Goal: Information Seeking & Learning: Learn about a topic

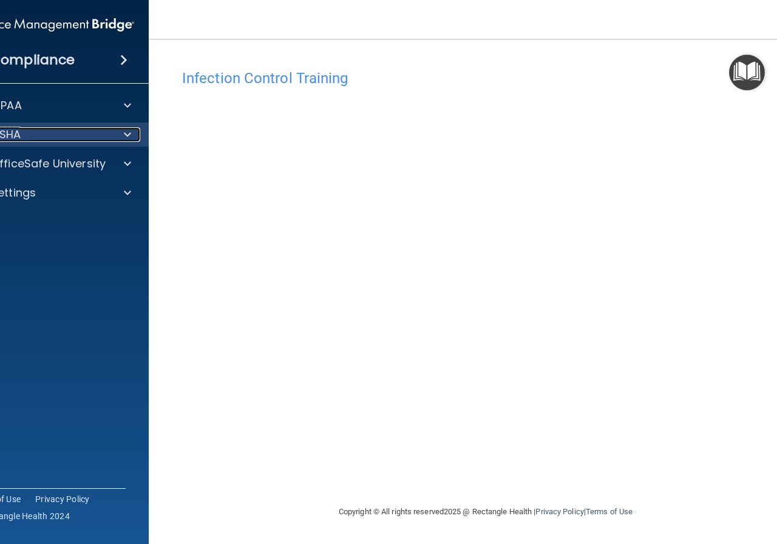
click at [107, 132] on div "OSHA" at bounding box center [35, 134] width 150 height 15
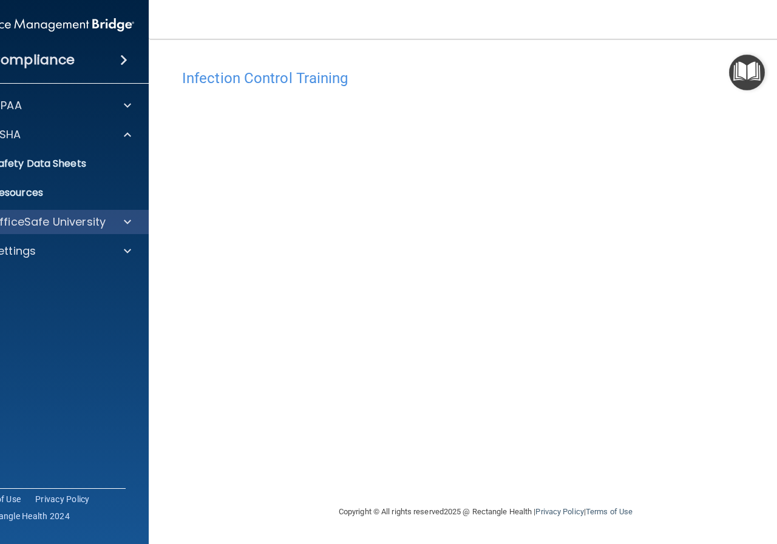
click at [109, 213] on div "OfficeSafe University" at bounding box center [51, 222] width 195 height 24
click at [115, 221] on div at bounding box center [125, 222] width 30 height 15
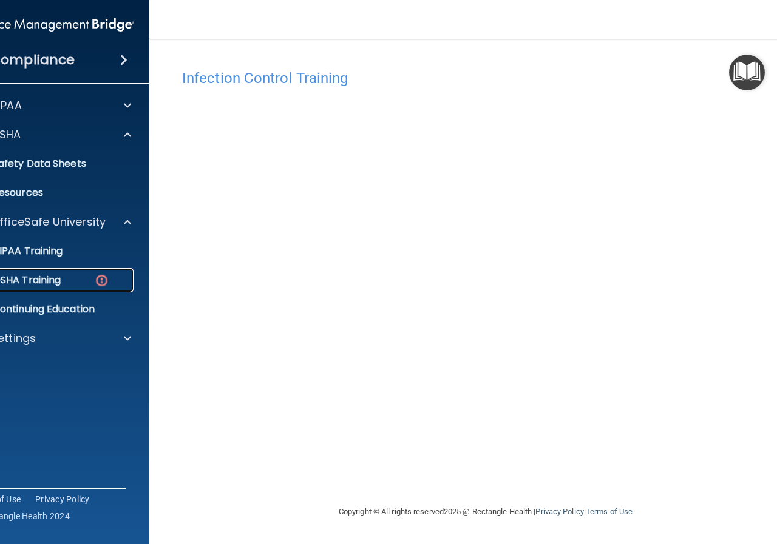
click at [106, 274] on img at bounding box center [101, 280] width 15 height 15
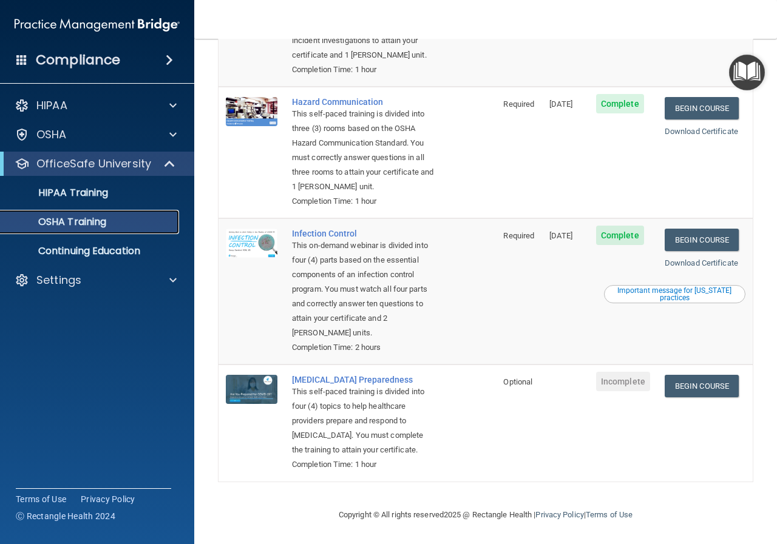
scroll to position [241, 0]
click at [672, 375] on link "Begin Course" at bounding box center [701, 386] width 74 height 22
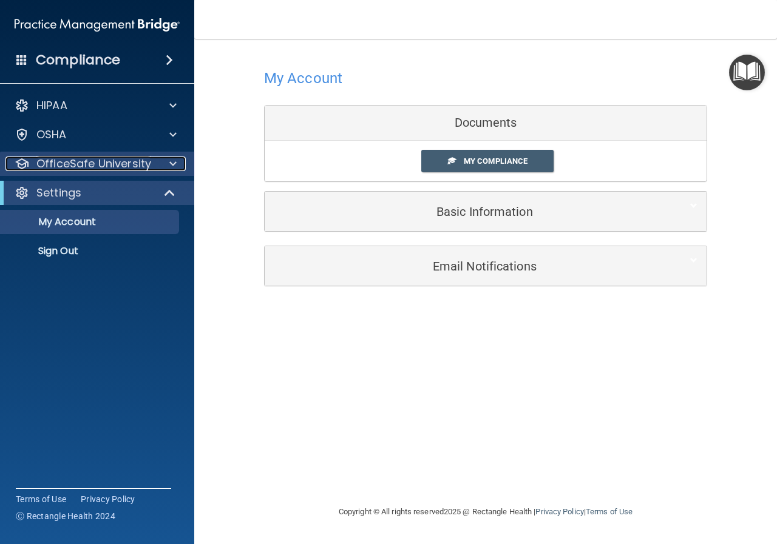
click at [121, 167] on p "OfficeSafe University" at bounding box center [93, 164] width 115 height 15
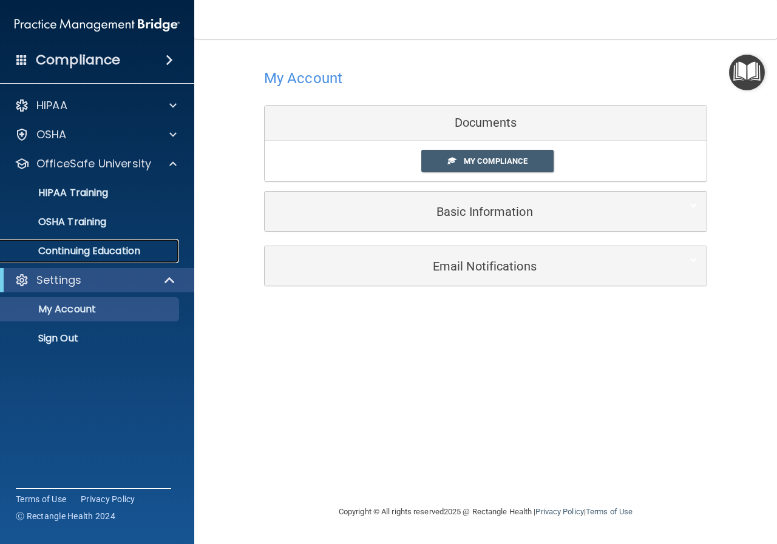
click at [118, 242] on link "Continuing Education" at bounding box center [83, 251] width 191 height 24
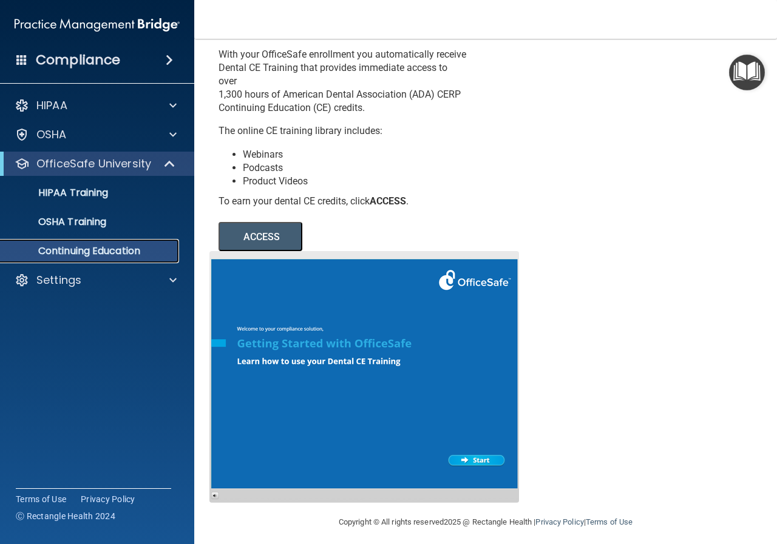
scroll to position [59, 0]
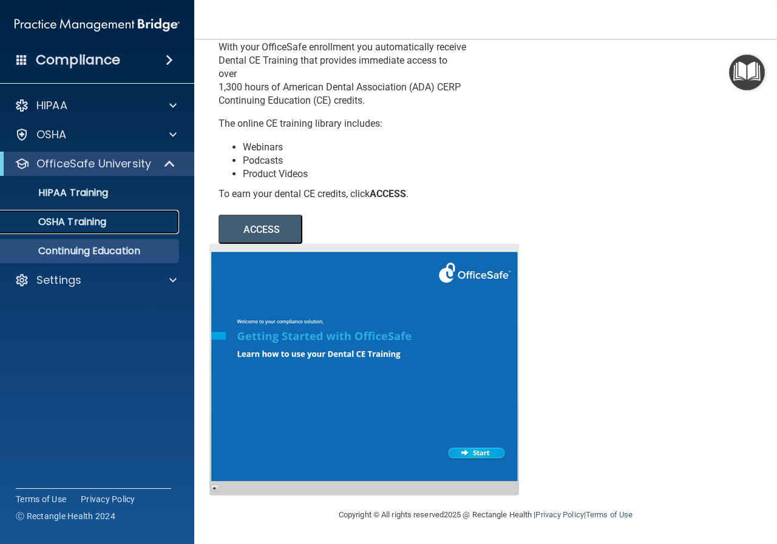
click at [78, 223] on p "OSHA Training" at bounding box center [57, 222] width 98 height 12
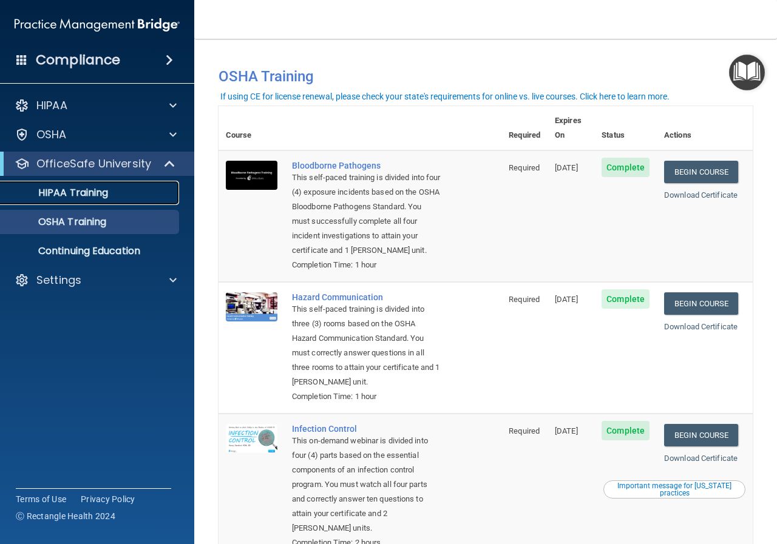
click at [113, 195] on div "HIPAA Training" at bounding box center [91, 193] width 166 height 12
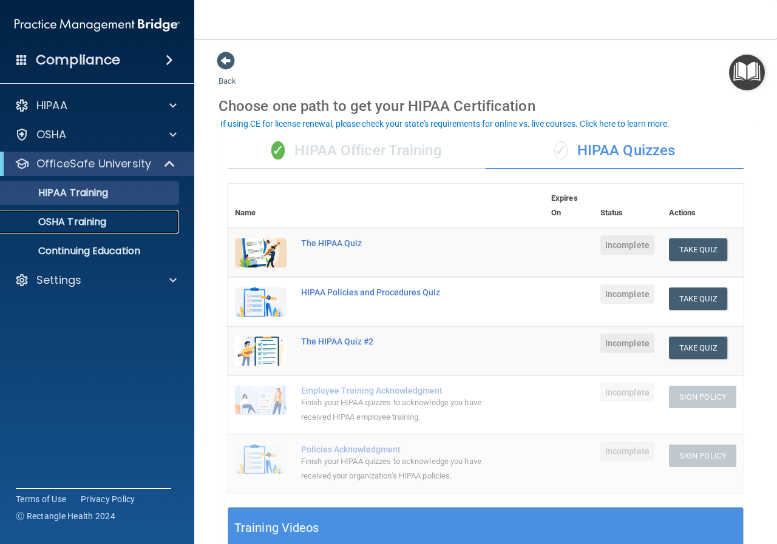
click at [122, 232] on link "OSHA Training" at bounding box center [83, 222] width 191 height 24
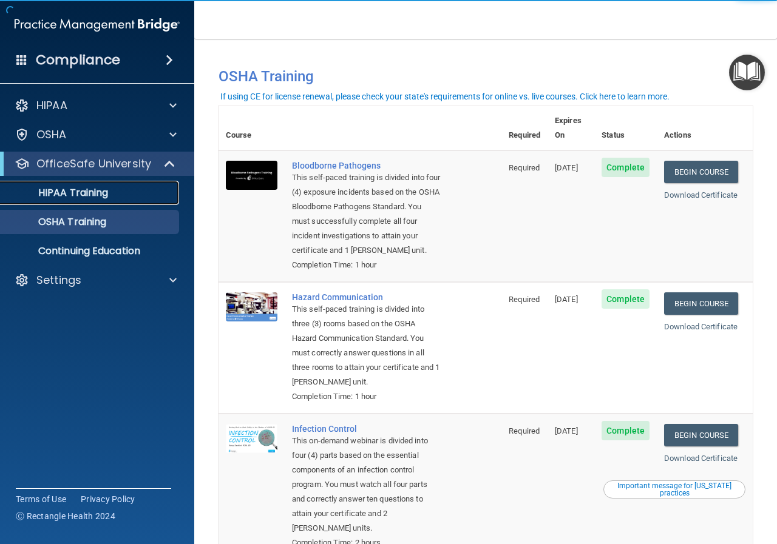
click at [126, 193] on div "HIPAA Training" at bounding box center [91, 193] width 166 height 12
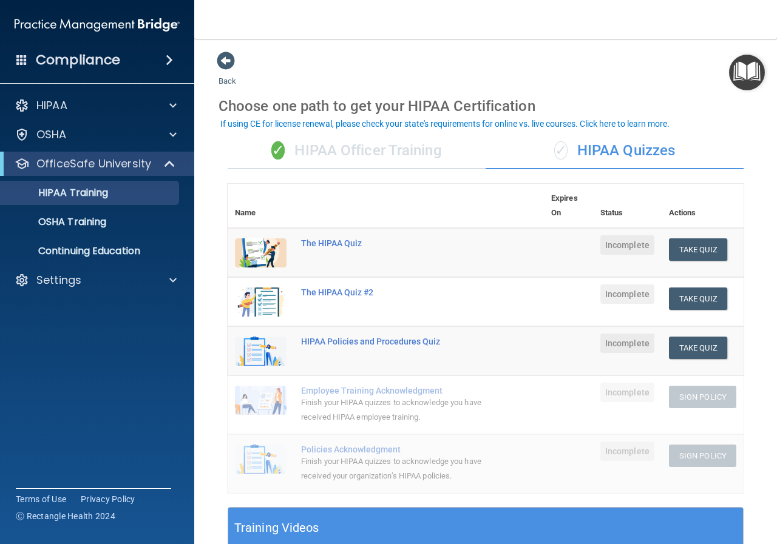
click at [404, 158] on div "✓ HIPAA Officer Training" at bounding box center [357, 151] width 258 height 36
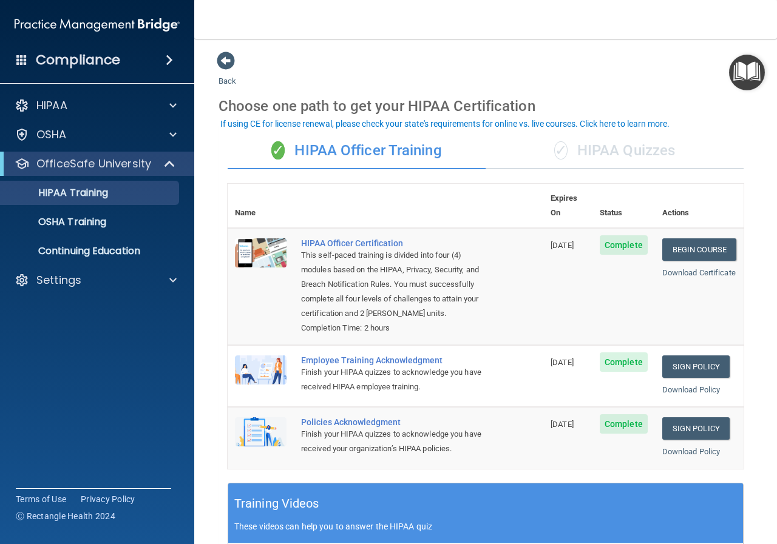
click at [589, 149] on div "✓ HIPAA Quizzes" at bounding box center [614, 151] width 258 height 36
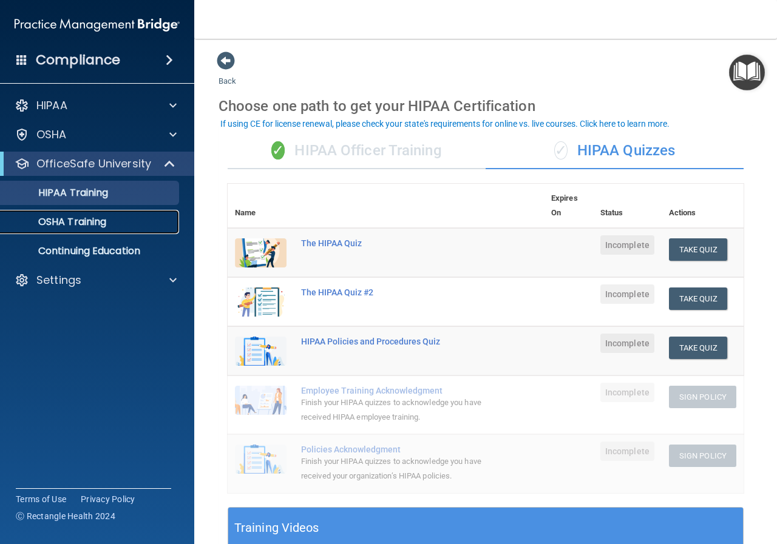
click at [65, 211] on link "OSHA Training" at bounding box center [83, 222] width 191 height 24
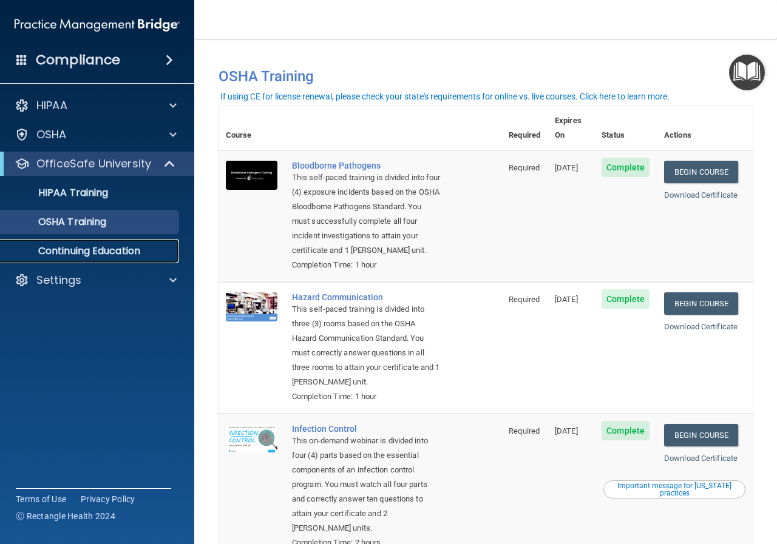
click at [148, 255] on p "Continuing Education" at bounding box center [91, 251] width 166 height 12
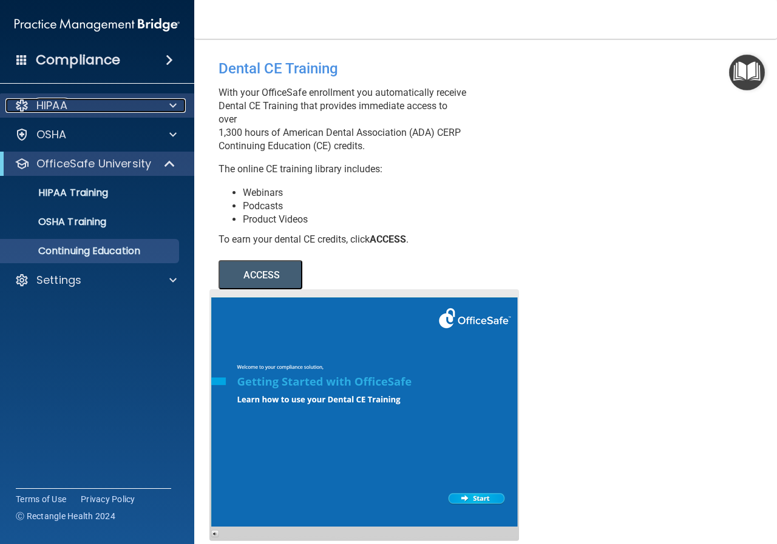
click at [100, 109] on div "HIPAA" at bounding box center [80, 105] width 150 height 15
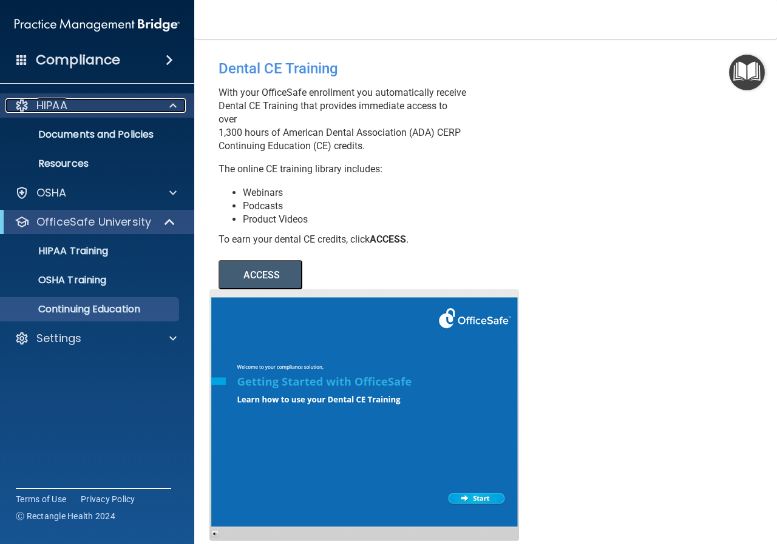
click at [100, 109] on div "HIPAA" at bounding box center [80, 105] width 150 height 15
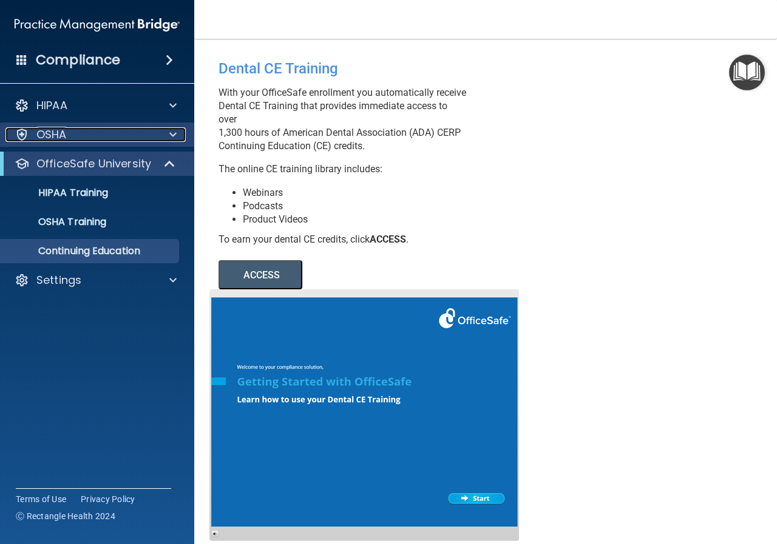
click at [165, 139] on div at bounding box center [171, 134] width 30 height 15
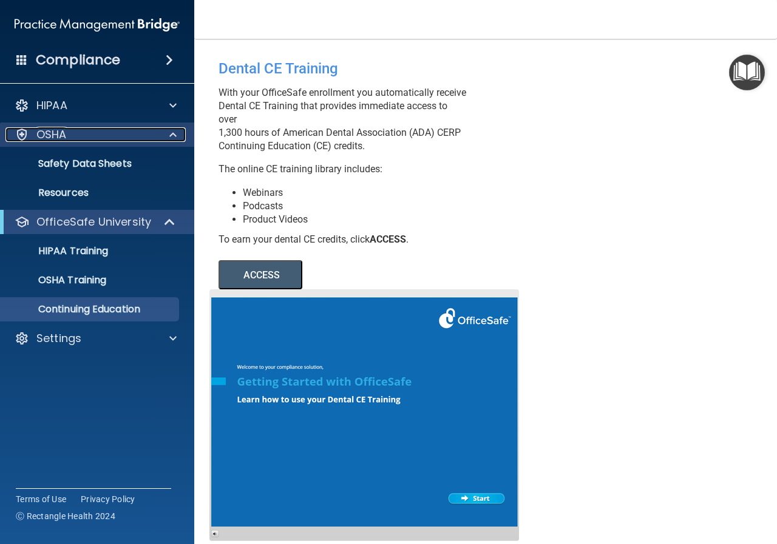
click at [166, 137] on div at bounding box center [171, 134] width 30 height 15
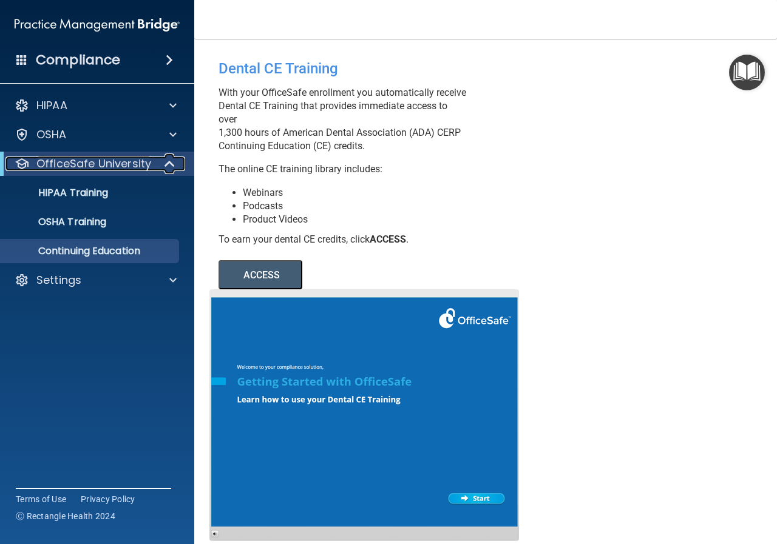
click at [169, 161] on span at bounding box center [171, 164] width 10 height 15
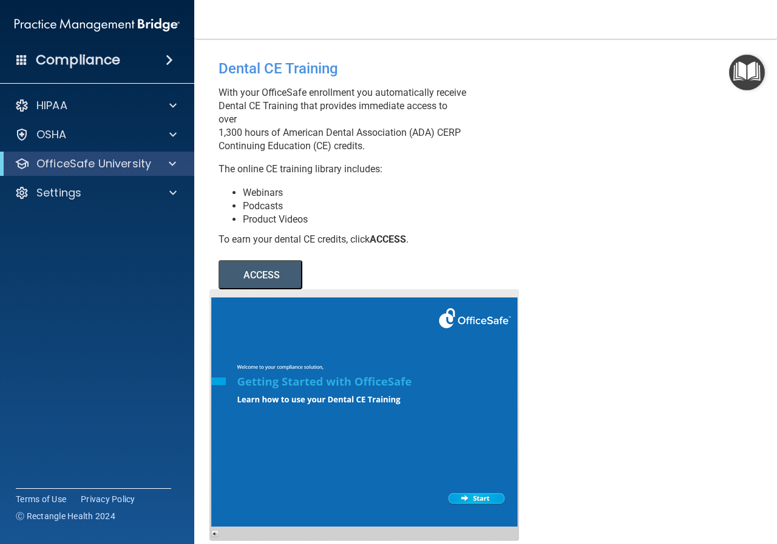
click at [166, 61] on span at bounding box center [169, 60] width 7 height 15
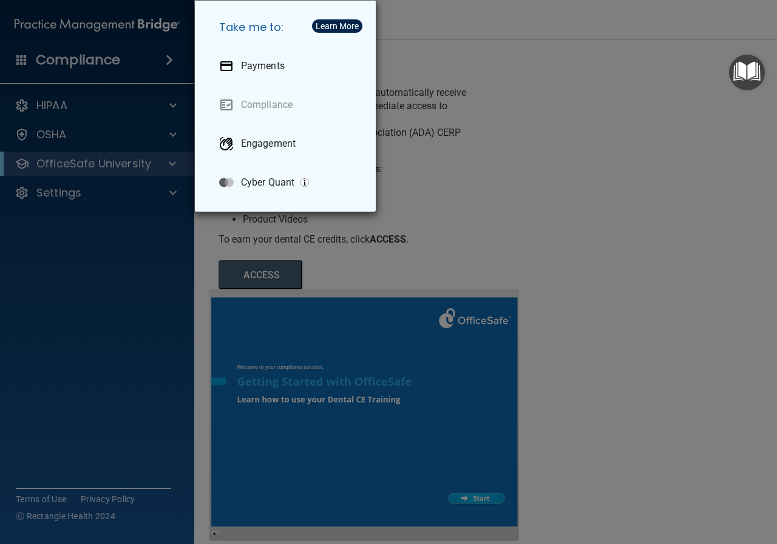
click at [145, 55] on div "Take me to: Payments Compliance Engagement Cyber Quant" at bounding box center [388, 272] width 777 height 544
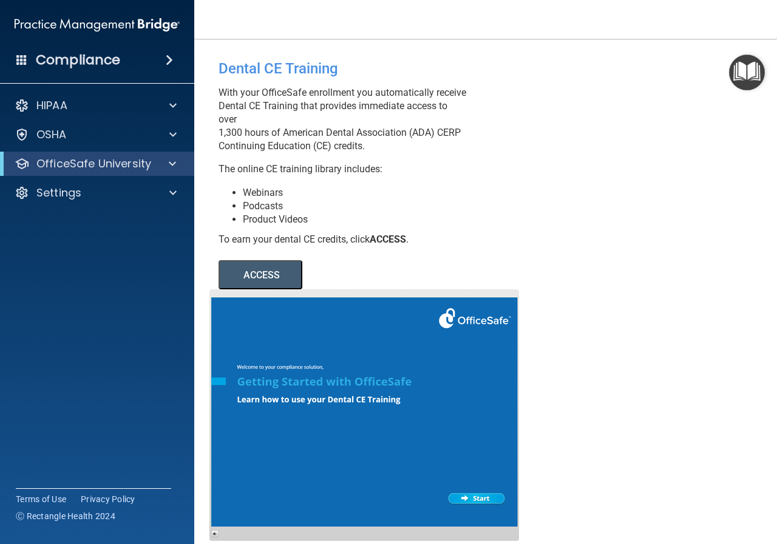
click at [22, 56] on span at bounding box center [21, 59] width 11 height 11
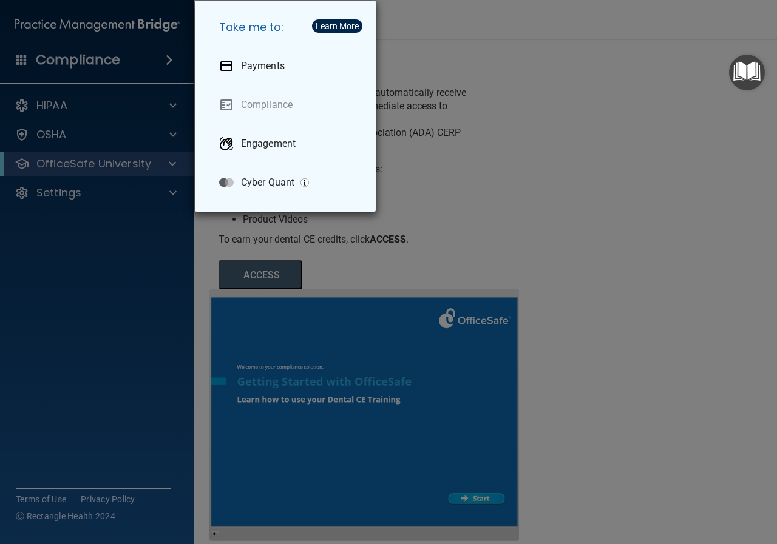
click at [22, 56] on div "Take me to: Payments Compliance Engagement Cyber Quant" at bounding box center [388, 272] width 777 height 544
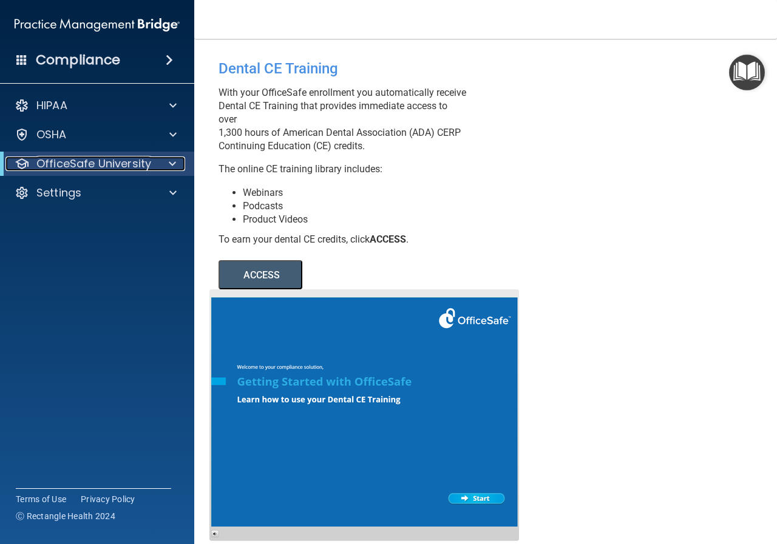
click at [169, 161] on span at bounding box center [172, 164] width 7 height 15
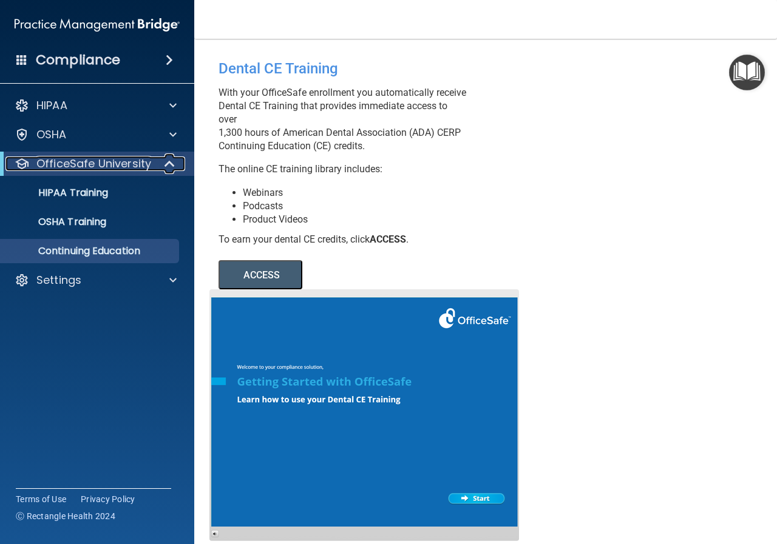
click at [169, 161] on span at bounding box center [171, 164] width 10 height 15
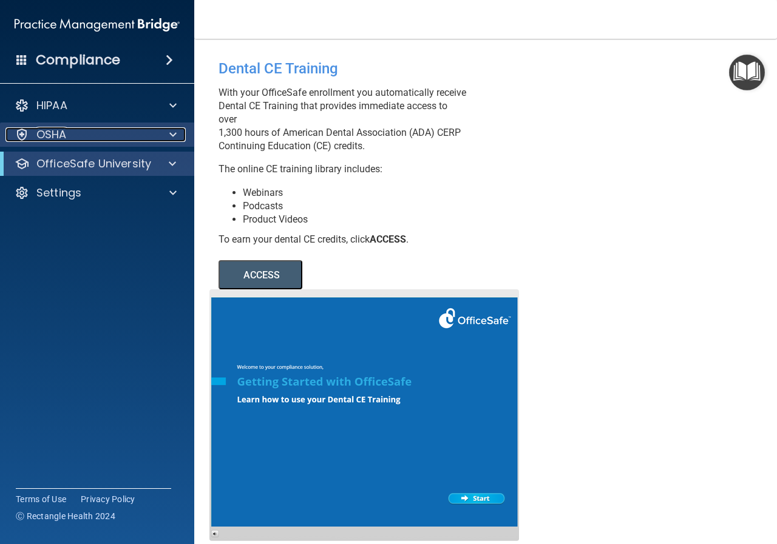
click at [120, 139] on div "OSHA" at bounding box center [80, 134] width 150 height 15
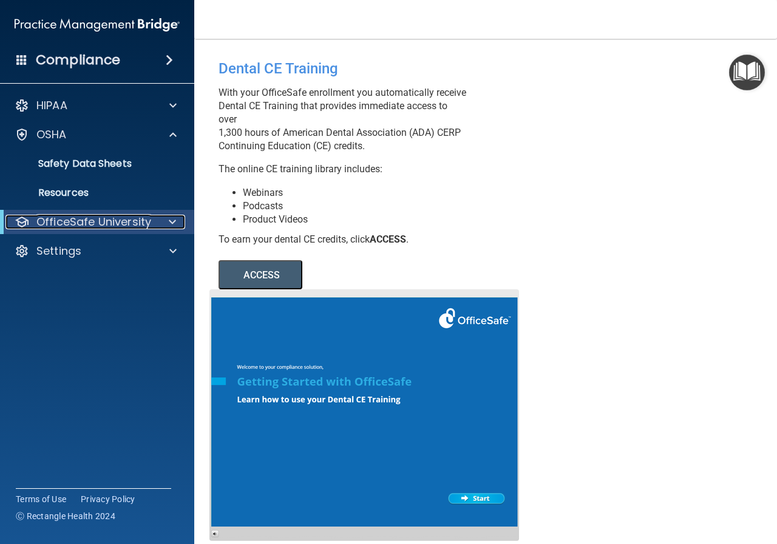
click at [159, 229] on div at bounding box center [170, 222] width 30 height 15
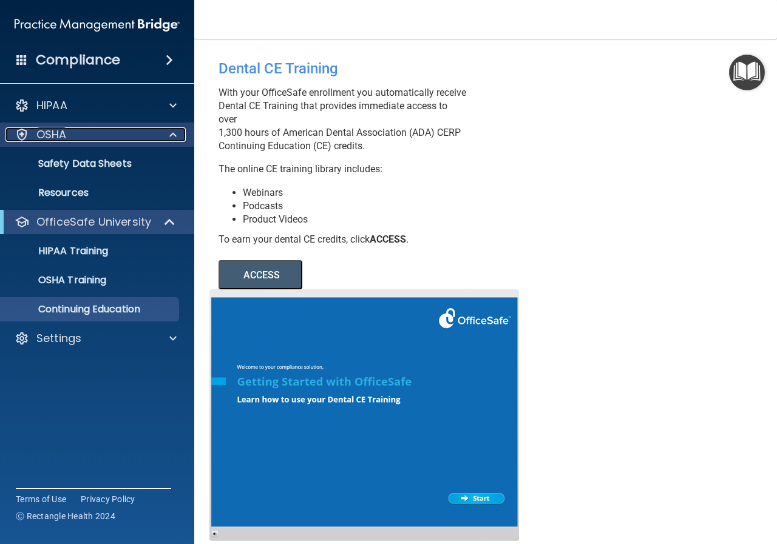
click at [172, 138] on span at bounding box center [172, 134] width 7 height 15
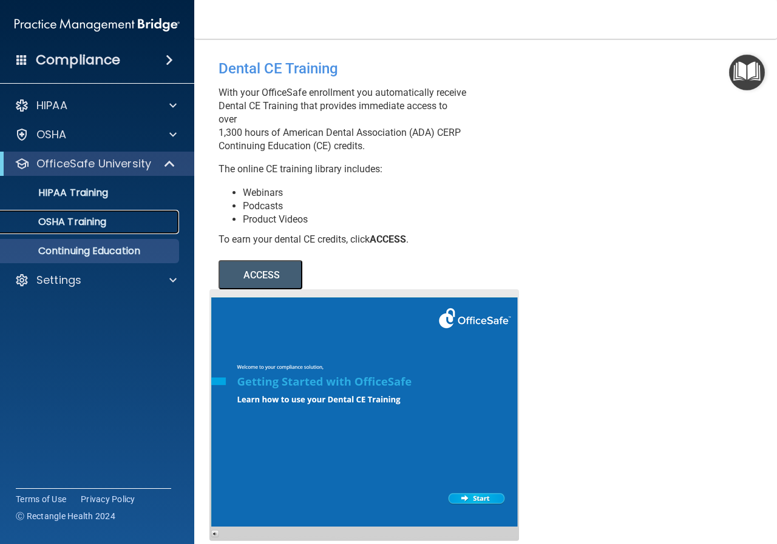
click at [106, 212] on link "OSHA Training" at bounding box center [83, 222] width 191 height 24
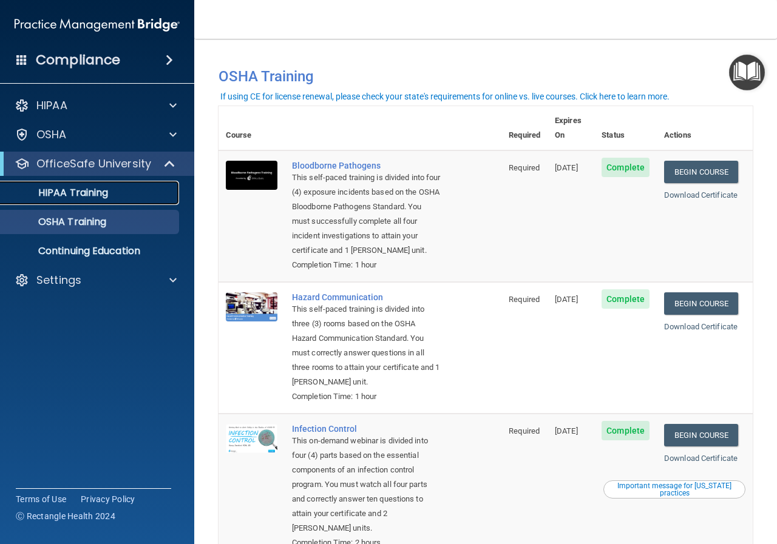
click at [77, 195] on p "HIPAA Training" at bounding box center [58, 193] width 100 height 12
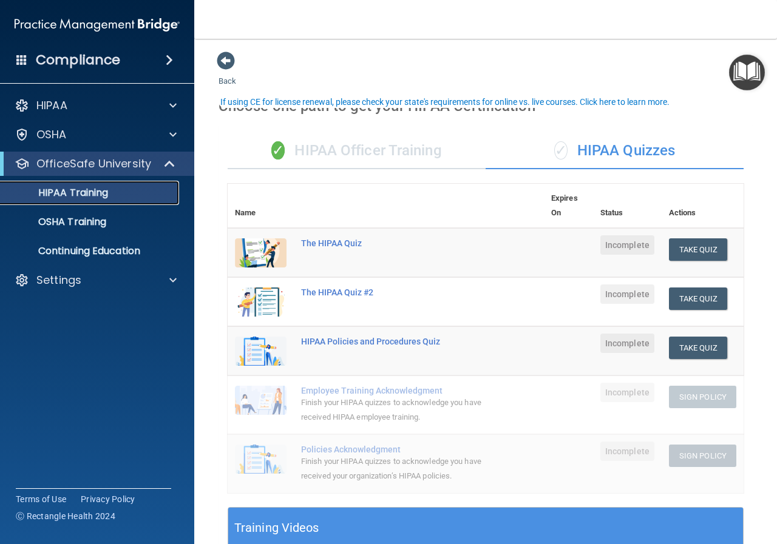
scroll to position [61, 0]
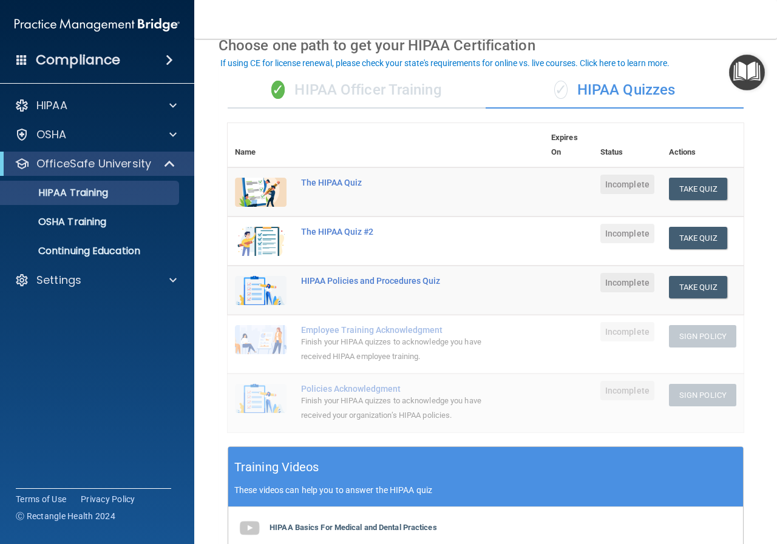
click at [596, 90] on div "✓ HIPAA Quizzes" at bounding box center [614, 90] width 258 height 36
click at [556, 89] on span "✓" at bounding box center [560, 90] width 13 height 18
click at [625, 89] on div "✓ HIPAA Quizzes" at bounding box center [614, 90] width 258 height 36
click at [429, 93] on div "✓ HIPAA Officer Training" at bounding box center [357, 90] width 258 height 36
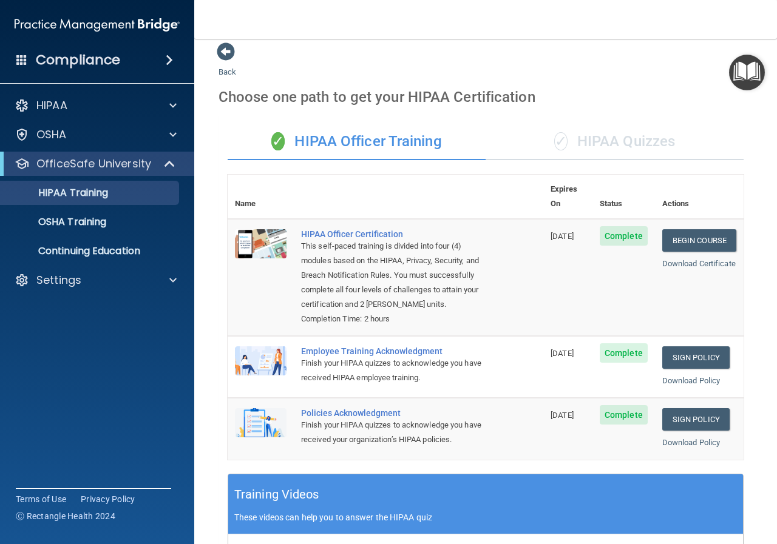
scroll to position [0, 0]
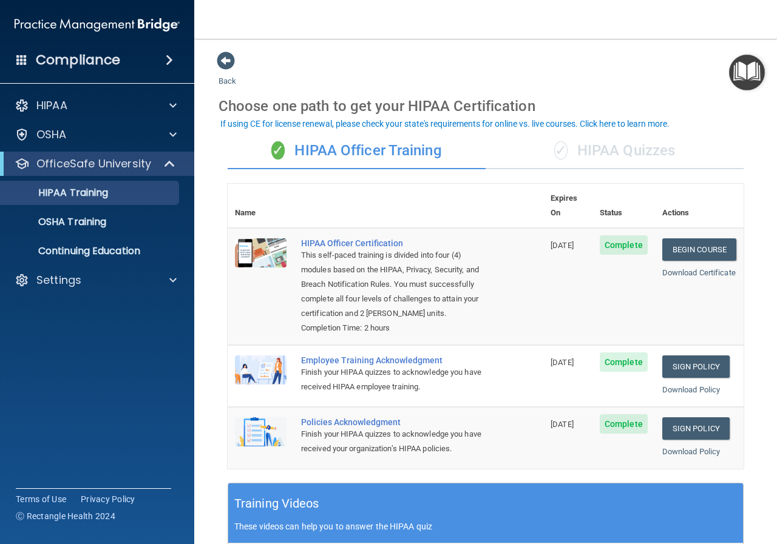
click at [554, 152] on span "✓" at bounding box center [560, 150] width 13 height 18
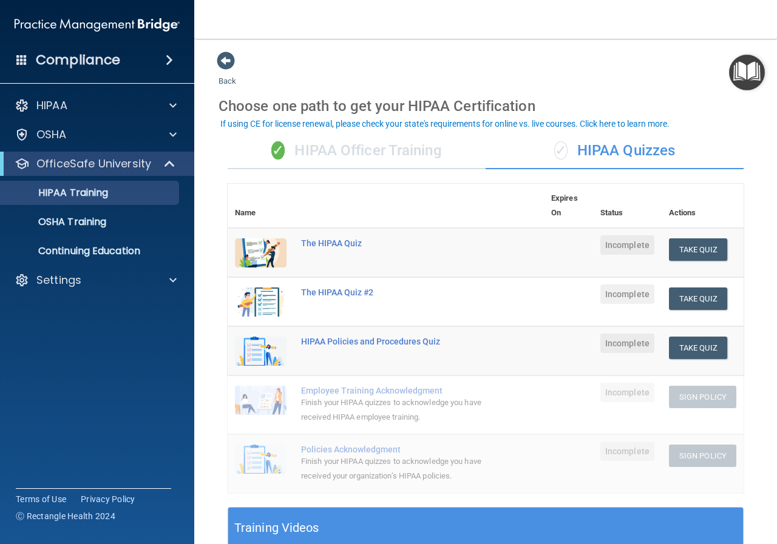
click at [399, 147] on div "✓ HIPAA Officer Training" at bounding box center [357, 151] width 258 height 36
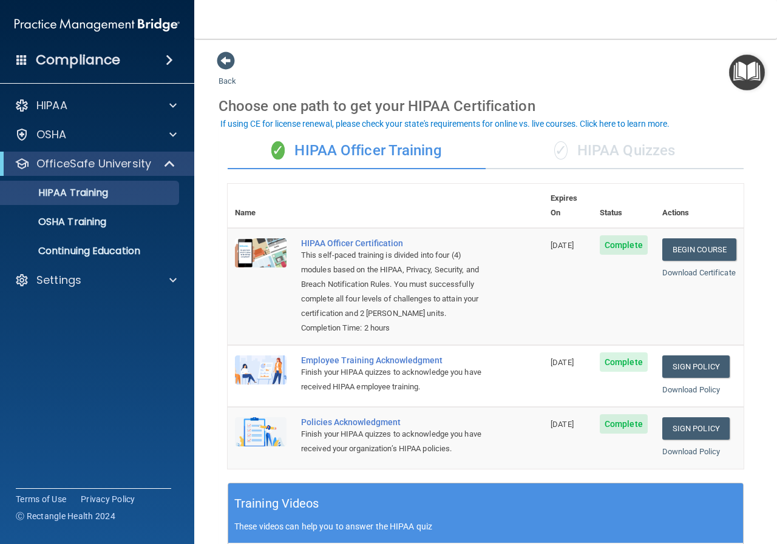
click at [601, 152] on div "✓ HIPAA Quizzes" at bounding box center [614, 151] width 258 height 36
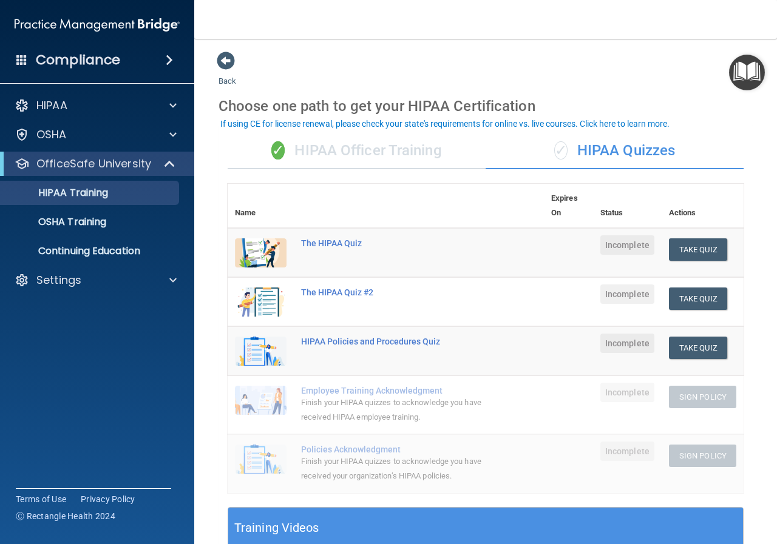
click at [430, 156] on div "✓ HIPAA Officer Training" at bounding box center [357, 151] width 258 height 36
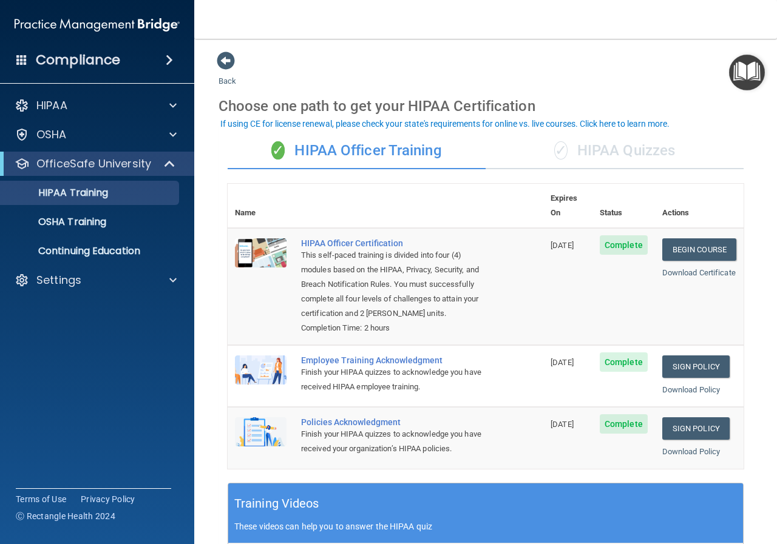
click at [647, 149] on div "✓ HIPAA Quizzes" at bounding box center [614, 151] width 258 height 36
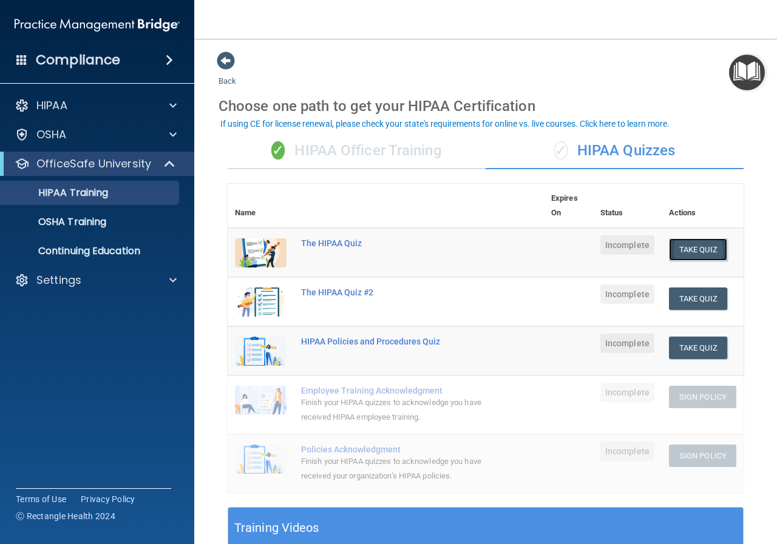
click at [675, 258] on button "Take Quiz" at bounding box center [698, 249] width 58 height 22
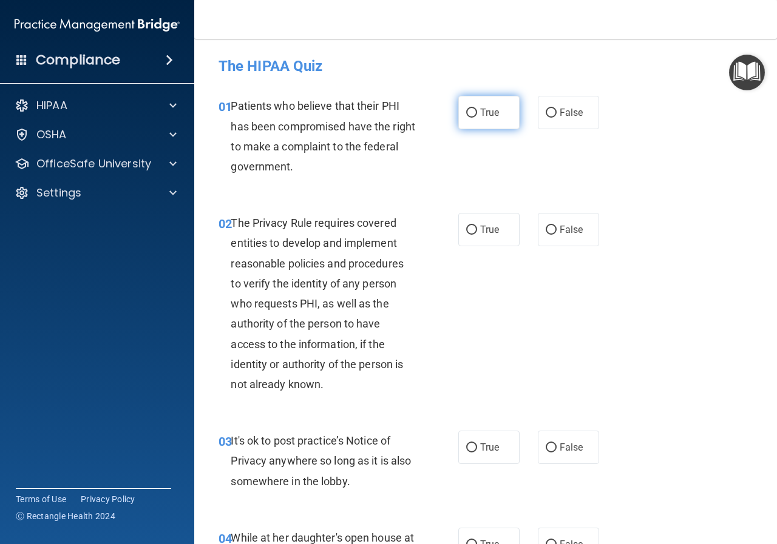
click at [480, 114] on span "True" at bounding box center [489, 113] width 19 height 12
click at [477, 114] on input "True" at bounding box center [471, 113] width 11 height 9
radio input "true"
click at [462, 106] on label "True" at bounding box center [488, 112] width 61 height 33
click at [466, 109] on input "True" at bounding box center [471, 113] width 11 height 9
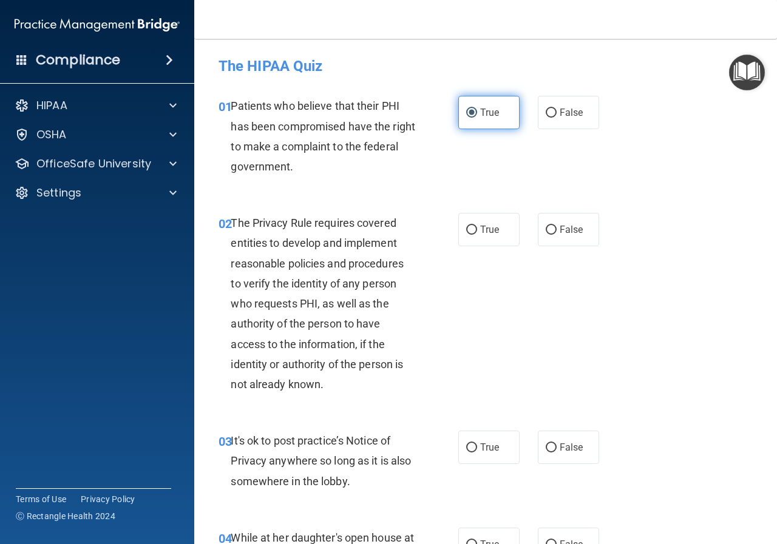
click at [467, 112] on input "True" at bounding box center [471, 113] width 11 height 9
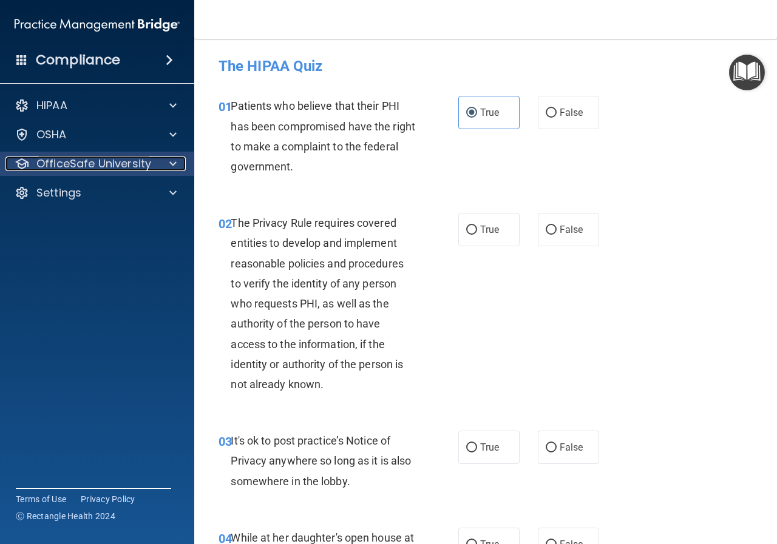
click at [178, 164] on div at bounding box center [171, 164] width 30 height 15
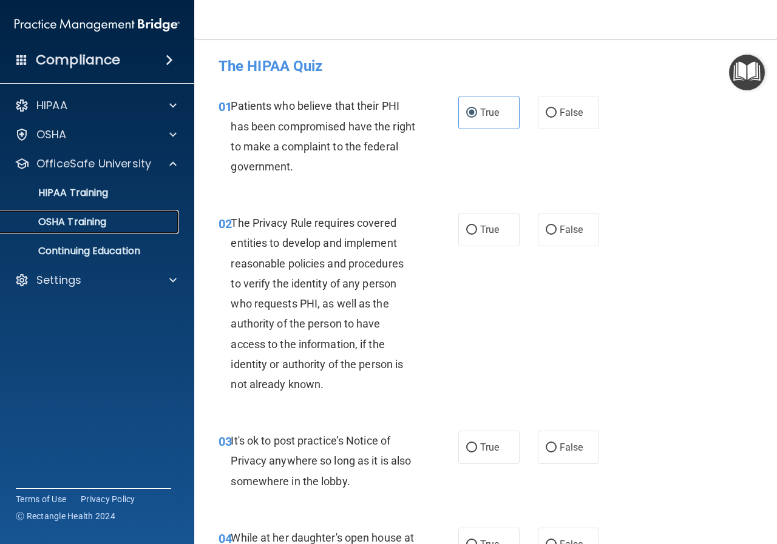
click at [149, 216] on div "OSHA Training" at bounding box center [91, 222] width 166 height 12
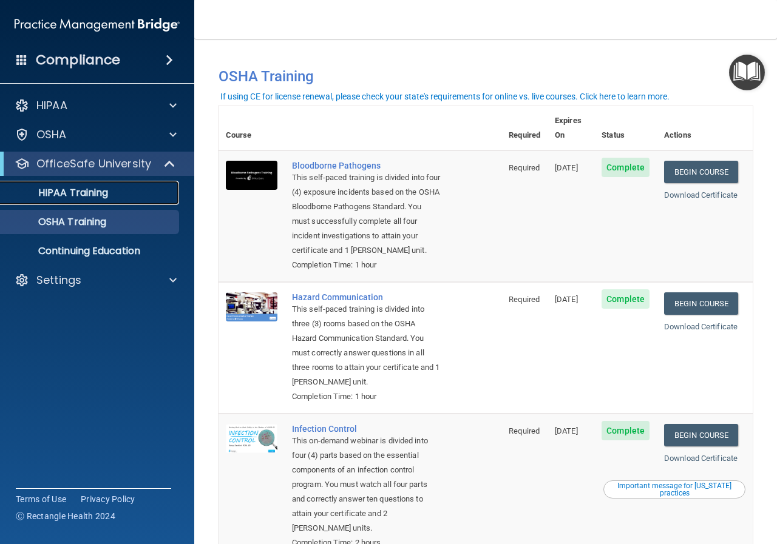
click at [89, 195] on p "HIPAA Training" at bounding box center [58, 193] width 100 height 12
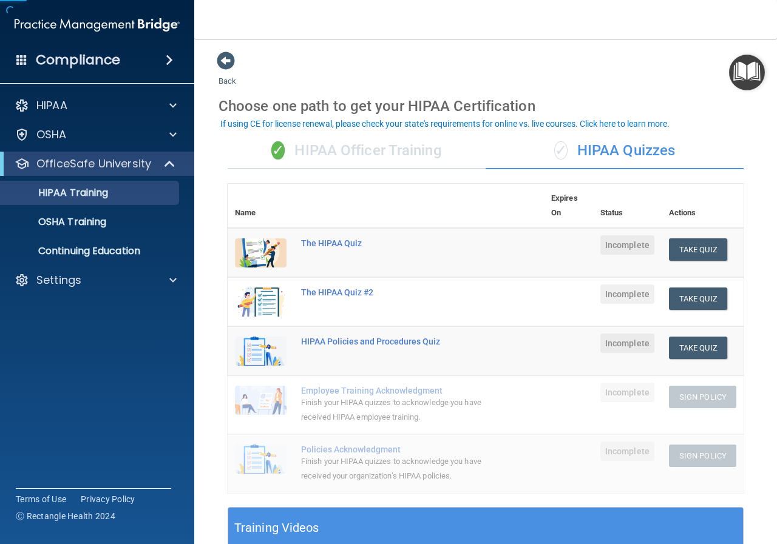
click at [572, 146] on div "✓ HIPAA Quizzes" at bounding box center [614, 151] width 258 height 36
click at [408, 153] on div "✓ HIPAA Officer Training" at bounding box center [357, 151] width 258 height 36
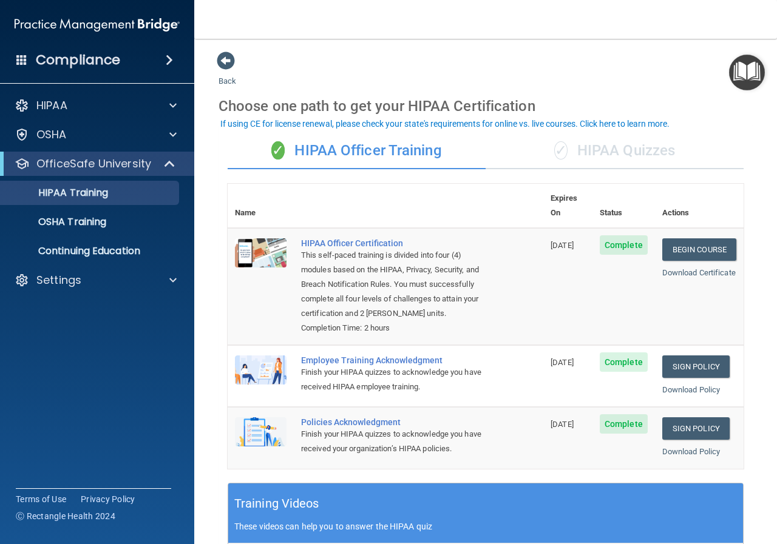
click at [640, 154] on div "✓ HIPAA Quizzes" at bounding box center [614, 151] width 258 height 36
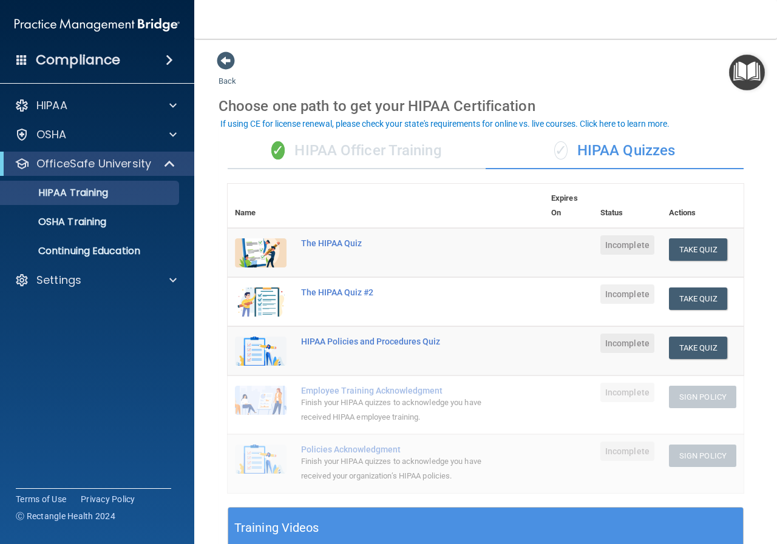
click at [434, 160] on div "✓ HIPAA Officer Training" at bounding box center [357, 151] width 258 height 36
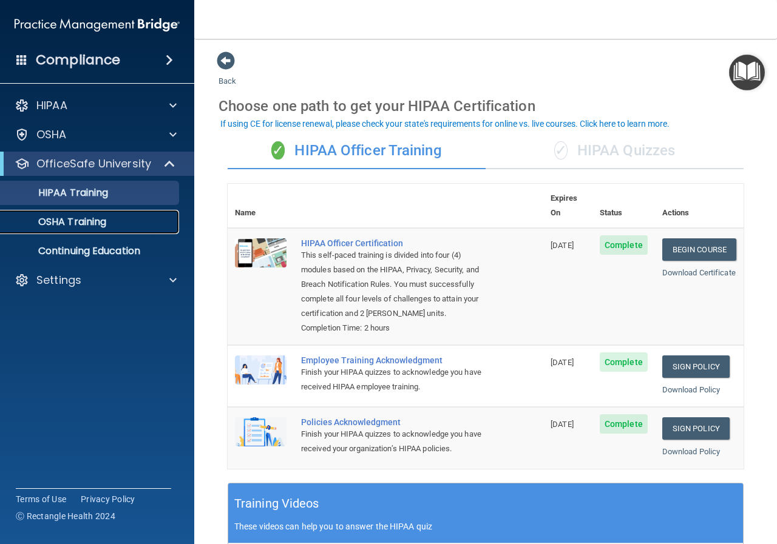
click at [126, 225] on div "OSHA Training" at bounding box center [91, 222] width 166 height 12
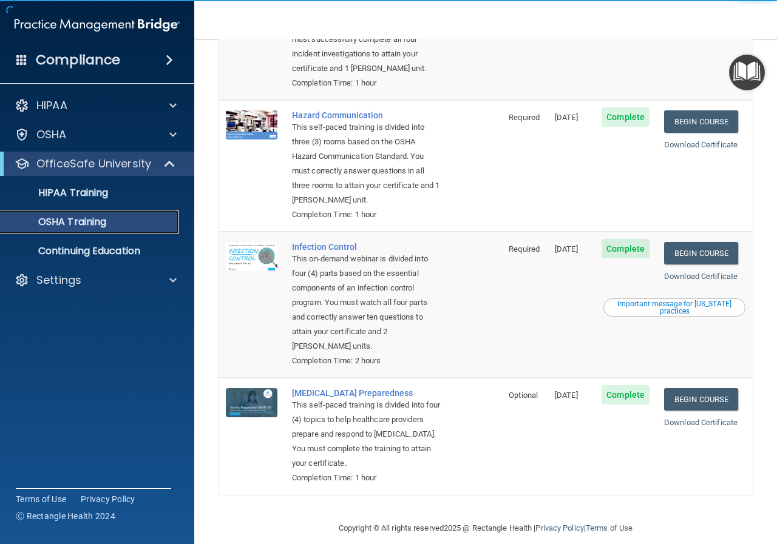
scroll to position [198, 0]
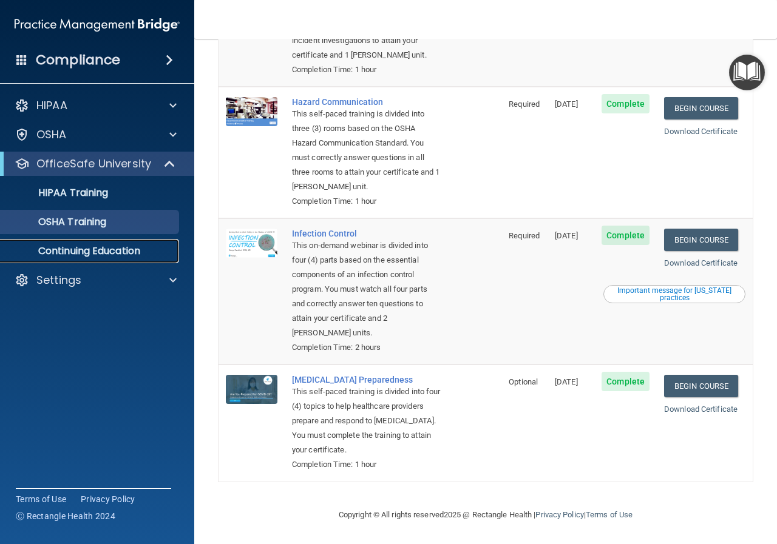
click at [84, 242] on link "Continuing Education" at bounding box center [83, 251] width 191 height 24
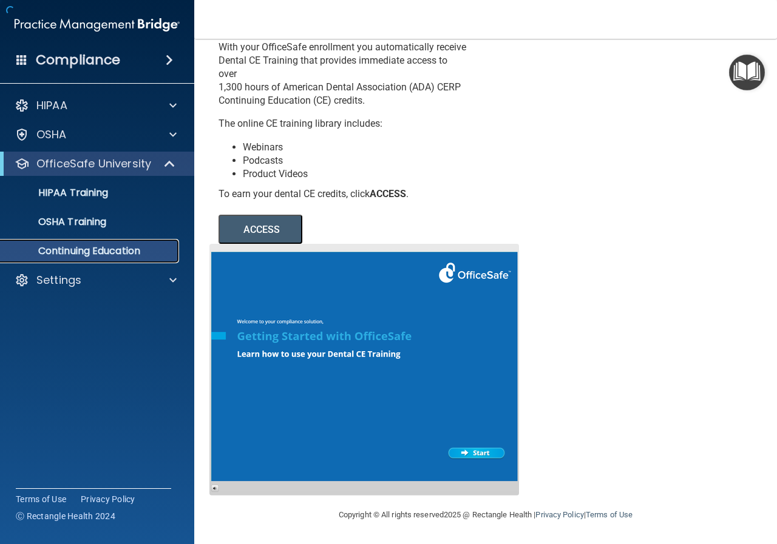
scroll to position [59, 0]
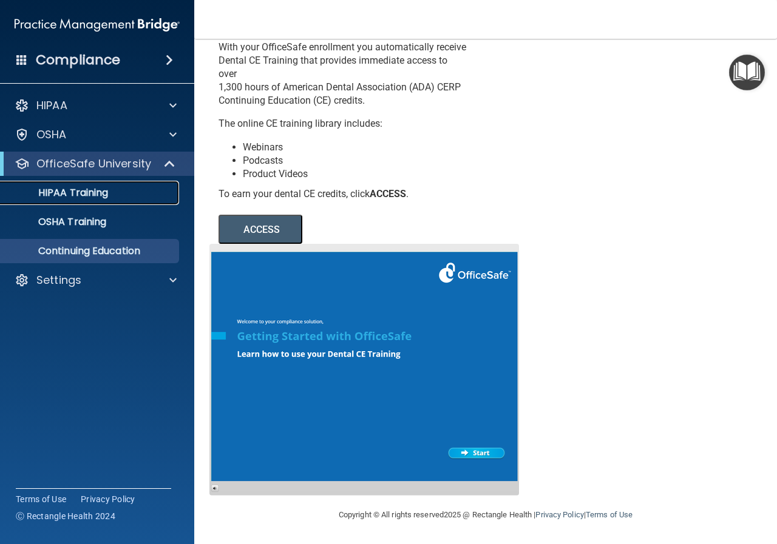
click at [152, 186] on link "HIPAA Training" at bounding box center [83, 193] width 191 height 24
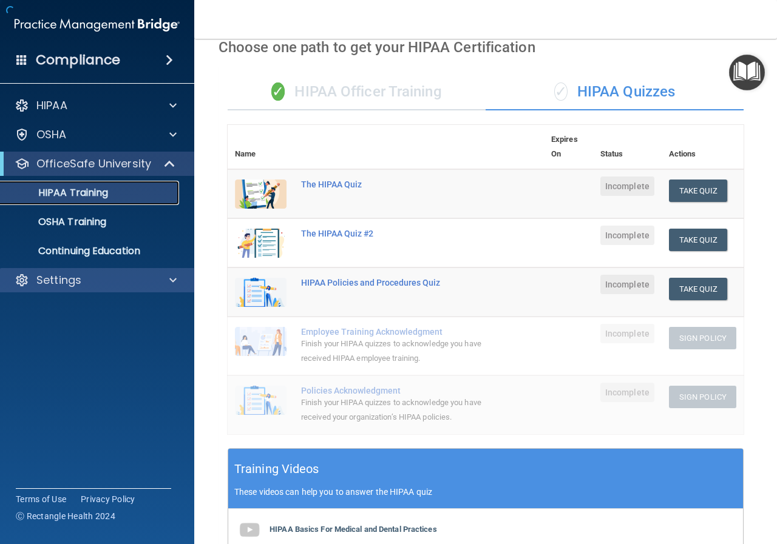
scroll to position [341, 0]
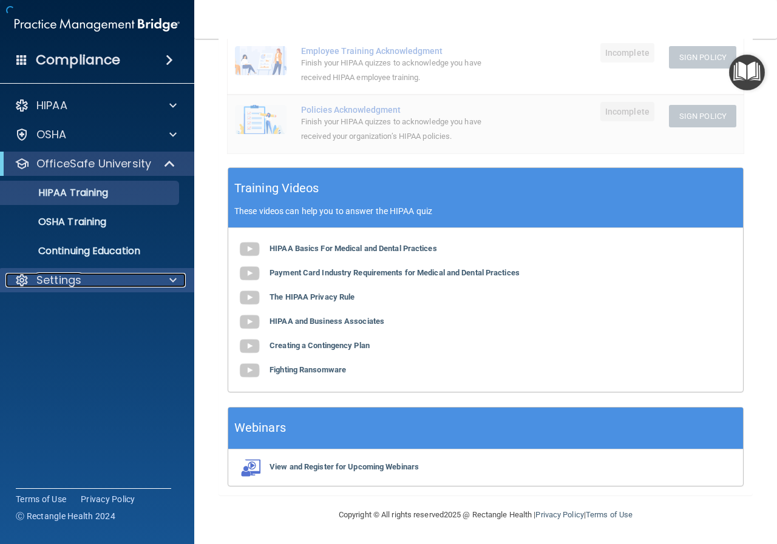
click at [170, 278] on span at bounding box center [172, 280] width 7 height 15
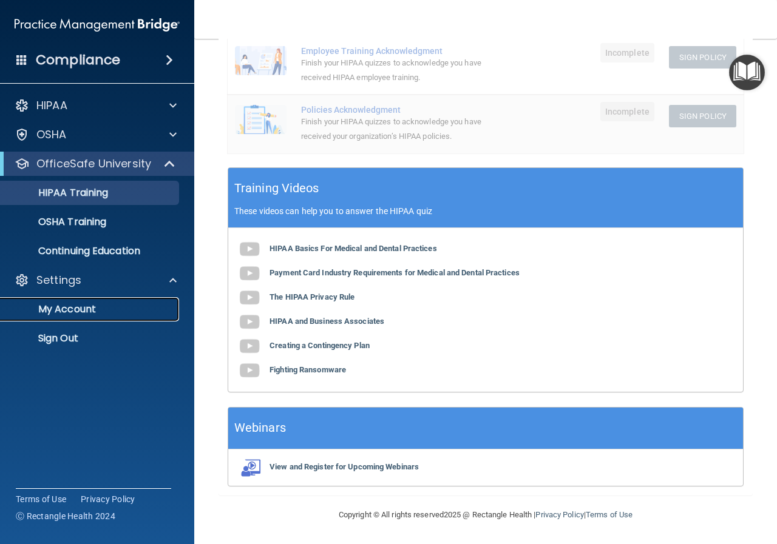
click at [143, 306] on p "My Account" at bounding box center [91, 309] width 166 height 12
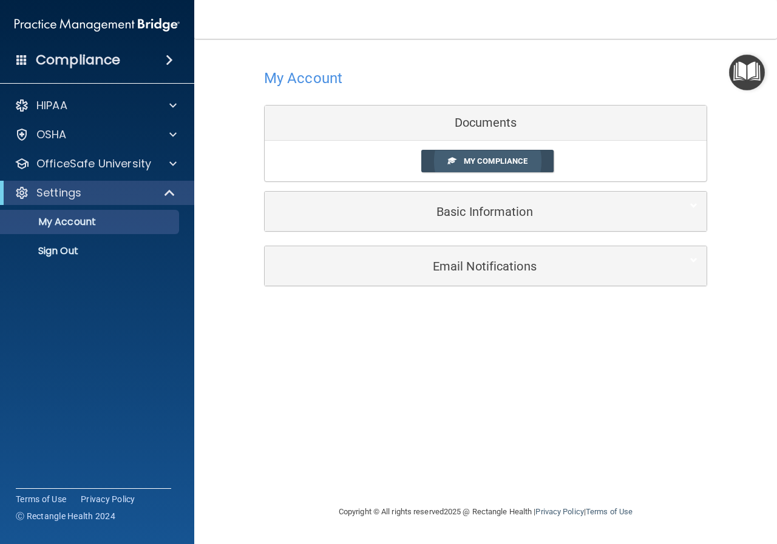
click at [457, 166] on link "My Compliance" at bounding box center [487, 161] width 133 height 22
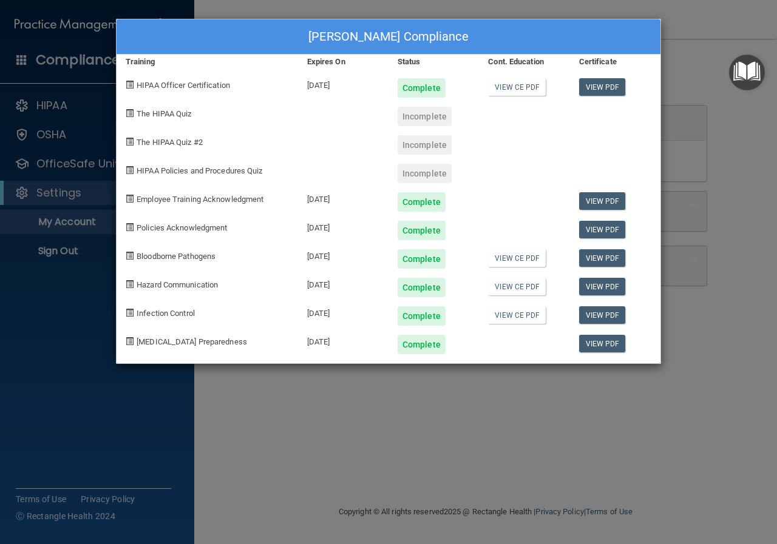
click at [718, 143] on div "Ricardo Velarde's Compliance Training Expires On Status Cont. Education Certifi…" at bounding box center [388, 272] width 777 height 544
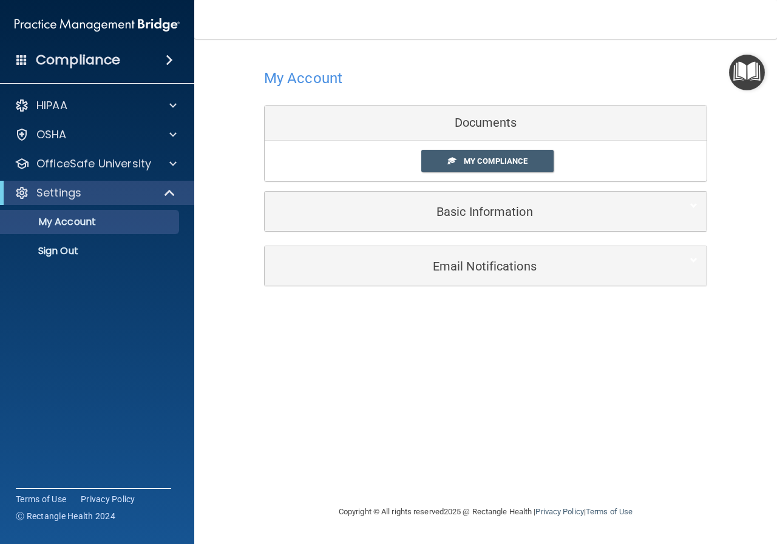
click at [163, 208] on ul "My Account My Users Services Sign Out" at bounding box center [98, 234] width 220 height 58
click at [167, 200] on span at bounding box center [171, 193] width 10 height 15
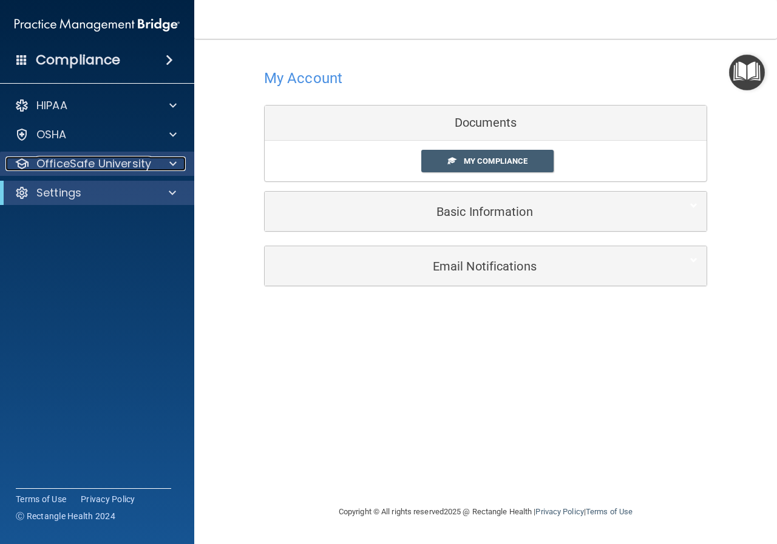
click at [169, 170] on div at bounding box center [171, 164] width 30 height 15
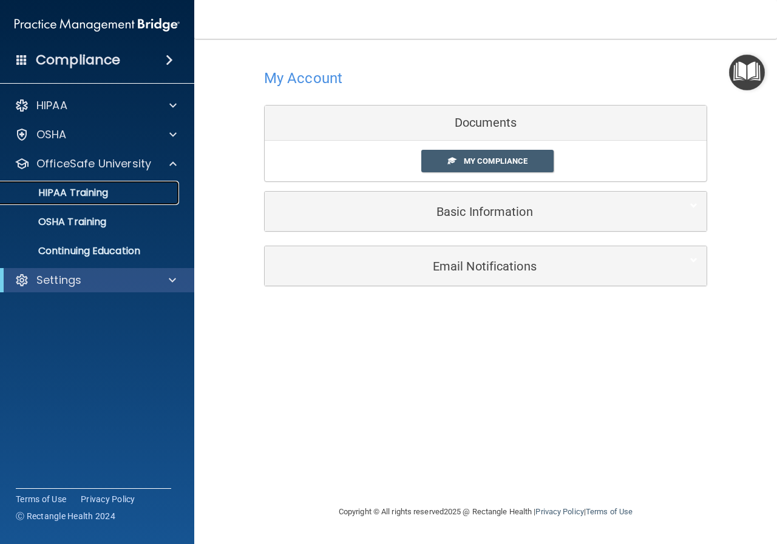
click at [127, 188] on div "HIPAA Training" at bounding box center [91, 193] width 166 height 12
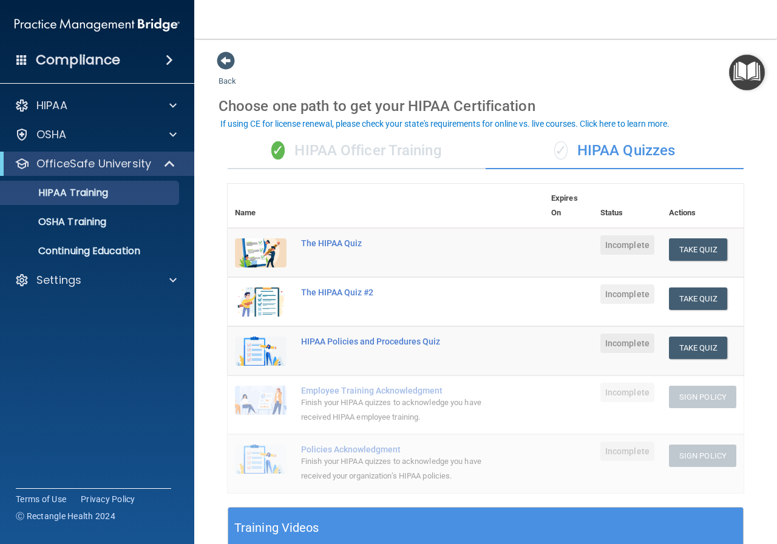
click at [616, 152] on div "✓ HIPAA Quizzes" at bounding box center [614, 151] width 258 height 36
click at [167, 170] on span at bounding box center [171, 164] width 10 height 15
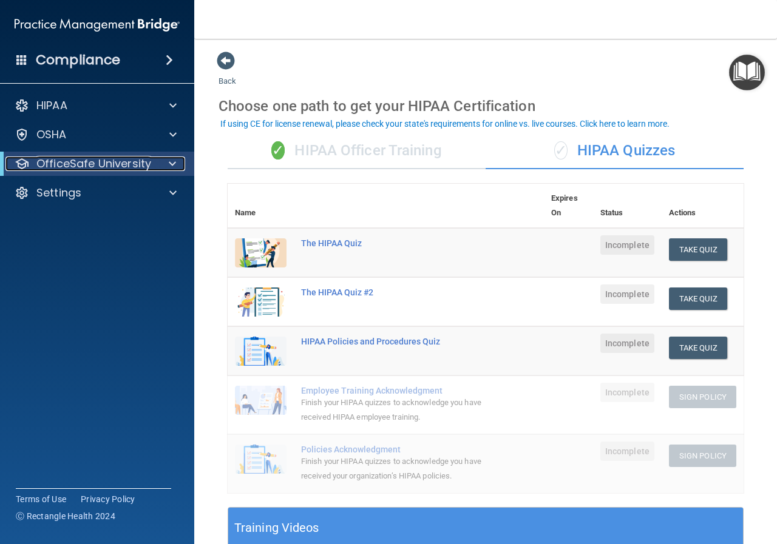
click at [167, 170] on div at bounding box center [170, 164] width 30 height 15
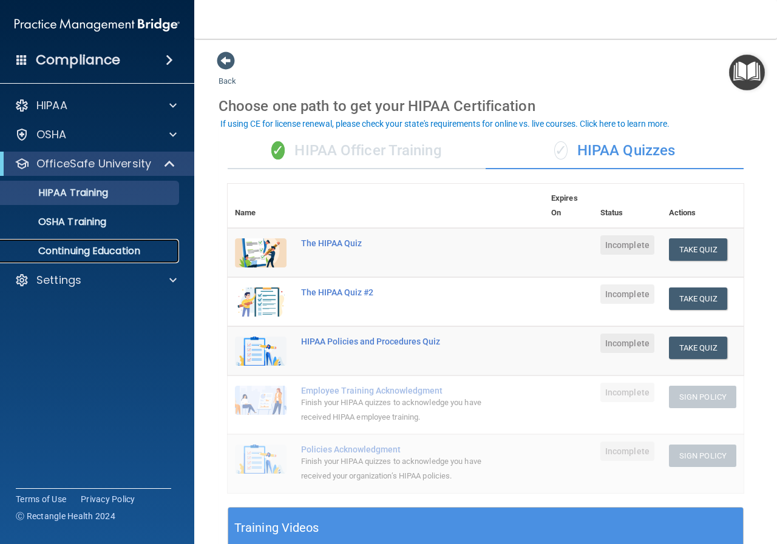
click at [140, 249] on p "Continuing Education" at bounding box center [91, 251] width 166 height 12
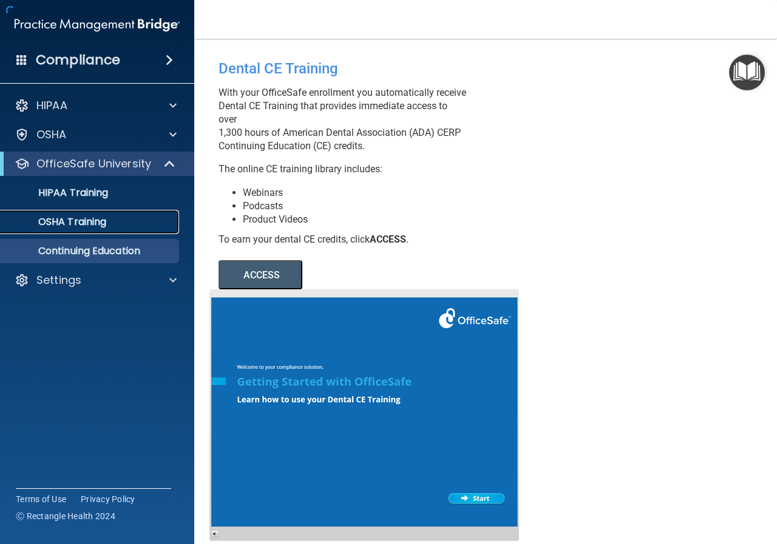
click at [140, 223] on div "OSHA Training" at bounding box center [91, 222] width 166 height 12
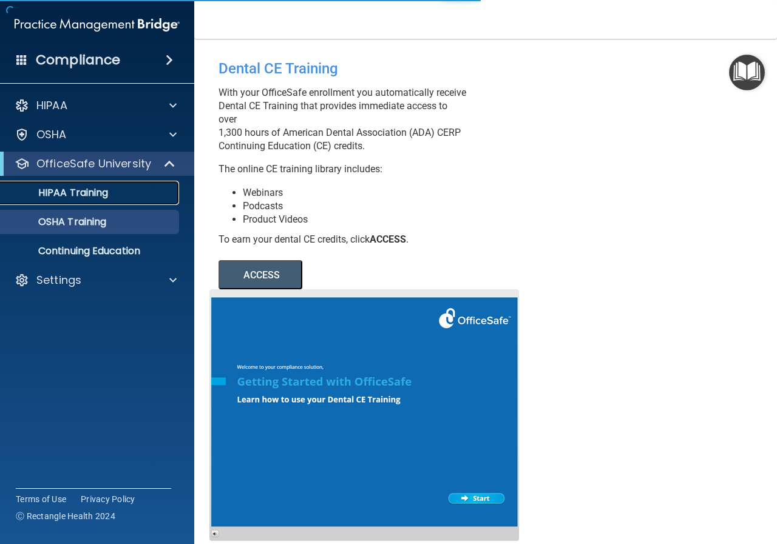
click at [137, 198] on div "HIPAA Training" at bounding box center [91, 193] width 166 height 12
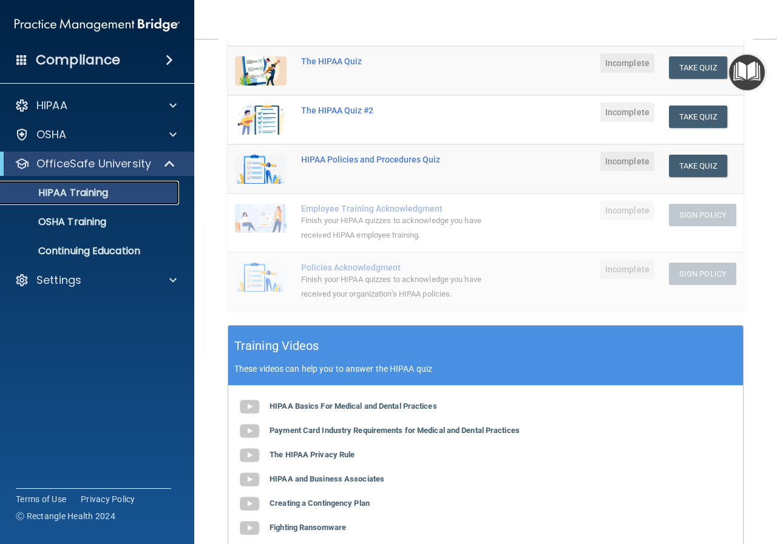
scroll to position [243, 0]
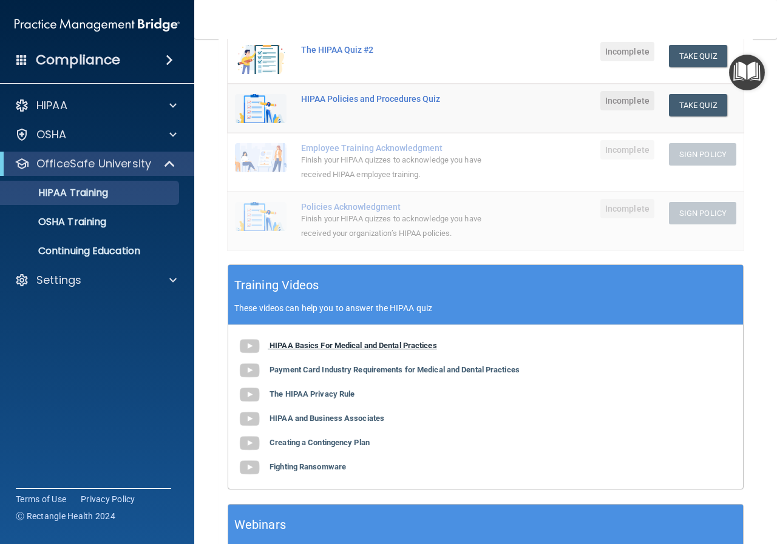
click at [403, 343] on b "HIPAA Basics For Medical and Dental Practices" at bounding box center [352, 345] width 167 height 9
click at [384, 368] on b "Payment Card Industry Requirements for Medical and Dental Practices" at bounding box center [394, 369] width 250 height 9
click at [345, 393] on b "The HIPAA Privacy Rule" at bounding box center [311, 394] width 85 height 9
click at [360, 418] on b "HIPAA and Business Associates" at bounding box center [326, 418] width 115 height 9
click at [345, 445] on b "Creating a Contingency Plan" at bounding box center [319, 442] width 100 height 9
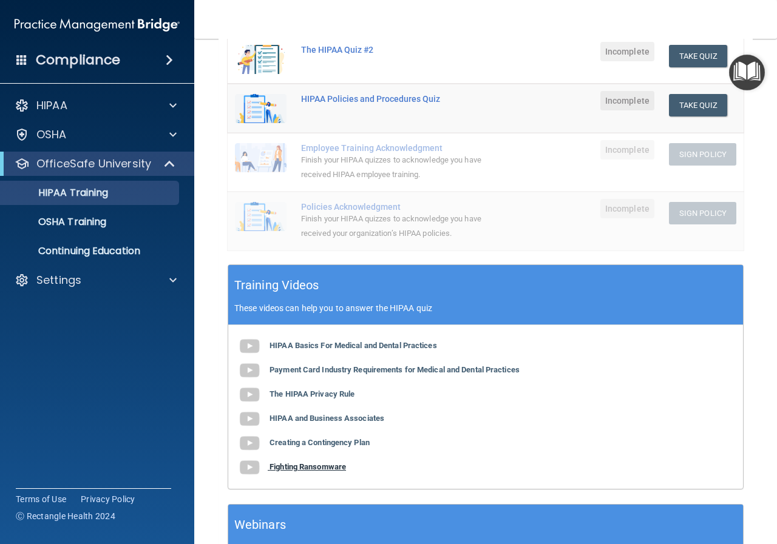
click at [334, 470] on b "Fighting Ransomware" at bounding box center [307, 466] width 76 height 9
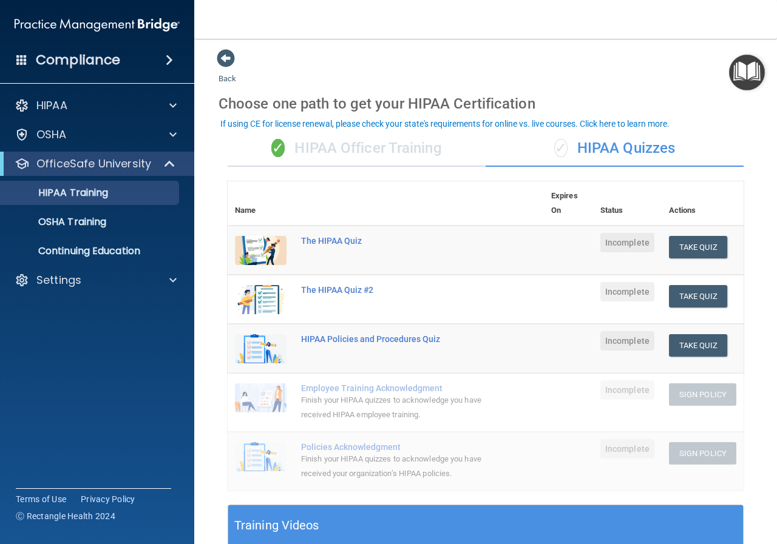
scroll to position [0, 0]
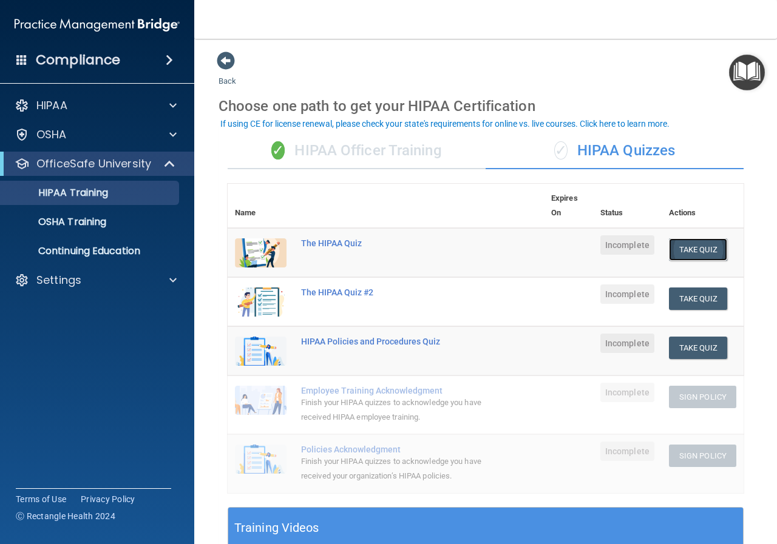
click at [684, 254] on button "Take Quiz" at bounding box center [698, 249] width 58 height 22
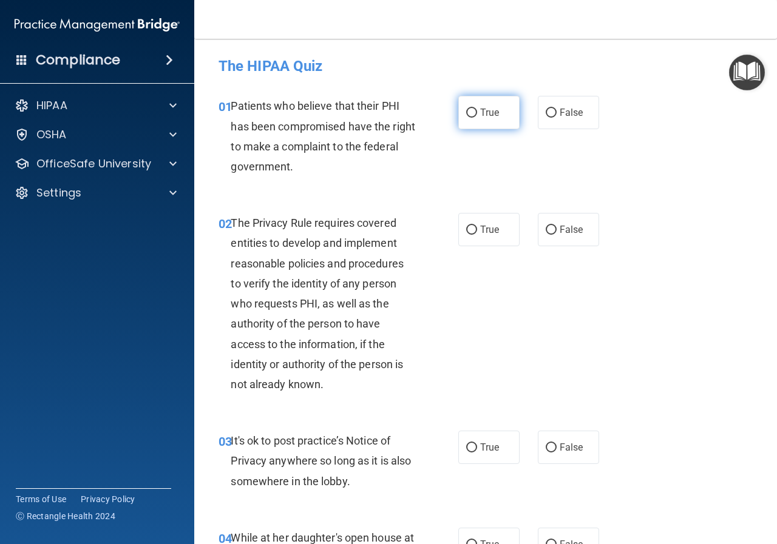
click at [497, 110] on label "True" at bounding box center [488, 112] width 61 height 33
click at [477, 110] on input "True" at bounding box center [471, 113] width 11 height 9
radio input "true"
click at [477, 238] on label "True" at bounding box center [488, 229] width 61 height 33
click at [477, 235] on input "True" at bounding box center [471, 230] width 11 height 9
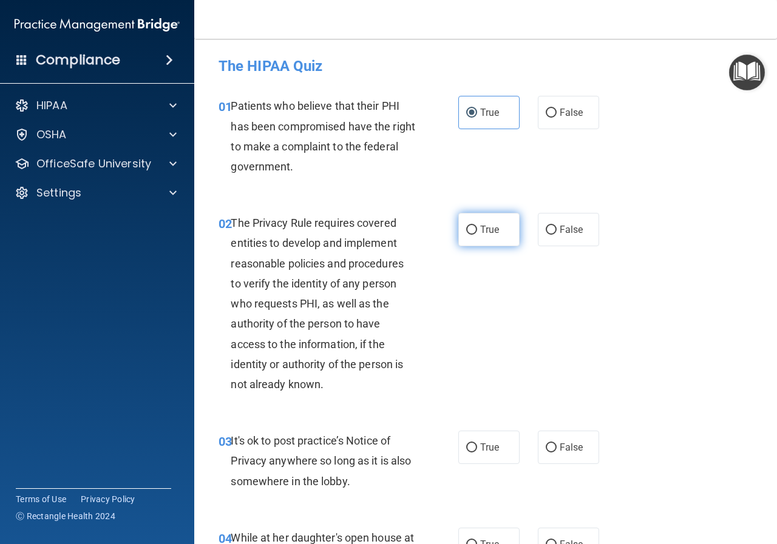
radio input "true"
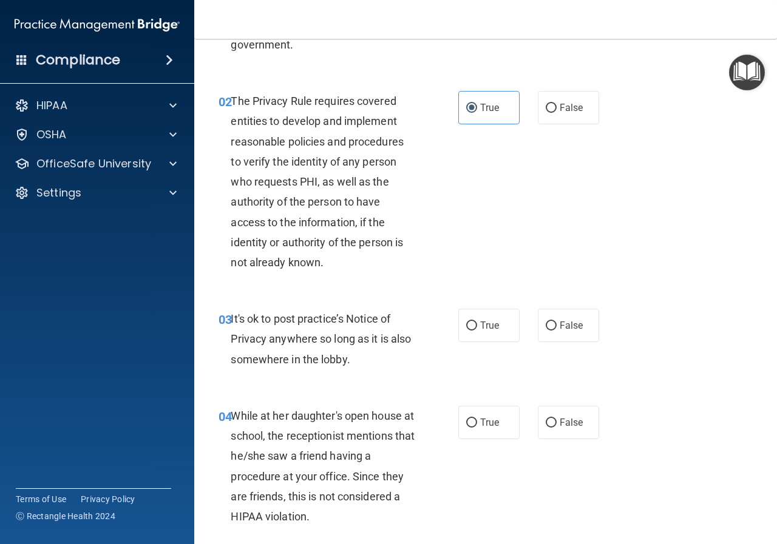
scroll to position [182, 0]
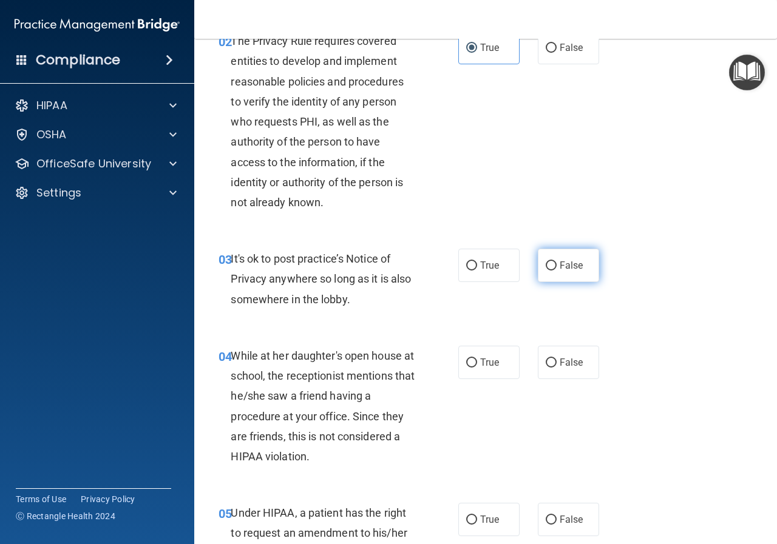
click at [548, 266] on input "False" at bounding box center [550, 266] width 11 height 9
radio input "true"
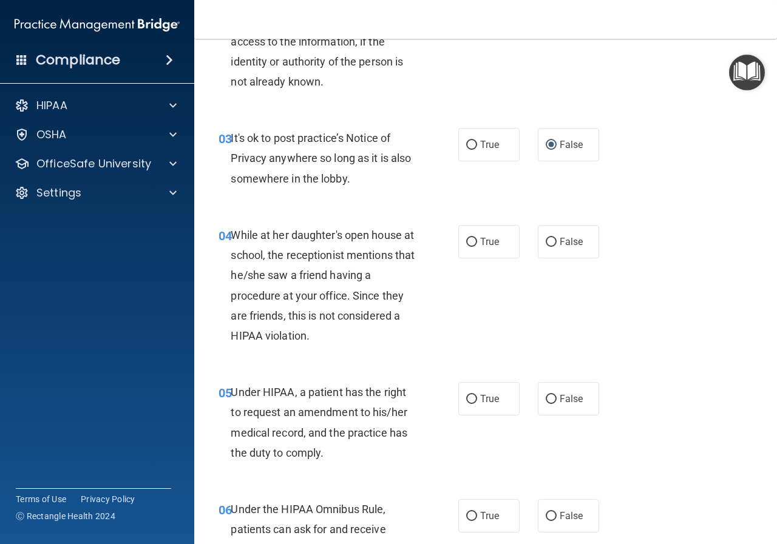
scroll to position [303, 0]
click at [545, 245] on input "False" at bounding box center [550, 241] width 11 height 9
radio input "true"
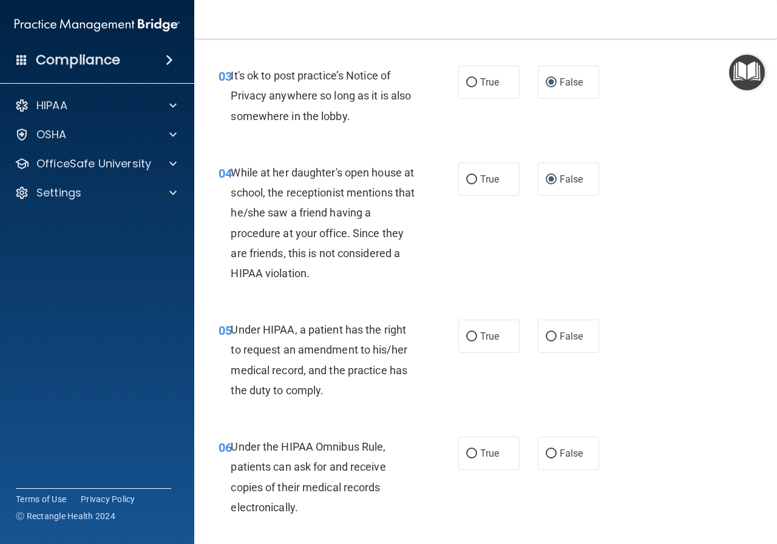
scroll to position [425, 0]
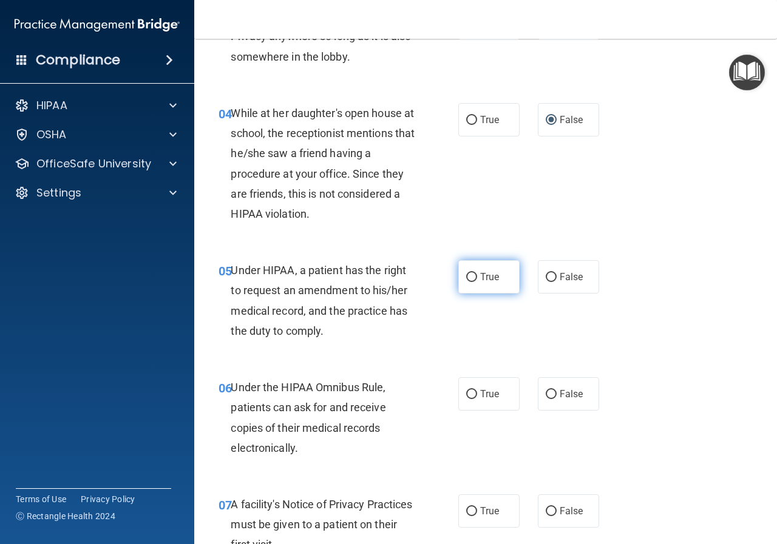
click at [465, 286] on label "True" at bounding box center [488, 276] width 61 height 33
click at [466, 282] on input "True" at bounding box center [471, 277] width 11 height 9
radio input "true"
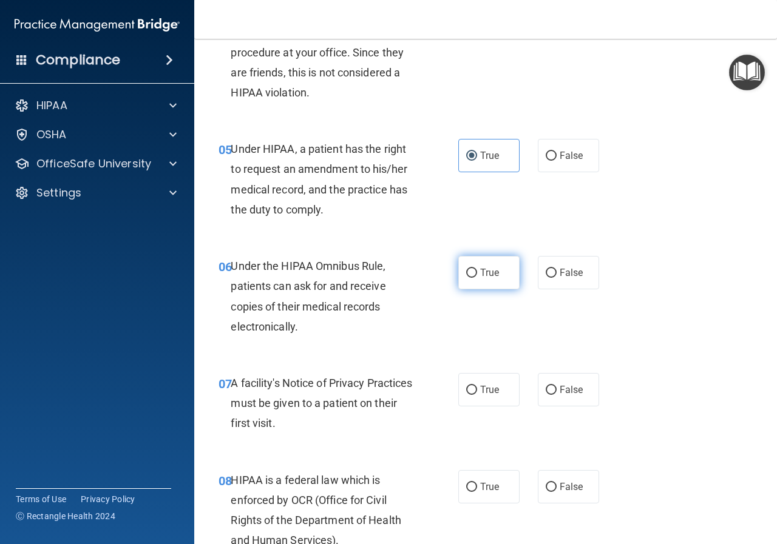
click at [468, 266] on label "True" at bounding box center [488, 272] width 61 height 33
click at [468, 269] on input "True" at bounding box center [471, 273] width 11 height 9
radio input "true"
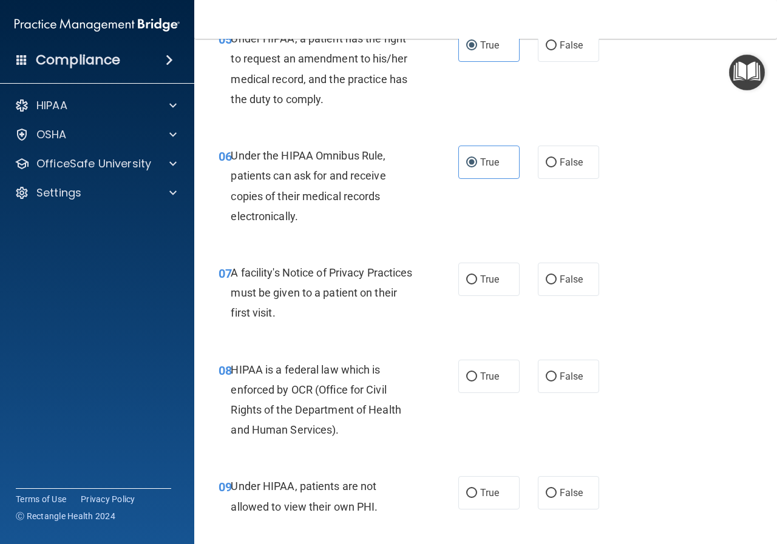
scroll to position [667, 0]
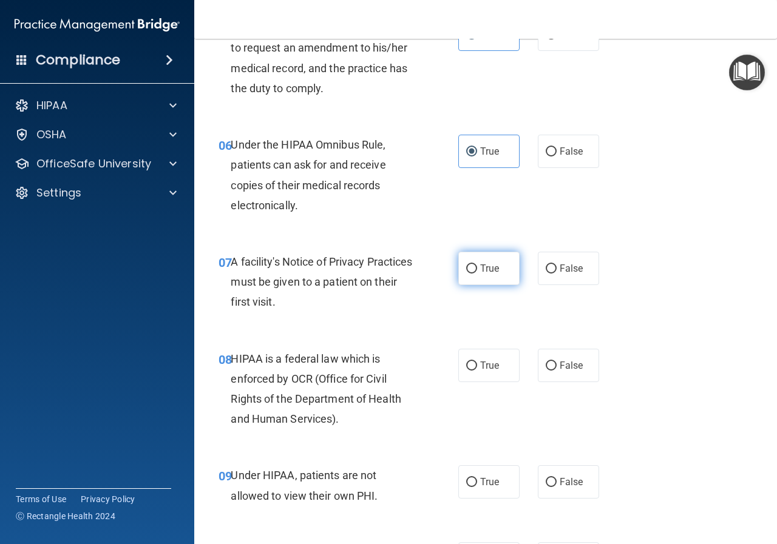
click at [475, 271] on label "True" at bounding box center [488, 268] width 61 height 33
click at [475, 271] on input "True" at bounding box center [471, 269] width 11 height 9
radio input "true"
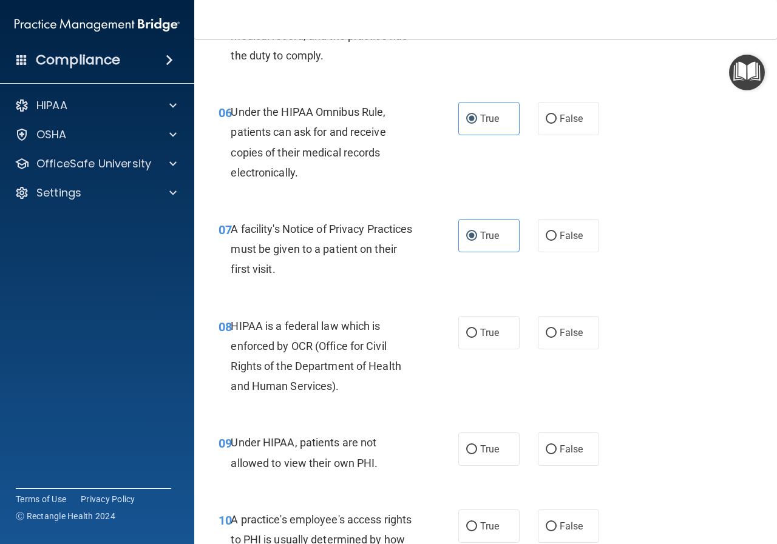
scroll to position [728, 0]
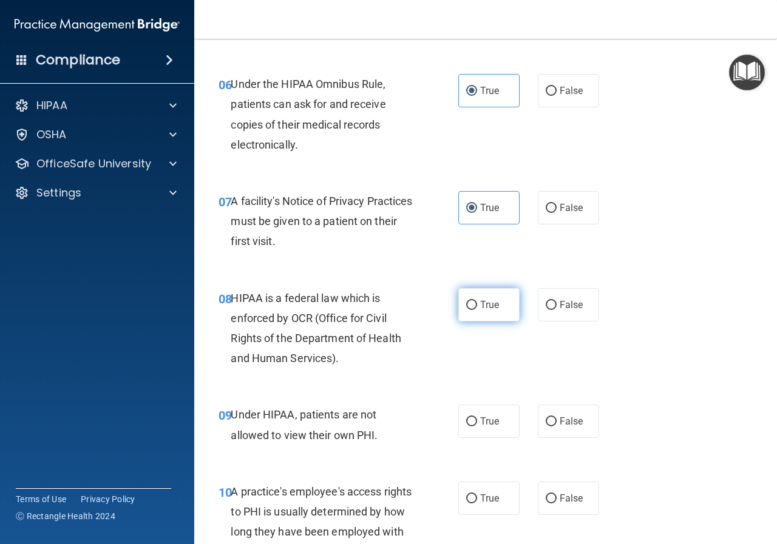
click at [474, 310] on label "True" at bounding box center [488, 304] width 61 height 33
click at [474, 310] on input "True" at bounding box center [471, 305] width 11 height 9
radio input "true"
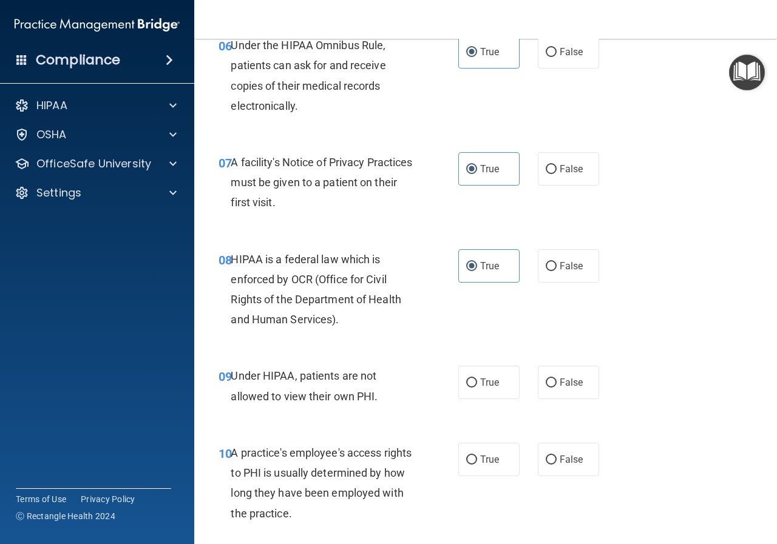
scroll to position [789, 0]
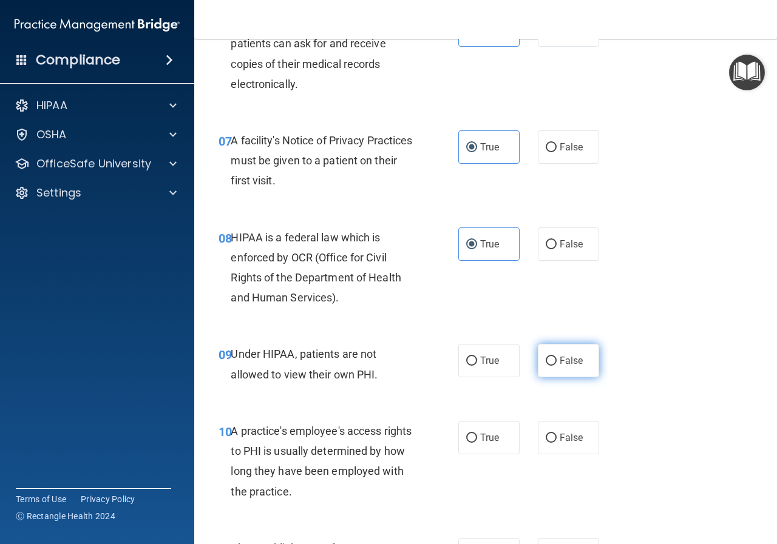
click at [548, 360] on input "False" at bounding box center [550, 361] width 11 height 9
radio input "true"
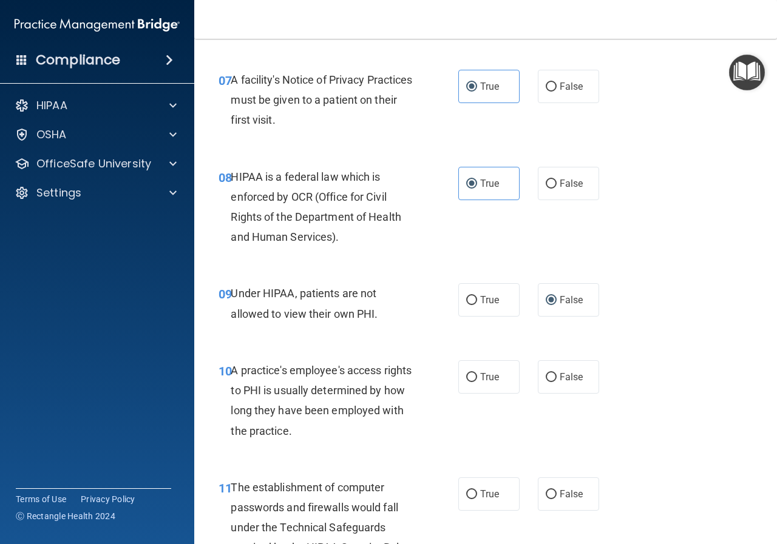
scroll to position [910, 0]
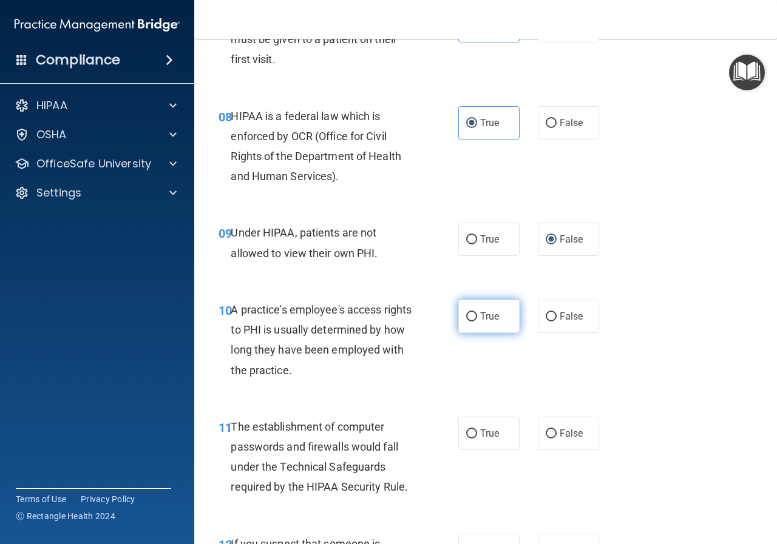
click at [480, 313] on span "True" at bounding box center [489, 317] width 19 height 12
click at [477, 313] on input "True" at bounding box center [471, 316] width 11 height 9
radio input "true"
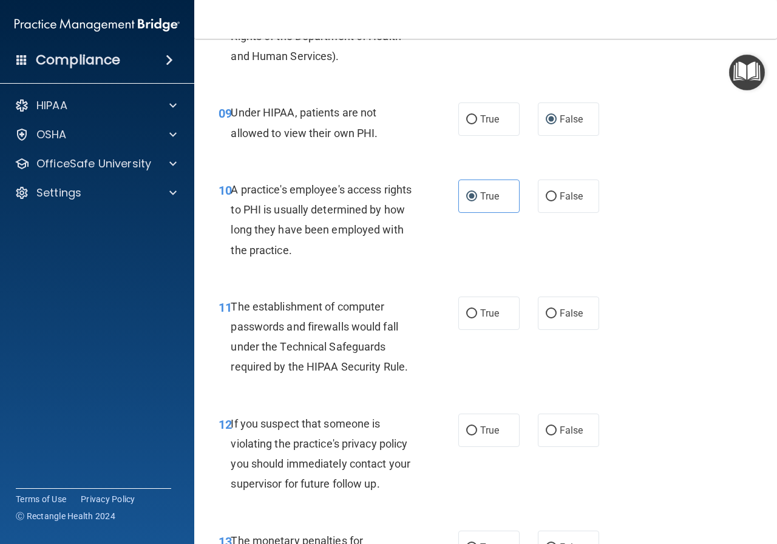
scroll to position [1031, 0]
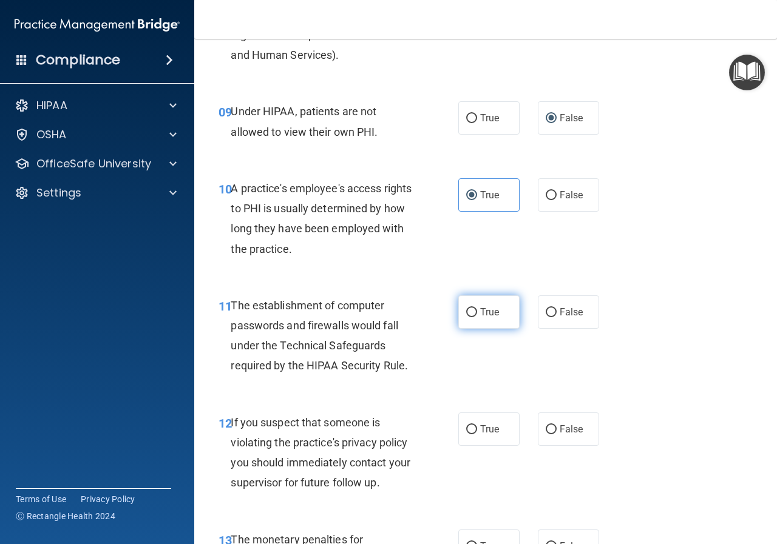
click at [481, 308] on span "True" at bounding box center [489, 312] width 19 height 12
click at [477, 308] on input "True" at bounding box center [471, 312] width 11 height 9
radio input "true"
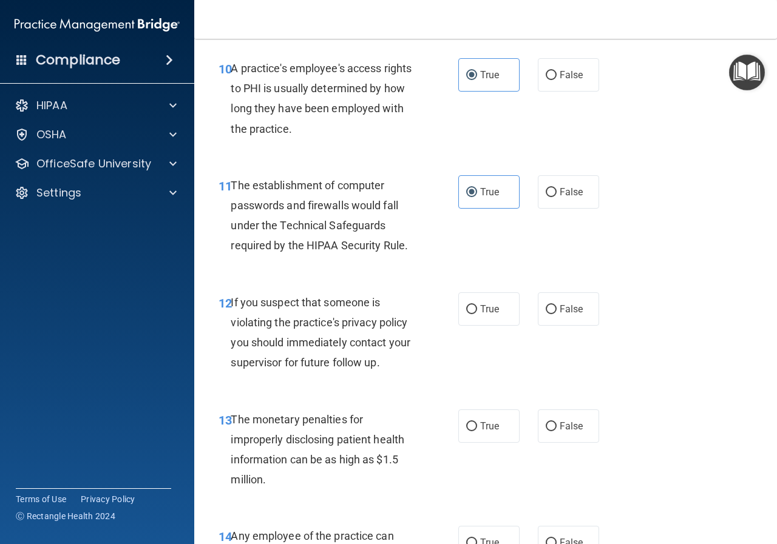
scroll to position [1153, 0]
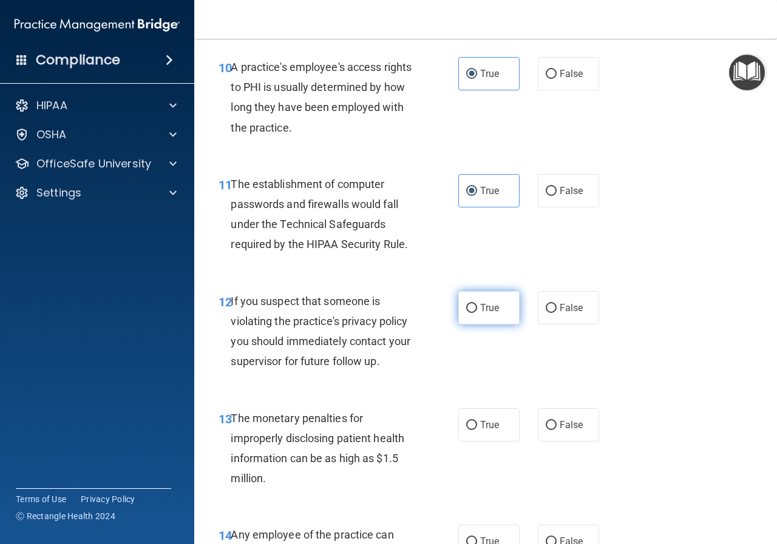
click at [480, 307] on span "True" at bounding box center [489, 308] width 19 height 12
click at [476, 307] on input "True" at bounding box center [471, 308] width 11 height 9
radio input "true"
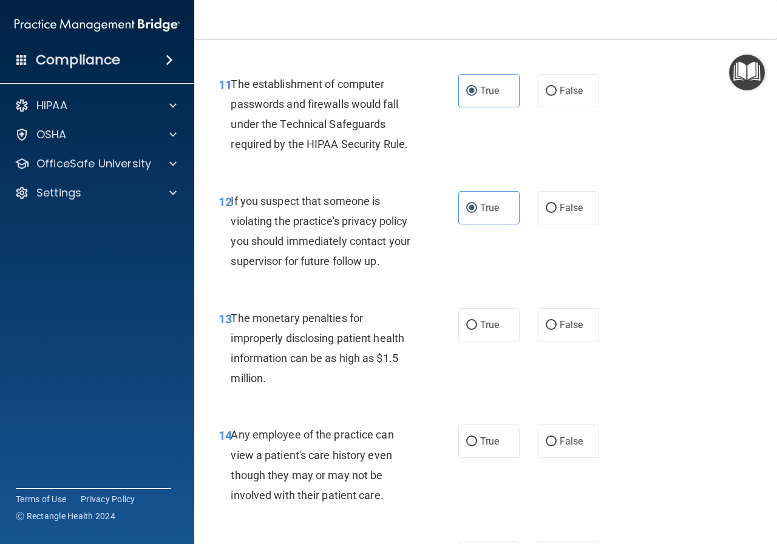
scroll to position [1274, 0]
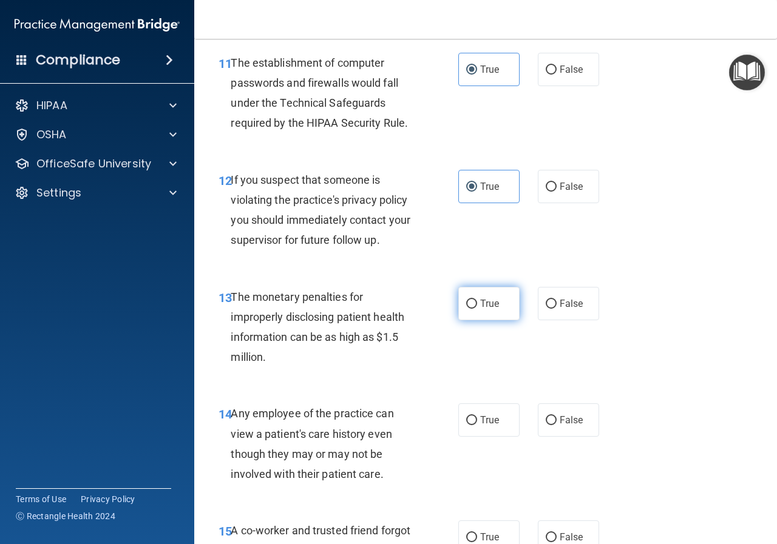
click at [481, 300] on span "True" at bounding box center [489, 304] width 19 height 12
click at [477, 300] on input "True" at bounding box center [471, 304] width 11 height 9
radio input "true"
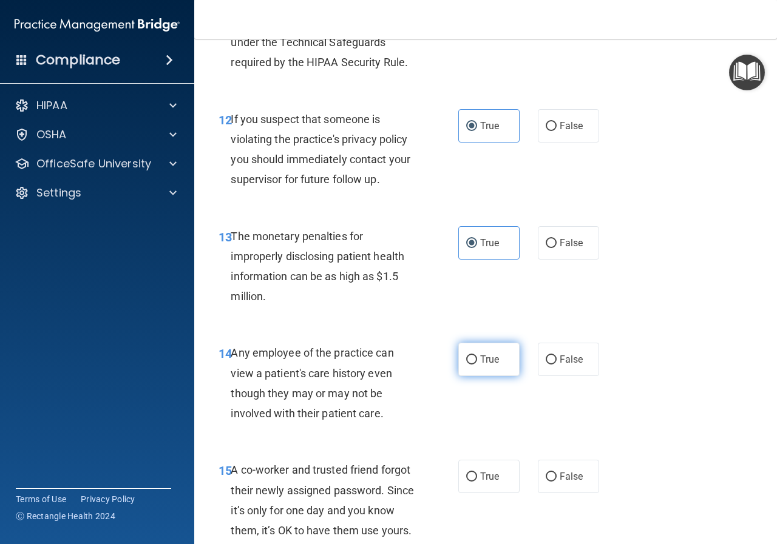
click at [484, 365] on label "True" at bounding box center [488, 359] width 61 height 33
click at [477, 365] on input "True" at bounding box center [471, 360] width 11 height 9
radio input "true"
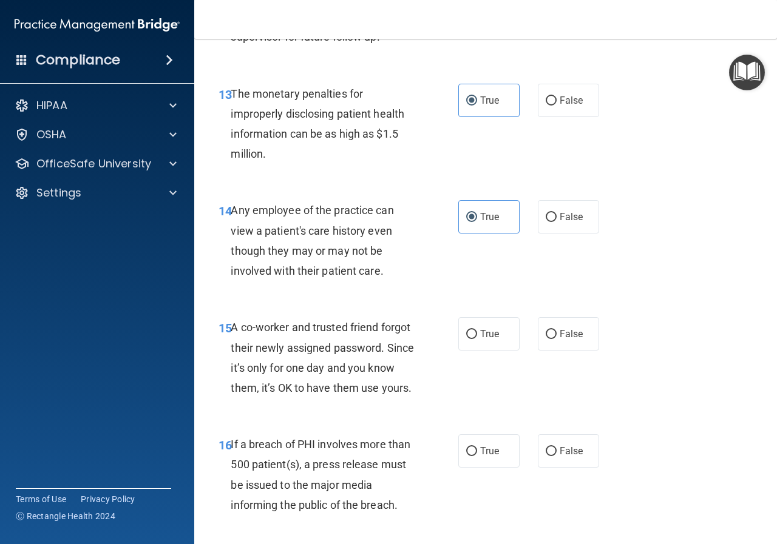
scroll to position [1456, 0]
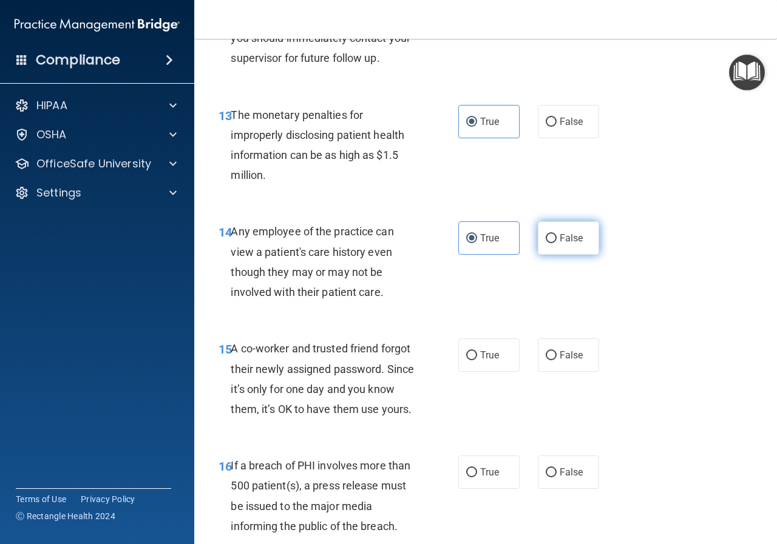
click at [545, 242] on input "False" at bounding box center [550, 238] width 11 height 9
radio input "true"
radio input "false"
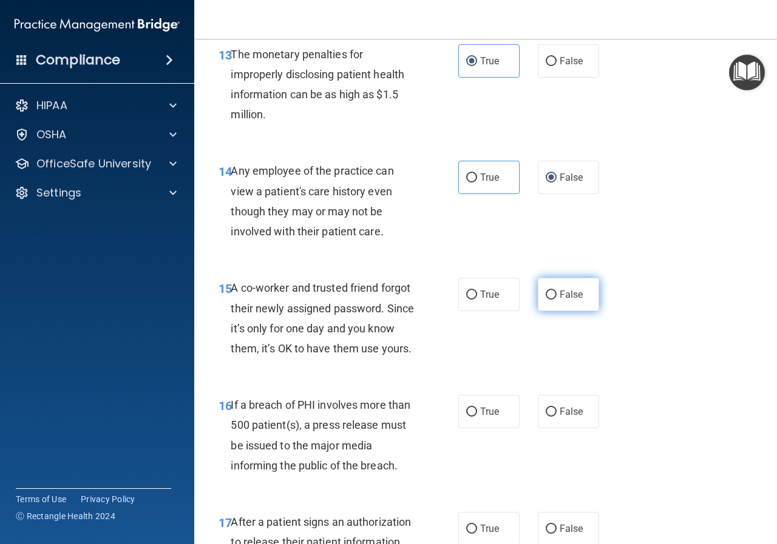
click at [539, 297] on label "False" at bounding box center [568, 294] width 61 height 33
click at [545, 297] on input "False" at bounding box center [550, 295] width 11 height 9
radio input "true"
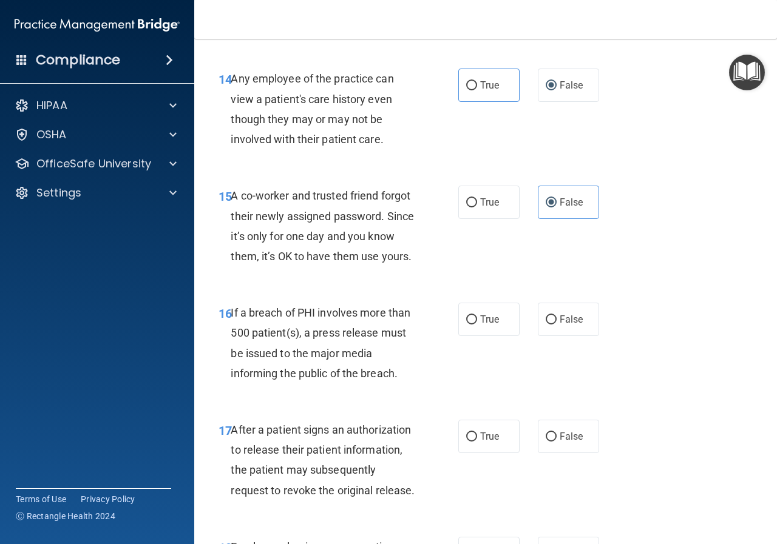
scroll to position [1638, 0]
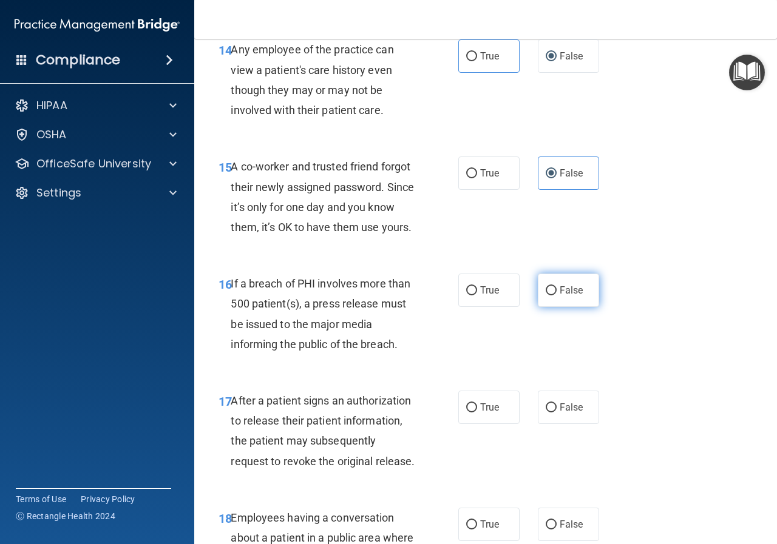
click at [545, 295] on input "False" at bounding box center [550, 290] width 11 height 9
radio input "true"
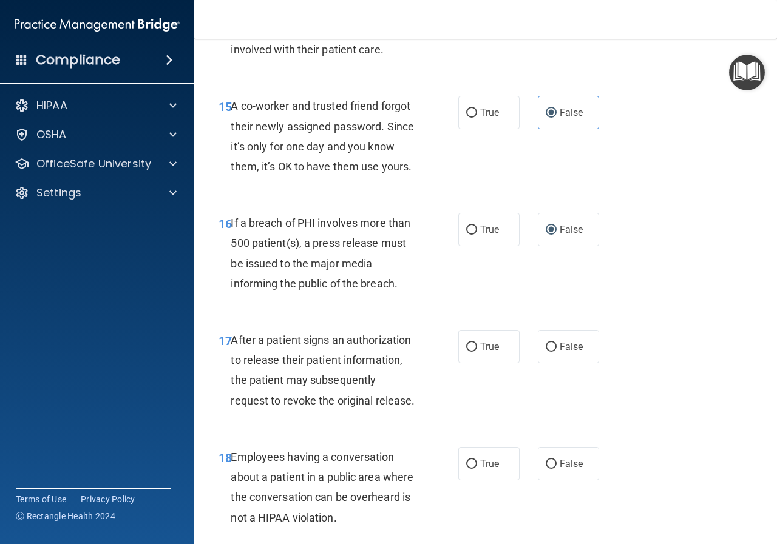
scroll to position [1760, 0]
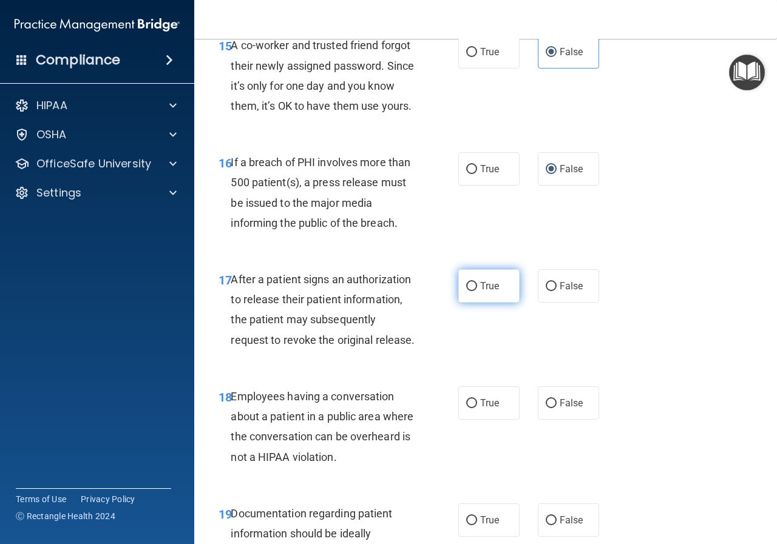
click at [488, 303] on label "True" at bounding box center [488, 285] width 61 height 33
click at [477, 291] on input "True" at bounding box center [471, 286] width 11 height 9
radio input "true"
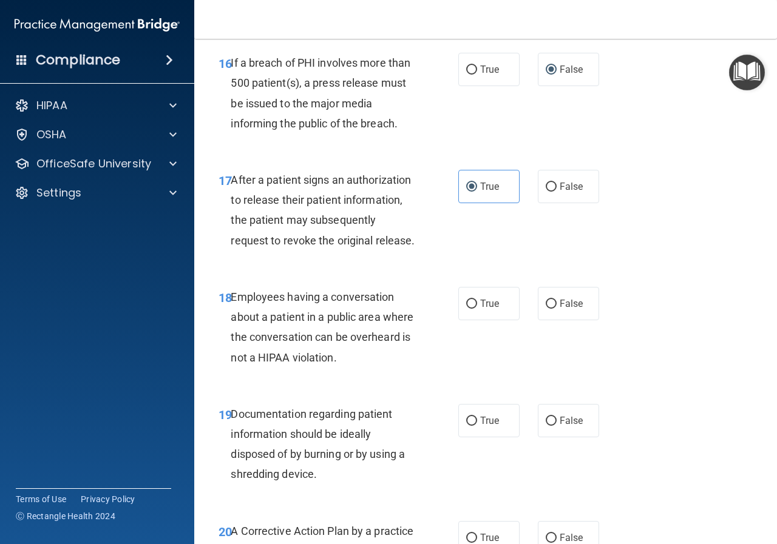
scroll to position [1881, 0]
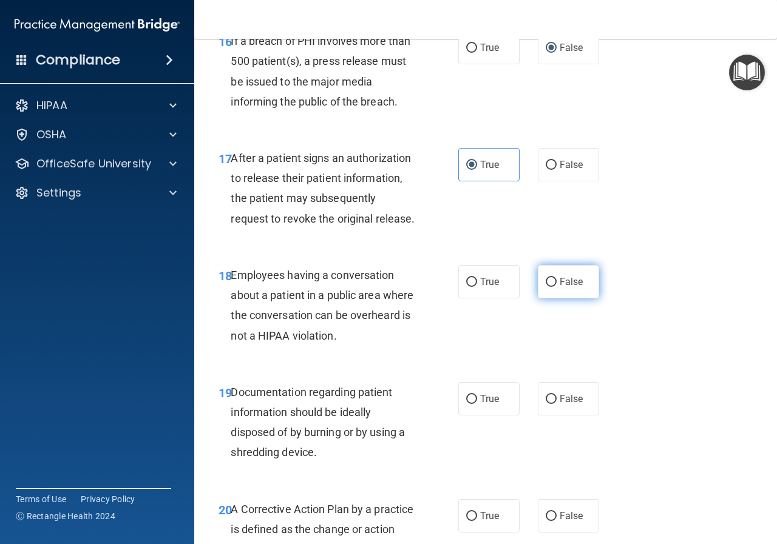
click at [545, 287] on input "False" at bounding box center [550, 282] width 11 height 9
radio input "true"
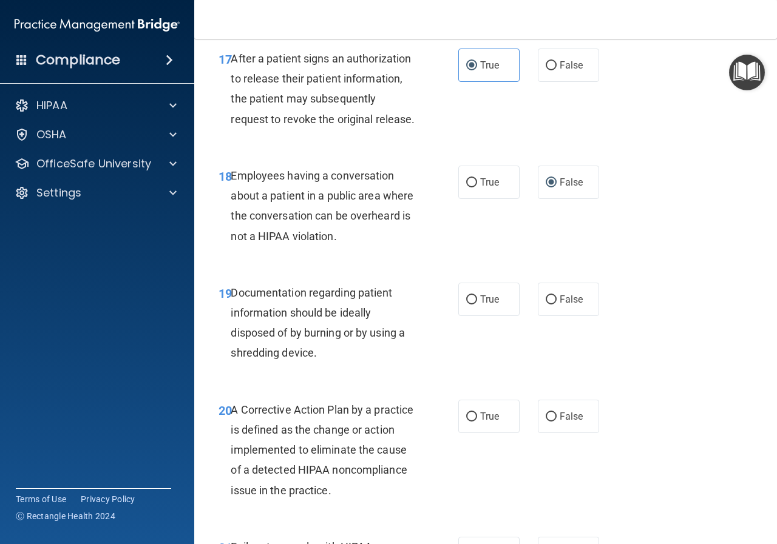
scroll to position [2002, 0]
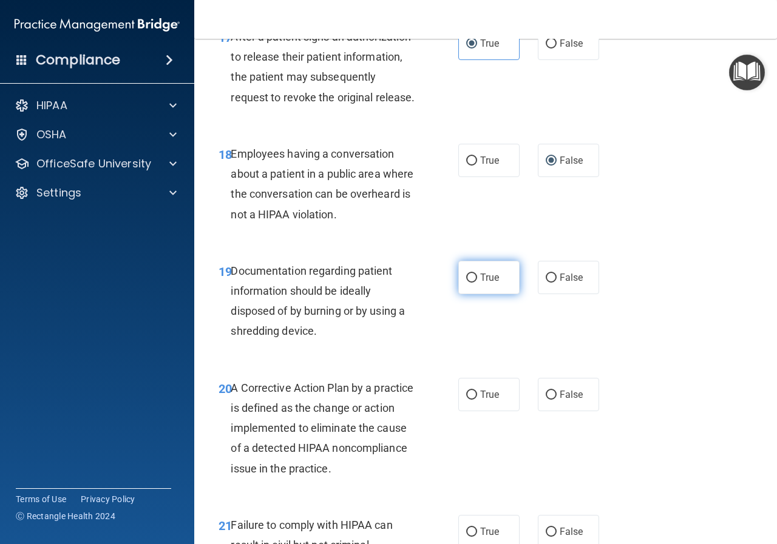
click at [487, 294] on label "True" at bounding box center [488, 277] width 61 height 33
click at [477, 283] on input "True" at bounding box center [471, 278] width 11 height 9
radio input "true"
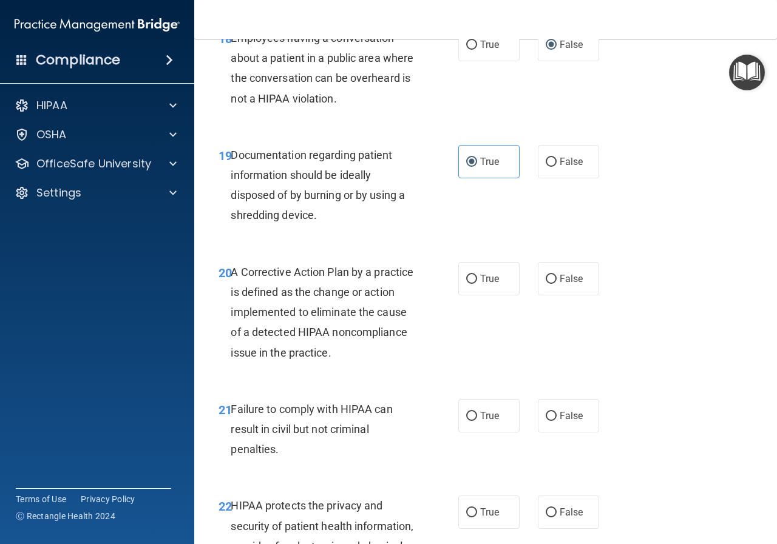
scroll to position [2124, 0]
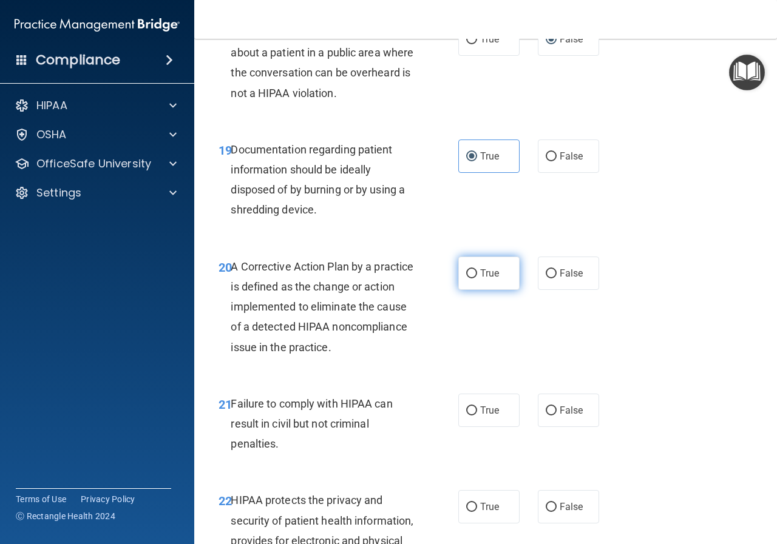
click at [495, 290] on label "True" at bounding box center [488, 273] width 61 height 33
click at [477, 278] on input "True" at bounding box center [471, 273] width 11 height 9
radio input "true"
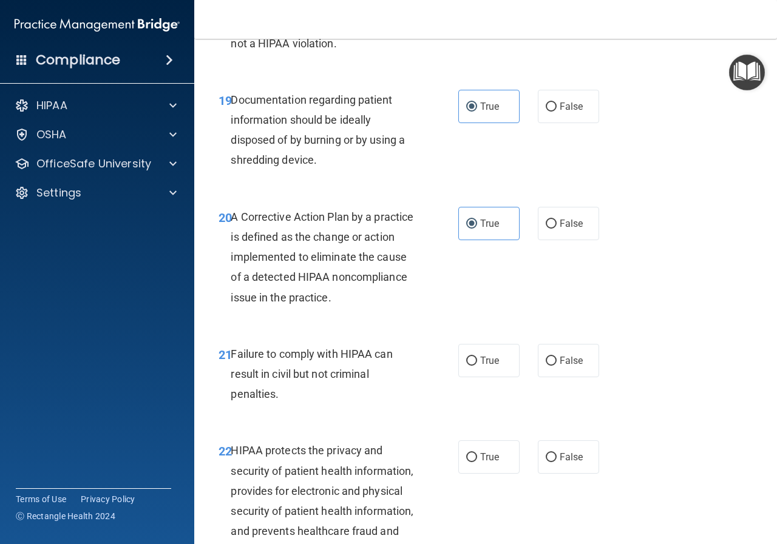
scroll to position [2245, 0]
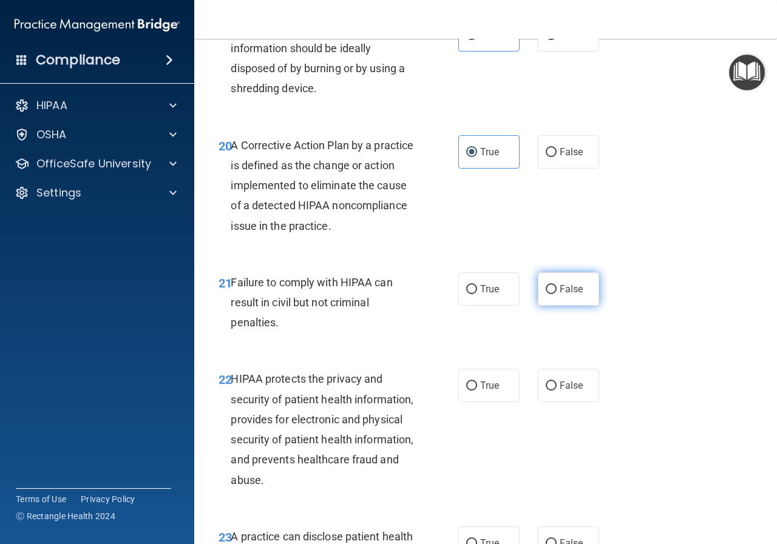
click at [548, 306] on label "False" at bounding box center [568, 288] width 61 height 33
click at [548, 294] on input "False" at bounding box center [550, 289] width 11 height 9
radio input "true"
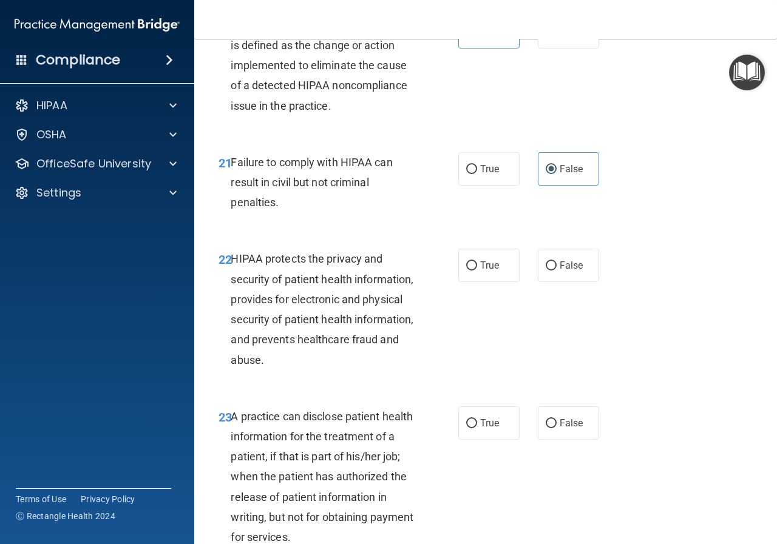
scroll to position [2366, 0]
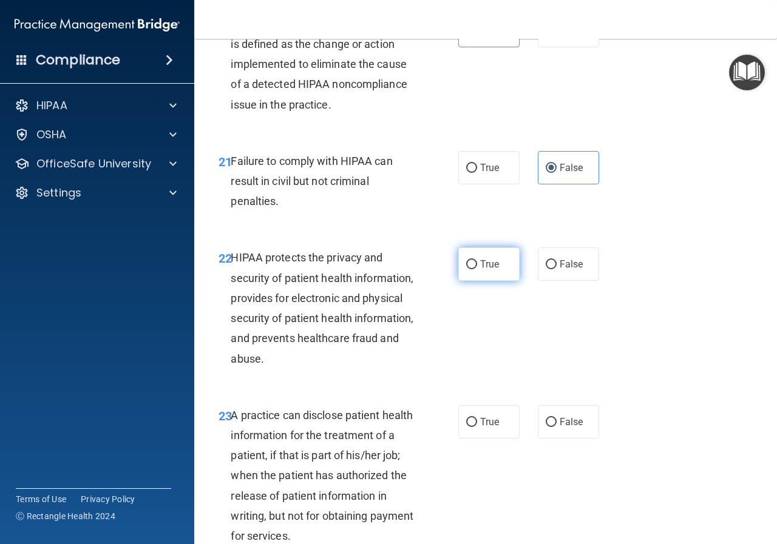
click at [471, 269] on input "True" at bounding box center [471, 264] width 11 height 9
radio input "true"
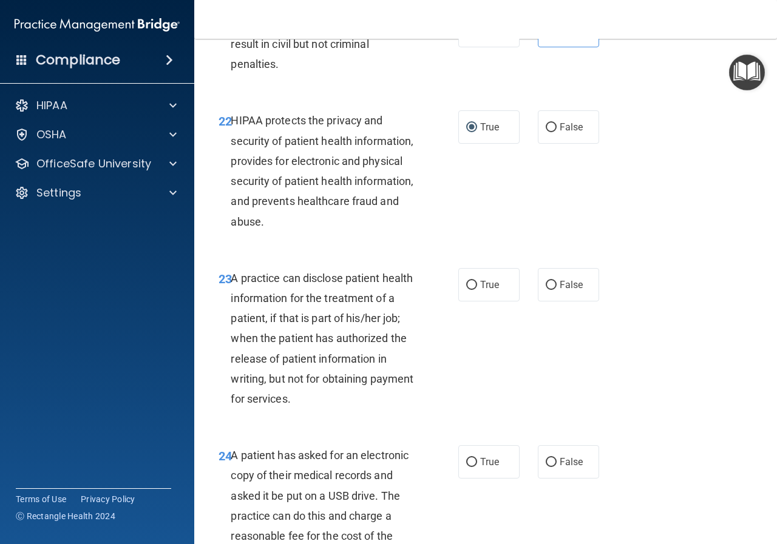
scroll to position [2548, 0]
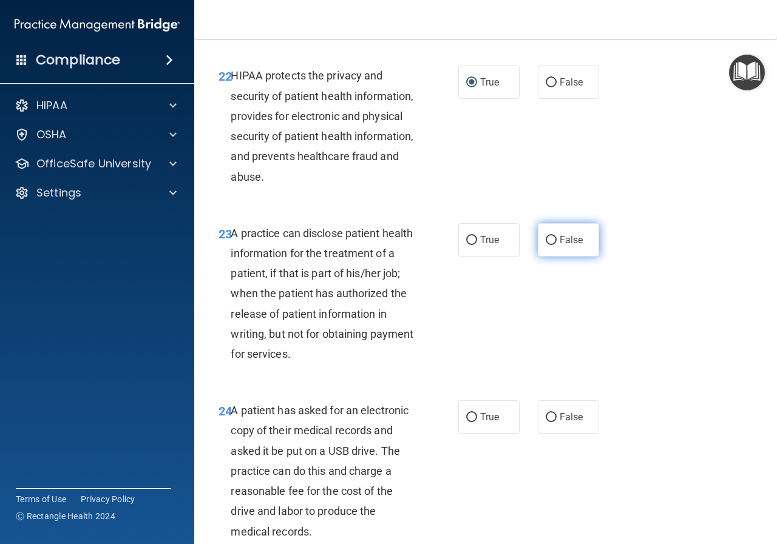
click at [538, 257] on label "False" at bounding box center [568, 239] width 61 height 33
click at [545, 245] on input "False" at bounding box center [550, 240] width 11 height 9
radio input "true"
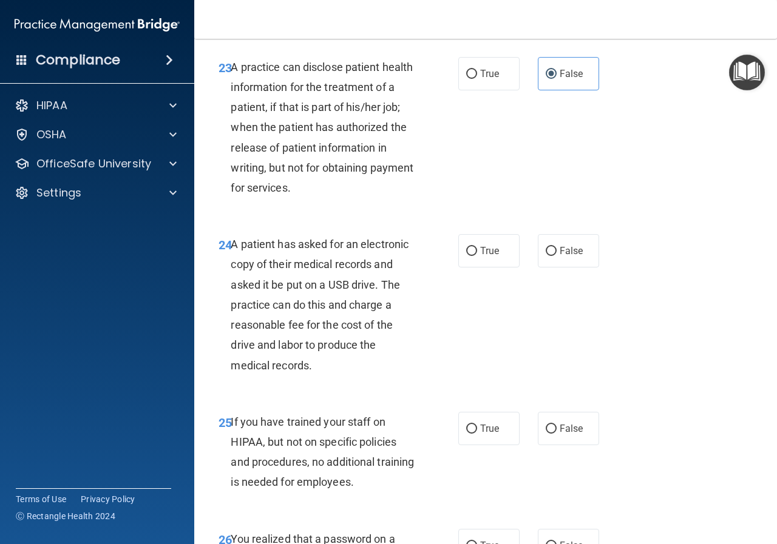
scroll to position [2730, 0]
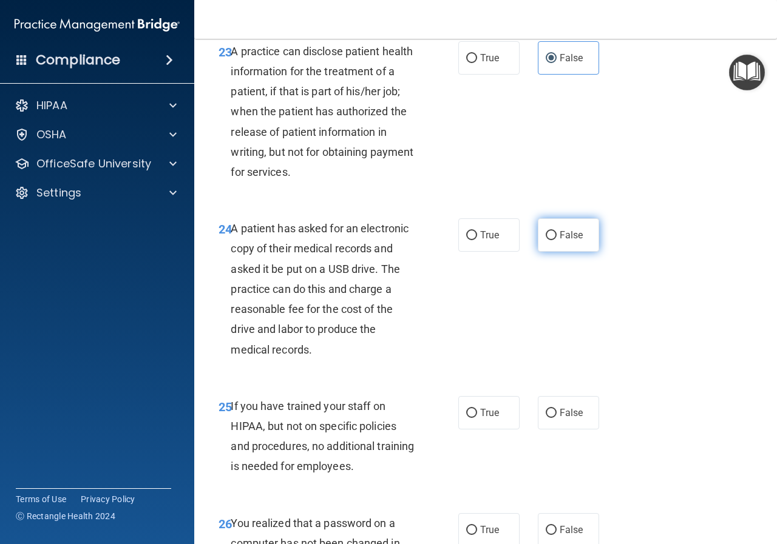
click at [552, 252] on label "False" at bounding box center [568, 234] width 61 height 33
click at [552, 240] on input "False" at bounding box center [550, 235] width 11 height 9
radio input "true"
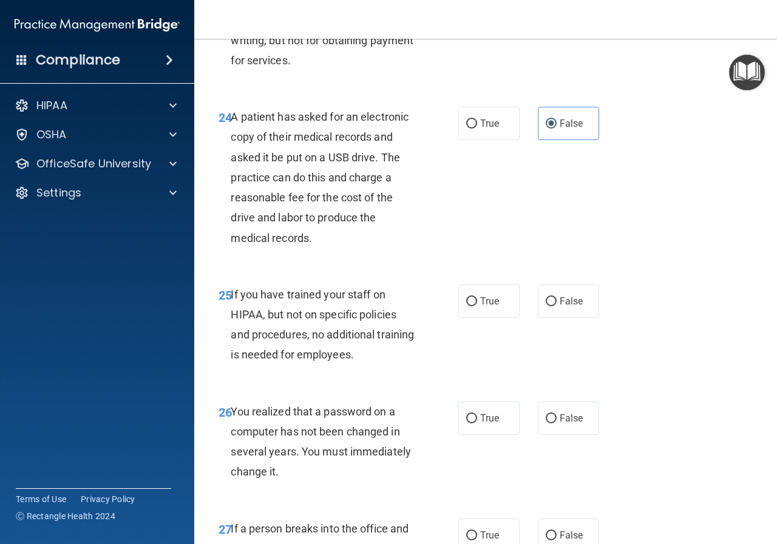
scroll to position [2852, 0]
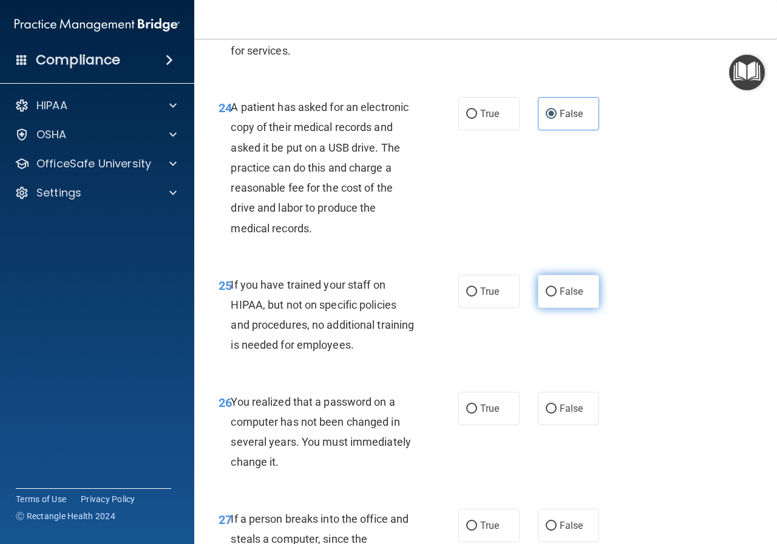
click at [545, 297] on input "False" at bounding box center [550, 292] width 11 height 9
radio input "true"
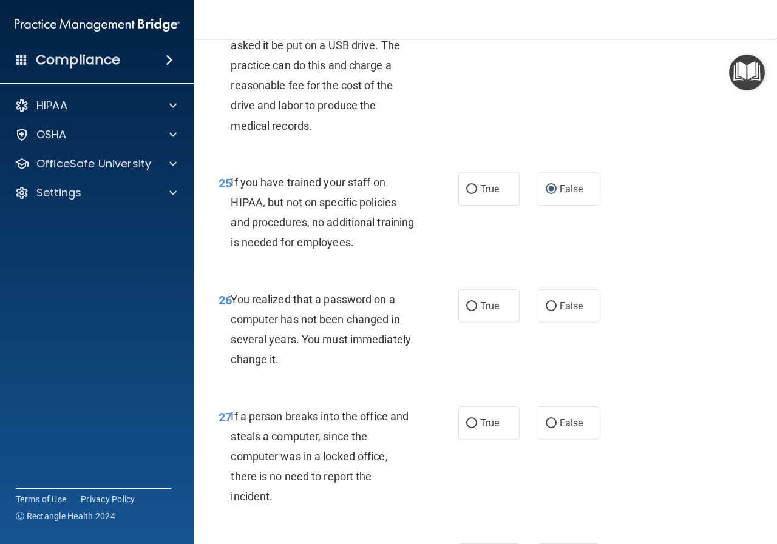
scroll to position [2973, 0]
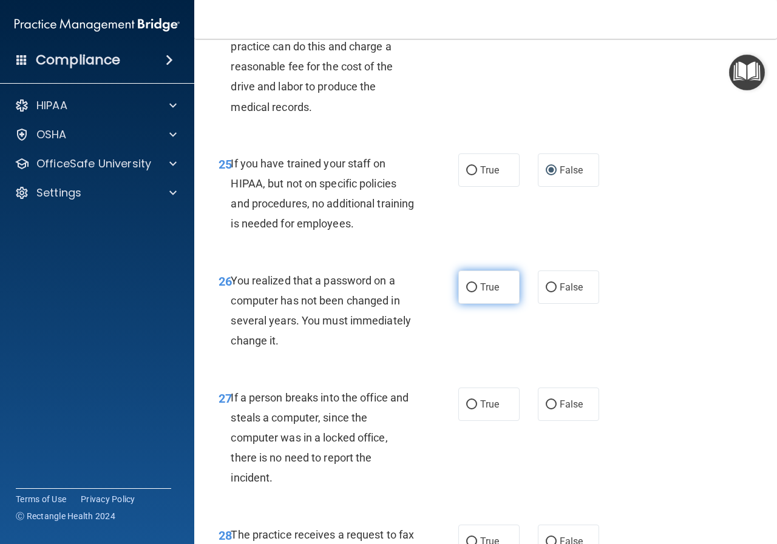
click at [468, 304] on label "True" at bounding box center [488, 287] width 61 height 33
click at [468, 292] on input "True" at bounding box center [471, 287] width 11 height 9
radio input "true"
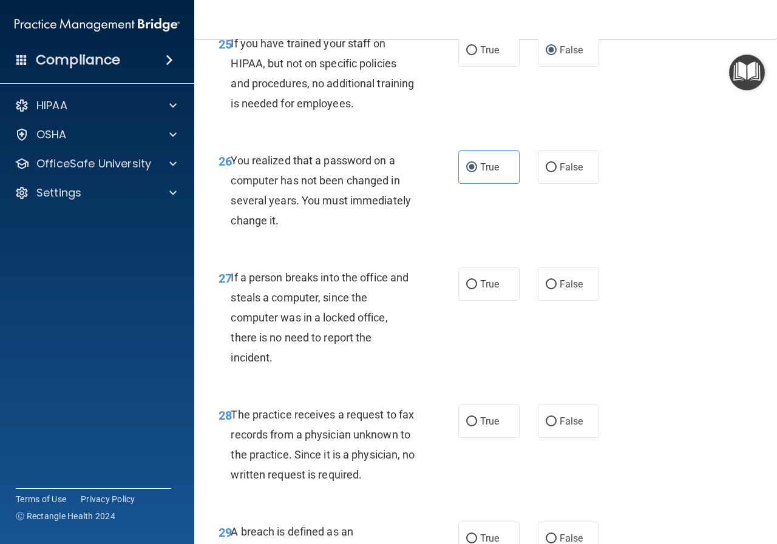
scroll to position [3094, 0]
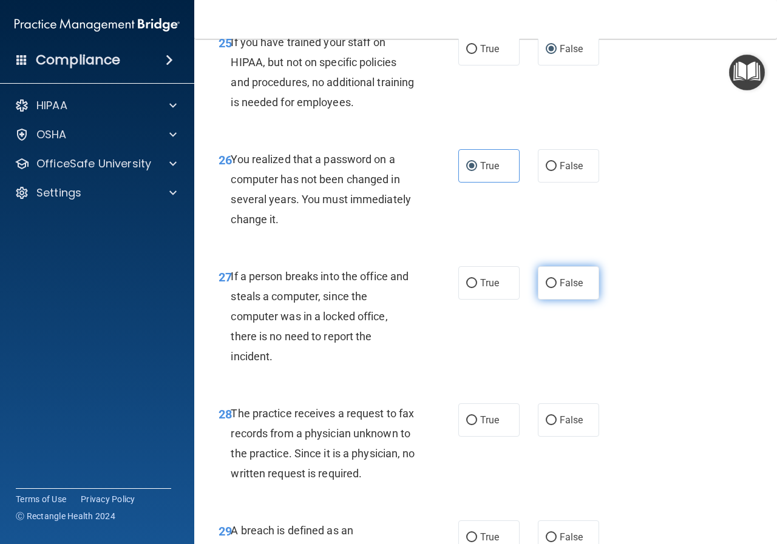
click at [548, 288] on input "False" at bounding box center [550, 283] width 11 height 9
radio input "true"
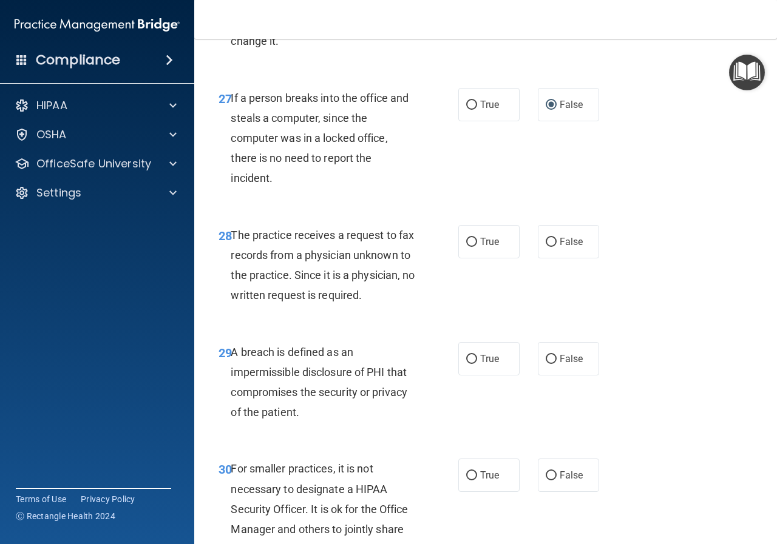
scroll to position [3276, 0]
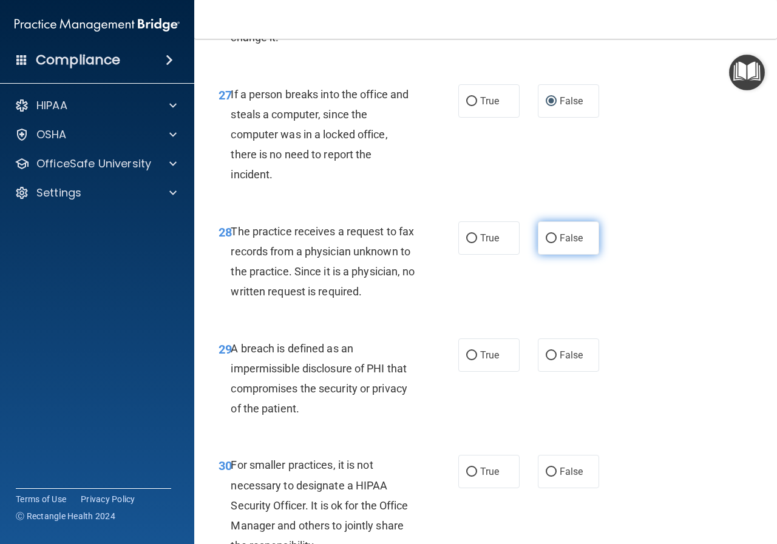
click at [547, 243] on input "False" at bounding box center [550, 238] width 11 height 9
radio input "true"
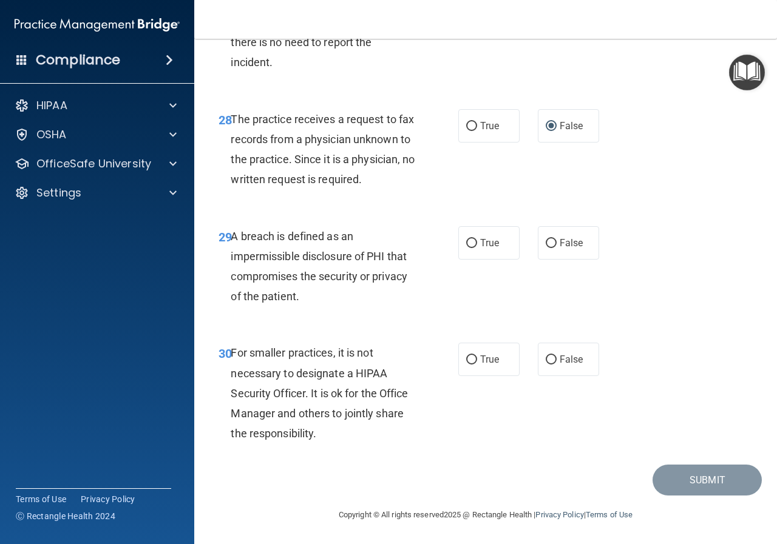
scroll to position [3449, 0]
click at [474, 249] on label "True" at bounding box center [488, 242] width 61 height 33
click at [474, 248] on input "True" at bounding box center [471, 243] width 11 height 9
radio input "true"
click at [567, 351] on label "False" at bounding box center [568, 359] width 61 height 33
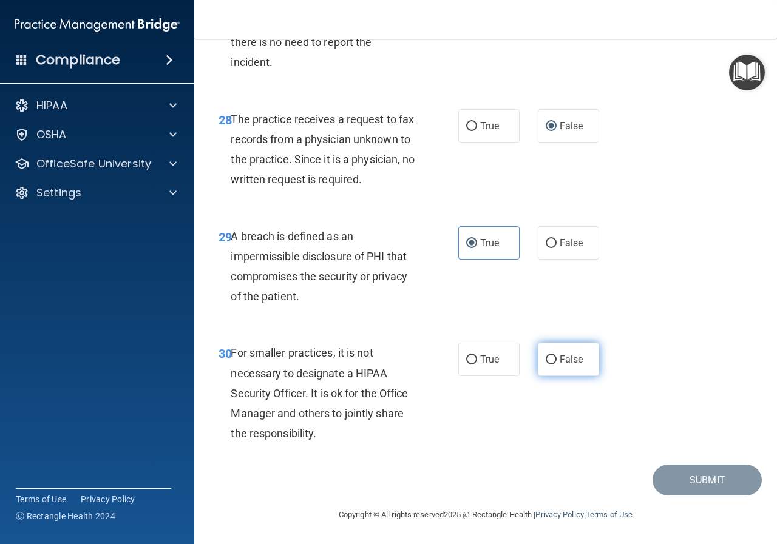
click at [556, 356] on input "False" at bounding box center [550, 360] width 11 height 9
radio input "true"
click at [684, 489] on button "Submit" at bounding box center [706, 480] width 109 height 31
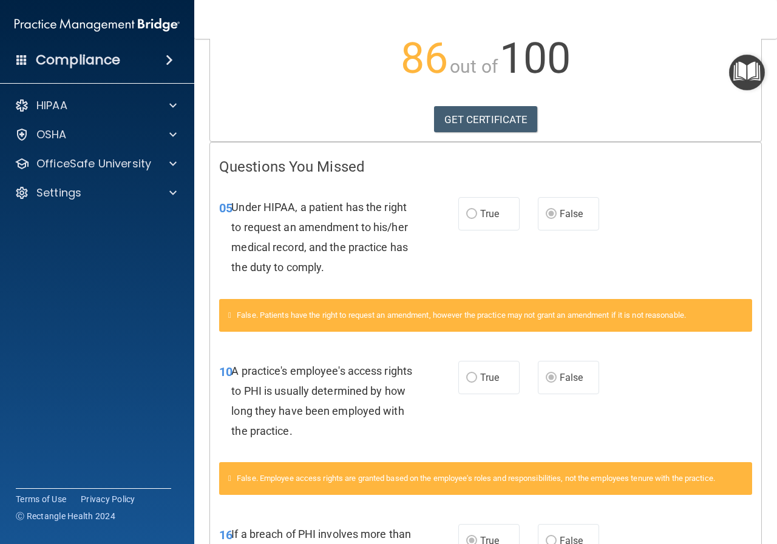
scroll to position [148, 0]
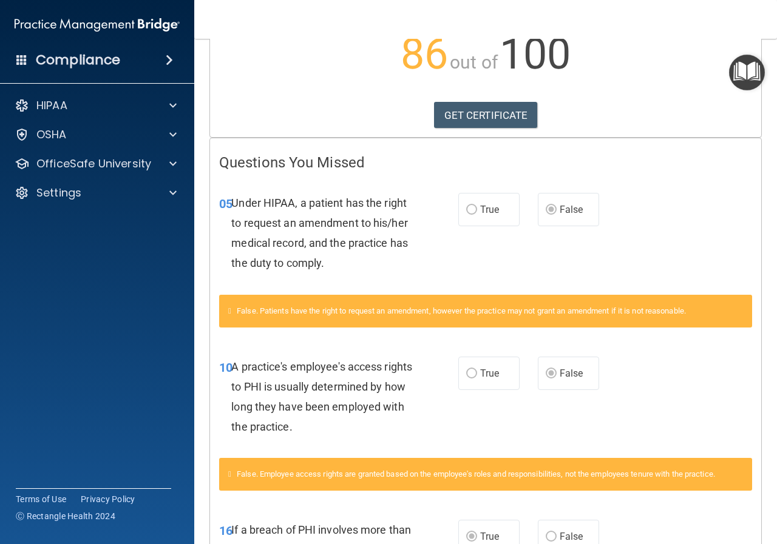
click at [480, 210] on span "True" at bounding box center [489, 210] width 19 height 12
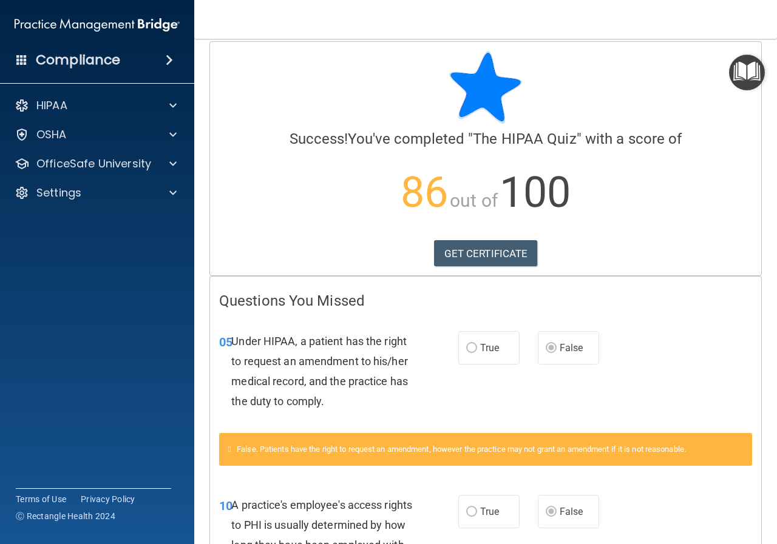
scroll to position [0, 0]
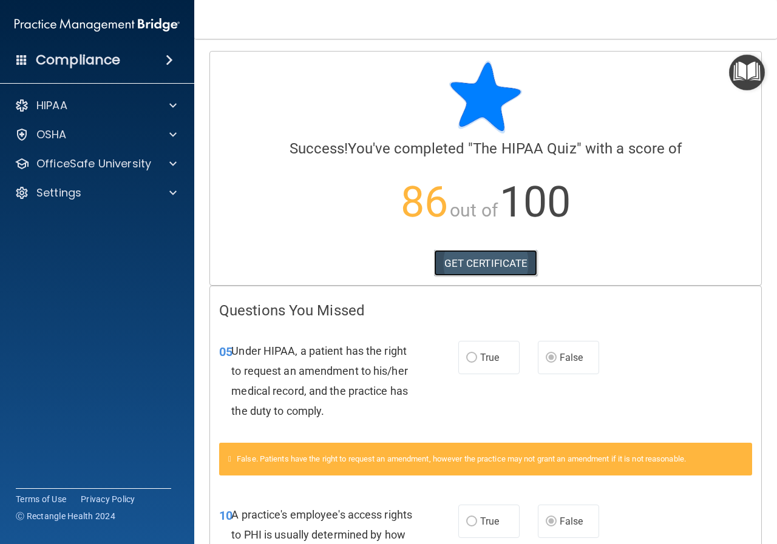
click at [505, 261] on link "GET CERTIFICATE" at bounding box center [486, 263] width 104 height 27
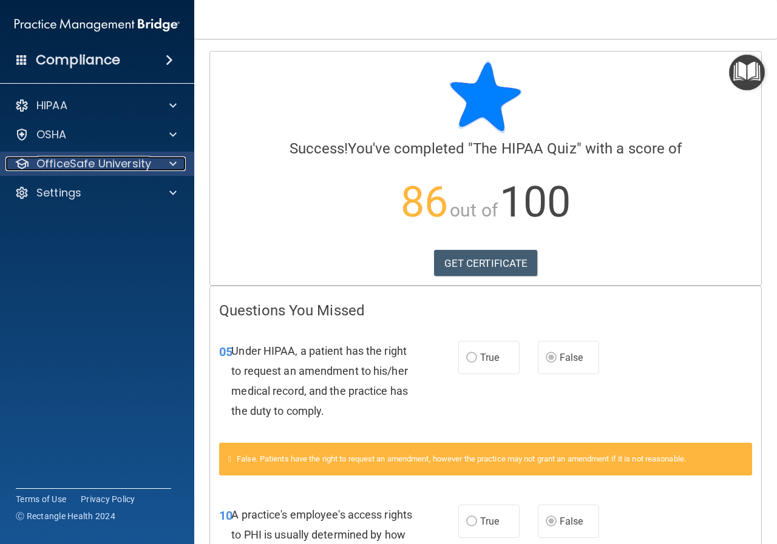
click at [133, 167] on p "OfficeSafe University" at bounding box center [93, 164] width 115 height 15
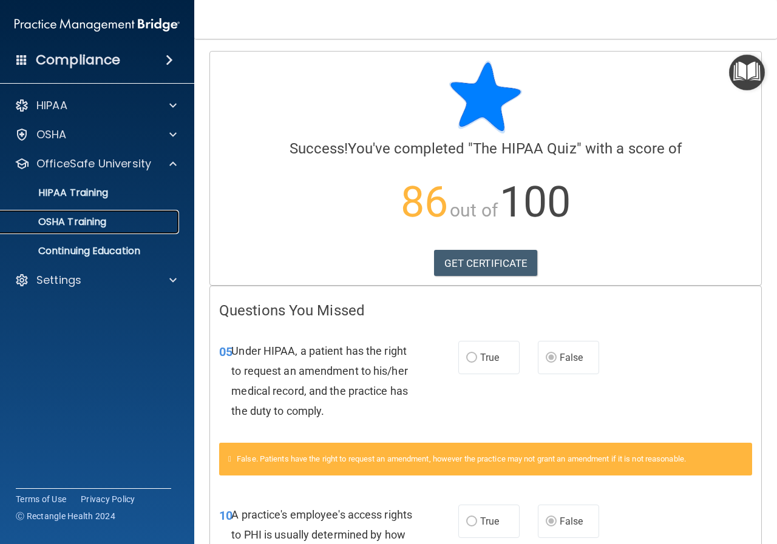
click at [106, 226] on p "OSHA Training" at bounding box center [57, 222] width 98 height 12
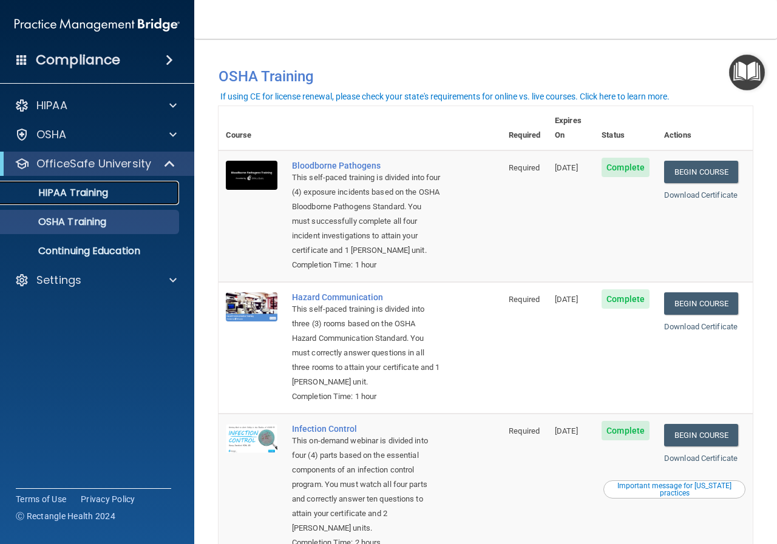
click at [101, 198] on p "HIPAA Training" at bounding box center [58, 193] width 100 height 12
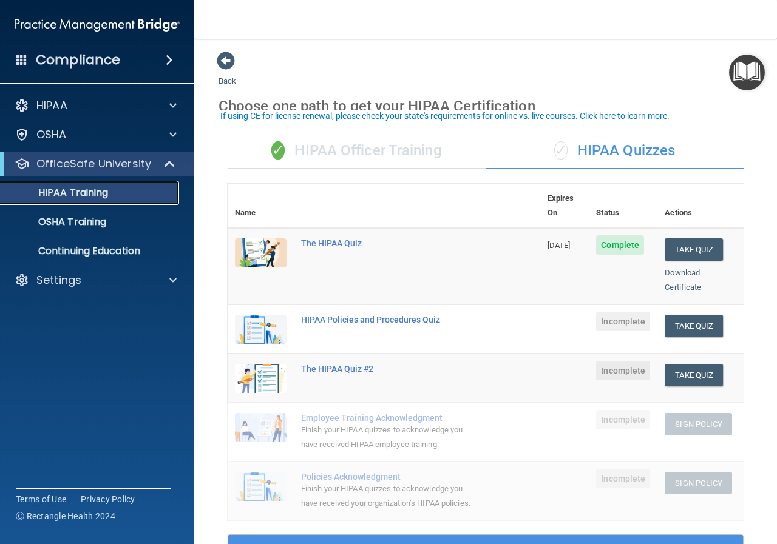
scroll to position [61, 0]
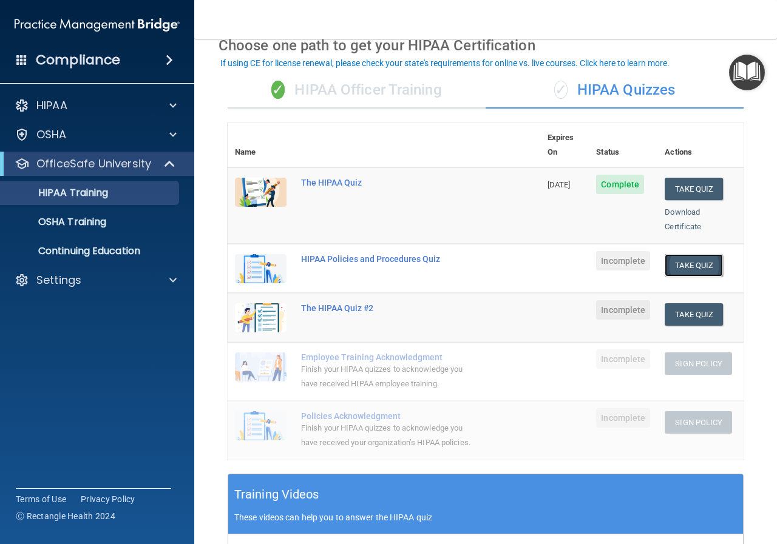
click at [685, 254] on button "Take Quiz" at bounding box center [693, 265] width 58 height 22
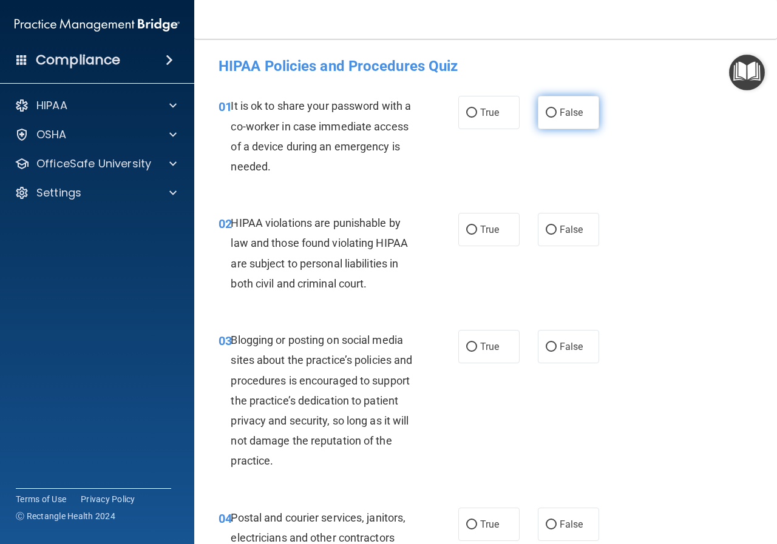
click at [546, 113] on input "False" at bounding box center [550, 113] width 11 height 9
radio input "true"
click at [479, 240] on label "True" at bounding box center [488, 229] width 61 height 33
click at [477, 235] on input "True" at bounding box center [471, 230] width 11 height 9
radio input "true"
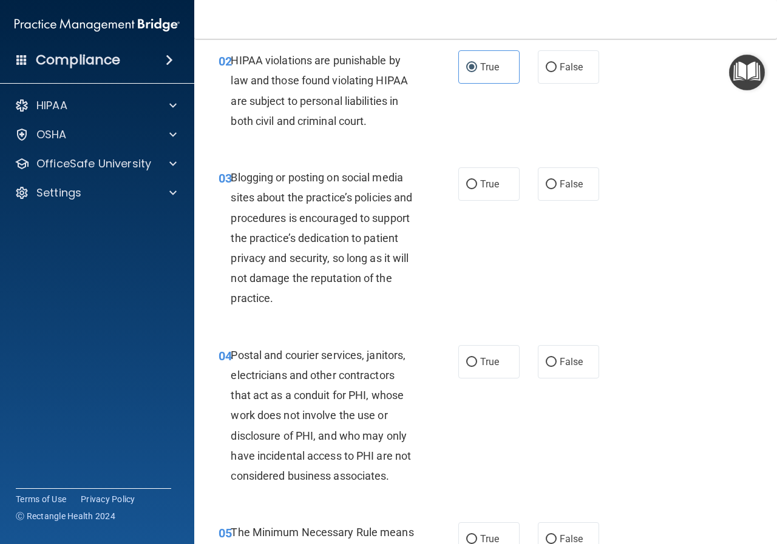
scroll to position [182, 0]
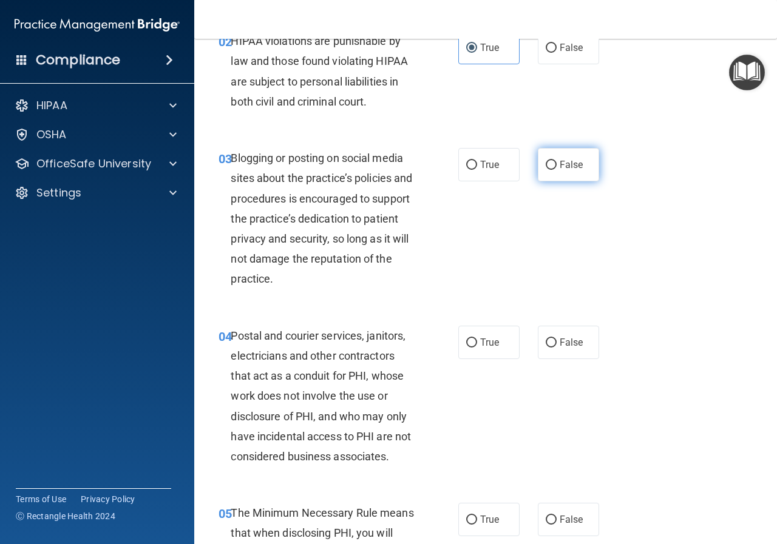
click at [566, 162] on span "False" at bounding box center [571, 165] width 24 height 12
click at [556, 162] on input "False" at bounding box center [550, 165] width 11 height 9
radio input "true"
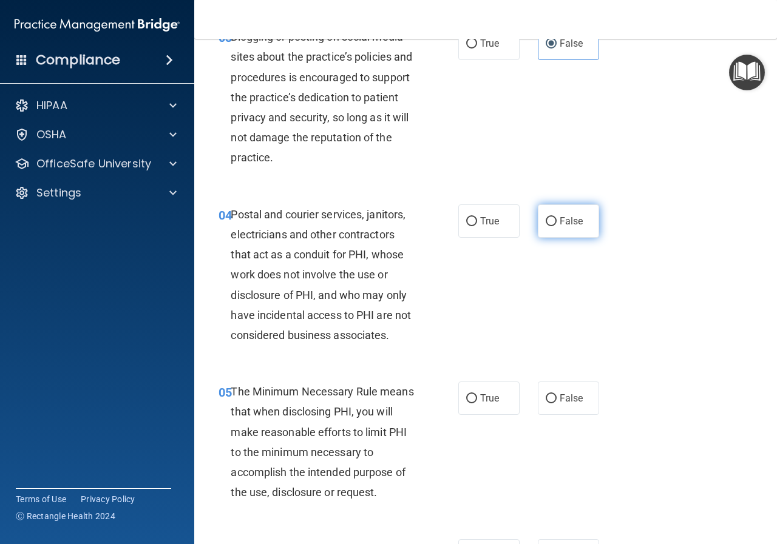
click at [553, 226] on label "False" at bounding box center [568, 220] width 61 height 33
click at [553, 226] on input "False" at bounding box center [550, 221] width 11 height 9
radio input "true"
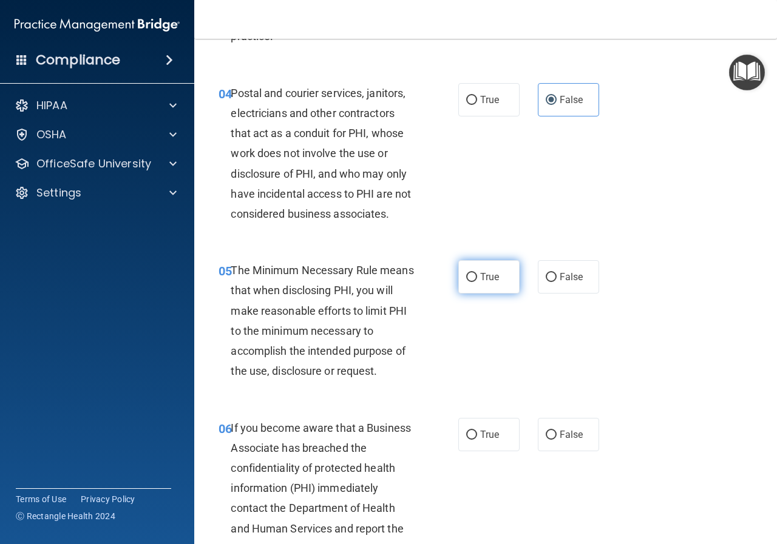
click at [474, 286] on label "True" at bounding box center [488, 276] width 61 height 33
click at [474, 282] on input "True" at bounding box center [471, 277] width 11 height 9
radio input "true"
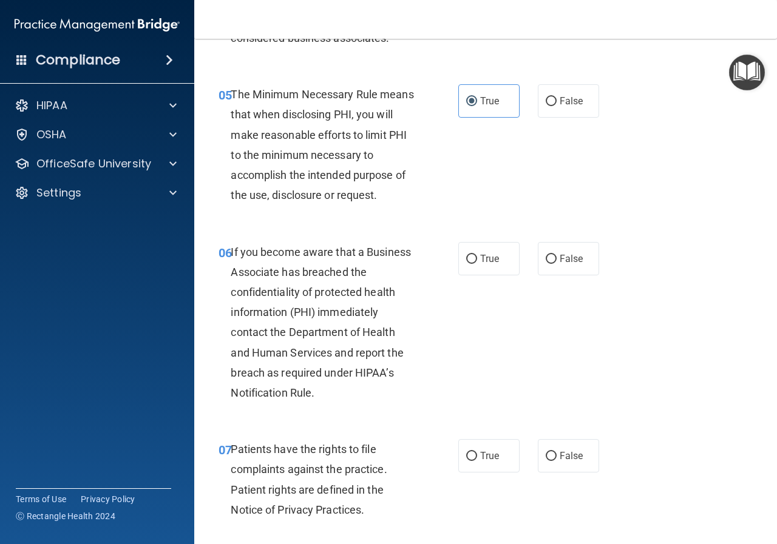
scroll to position [607, 0]
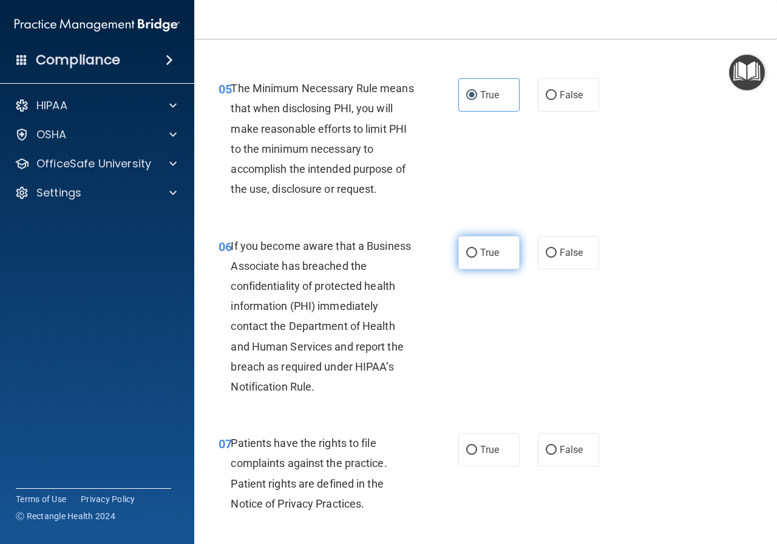
click at [476, 259] on label "True" at bounding box center [488, 252] width 61 height 33
click at [476, 258] on input "True" at bounding box center [471, 253] width 11 height 9
radio input "true"
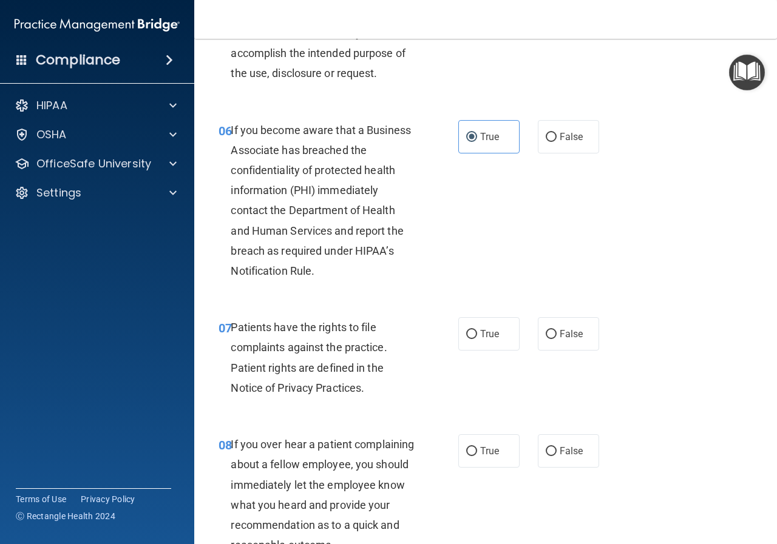
scroll to position [728, 0]
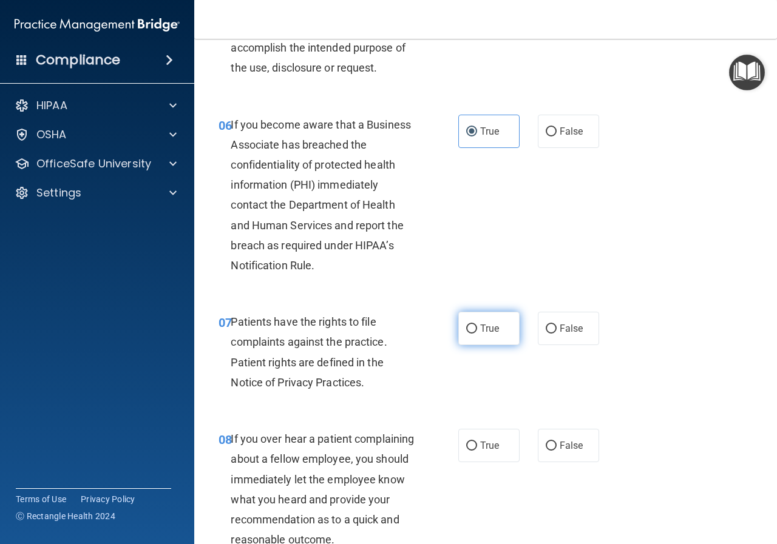
click at [461, 336] on label "True" at bounding box center [488, 328] width 61 height 33
click at [466, 334] on input "True" at bounding box center [471, 329] width 11 height 9
radio input "true"
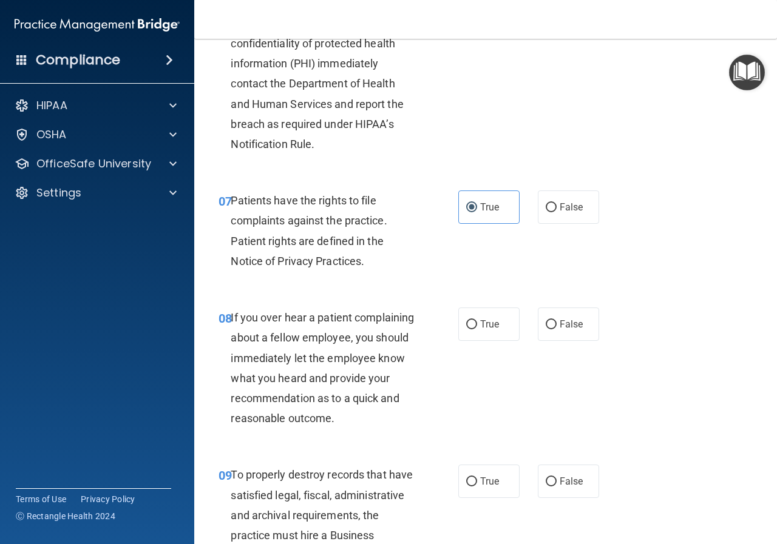
scroll to position [910, 0]
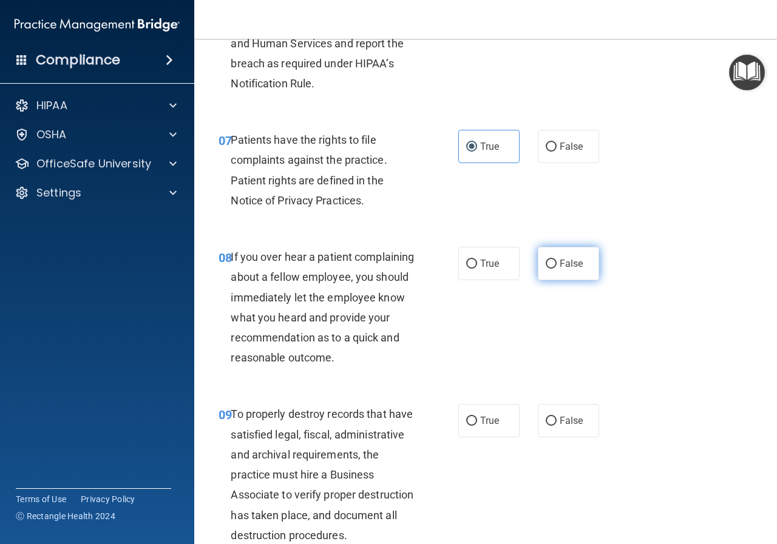
click at [551, 267] on label "False" at bounding box center [568, 263] width 61 height 33
click at [551, 267] on input "False" at bounding box center [550, 264] width 11 height 9
radio input "true"
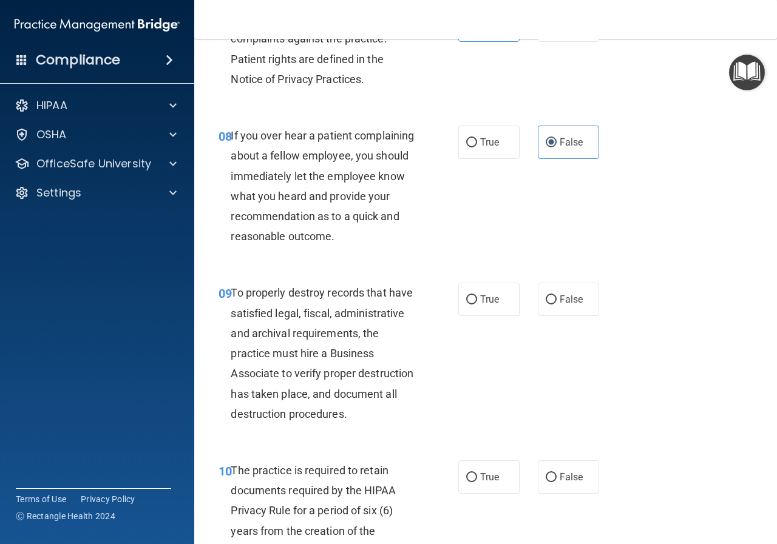
scroll to position [1092, 0]
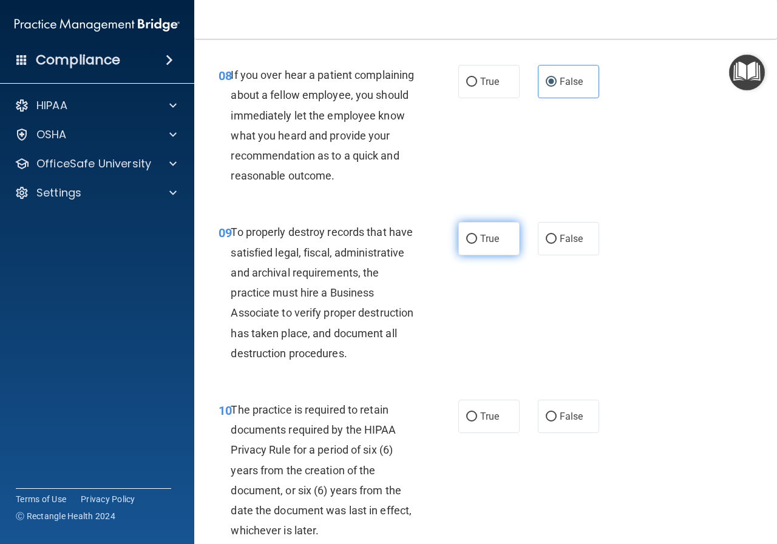
click at [474, 255] on label "True" at bounding box center [488, 238] width 61 height 33
click at [474, 244] on input "True" at bounding box center [471, 239] width 11 height 9
radio input "true"
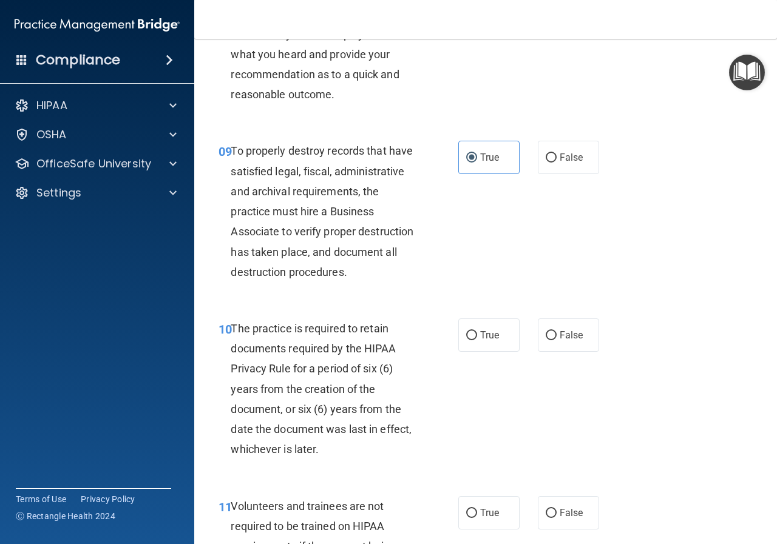
scroll to position [1213, 0]
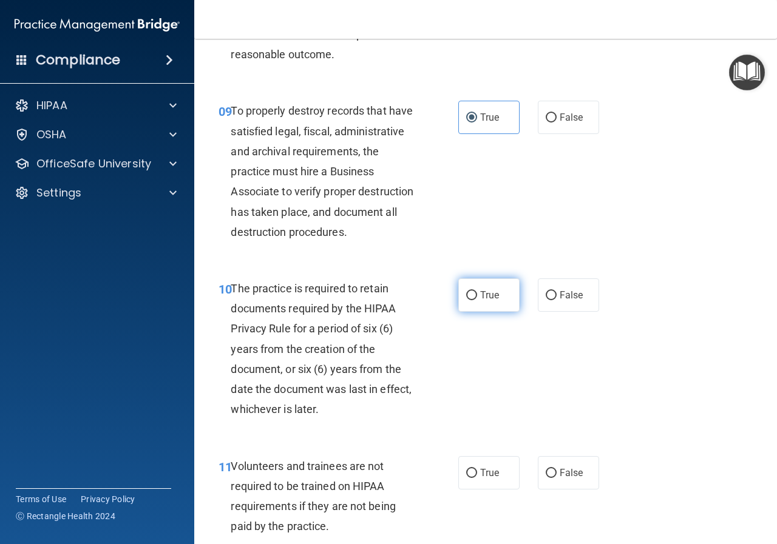
click at [479, 312] on label "True" at bounding box center [488, 294] width 61 height 33
click at [477, 300] on input "True" at bounding box center [471, 295] width 11 height 9
radio input "true"
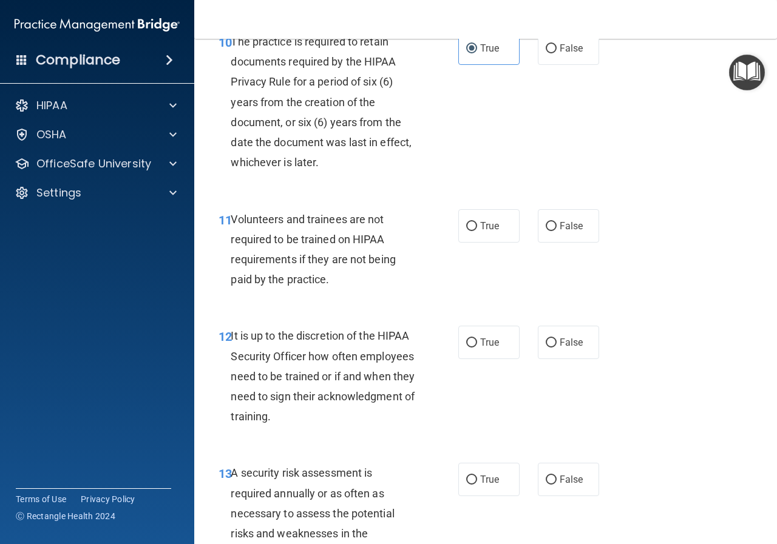
scroll to position [1517, 0]
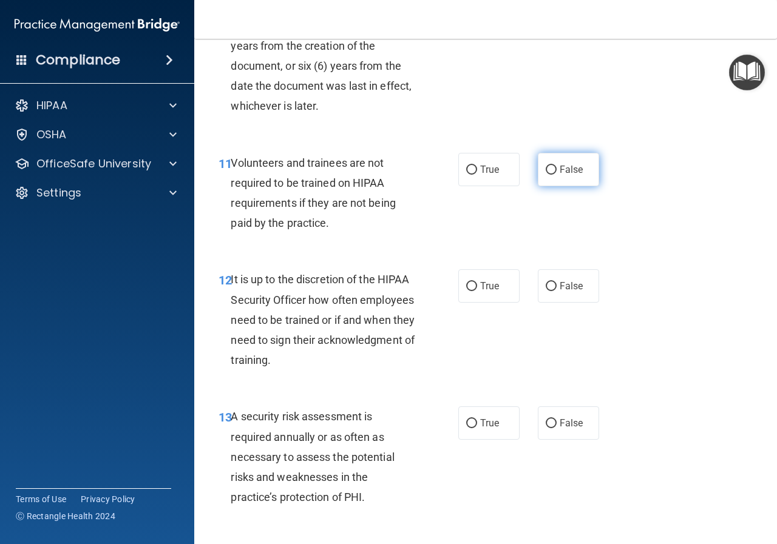
click at [578, 186] on label "False" at bounding box center [568, 169] width 61 height 33
click at [556, 175] on input "False" at bounding box center [550, 170] width 11 height 9
radio input "true"
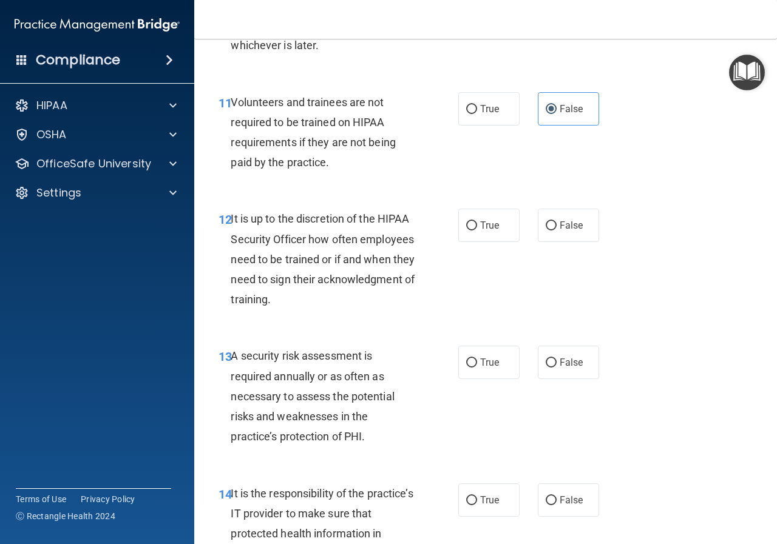
scroll to position [1638, 0]
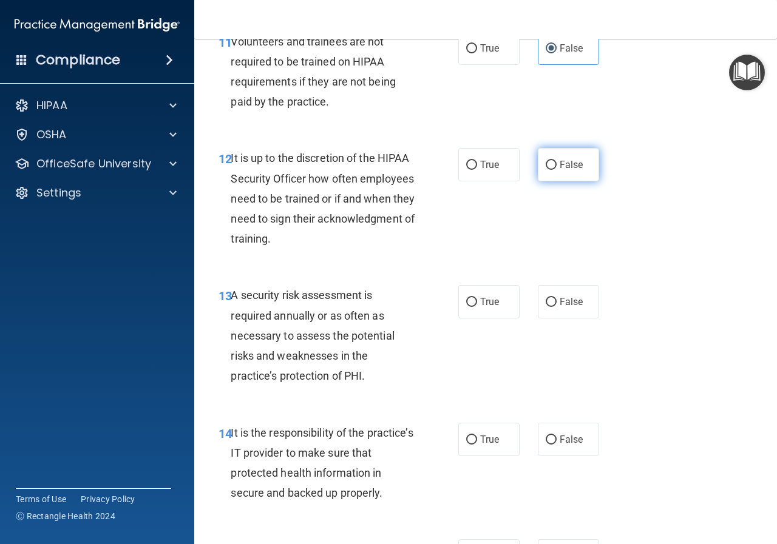
click at [545, 170] on input "False" at bounding box center [550, 165] width 11 height 9
radio input "true"
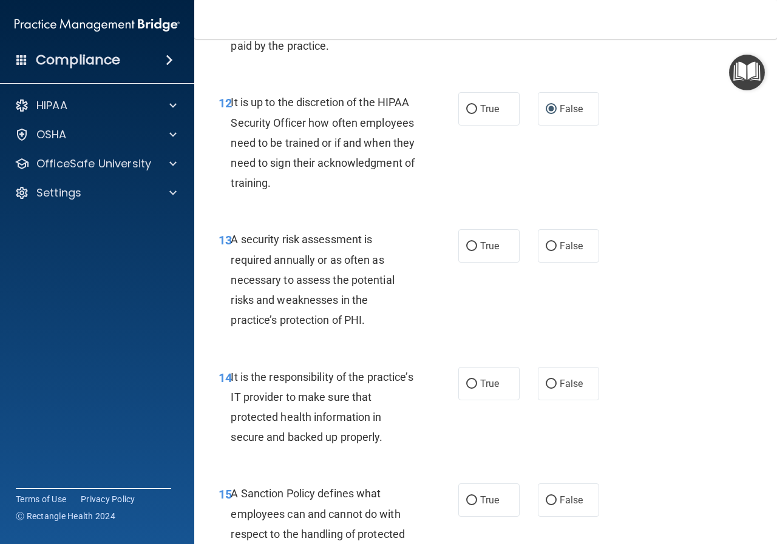
scroll to position [1760, 0]
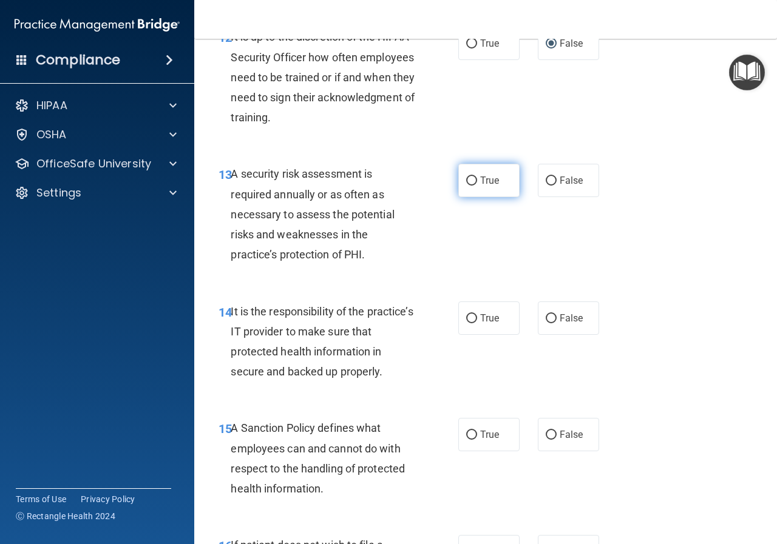
click at [474, 197] on label "True" at bounding box center [488, 180] width 61 height 33
click at [474, 186] on input "True" at bounding box center [471, 181] width 11 height 9
radio input "true"
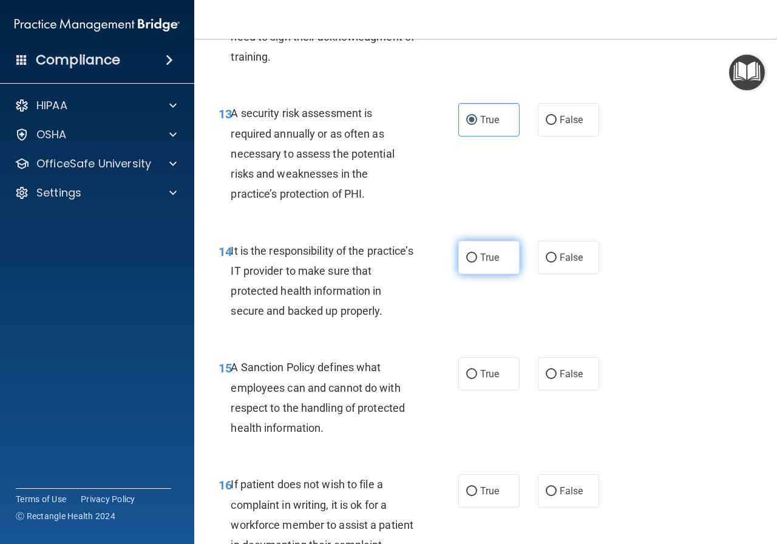
click at [466, 263] on input "True" at bounding box center [471, 258] width 11 height 9
radio input "true"
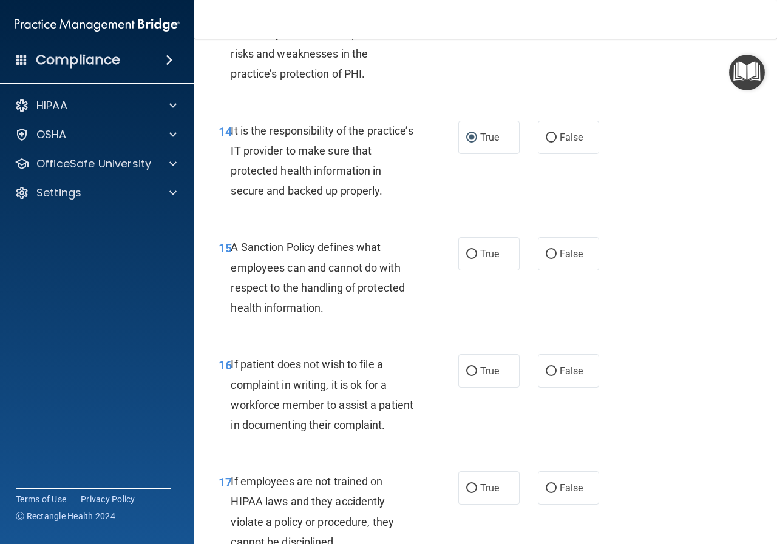
scroll to position [1942, 0]
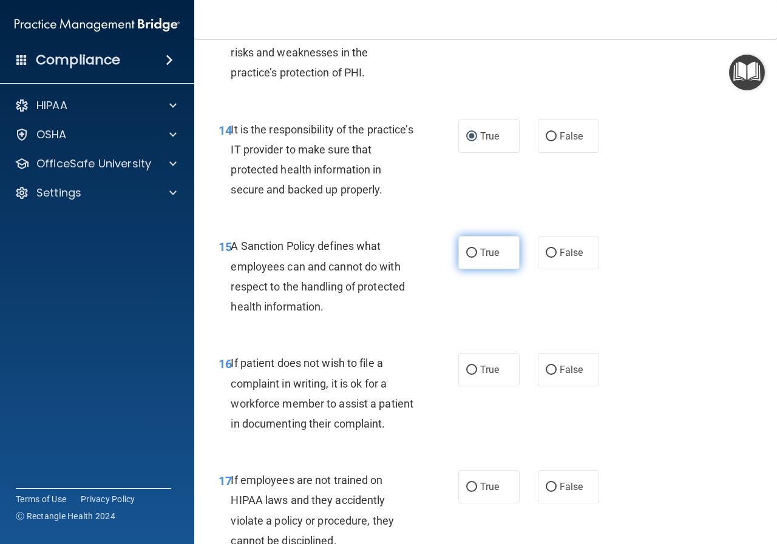
click at [487, 269] on label "True" at bounding box center [488, 252] width 61 height 33
click at [477, 258] on input "True" at bounding box center [471, 253] width 11 height 9
radio input "true"
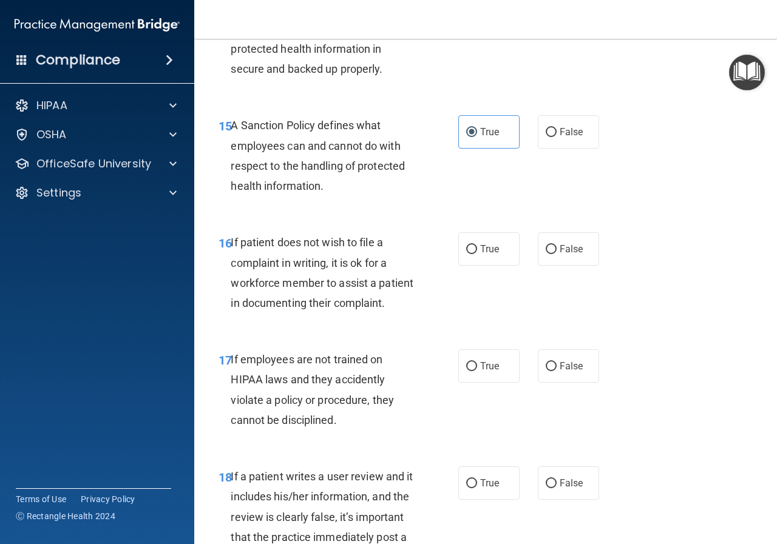
scroll to position [2063, 0]
click at [547, 254] on input "False" at bounding box center [550, 249] width 11 height 9
radio input "true"
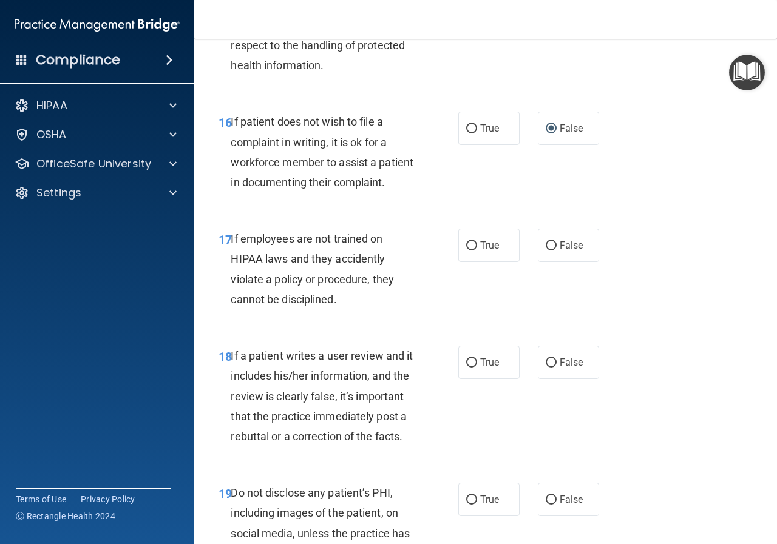
scroll to position [2184, 0]
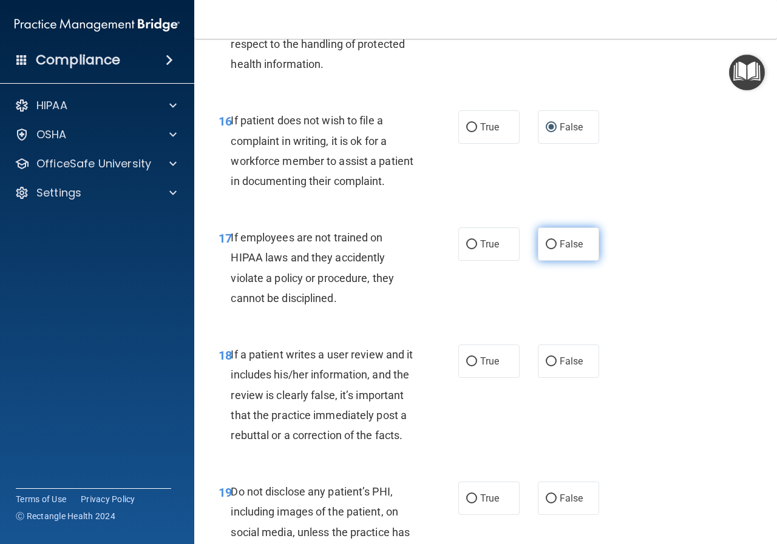
click at [550, 261] on label "False" at bounding box center [568, 244] width 61 height 33
click at [550, 249] on input "False" at bounding box center [550, 244] width 11 height 9
radio input "true"
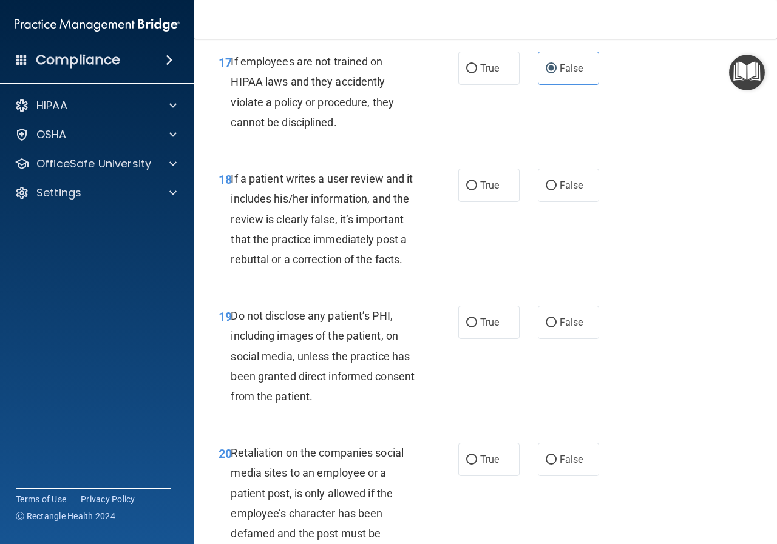
scroll to position [2366, 0]
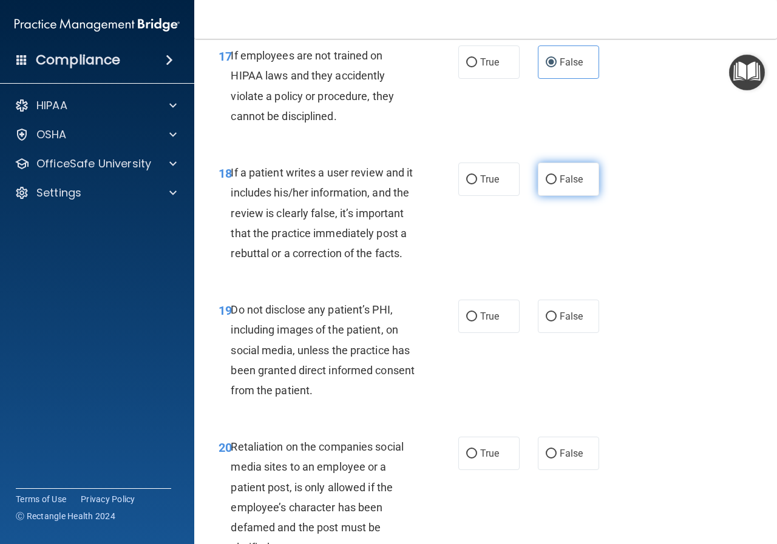
click at [545, 184] on input "False" at bounding box center [550, 179] width 11 height 9
radio input "true"
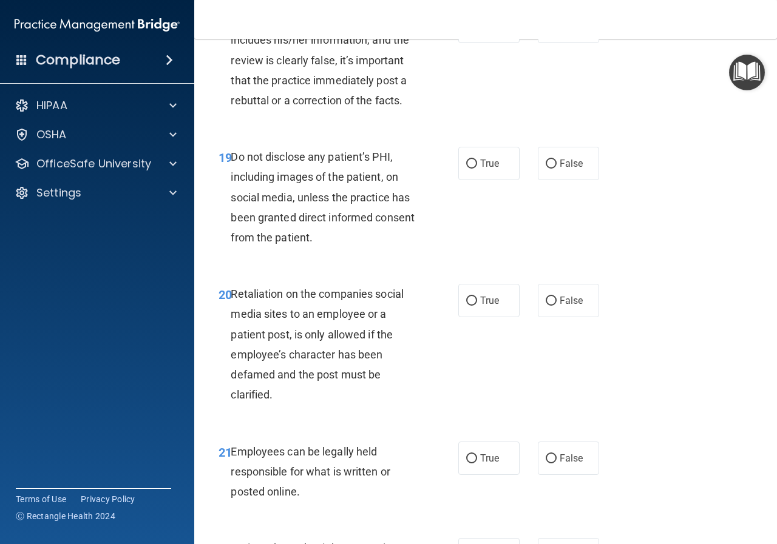
scroll to position [2548, 0]
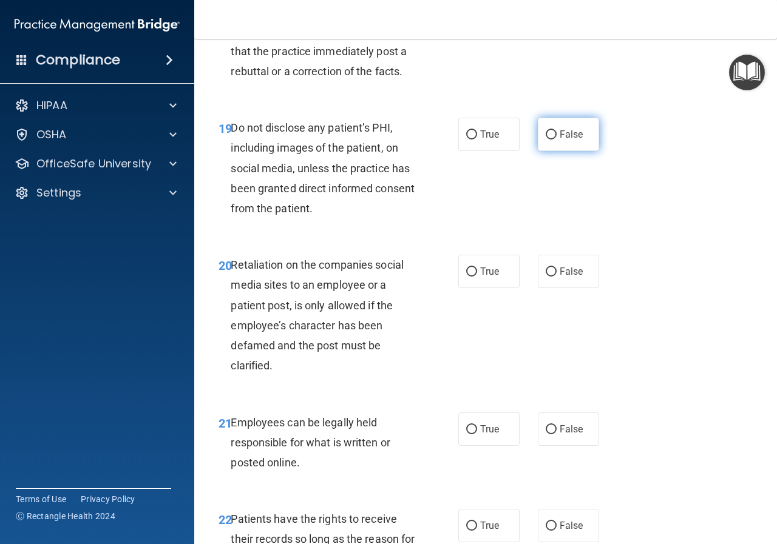
click at [551, 151] on label "False" at bounding box center [568, 134] width 61 height 33
click at [551, 140] on input "False" at bounding box center [550, 134] width 11 height 9
radio input "true"
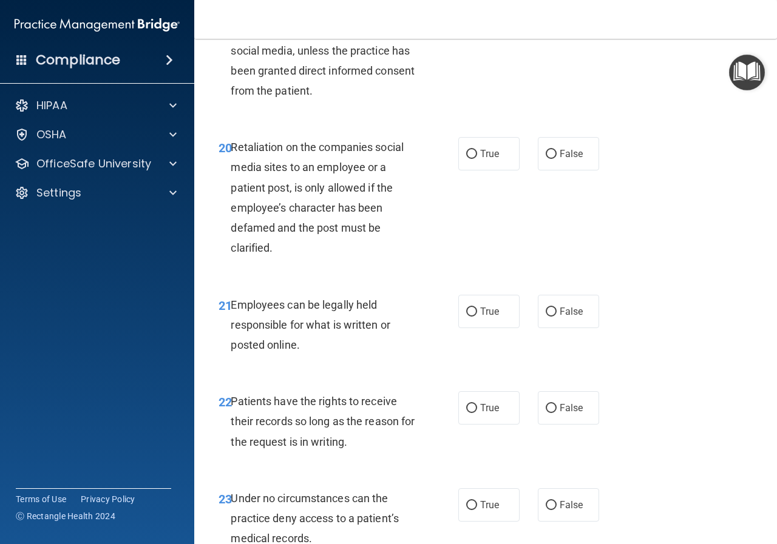
scroll to position [2670, 0]
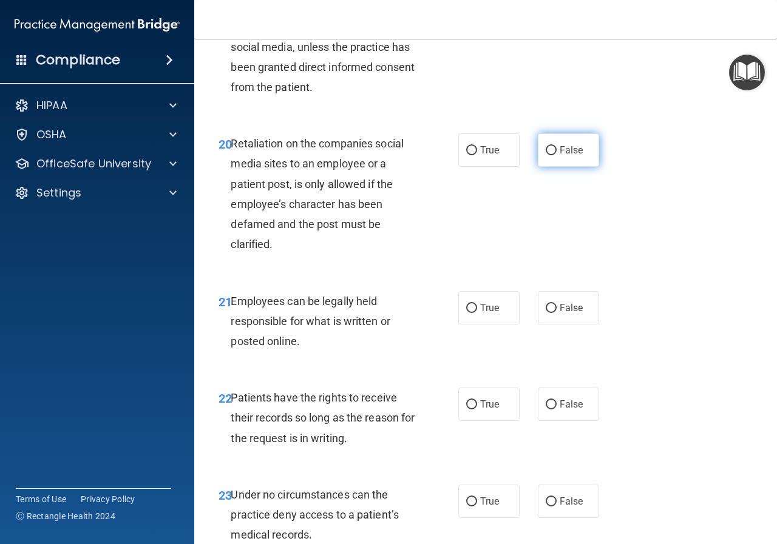
click at [560, 156] on span "False" at bounding box center [571, 150] width 24 height 12
click at [556, 155] on input "False" at bounding box center [550, 150] width 11 height 9
radio input "true"
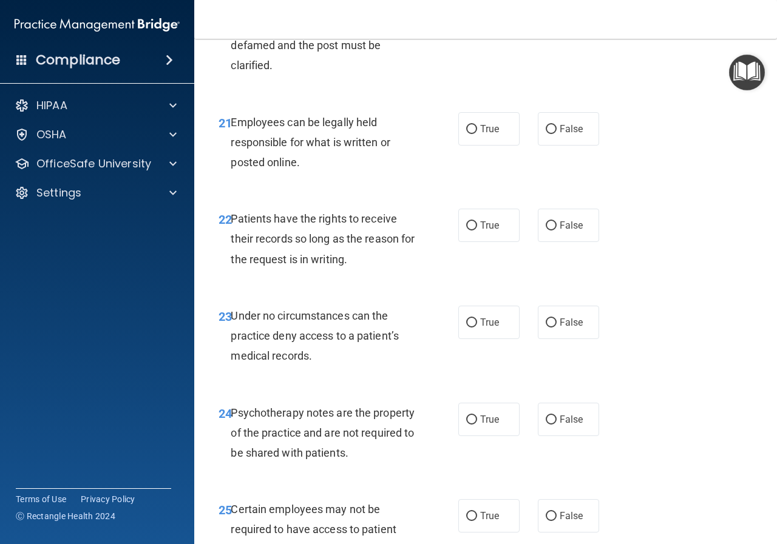
scroll to position [2852, 0]
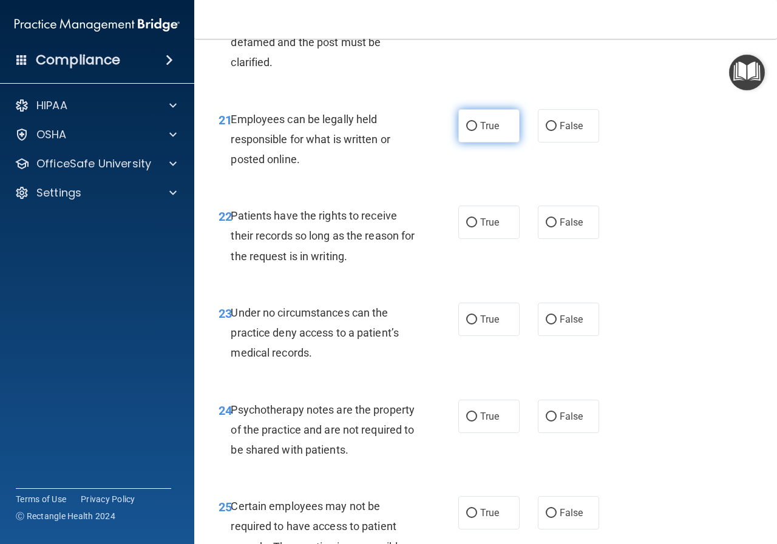
click at [488, 132] on span "True" at bounding box center [489, 126] width 19 height 12
click at [477, 131] on input "True" at bounding box center [471, 126] width 11 height 9
radio input "true"
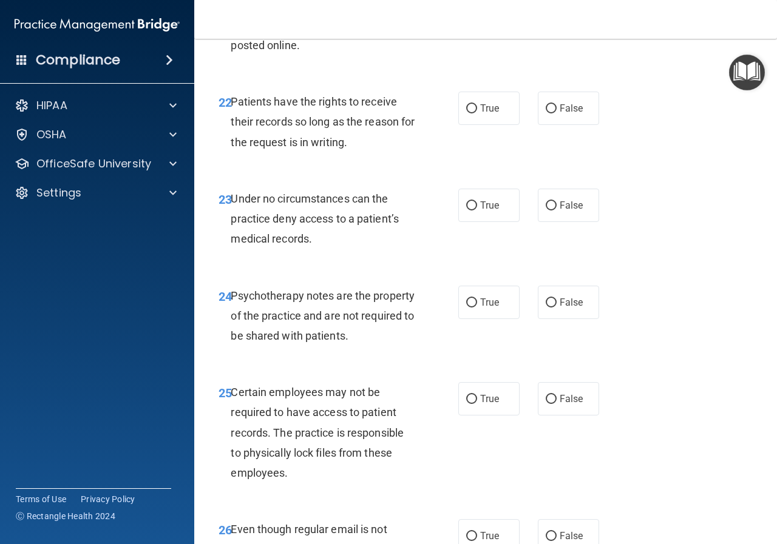
scroll to position [2973, 0]
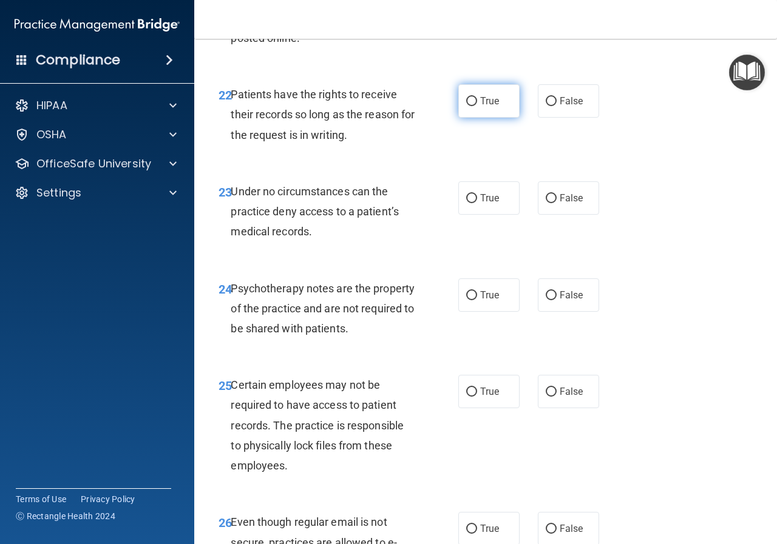
click at [481, 118] on label "True" at bounding box center [488, 100] width 61 height 33
click at [477, 106] on input "True" at bounding box center [471, 101] width 11 height 9
radio input "true"
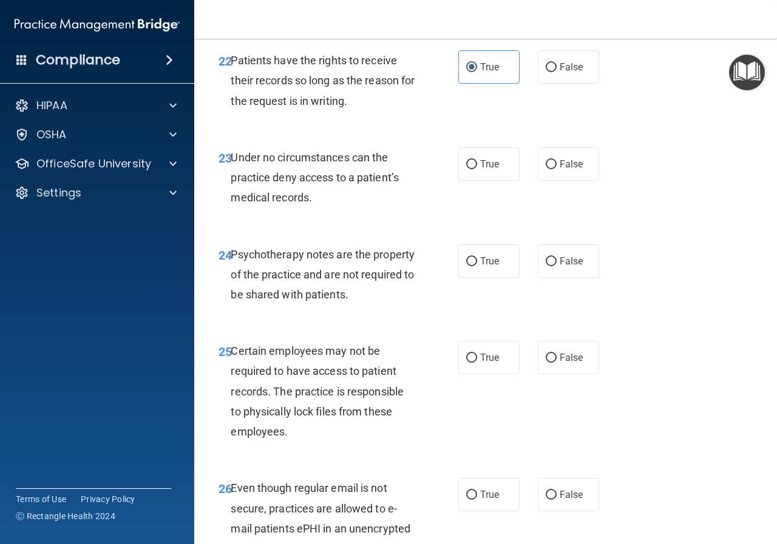
scroll to position [3034, 0]
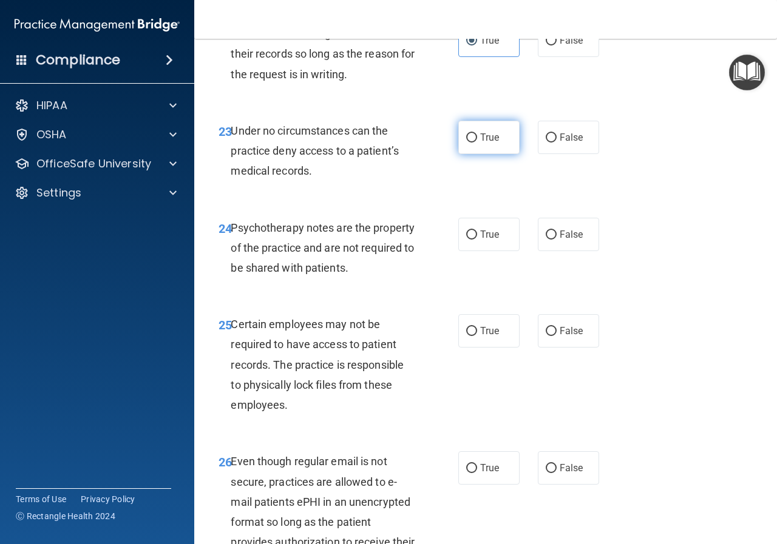
click at [482, 154] on label "True" at bounding box center [488, 137] width 61 height 33
click at [477, 143] on input "True" at bounding box center [471, 137] width 11 height 9
radio input "true"
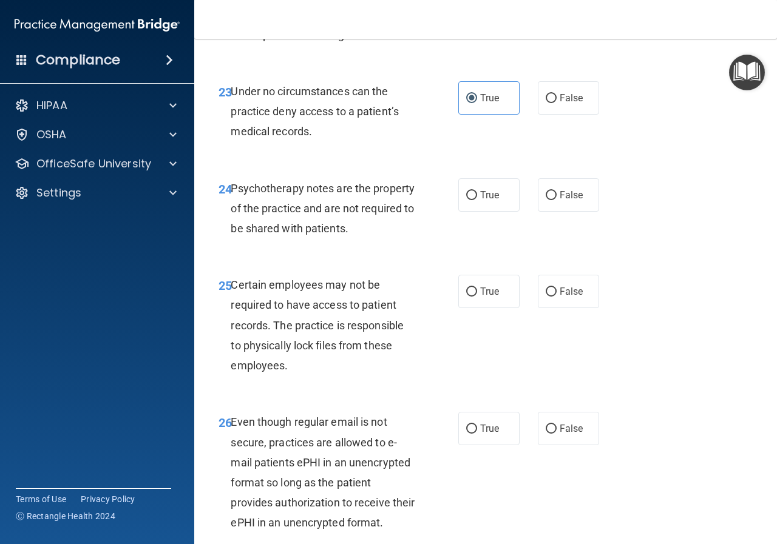
scroll to position [3094, 0]
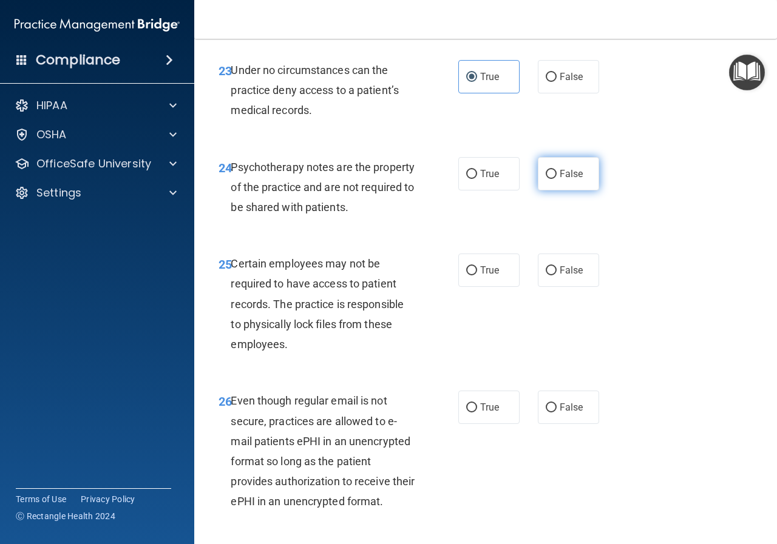
click at [542, 191] on label "False" at bounding box center [568, 173] width 61 height 33
click at [545, 179] on input "False" at bounding box center [550, 174] width 11 height 9
radio input "true"
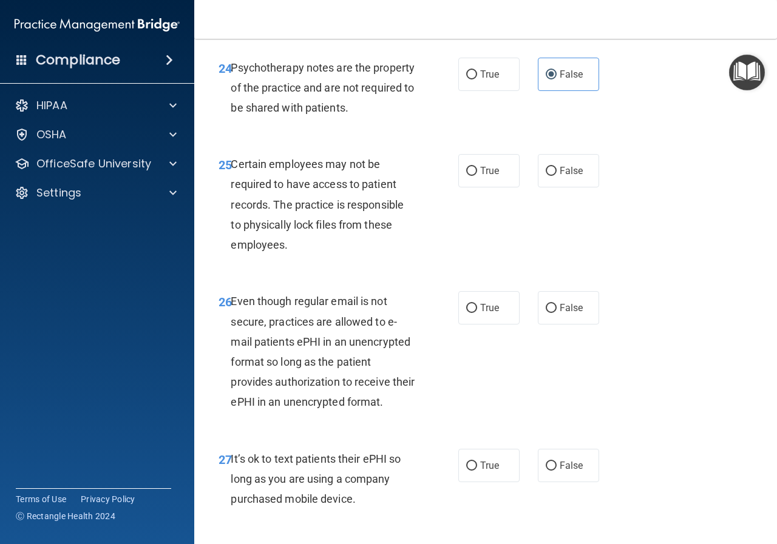
scroll to position [3216, 0]
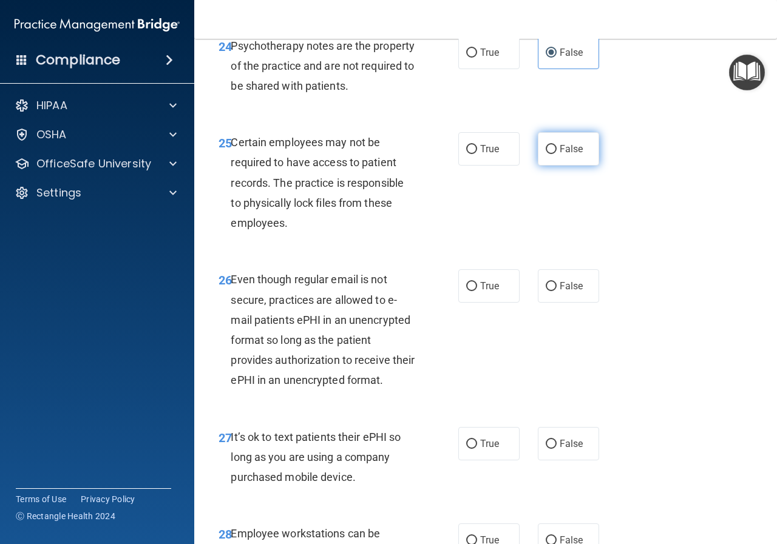
click at [572, 155] on span "False" at bounding box center [571, 149] width 24 height 12
click at [556, 154] on input "False" at bounding box center [550, 149] width 11 height 9
radio input "true"
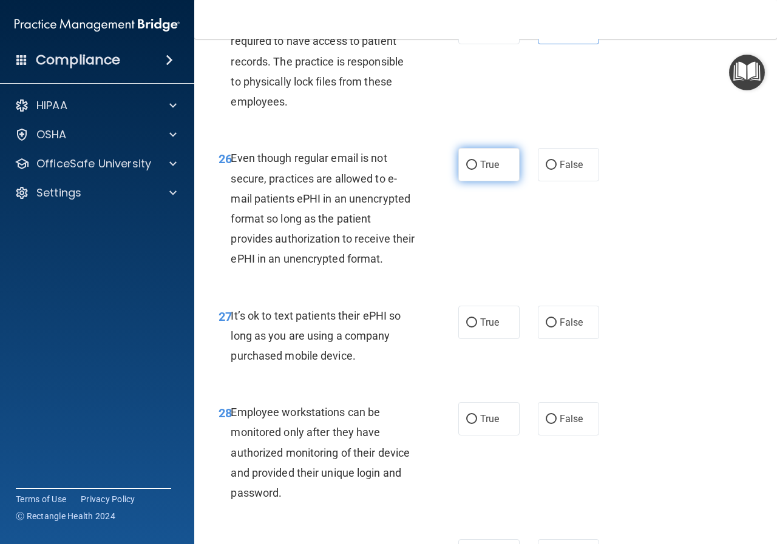
click at [480, 170] on span "True" at bounding box center [489, 165] width 19 height 12
click at [477, 170] on input "True" at bounding box center [471, 165] width 11 height 9
radio input "true"
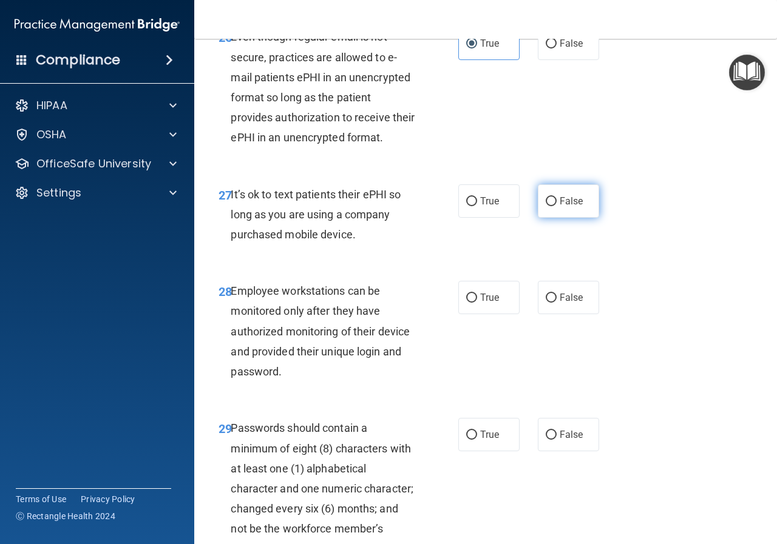
click at [566, 207] on span "False" at bounding box center [571, 201] width 24 height 12
click at [556, 206] on input "False" at bounding box center [550, 201] width 11 height 9
radio input "true"
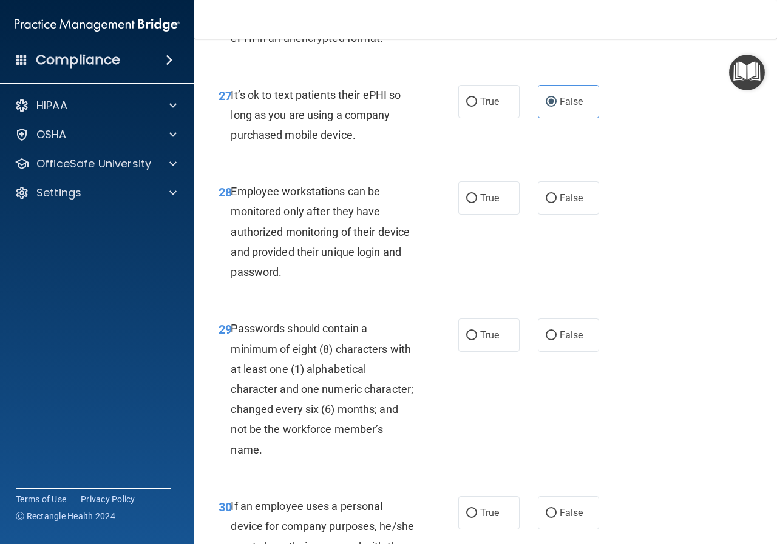
scroll to position [3580, 0]
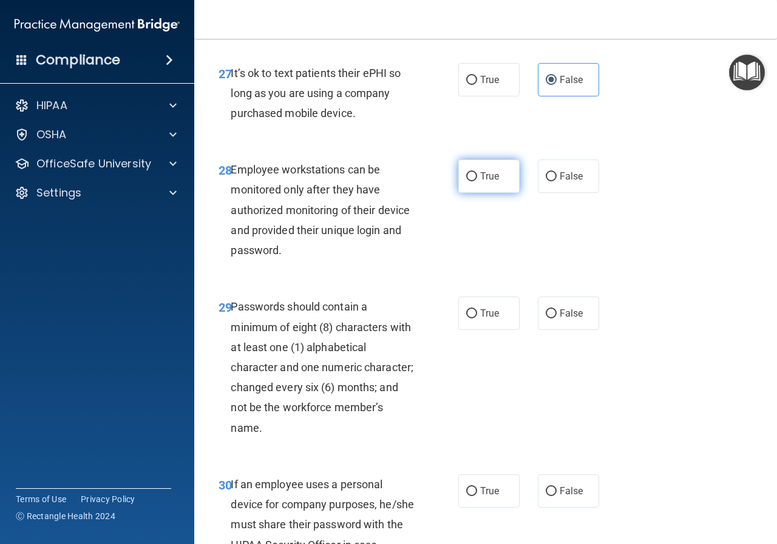
click at [487, 182] on span "True" at bounding box center [489, 176] width 19 height 12
click at [477, 181] on input "True" at bounding box center [471, 176] width 11 height 9
radio input "true"
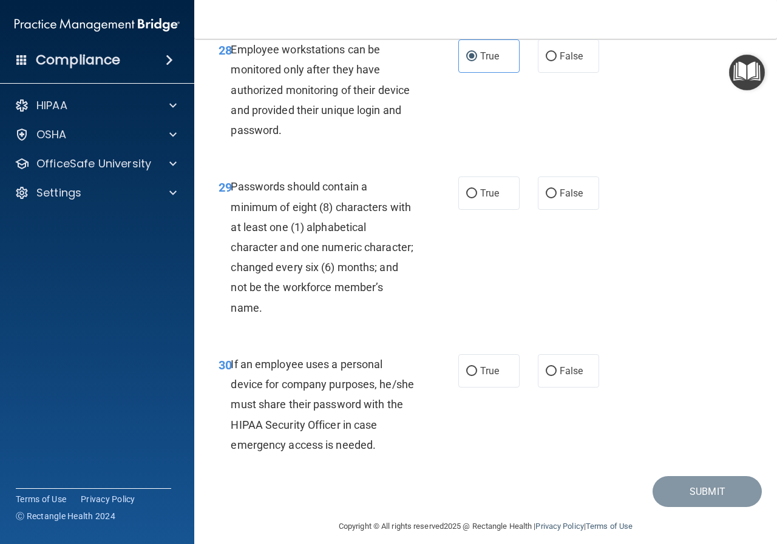
scroll to position [3701, 0]
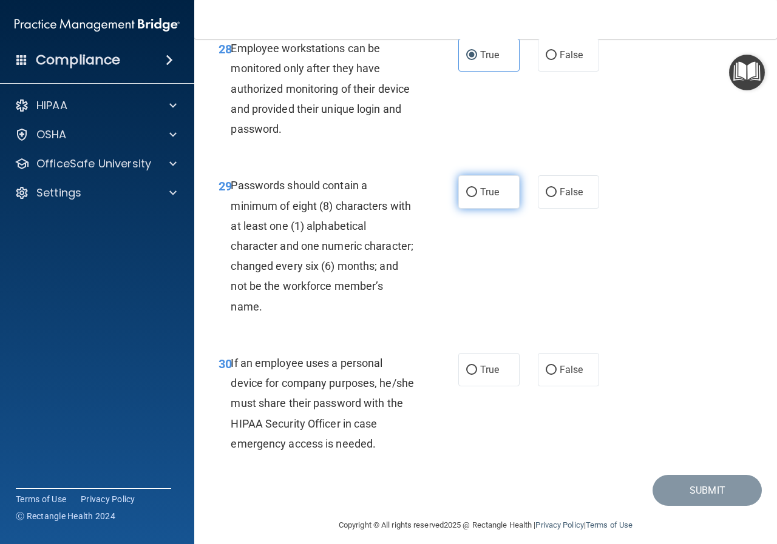
click at [470, 209] on label "True" at bounding box center [488, 191] width 61 height 33
click at [470, 197] on input "True" at bounding box center [471, 192] width 11 height 9
radio input "true"
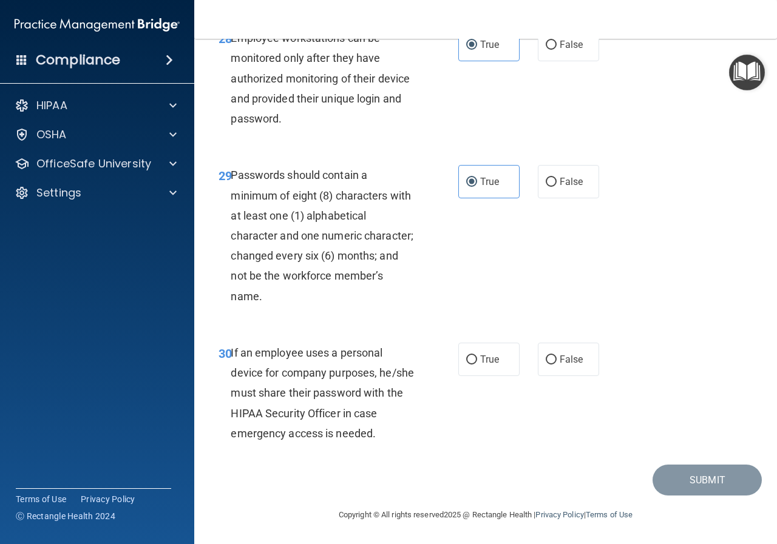
scroll to position [3791, 0]
click at [545, 356] on input "False" at bounding box center [550, 360] width 11 height 9
radio input "true"
click at [692, 483] on button "Submit" at bounding box center [706, 480] width 109 height 31
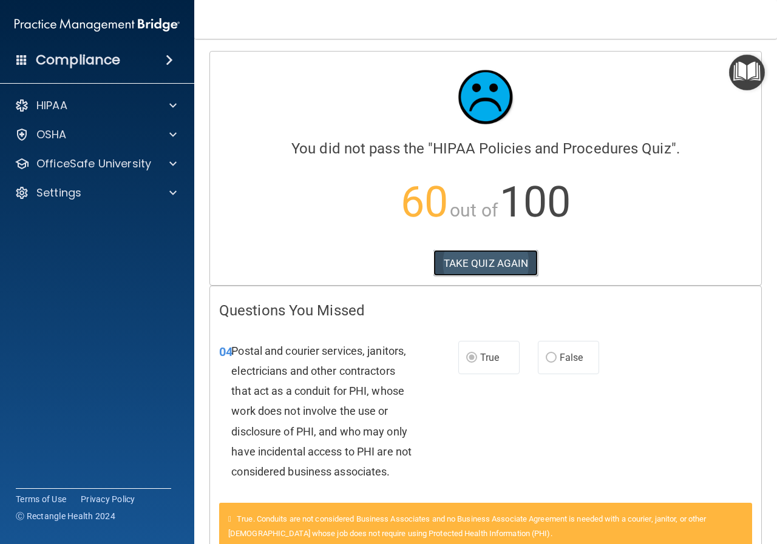
click at [464, 272] on button "TAKE QUIZ AGAIN" at bounding box center [485, 263] width 105 height 27
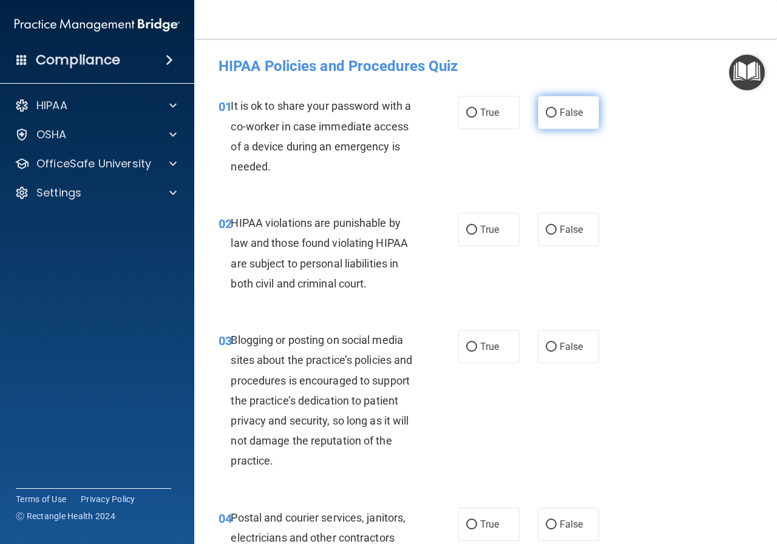
click at [538, 113] on label "False" at bounding box center [568, 112] width 61 height 33
click at [545, 113] on input "False" at bounding box center [550, 113] width 11 height 9
radio input "true"
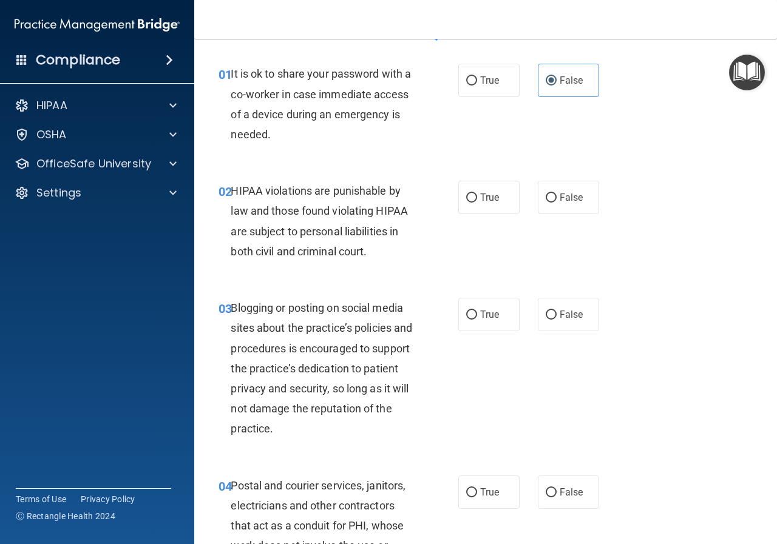
scroll to position [61, 0]
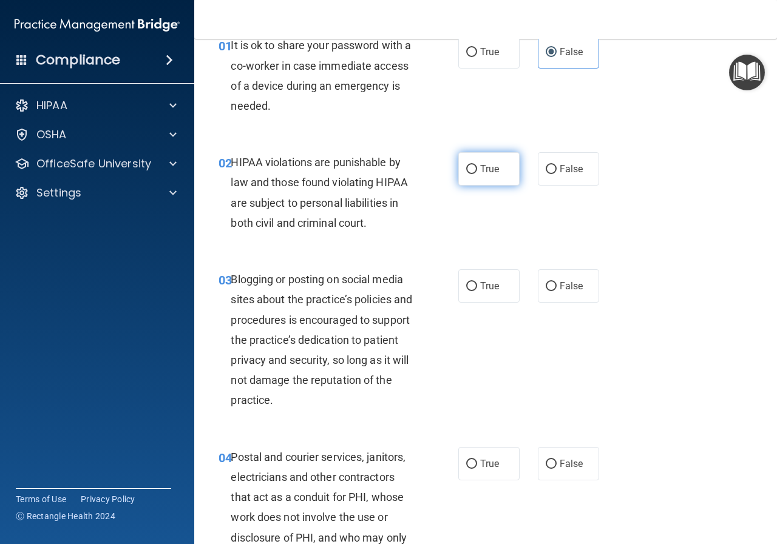
click at [468, 165] on input "True" at bounding box center [471, 169] width 11 height 9
radio input "true"
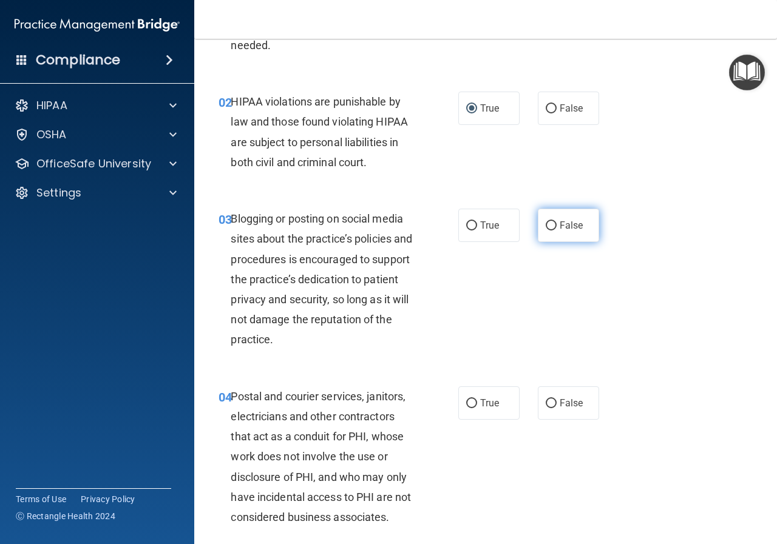
click at [561, 232] on label "False" at bounding box center [568, 225] width 61 height 33
click at [556, 231] on input "False" at bounding box center [550, 225] width 11 height 9
radio input "true"
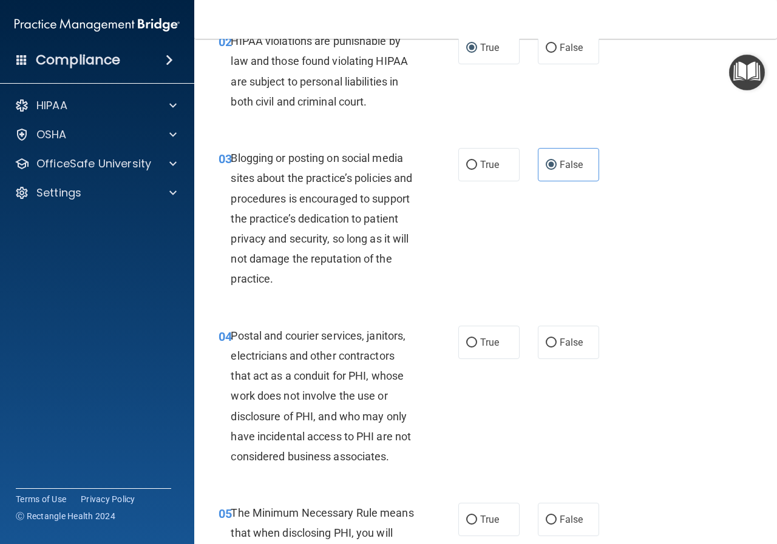
scroll to position [243, 0]
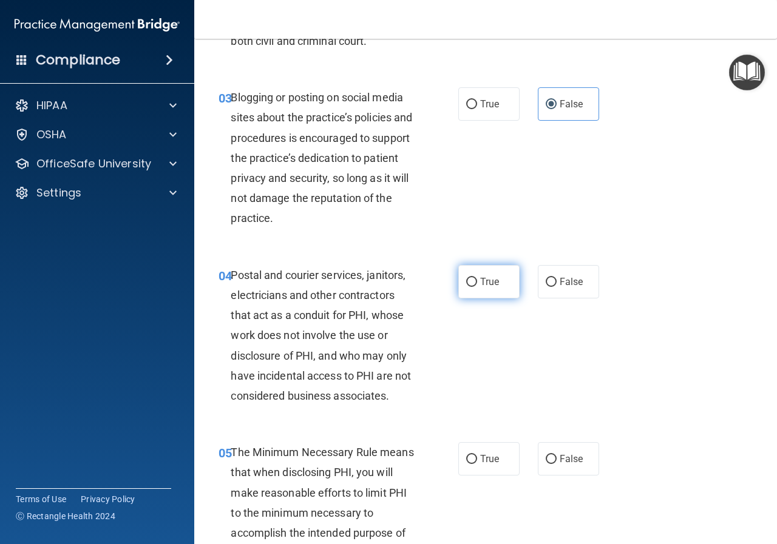
click at [473, 288] on label "True" at bounding box center [488, 281] width 61 height 33
click at [473, 287] on input "True" at bounding box center [471, 282] width 11 height 9
radio input "true"
click at [564, 280] on span "False" at bounding box center [571, 282] width 24 height 12
click at [556, 280] on input "False" at bounding box center [550, 282] width 11 height 9
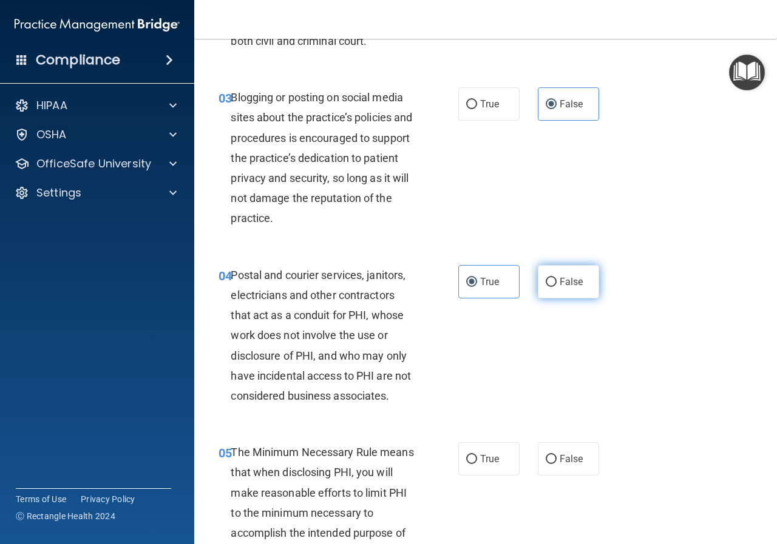
radio input "true"
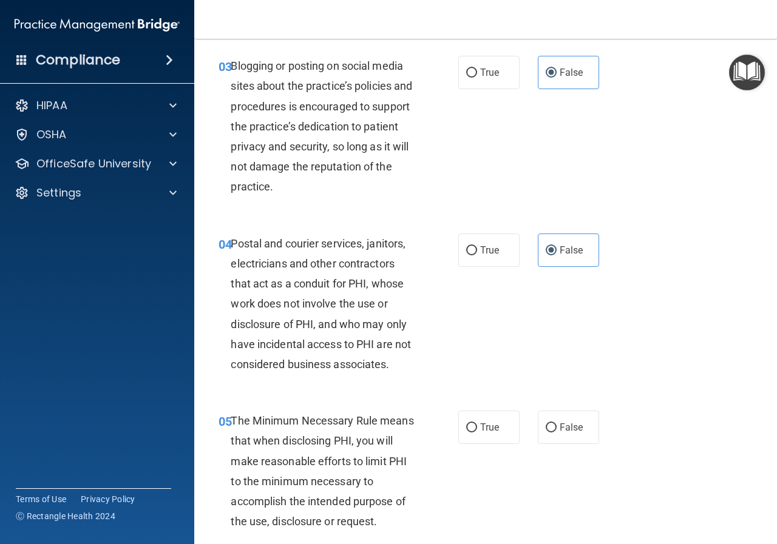
scroll to position [303, 0]
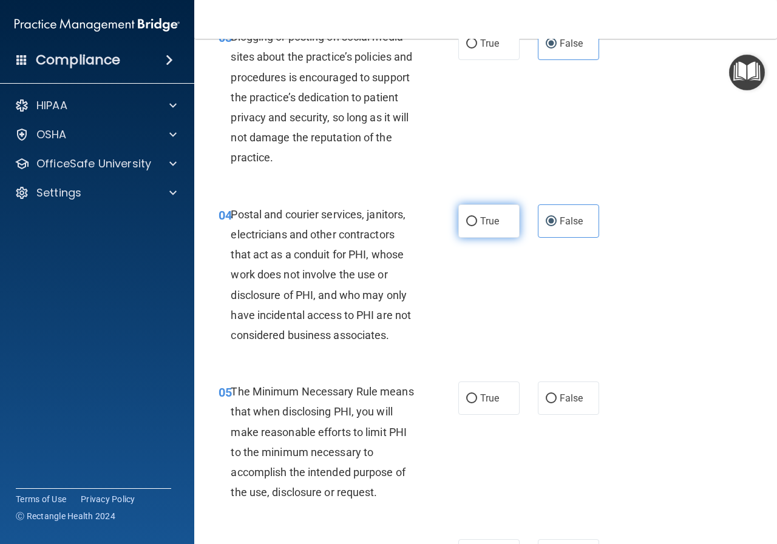
click at [488, 220] on span "True" at bounding box center [489, 221] width 19 height 12
click at [477, 220] on input "True" at bounding box center [471, 221] width 11 height 9
radio input "true"
click at [589, 222] on label "False" at bounding box center [568, 220] width 61 height 33
click at [556, 222] on input "False" at bounding box center [550, 221] width 11 height 9
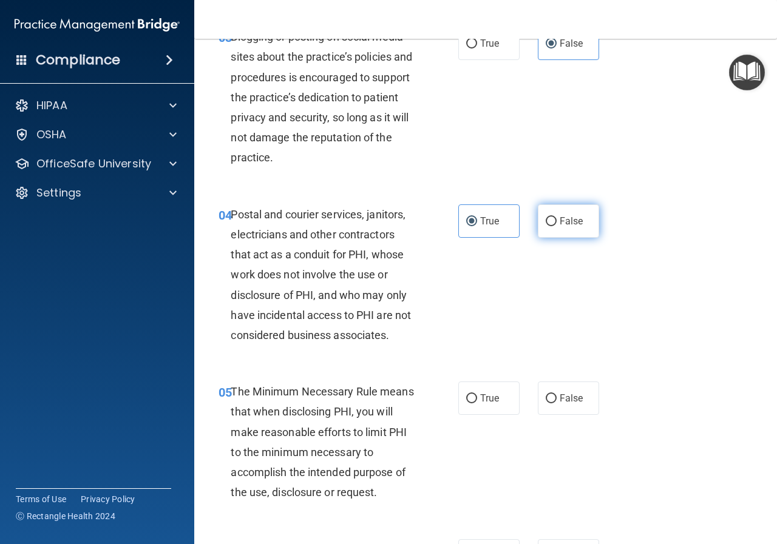
radio input "true"
radio input "false"
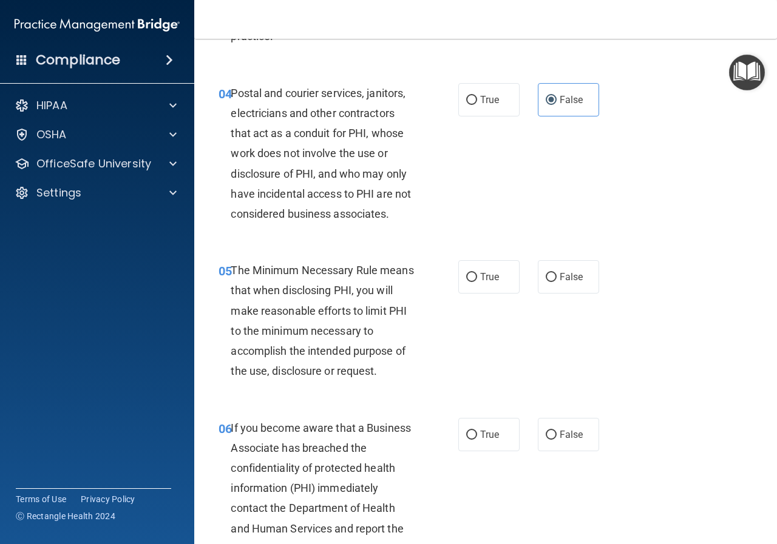
scroll to position [485, 0]
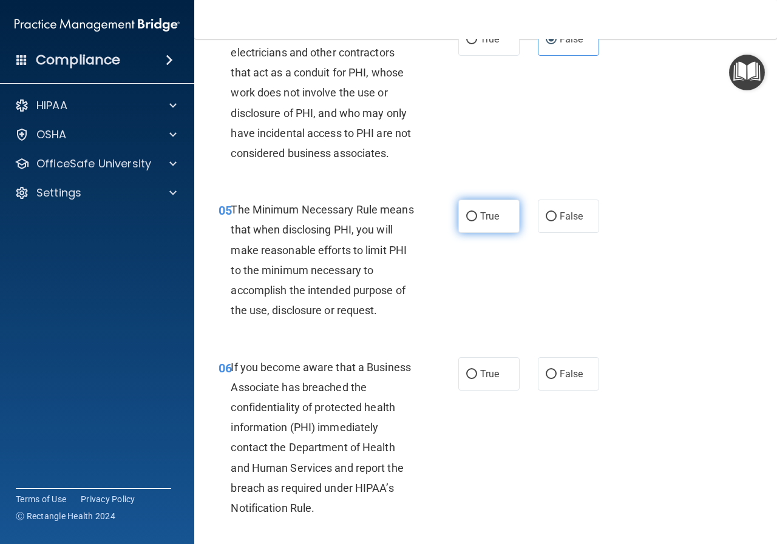
click at [492, 221] on span "True" at bounding box center [489, 217] width 19 height 12
click at [477, 221] on input "True" at bounding box center [471, 216] width 11 height 9
radio input "true"
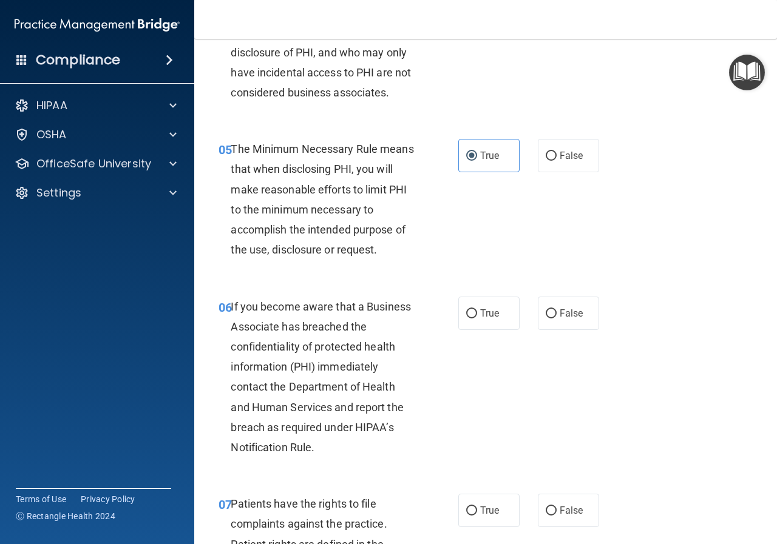
scroll to position [607, 0]
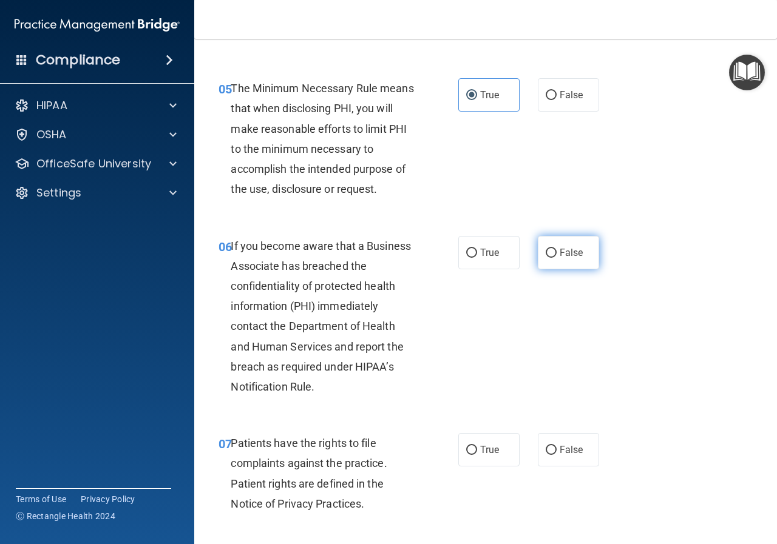
click at [561, 255] on span "False" at bounding box center [571, 253] width 24 height 12
click at [556, 255] on input "False" at bounding box center [550, 253] width 11 height 9
radio input "true"
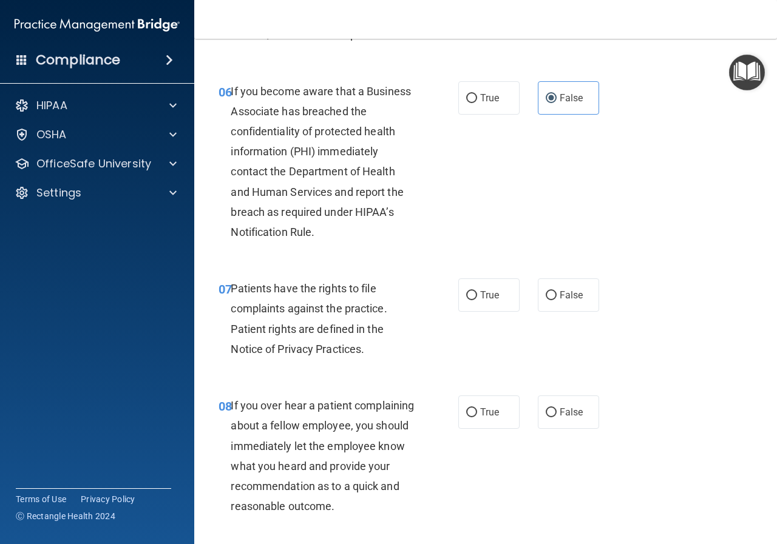
scroll to position [789, 0]
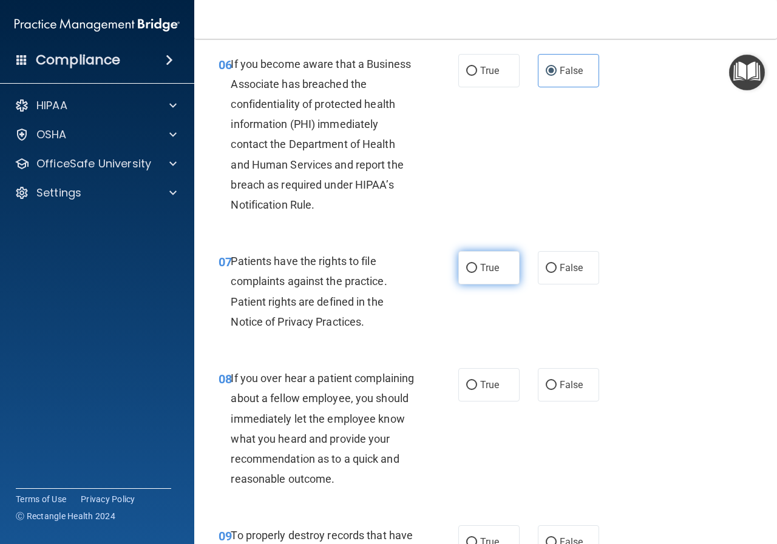
click at [478, 275] on label "True" at bounding box center [488, 267] width 61 height 33
click at [477, 273] on input "True" at bounding box center [471, 268] width 11 height 9
radio input "true"
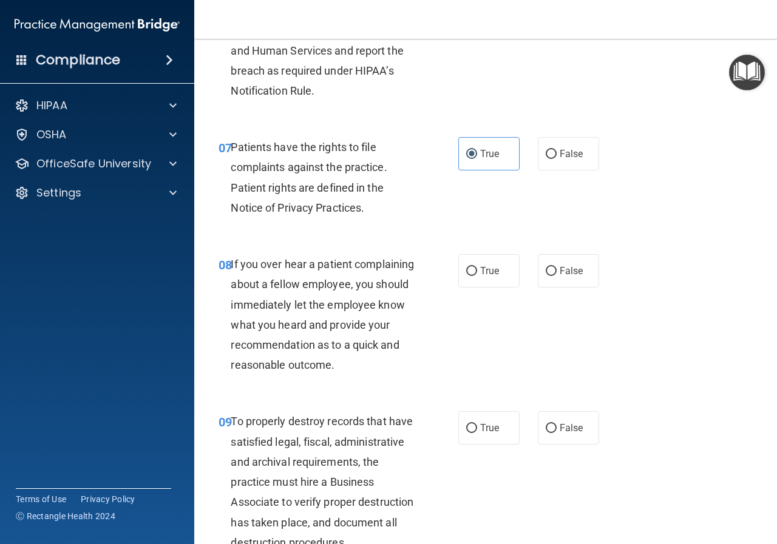
scroll to position [910, 0]
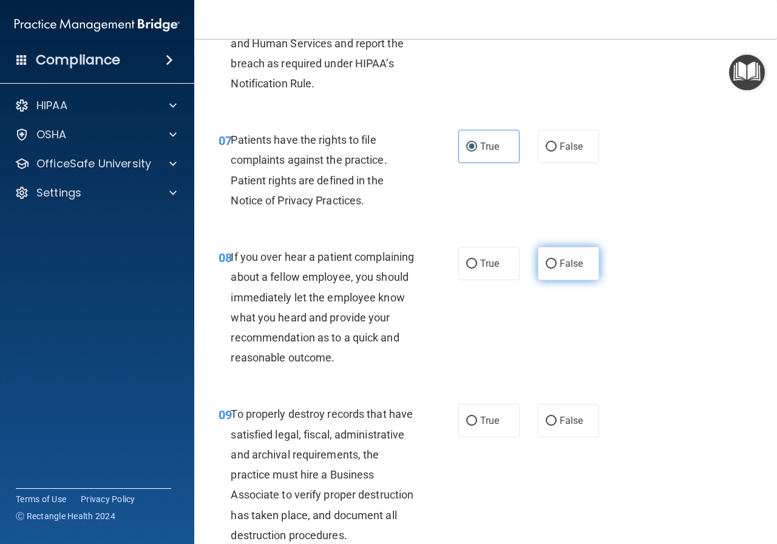
click at [559, 260] on span "False" at bounding box center [571, 264] width 24 height 12
click at [556, 260] on input "False" at bounding box center [550, 264] width 11 height 9
radio input "true"
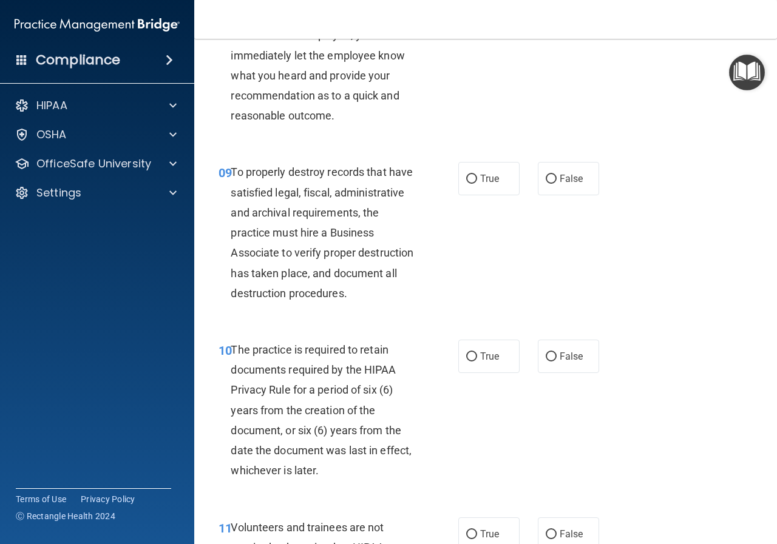
scroll to position [1153, 0]
click at [555, 191] on label "False" at bounding box center [568, 177] width 61 height 33
click at [555, 183] on input "False" at bounding box center [550, 178] width 11 height 9
radio input "true"
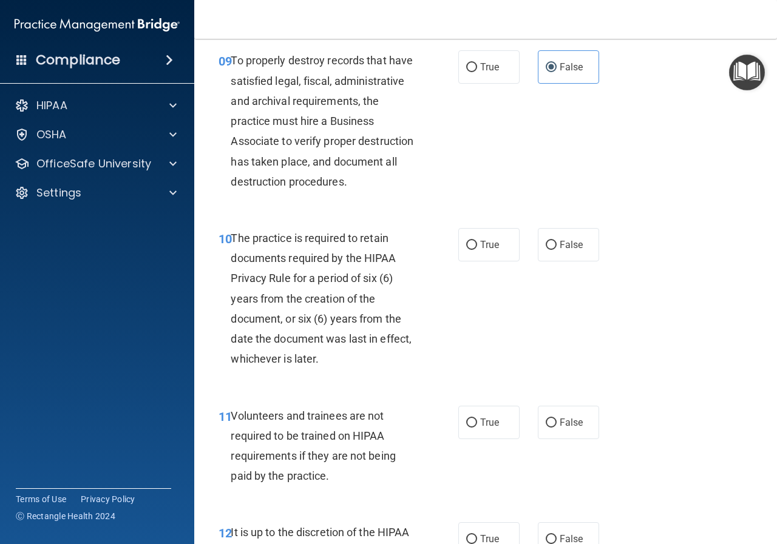
scroll to position [1335, 0]
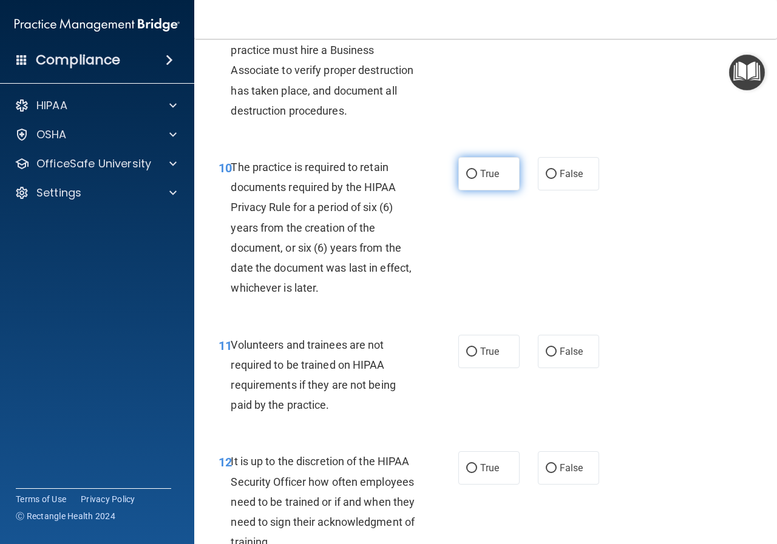
click at [471, 191] on label "True" at bounding box center [488, 173] width 61 height 33
click at [471, 179] on input "True" at bounding box center [471, 174] width 11 height 9
radio input "true"
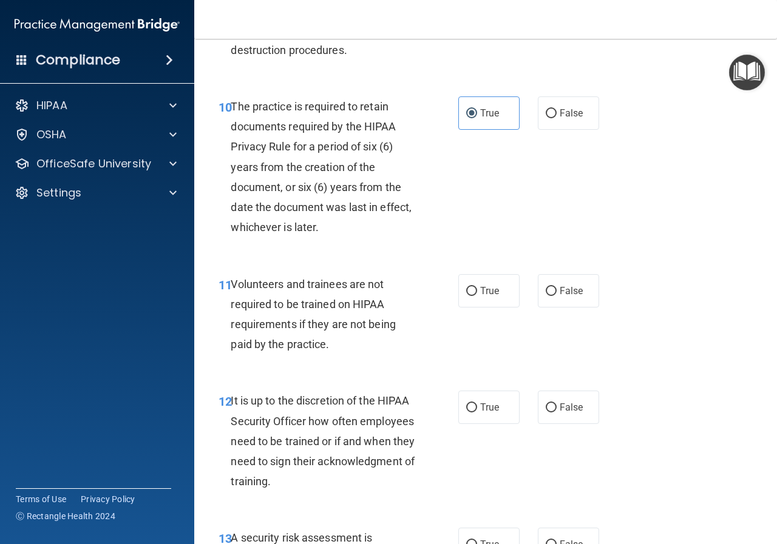
scroll to position [1456, 0]
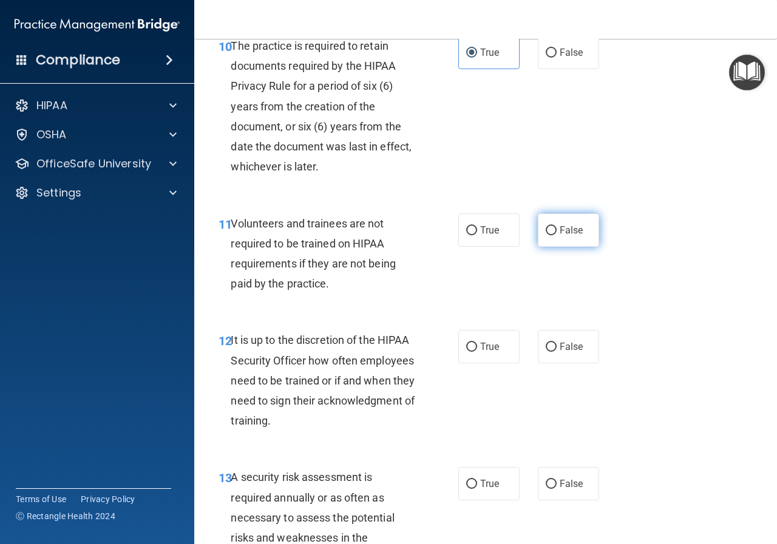
click at [570, 247] on label "False" at bounding box center [568, 230] width 61 height 33
click at [556, 235] on input "False" at bounding box center [550, 230] width 11 height 9
radio input "true"
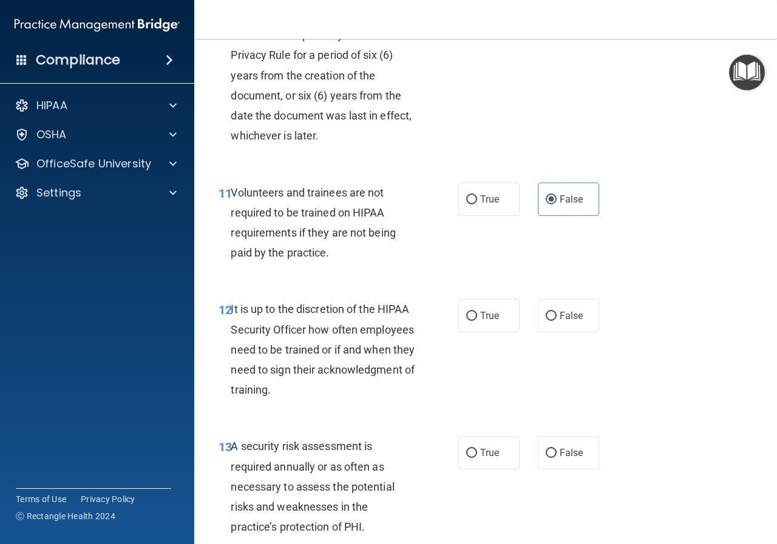
scroll to position [1517, 0]
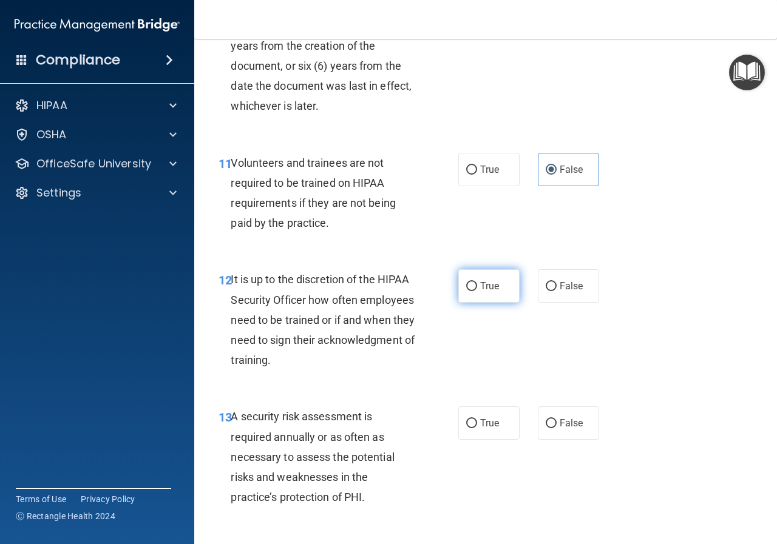
click at [467, 291] on input "True" at bounding box center [471, 286] width 11 height 9
radio input "true"
click at [552, 303] on label "False" at bounding box center [568, 285] width 61 height 33
click at [552, 291] on input "False" at bounding box center [550, 286] width 11 height 9
radio input "true"
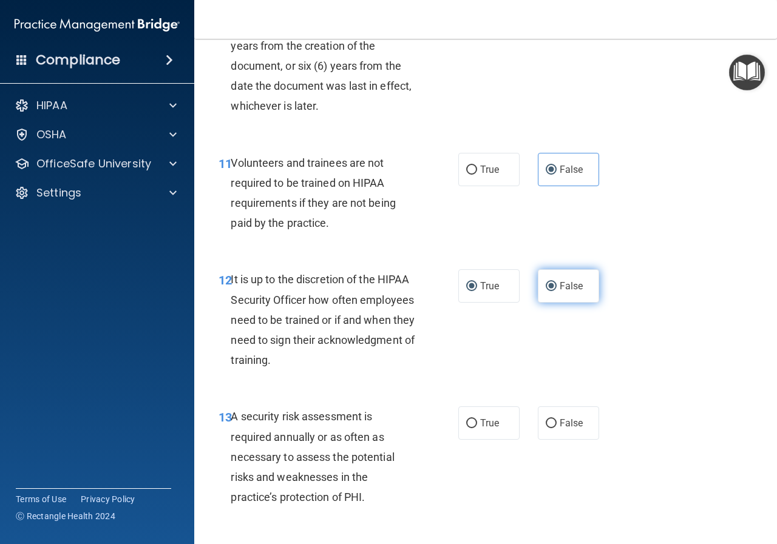
radio input "false"
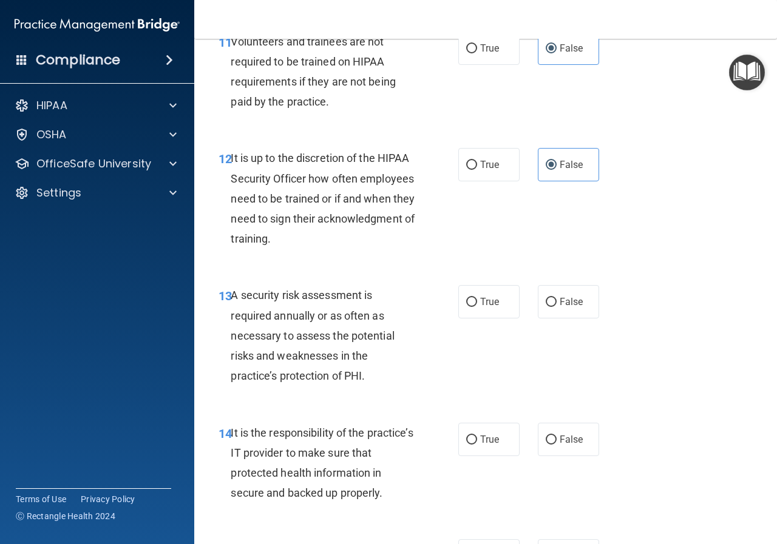
scroll to position [1699, 0]
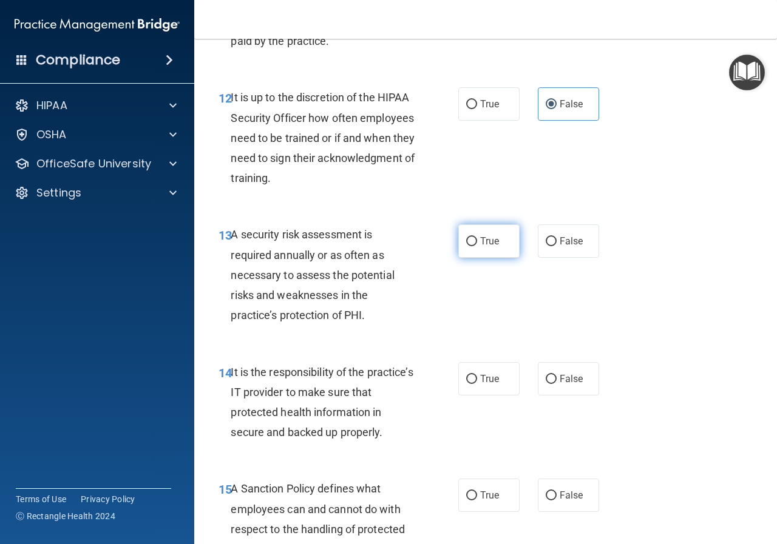
click at [483, 258] on label "True" at bounding box center [488, 240] width 61 height 33
click at [477, 246] on input "True" at bounding box center [471, 241] width 11 height 9
radio input "true"
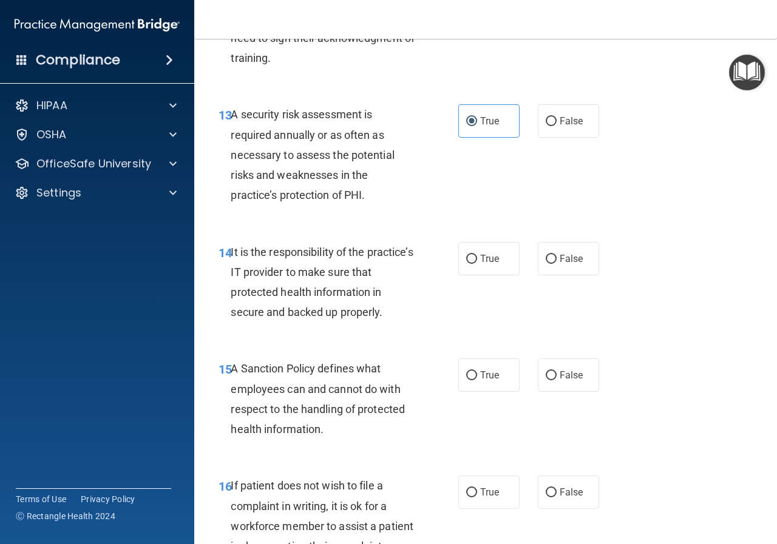
scroll to position [1820, 0]
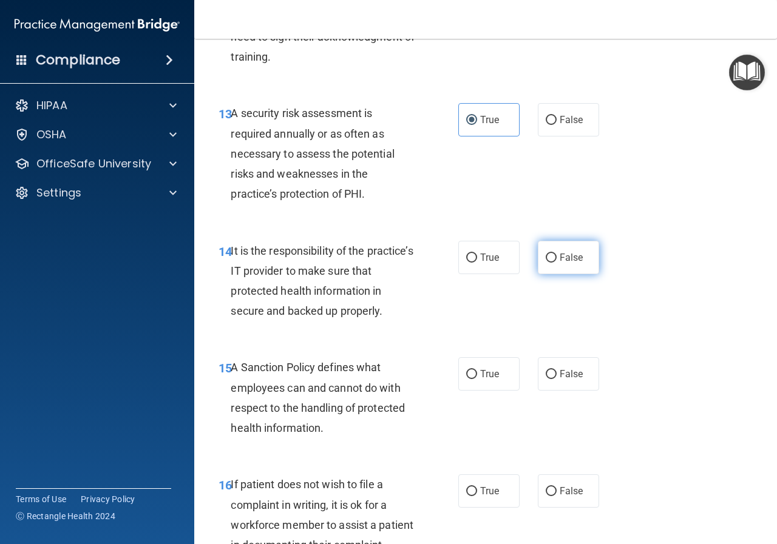
click at [559, 263] on span "False" at bounding box center [571, 258] width 24 height 12
click at [555, 263] on input "False" at bounding box center [550, 258] width 11 height 9
radio input "true"
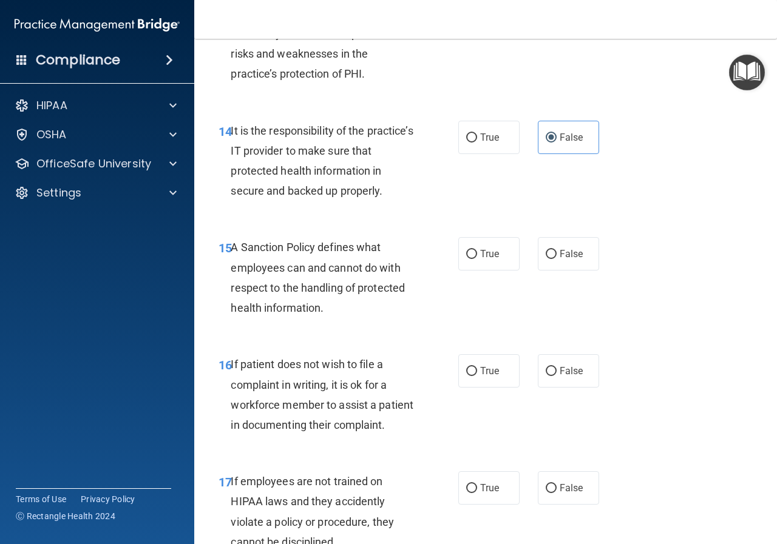
scroll to position [1942, 0]
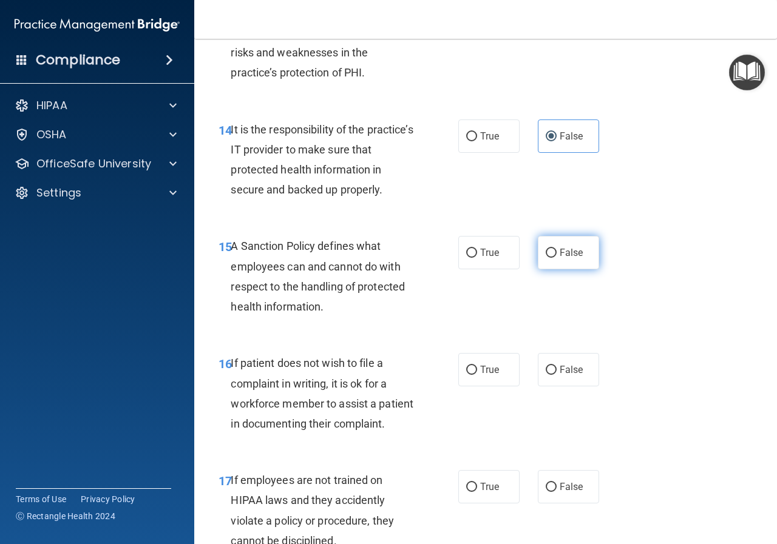
click at [579, 269] on label "False" at bounding box center [568, 252] width 61 height 33
click at [556, 258] on input "False" at bounding box center [550, 253] width 11 height 9
radio input "true"
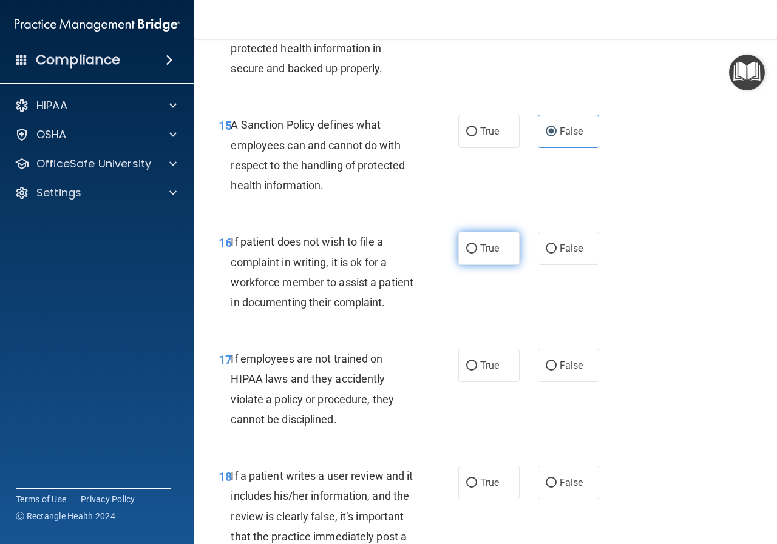
click at [468, 254] on input "True" at bounding box center [471, 249] width 11 height 9
radio input "true"
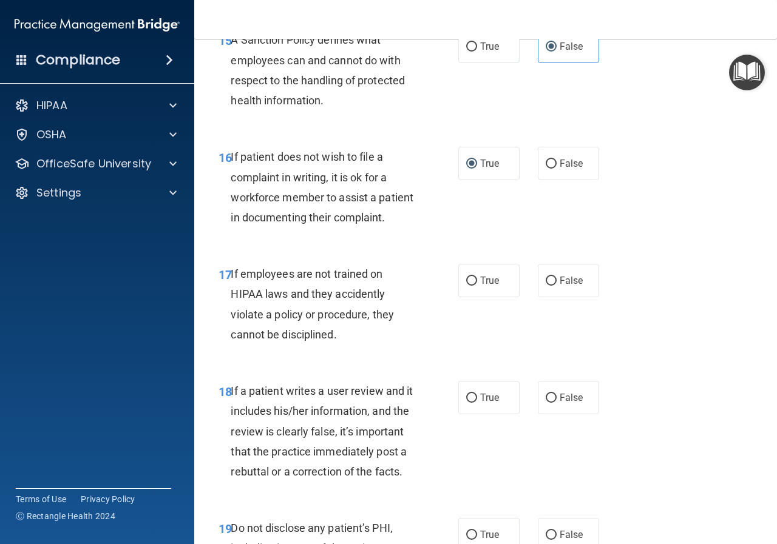
scroll to position [2184, 0]
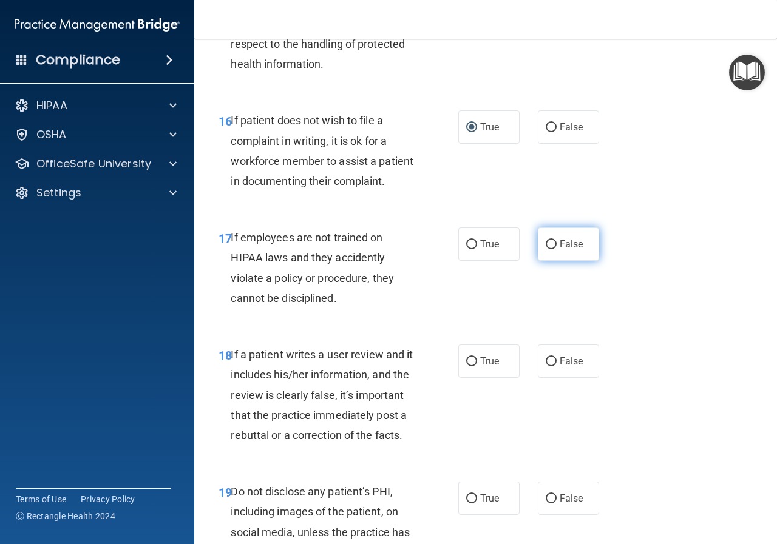
click at [565, 261] on label "False" at bounding box center [568, 244] width 61 height 33
click at [556, 249] on input "False" at bounding box center [550, 244] width 11 height 9
radio input "true"
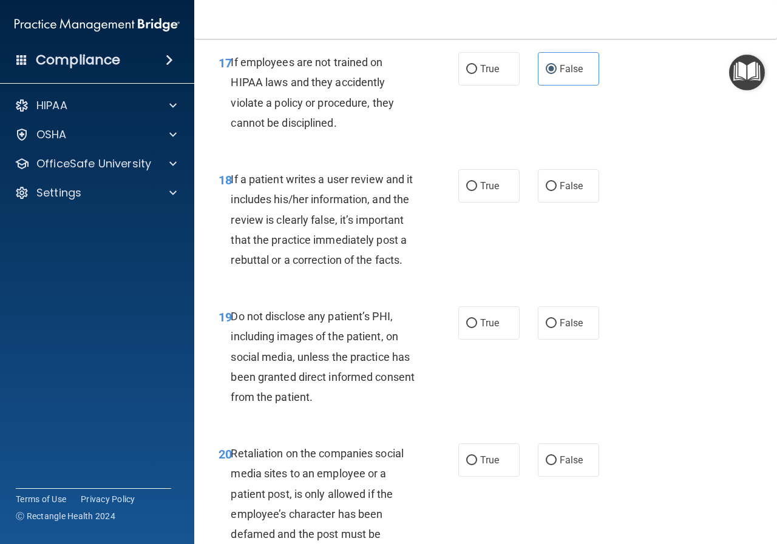
scroll to position [2366, 0]
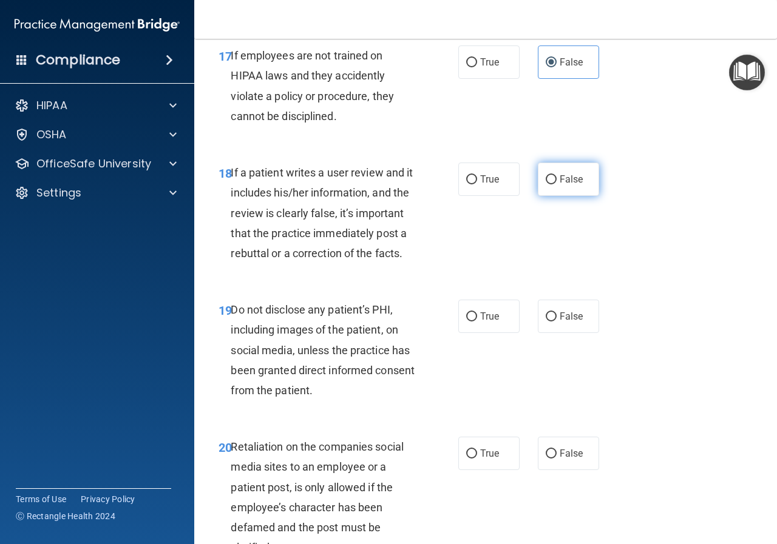
click at [569, 185] on span "False" at bounding box center [571, 180] width 24 height 12
click at [556, 184] on input "False" at bounding box center [550, 179] width 11 height 9
radio input "true"
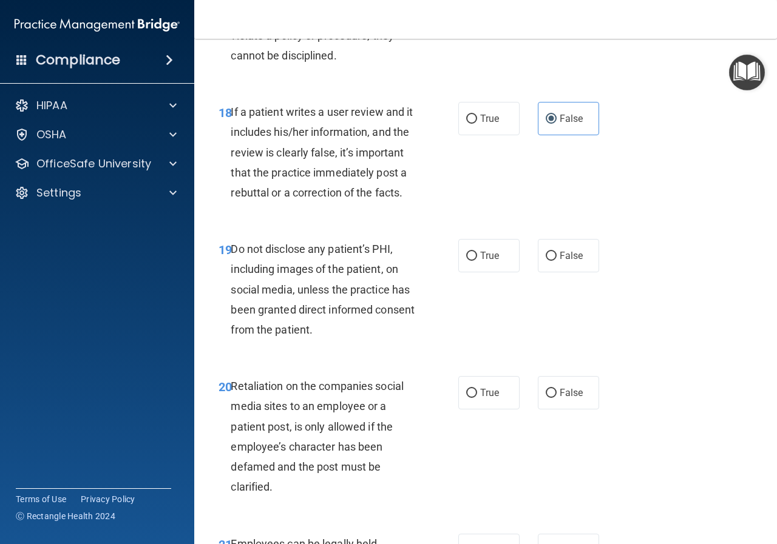
scroll to position [2488, 0]
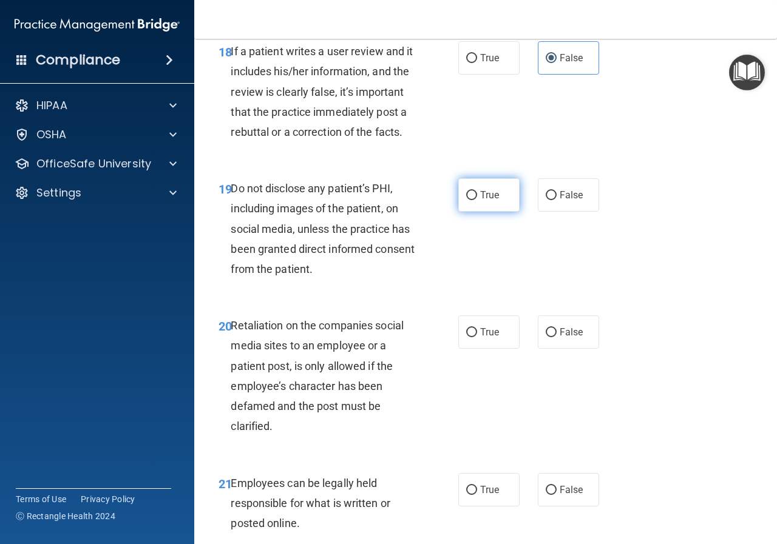
click at [468, 212] on label "True" at bounding box center [488, 194] width 61 height 33
click at [468, 200] on input "True" at bounding box center [471, 195] width 11 height 9
radio input "true"
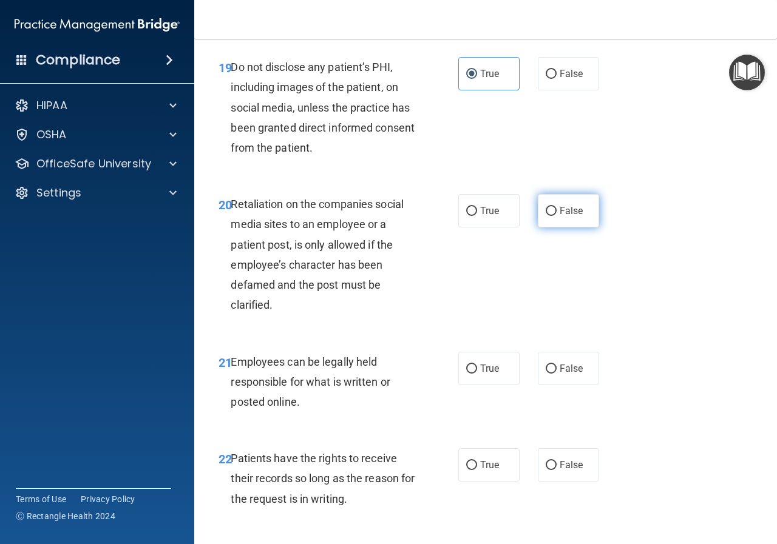
click at [545, 216] on input "False" at bounding box center [550, 211] width 11 height 9
radio input "true"
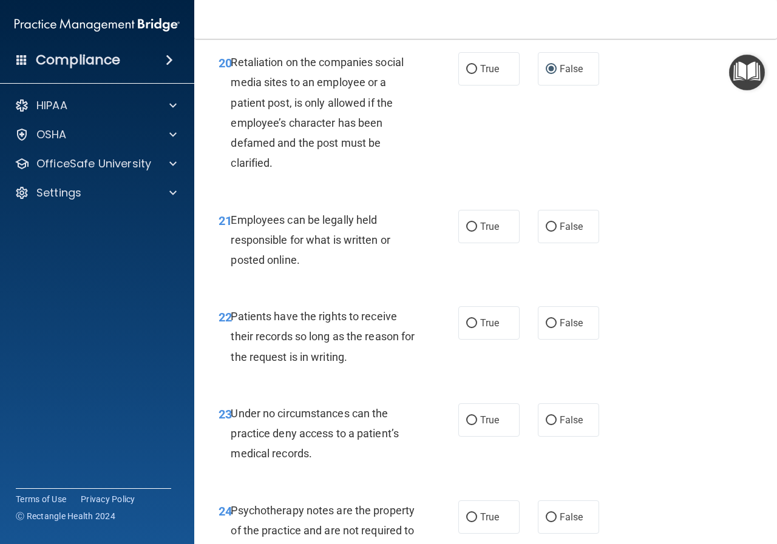
scroll to position [2791, 0]
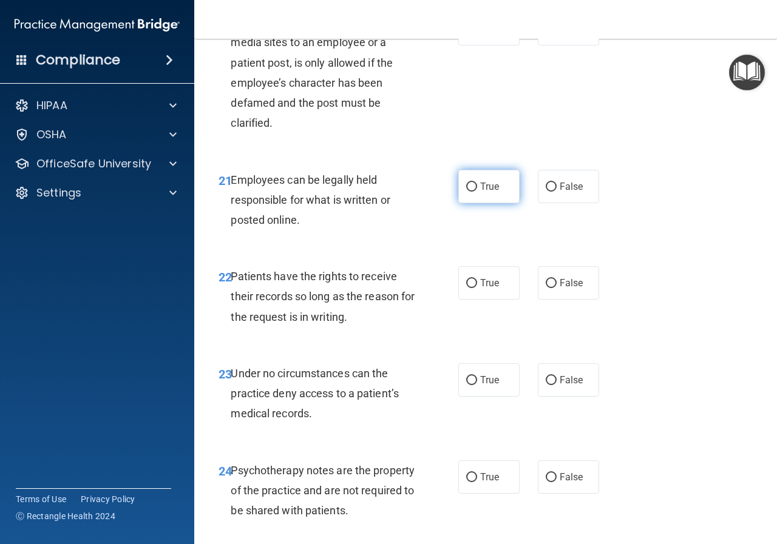
click at [474, 203] on label "True" at bounding box center [488, 186] width 61 height 33
click at [474, 192] on input "True" at bounding box center [471, 187] width 11 height 9
radio input "true"
click at [562, 289] on span "False" at bounding box center [571, 283] width 24 height 12
click at [556, 288] on input "False" at bounding box center [550, 283] width 11 height 9
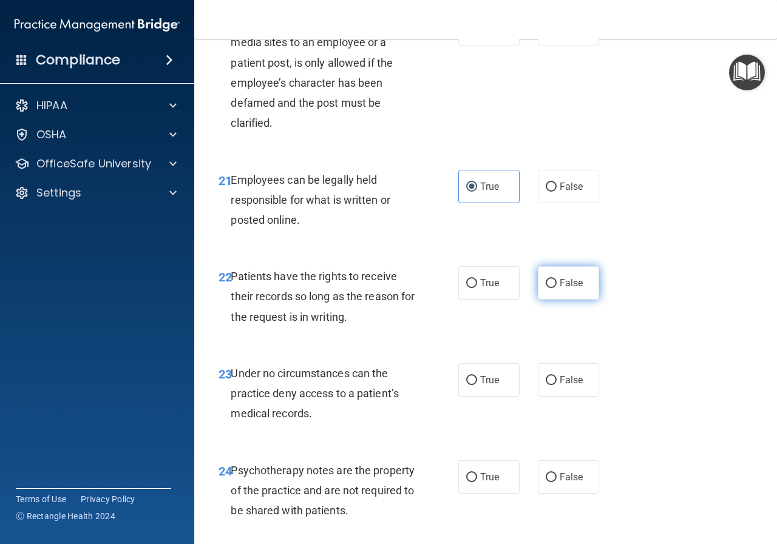
radio input "true"
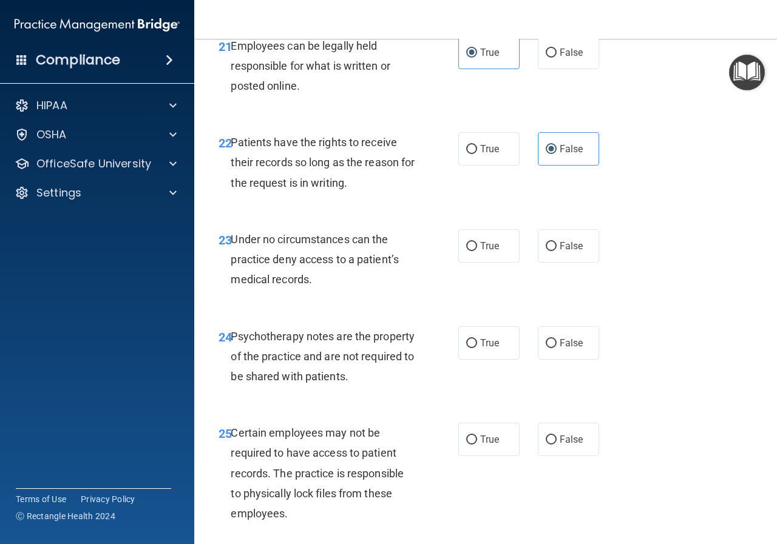
scroll to position [2973, 0]
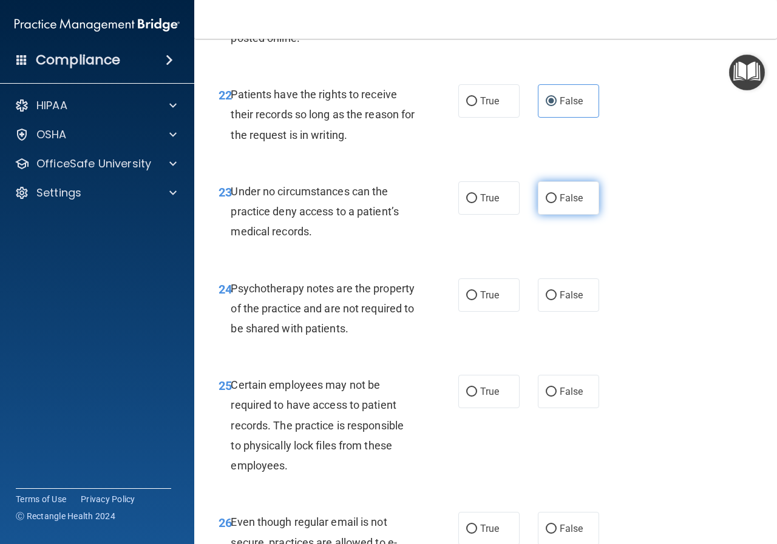
click at [561, 204] on span "False" at bounding box center [571, 198] width 24 height 12
click at [556, 203] on input "False" at bounding box center [550, 198] width 11 height 9
radio input "true"
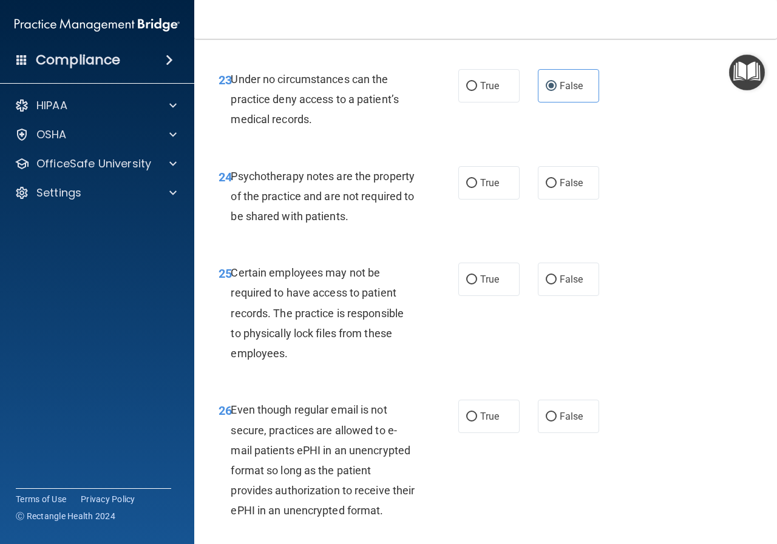
scroll to position [3094, 0]
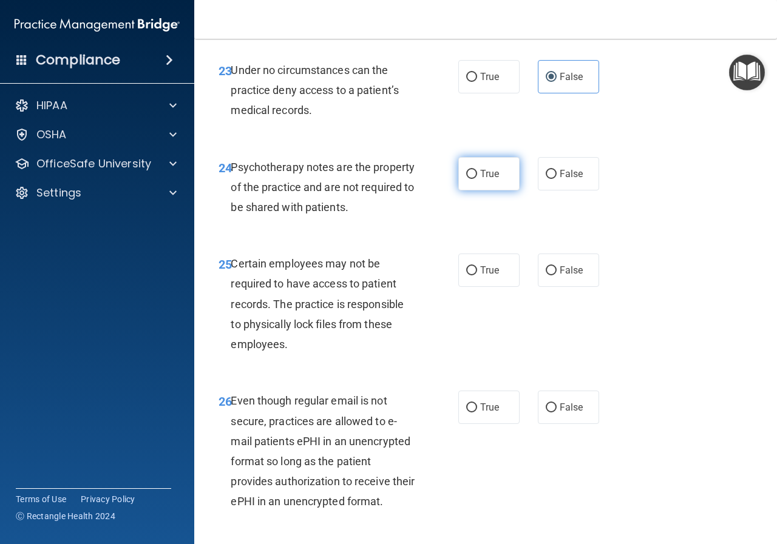
click at [484, 191] on label "True" at bounding box center [488, 173] width 61 height 33
click at [477, 179] on input "True" at bounding box center [471, 174] width 11 height 9
radio input "true"
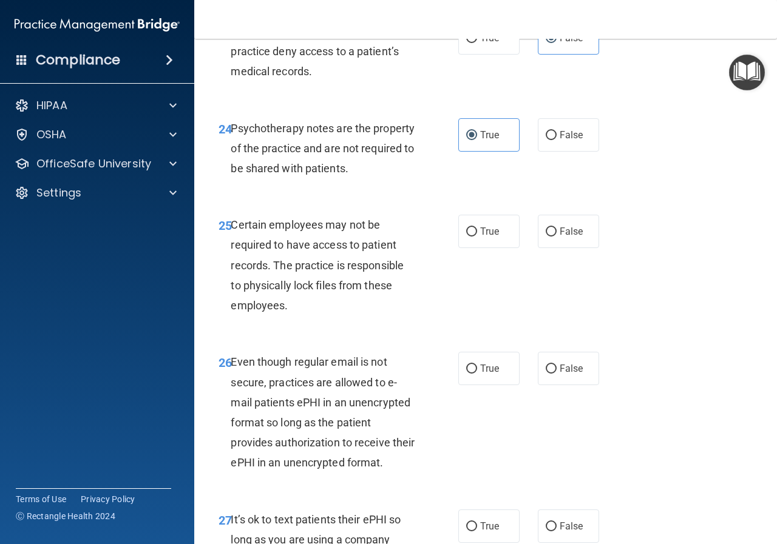
scroll to position [3155, 0]
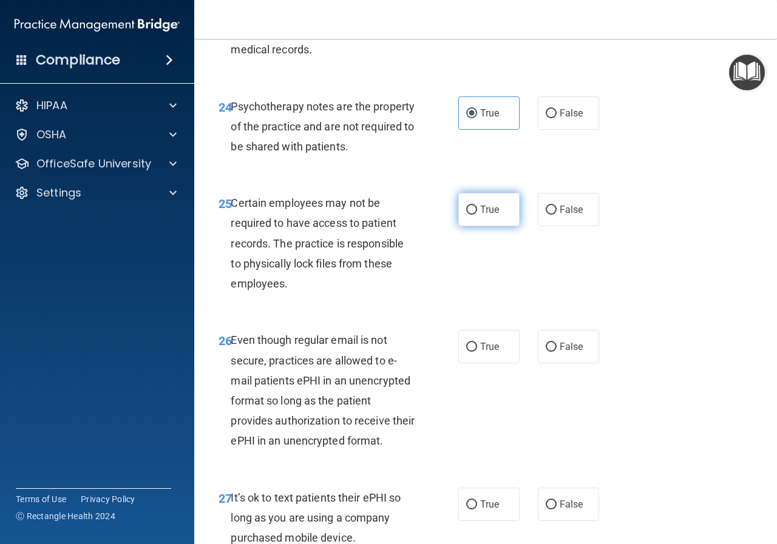
click at [470, 226] on label "True" at bounding box center [488, 209] width 61 height 33
click at [470, 215] on input "True" at bounding box center [471, 210] width 11 height 9
radio input "true"
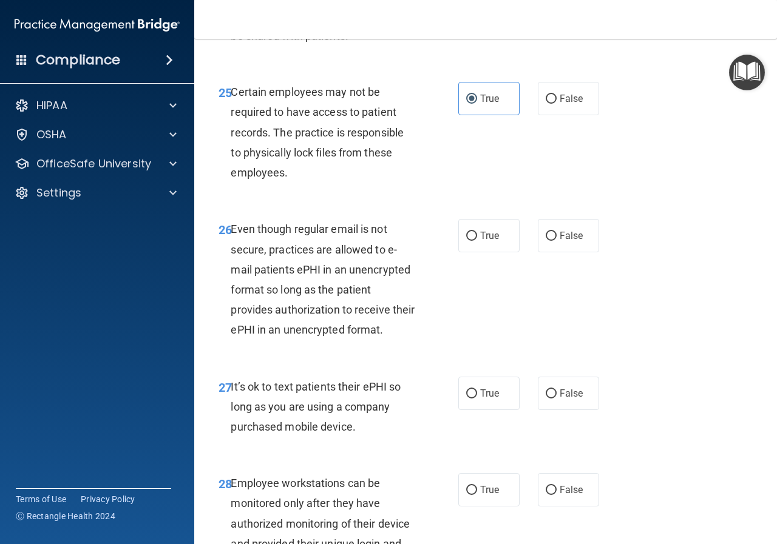
scroll to position [3276, 0]
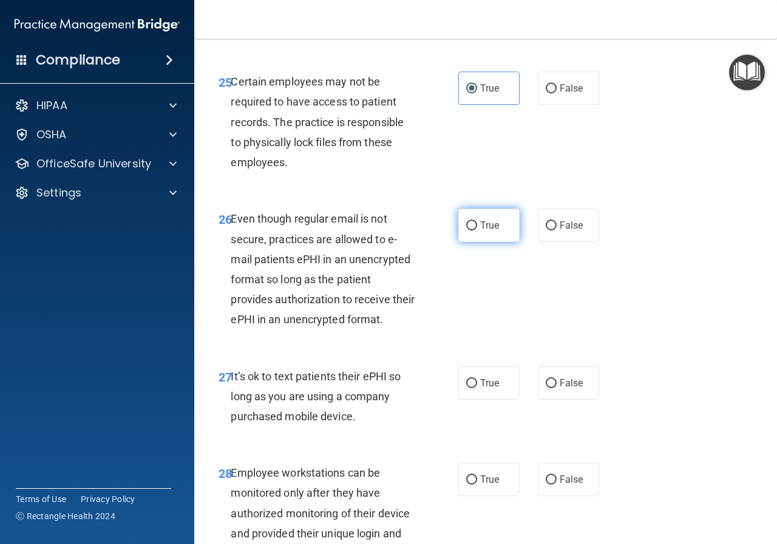
click at [461, 242] on label "True" at bounding box center [488, 225] width 61 height 33
click at [466, 231] on input "True" at bounding box center [471, 225] width 11 height 9
radio input "true"
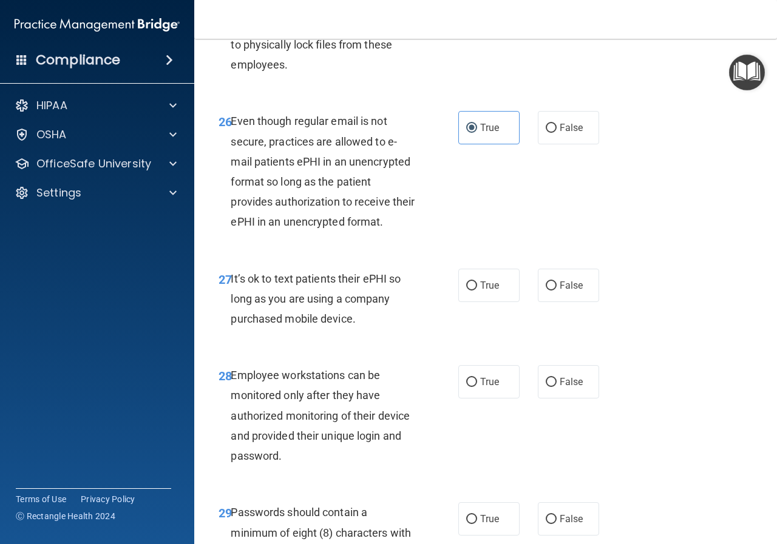
scroll to position [3398, 0]
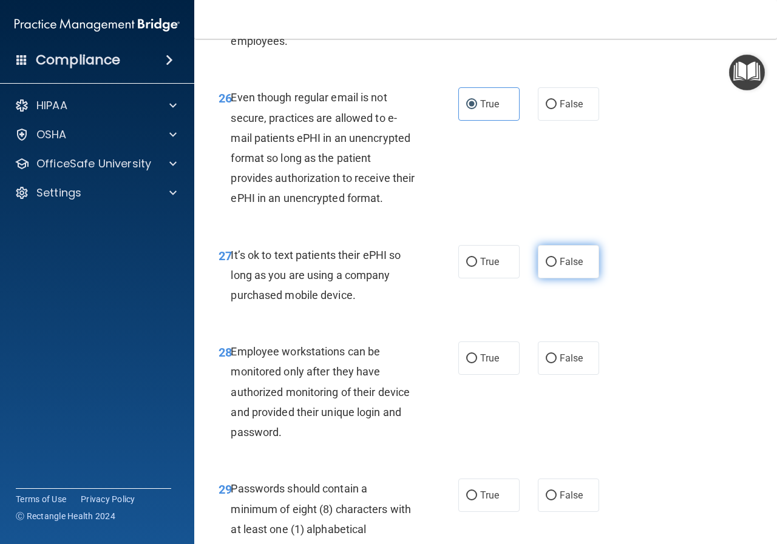
click at [560, 268] on span "False" at bounding box center [571, 262] width 24 height 12
click at [556, 267] on input "False" at bounding box center [550, 262] width 11 height 9
radio input "true"
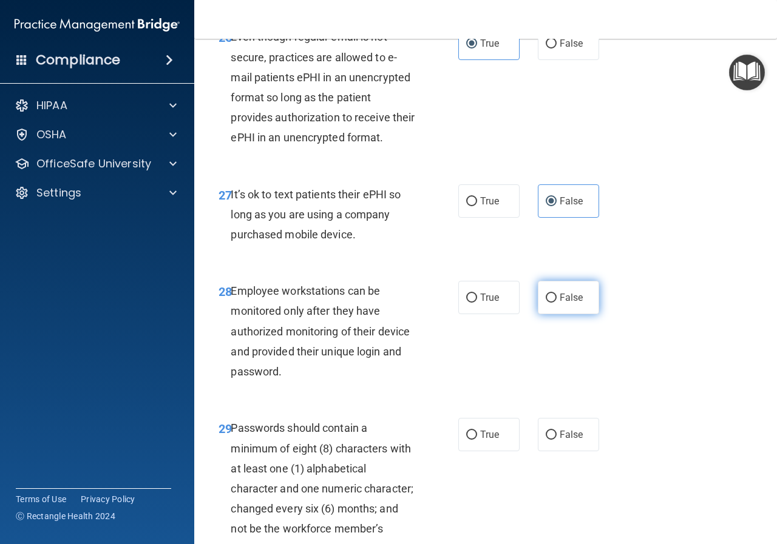
click at [553, 314] on label "False" at bounding box center [568, 297] width 61 height 33
click at [553, 303] on input "False" at bounding box center [550, 298] width 11 height 9
radio input "true"
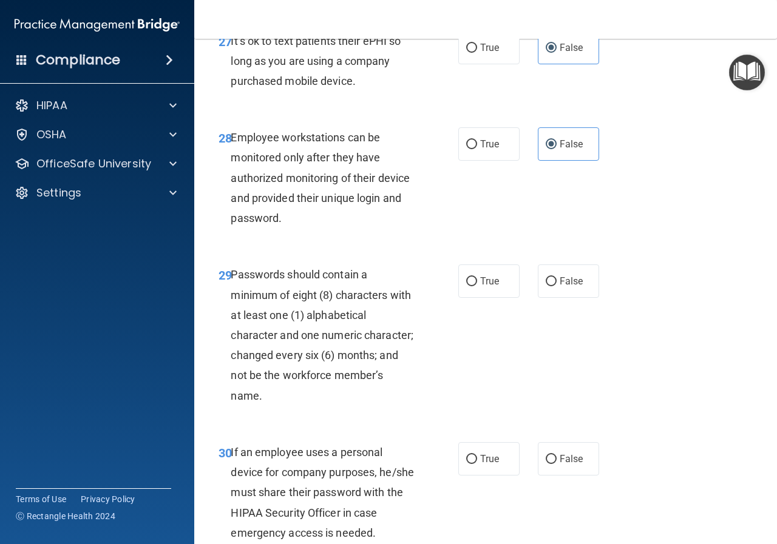
scroll to position [3640, 0]
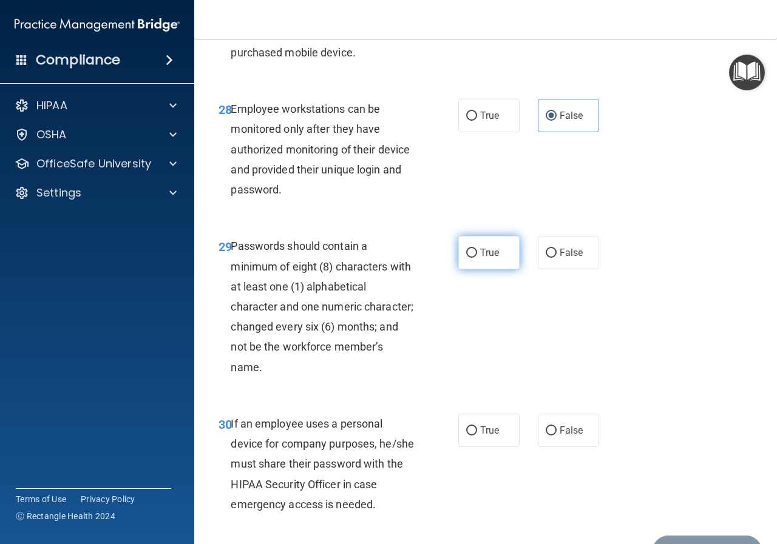
click at [477, 269] on label "True" at bounding box center [488, 252] width 61 height 33
click at [477, 258] on input "True" at bounding box center [471, 253] width 11 height 9
radio input "true"
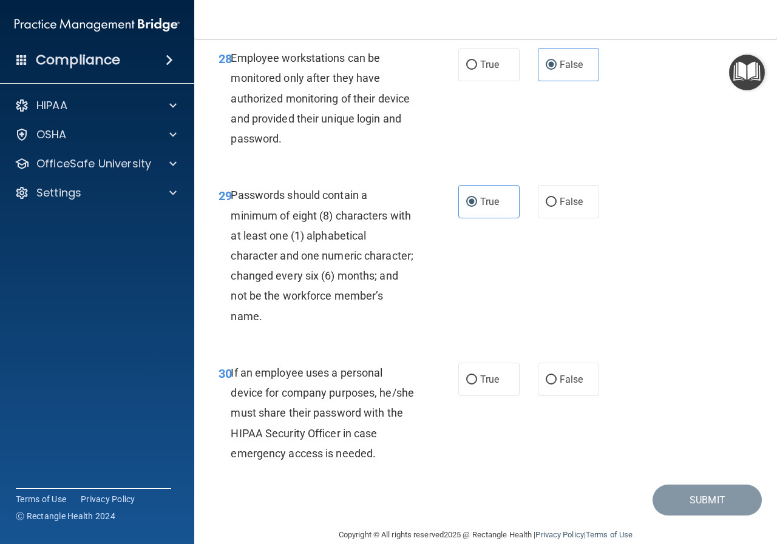
scroll to position [3762, 0]
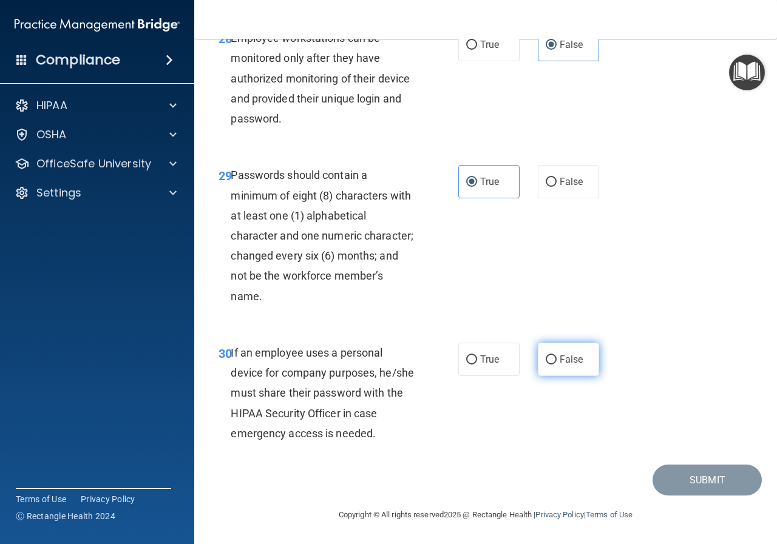
click at [545, 365] on input "False" at bounding box center [550, 360] width 11 height 9
radio input "true"
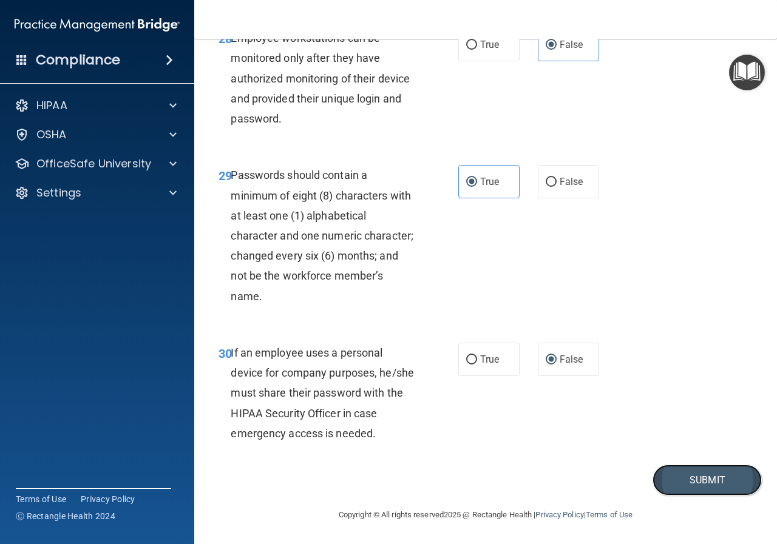
click at [685, 496] on button "Submit" at bounding box center [706, 480] width 109 height 31
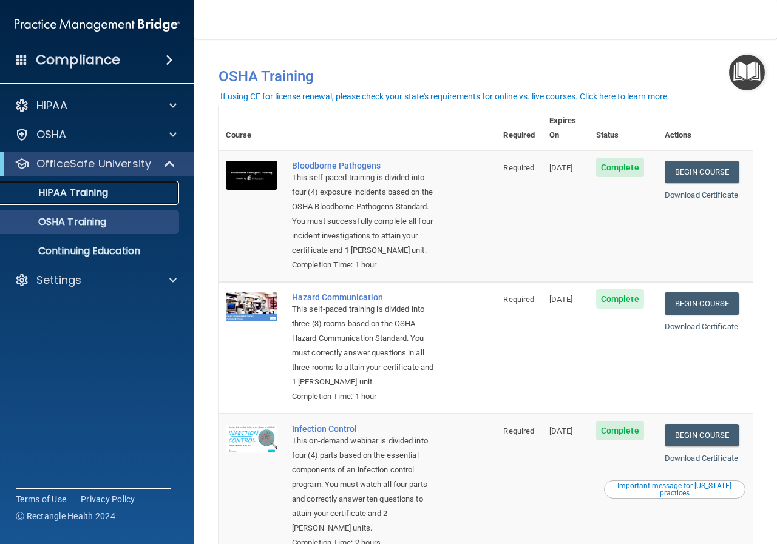
click at [70, 196] on p "HIPAA Training" at bounding box center [58, 193] width 100 height 12
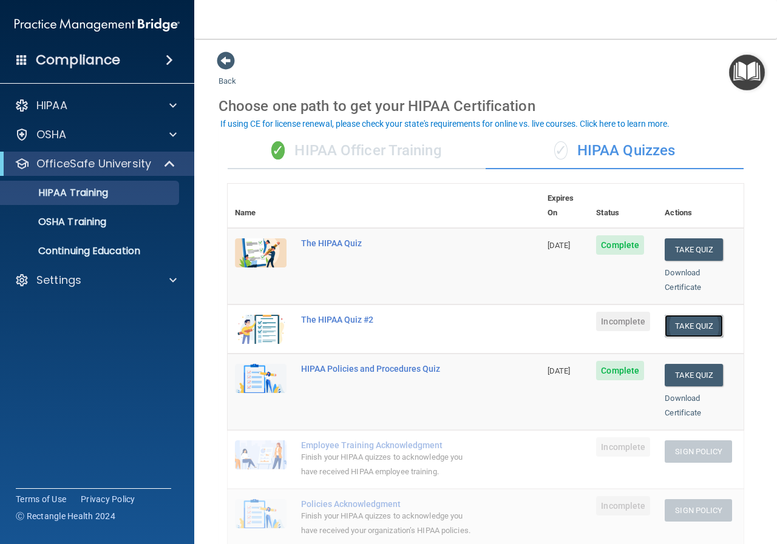
click at [681, 315] on button "Take Quiz" at bounding box center [693, 326] width 58 height 22
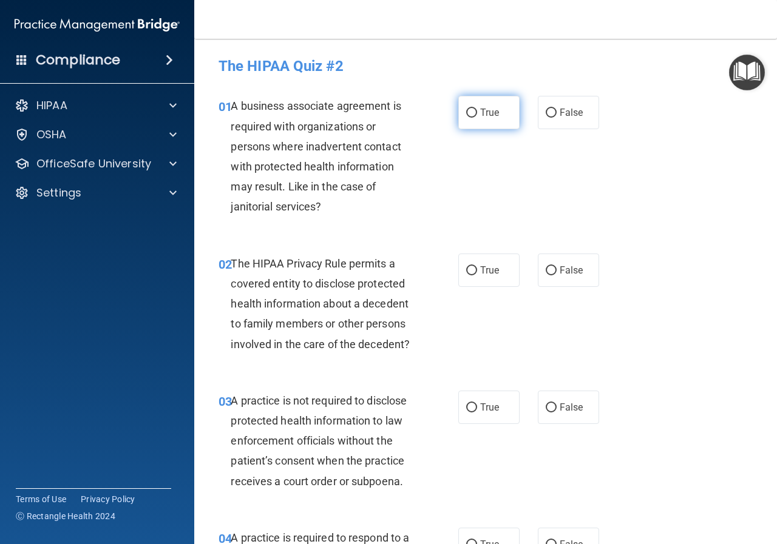
click at [471, 112] on input "True" at bounding box center [471, 113] width 11 height 9
radio input "true"
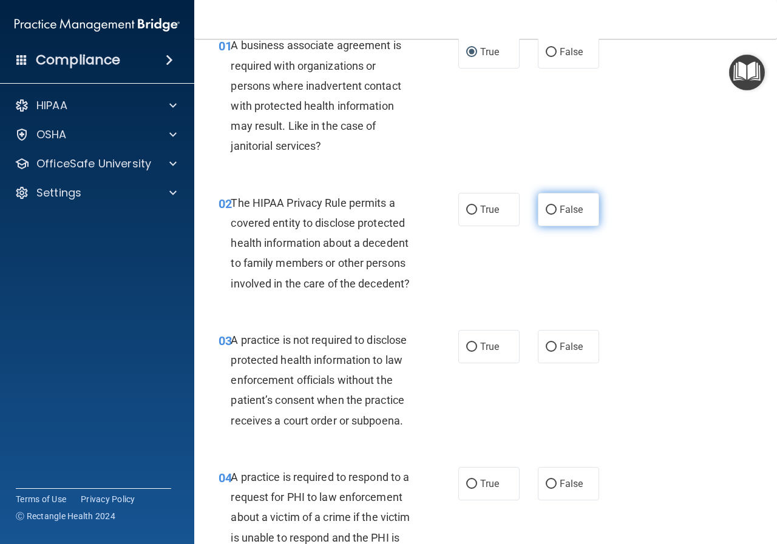
click at [560, 217] on label "False" at bounding box center [568, 209] width 61 height 33
click at [556, 215] on input "False" at bounding box center [550, 210] width 11 height 9
radio input "true"
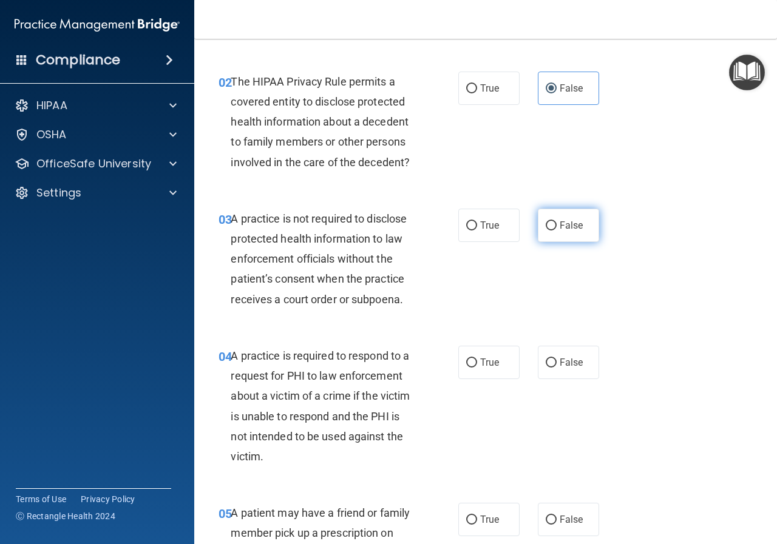
click at [548, 225] on input "False" at bounding box center [550, 225] width 11 height 9
radio input "true"
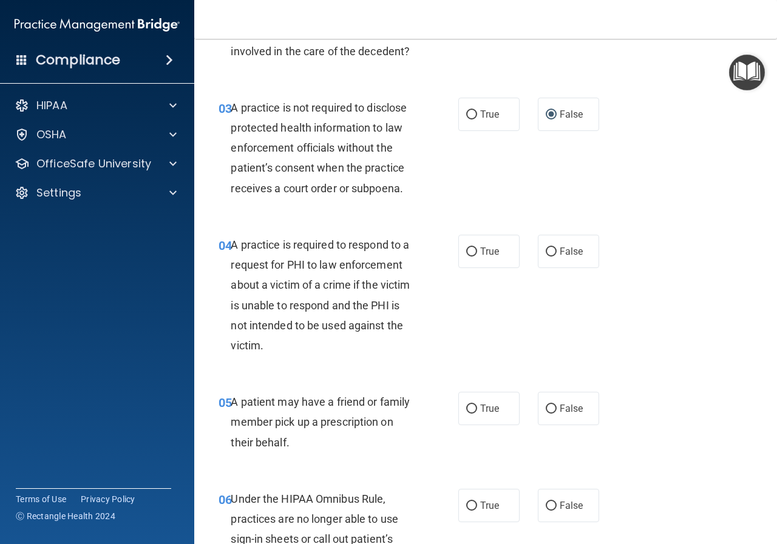
scroll to position [364, 0]
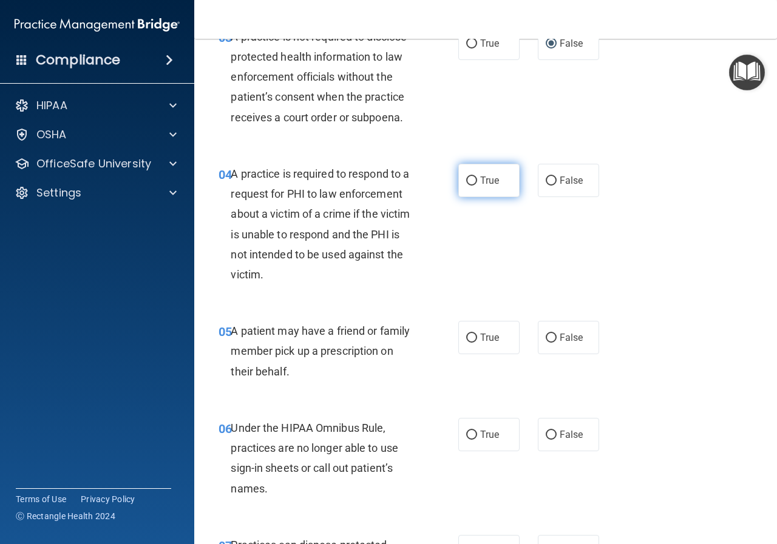
click at [461, 184] on label "True" at bounding box center [488, 180] width 61 height 33
click at [466, 184] on input "True" at bounding box center [471, 181] width 11 height 9
radio input "true"
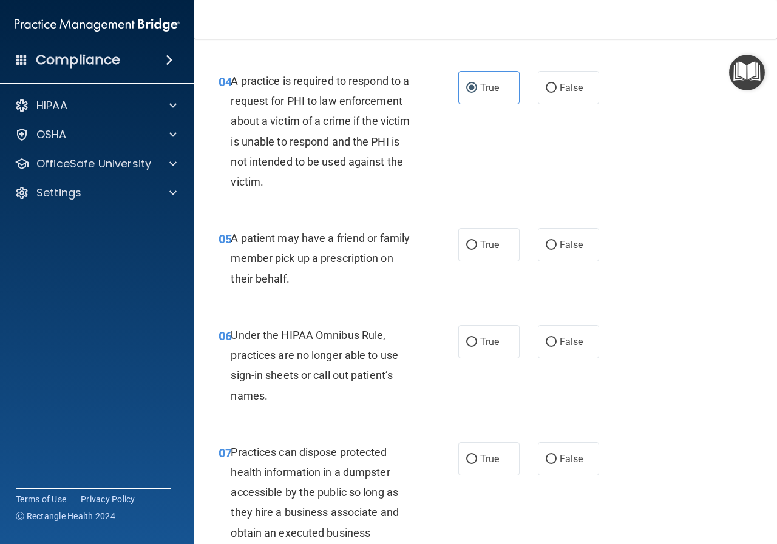
scroll to position [485, 0]
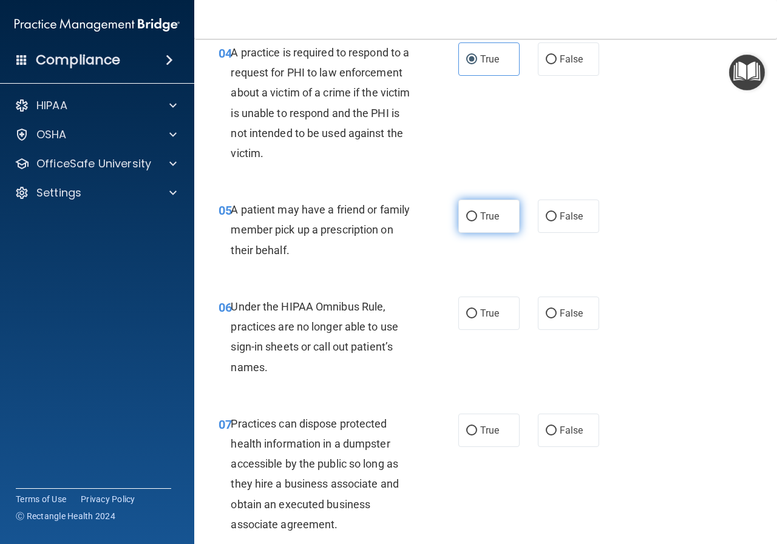
click at [479, 223] on label "True" at bounding box center [488, 216] width 61 height 33
click at [477, 221] on input "True" at bounding box center [471, 216] width 11 height 9
radio input "true"
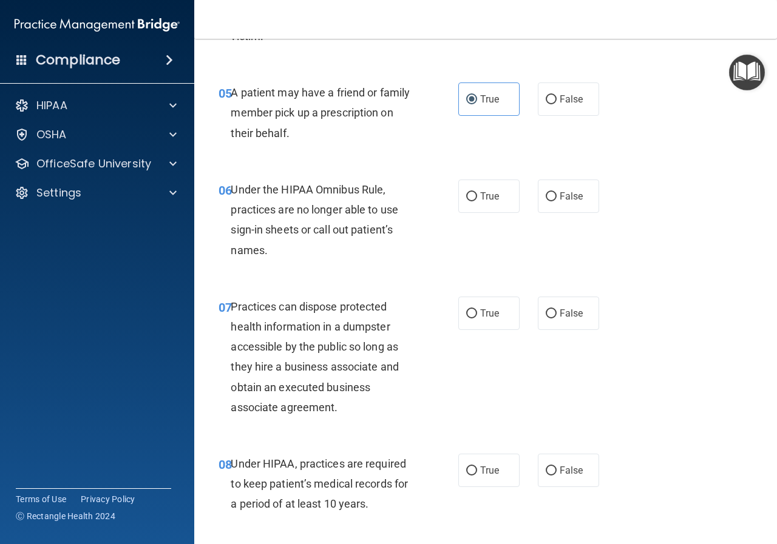
scroll to position [607, 0]
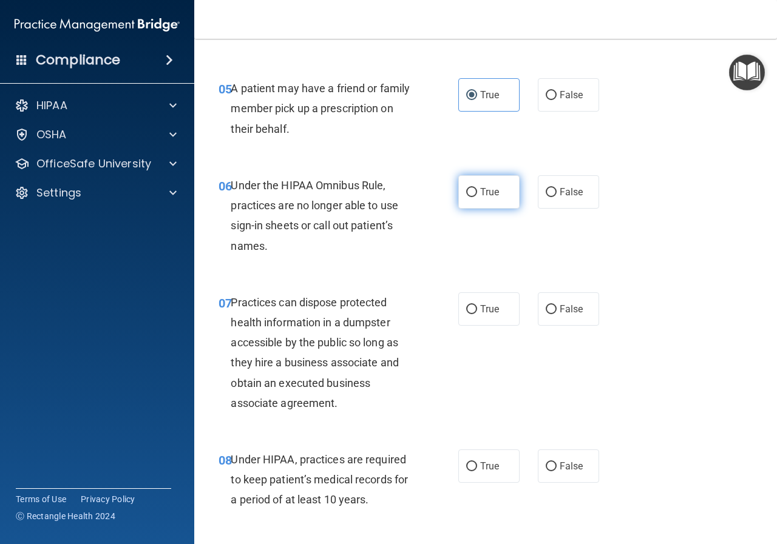
click at [486, 198] on label "True" at bounding box center [488, 191] width 61 height 33
click at [477, 197] on input "True" at bounding box center [471, 192] width 11 height 9
radio input "true"
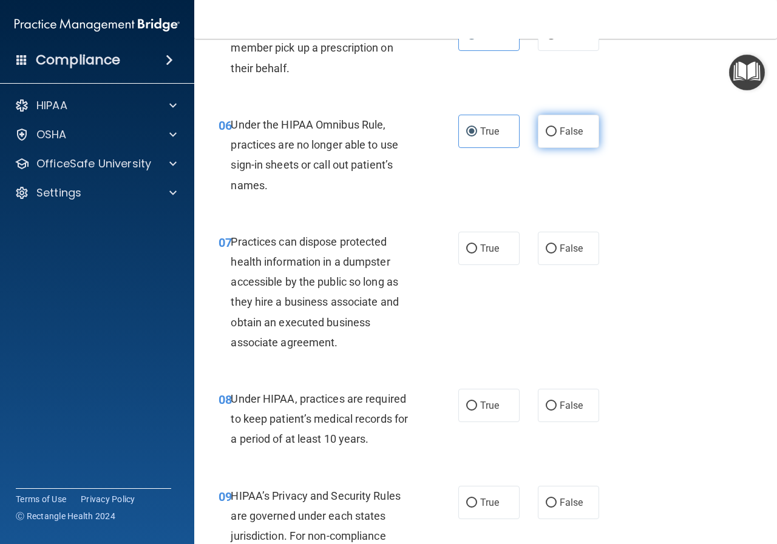
click at [559, 127] on span "False" at bounding box center [571, 132] width 24 height 12
click at [556, 127] on input "False" at bounding box center [550, 131] width 11 height 9
radio input "true"
radio input "false"
click at [573, 248] on span "False" at bounding box center [571, 249] width 24 height 12
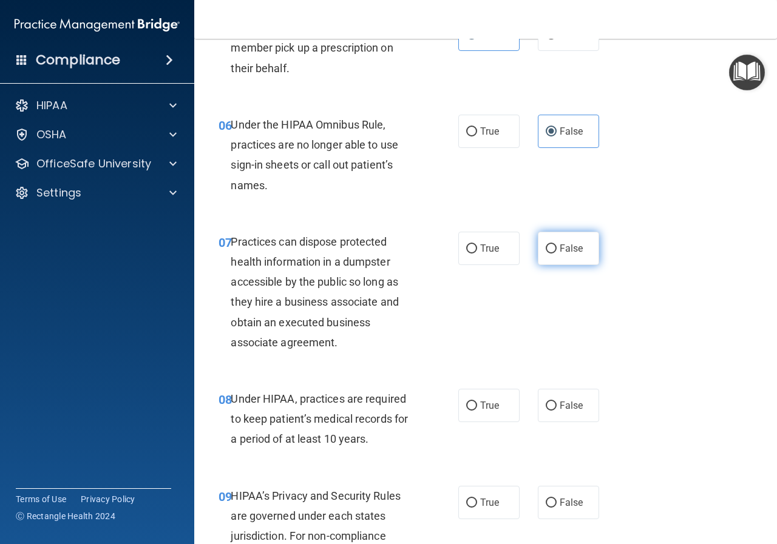
click at [556, 248] on input "False" at bounding box center [550, 249] width 11 height 9
radio input "true"
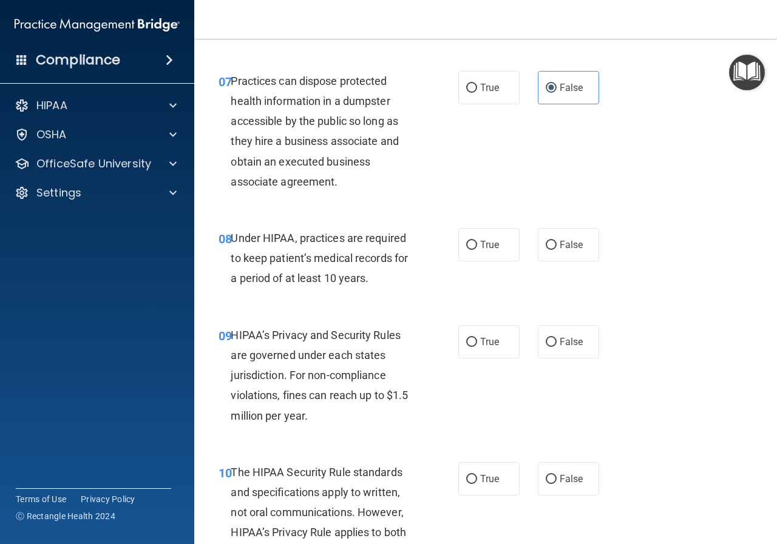
scroll to position [849, 0]
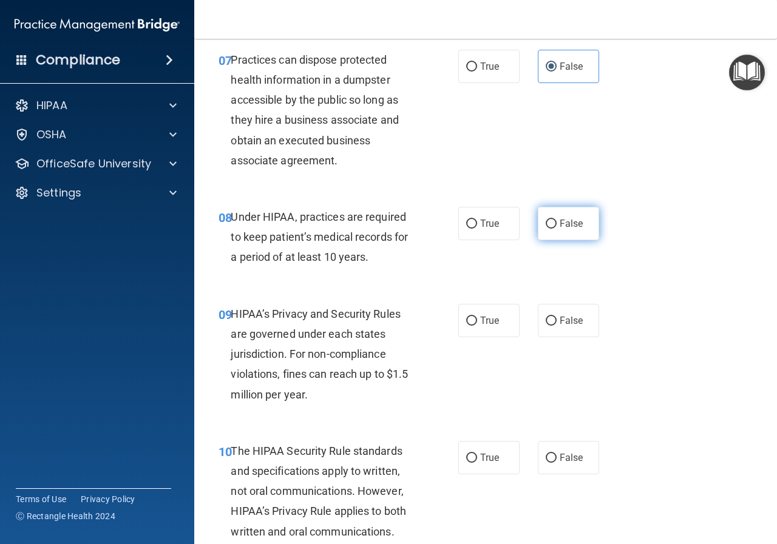
click at [564, 228] on span "False" at bounding box center [571, 224] width 24 height 12
click at [556, 228] on input "False" at bounding box center [550, 224] width 11 height 9
radio input "true"
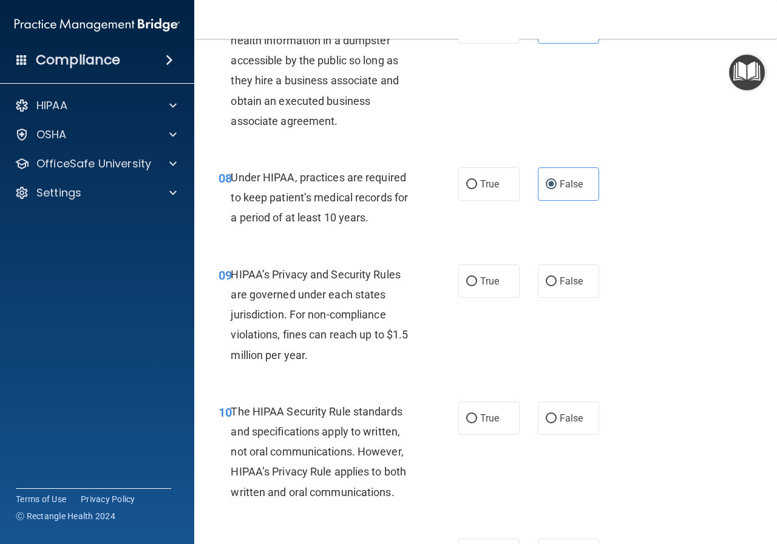
scroll to position [910, 0]
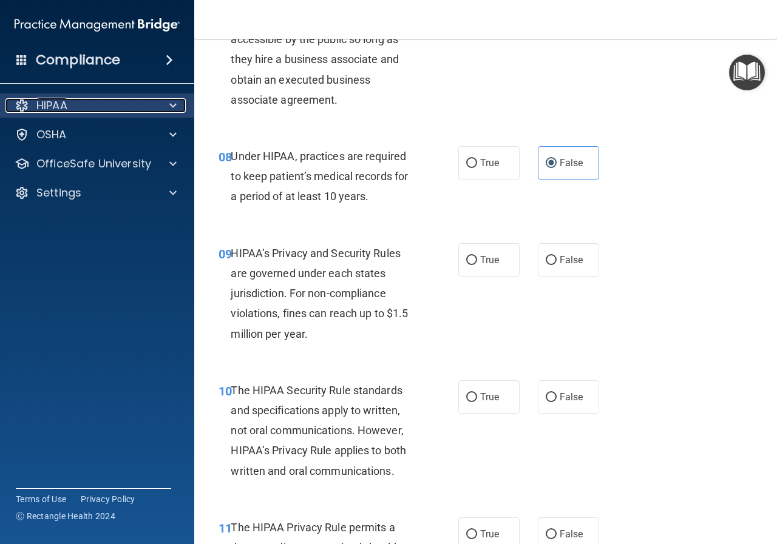
click at [137, 107] on div "HIPAA" at bounding box center [80, 105] width 150 height 15
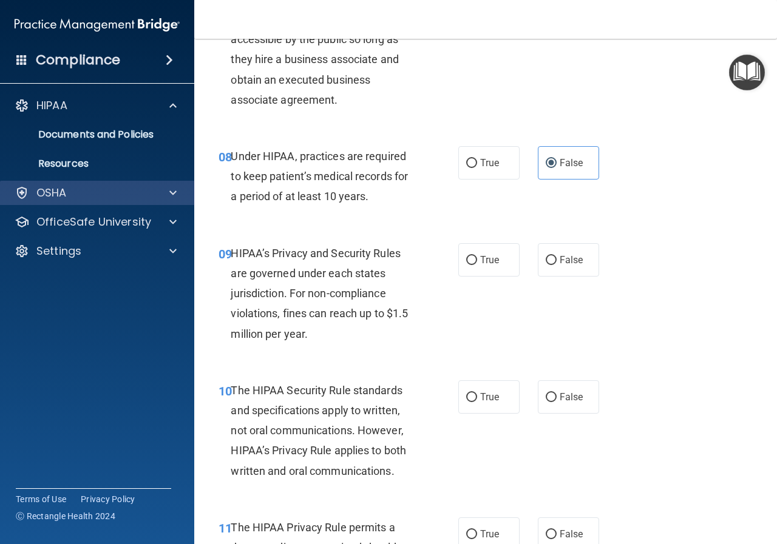
click at [138, 201] on div "OSHA" at bounding box center [97, 193] width 195 height 24
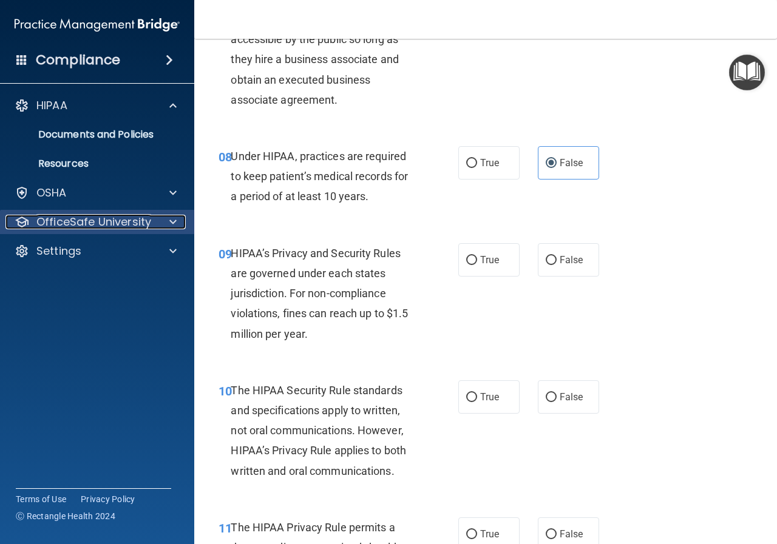
click at [154, 217] on div "OfficeSafe University" at bounding box center [80, 222] width 150 height 15
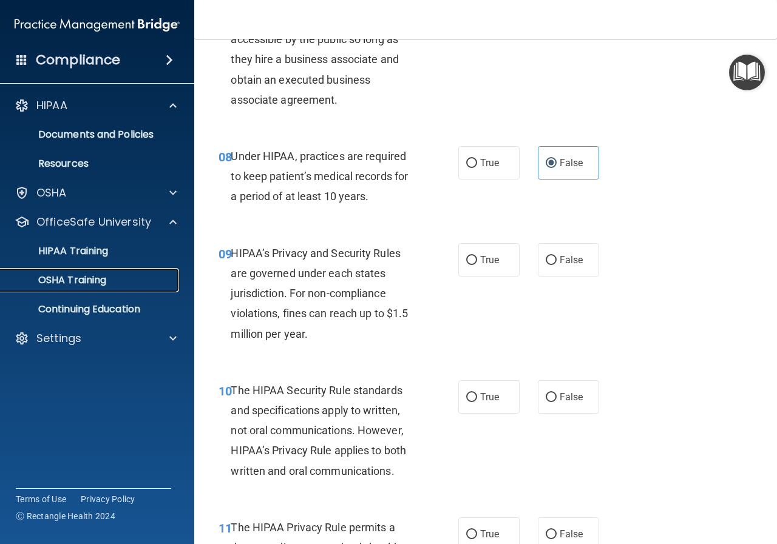
click at [109, 277] on div "OSHA Training" at bounding box center [91, 280] width 166 height 12
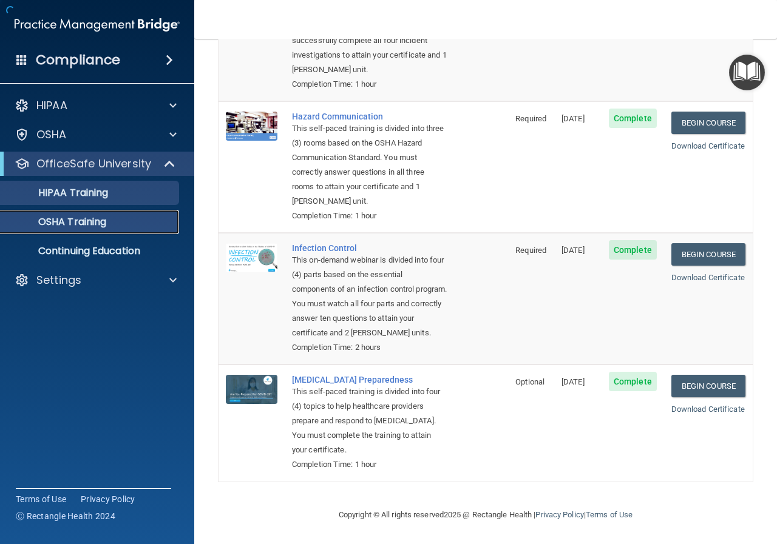
scroll to position [198, 0]
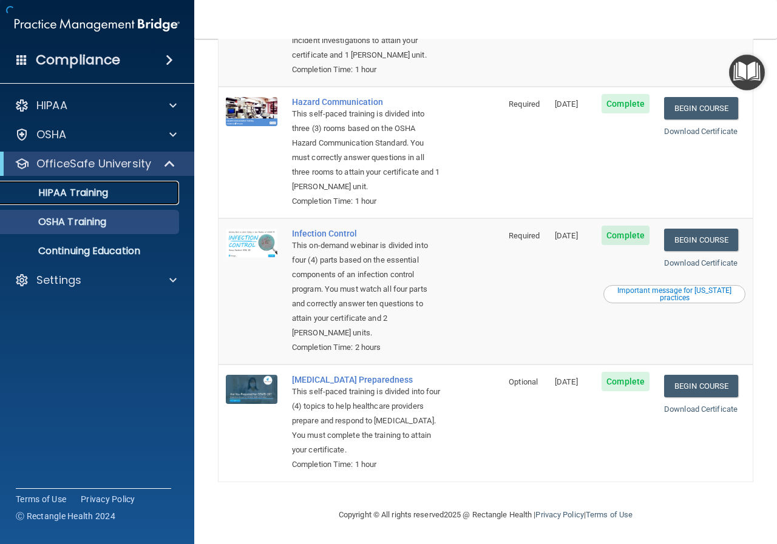
click at [110, 191] on div "HIPAA Training" at bounding box center [91, 193] width 166 height 12
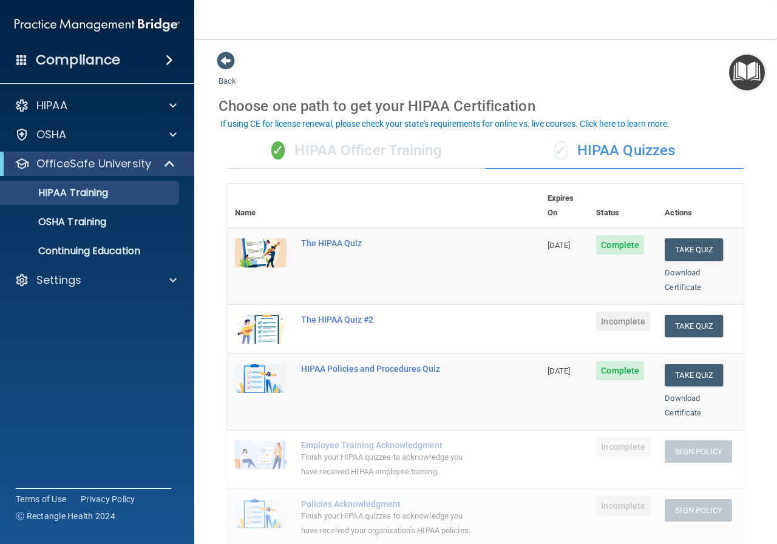
click at [368, 160] on div "✓ HIPAA Officer Training" at bounding box center [357, 151] width 258 height 36
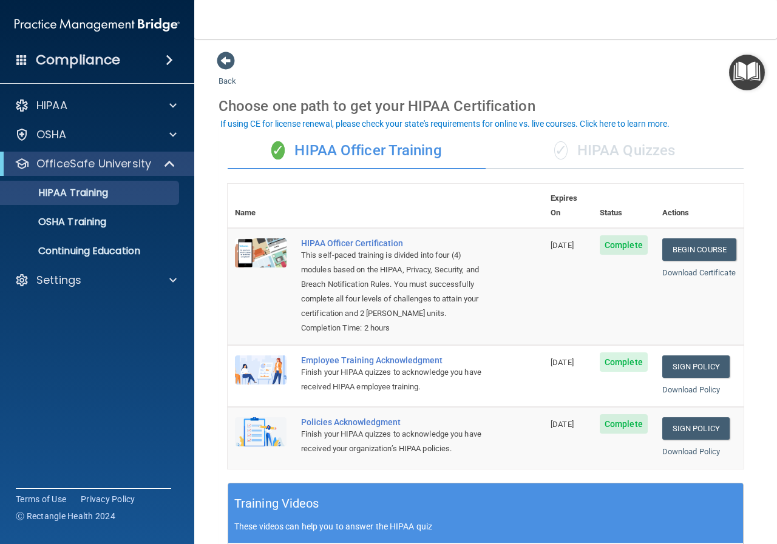
click at [581, 143] on div "✓ HIPAA Quizzes" at bounding box center [614, 151] width 258 height 36
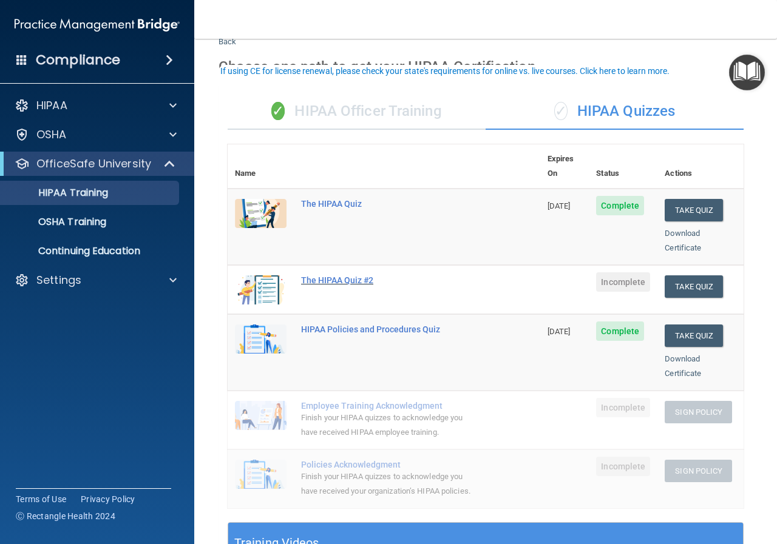
scroll to position [61, 0]
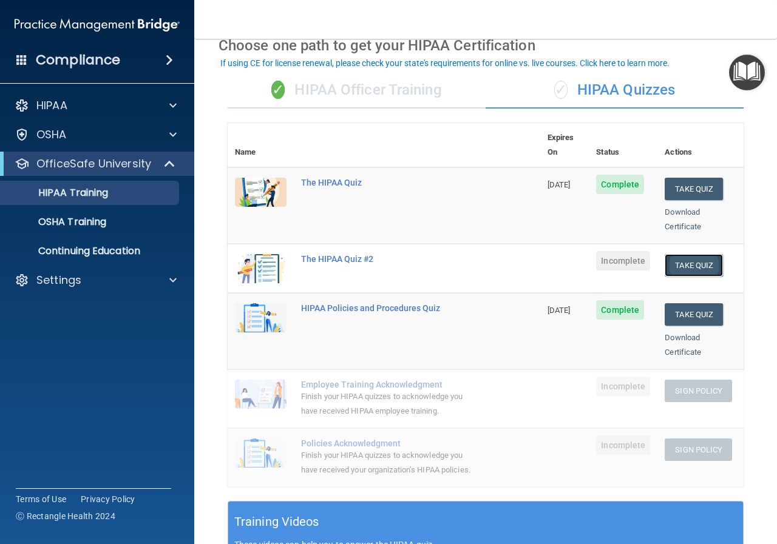
click at [711, 254] on button "Take Quiz" at bounding box center [693, 265] width 58 height 22
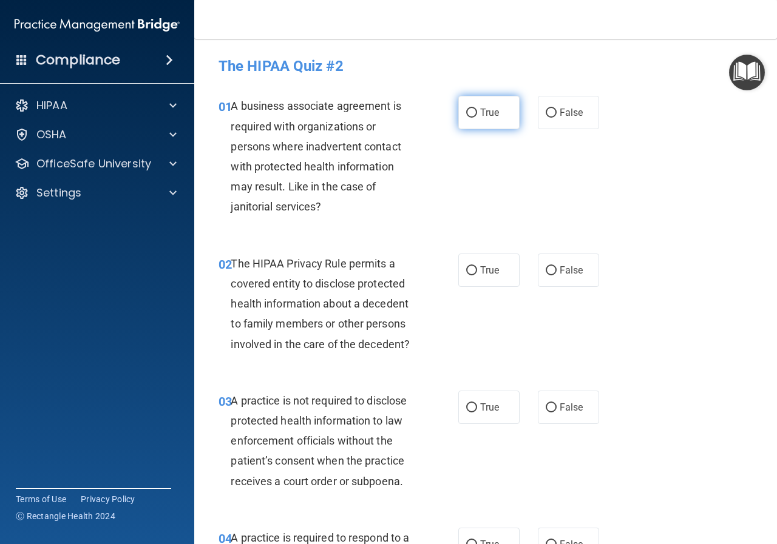
click at [486, 115] on span "True" at bounding box center [489, 113] width 19 height 12
click at [477, 115] on input "True" at bounding box center [471, 113] width 11 height 9
radio input "true"
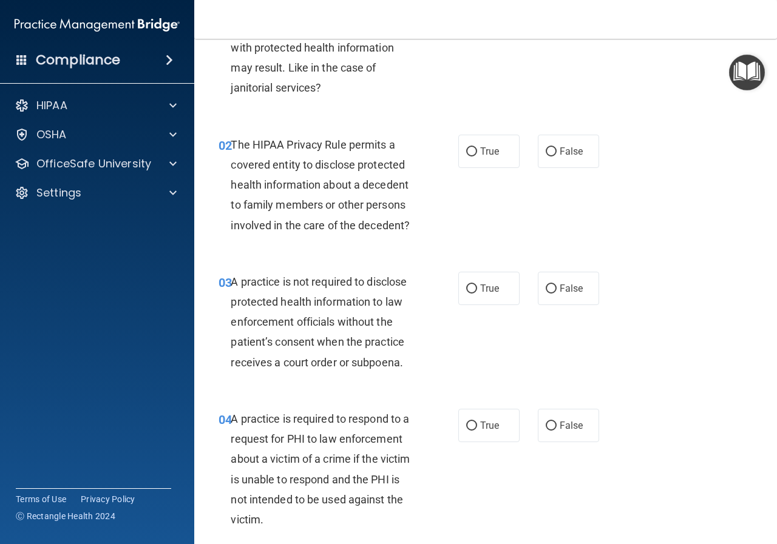
scroll to position [121, 0]
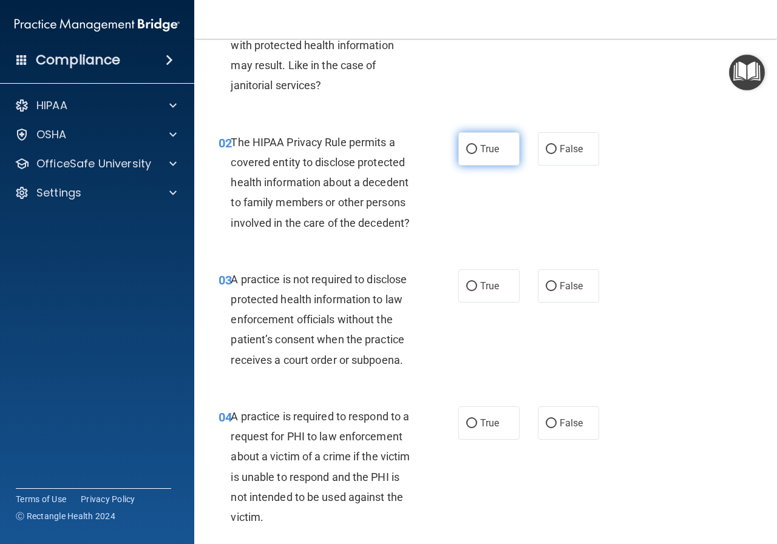
click at [473, 139] on label "True" at bounding box center [488, 148] width 61 height 33
click at [473, 145] on input "True" at bounding box center [471, 149] width 11 height 9
radio input "true"
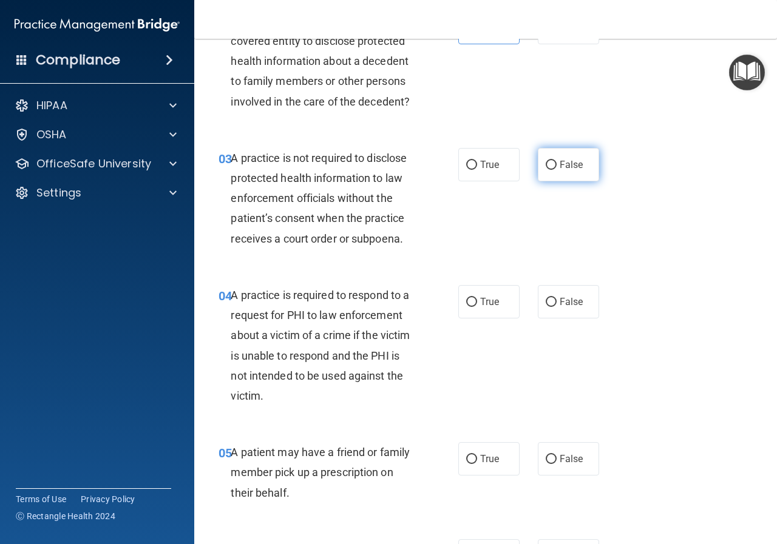
click at [576, 166] on span "False" at bounding box center [571, 165] width 24 height 12
click at [556, 166] on input "False" at bounding box center [550, 165] width 11 height 9
radio input "true"
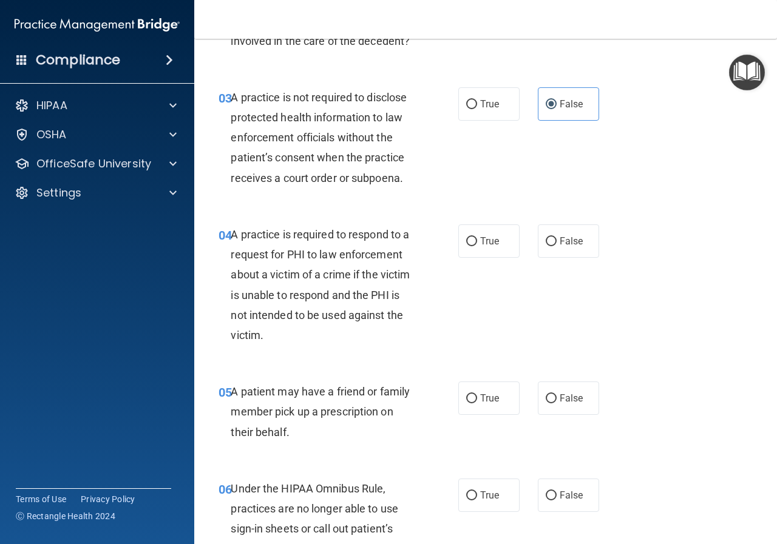
scroll to position [364, 0]
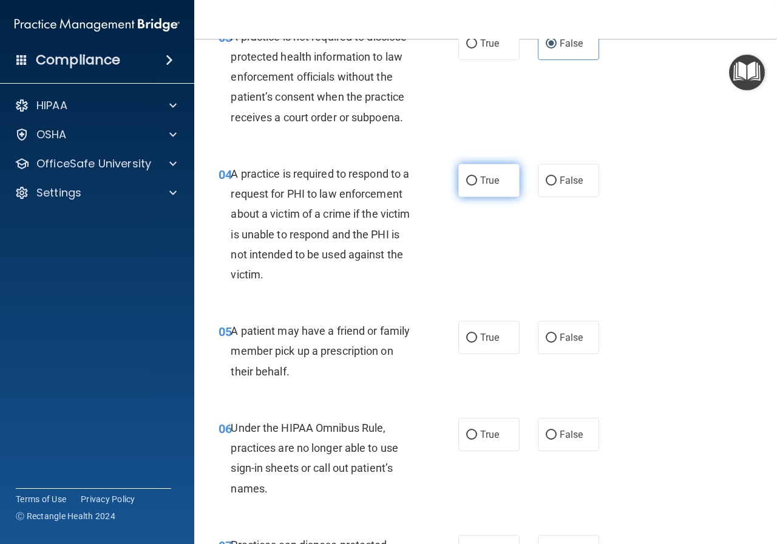
click at [463, 189] on label "True" at bounding box center [488, 180] width 61 height 33
click at [466, 186] on input "True" at bounding box center [471, 181] width 11 height 9
radio input "true"
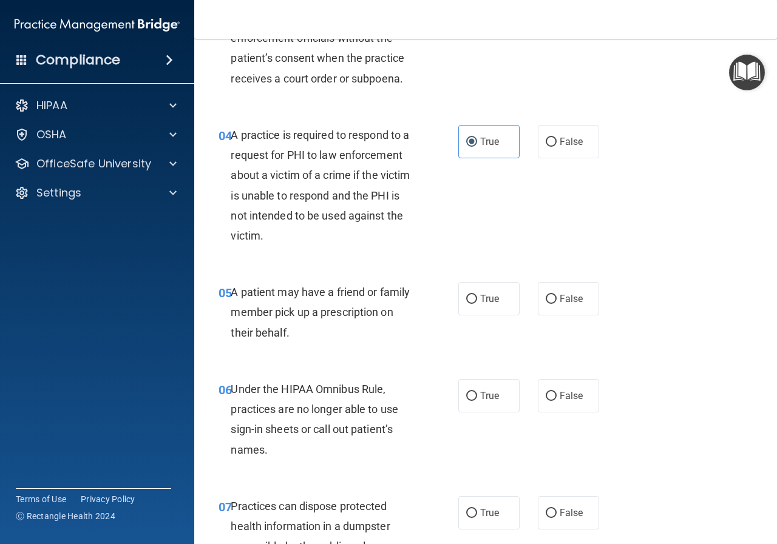
scroll to position [425, 0]
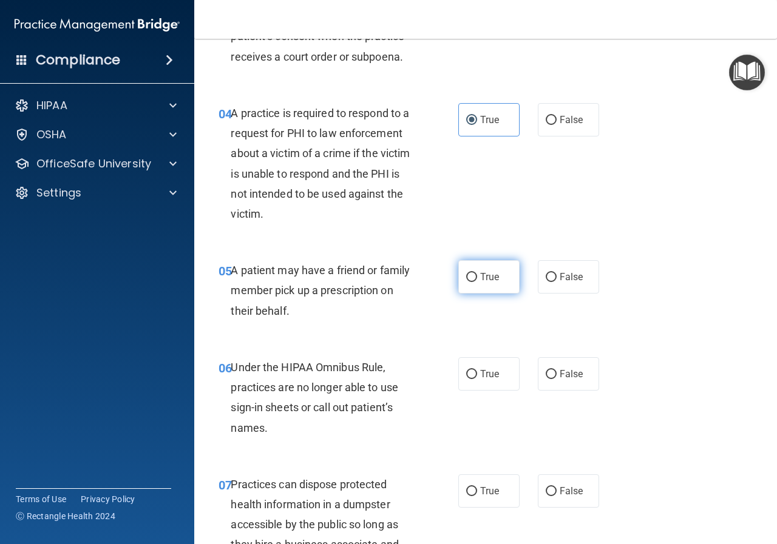
click at [477, 283] on label "True" at bounding box center [488, 276] width 61 height 33
click at [477, 282] on input "True" at bounding box center [471, 277] width 11 height 9
radio input "true"
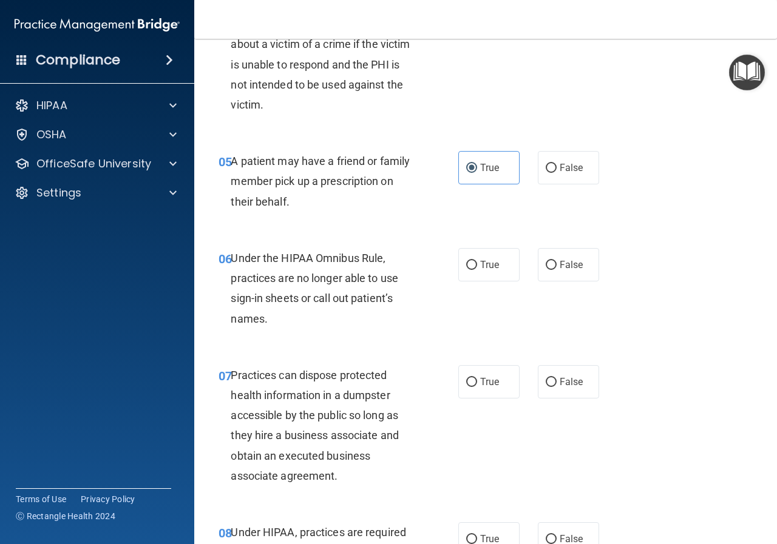
scroll to position [546, 0]
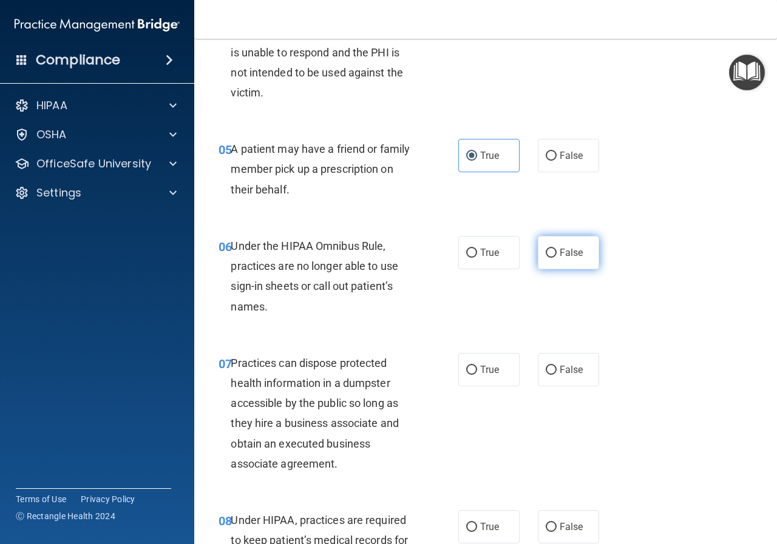
click at [589, 260] on label "False" at bounding box center [568, 252] width 61 height 33
click at [556, 258] on input "False" at bounding box center [550, 253] width 11 height 9
radio input "true"
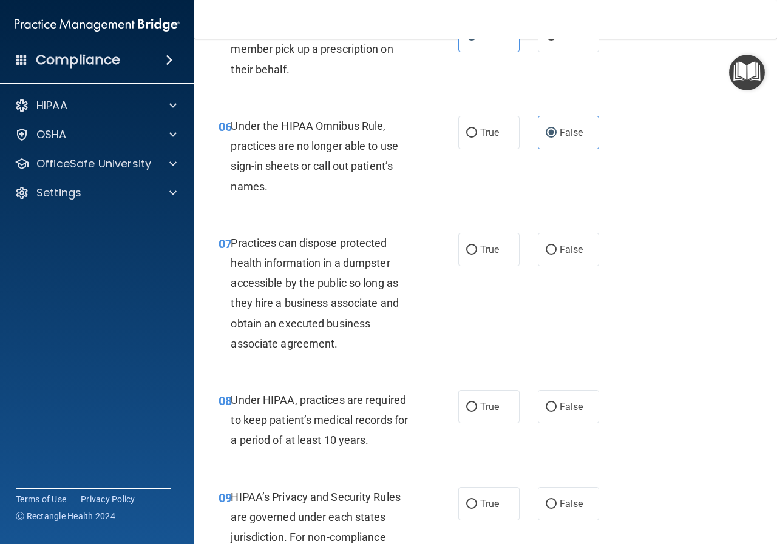
scroll to position [667, 0]
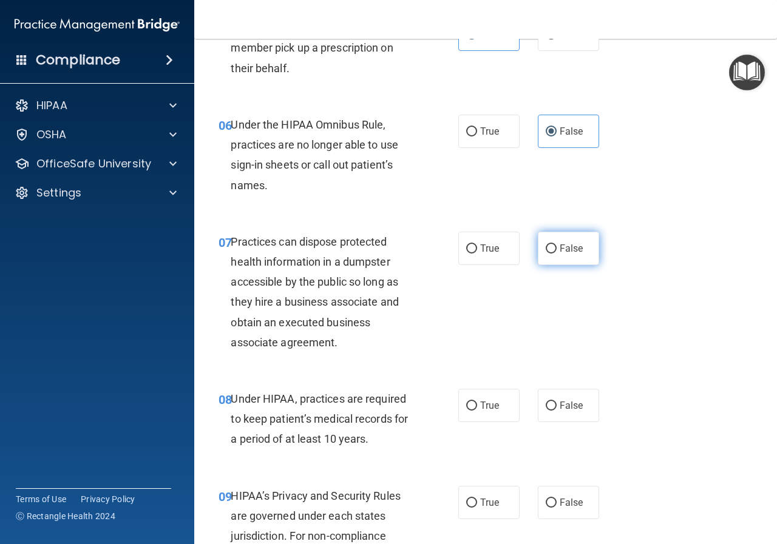
click at [573, 251] on span "False" at bounding box center [571, 249] width 24 height 12
click at [556, 251] on input "False" at bounding box center [550, 249] width 11 height 9
radio input "true"
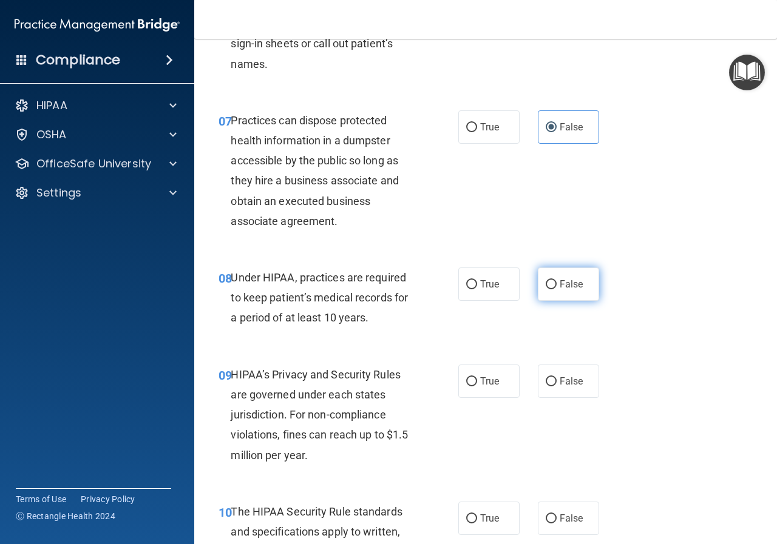
click at [545, 287] on input "False" at bounding box center [550, 284] width 11 height 9
radio input "true"
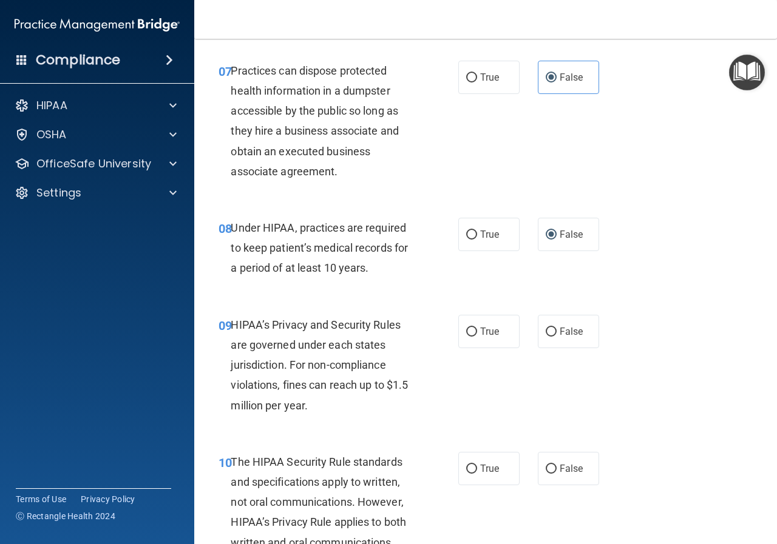
scroll to position [910, 0]
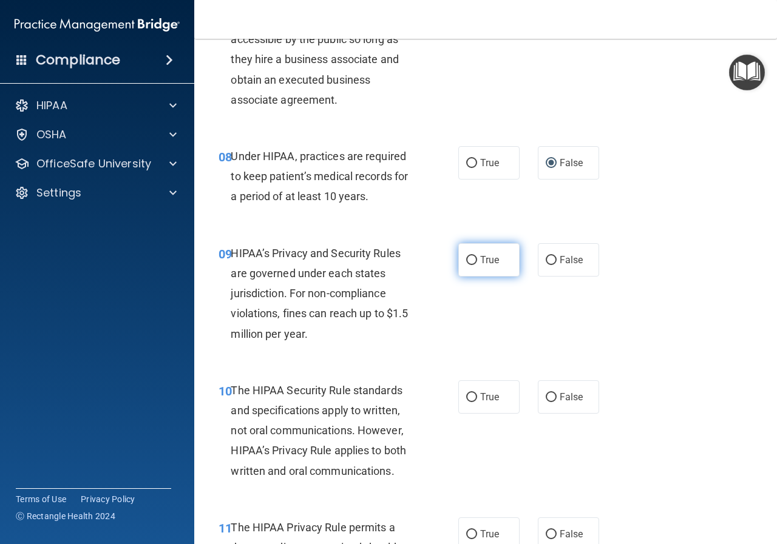
click at [466, 263] on input "True" at bounding box center [471, 260] width 11 height 9
radio input "true"
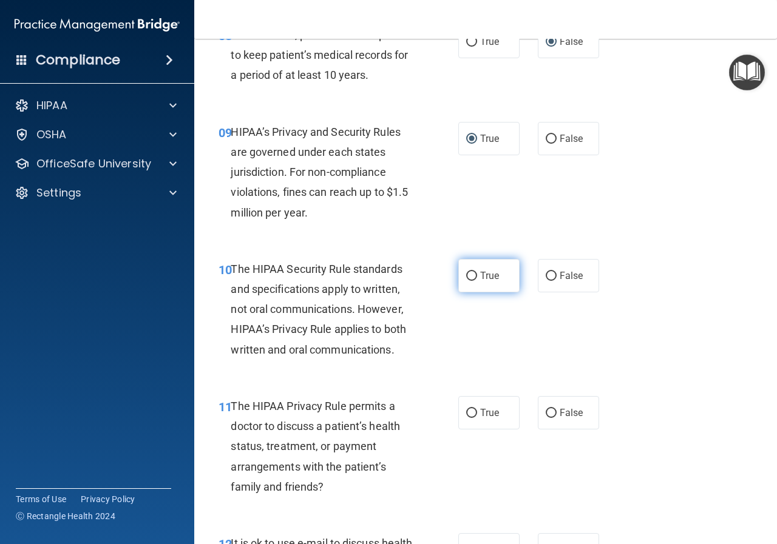
click at [465, 281] on label "True" at bounding box center [488, 275] width 61 height 33
click at [466, 281] on input "True" at bounding box center [471, 276] width 11 height 9
radio input "true"
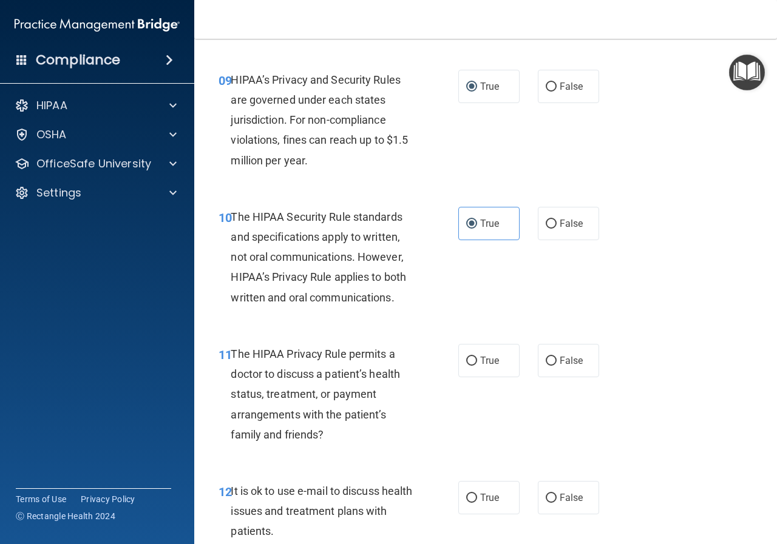
scroll to position [1153, 0]
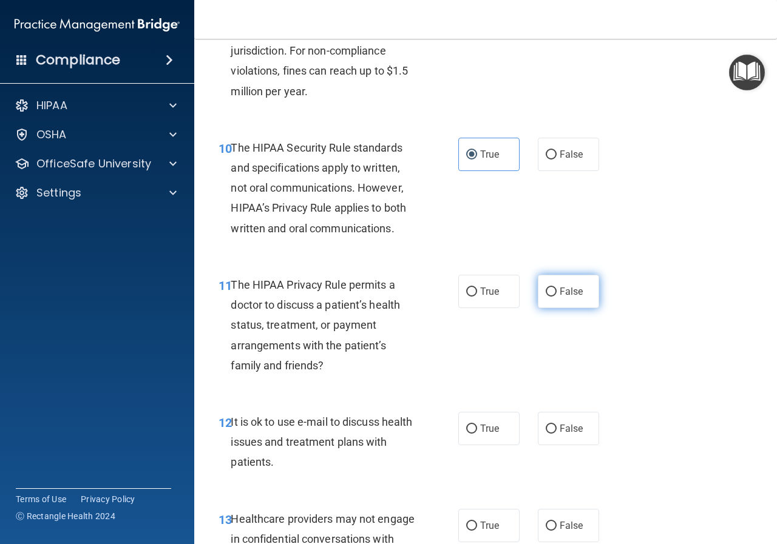
click at [564, 291] on span "False" at bounding box center [571, 292] width 24 height 12
click at [556, 291] on input "False" at bounding box center [550, 292] width 11 height 9
radio input "true"
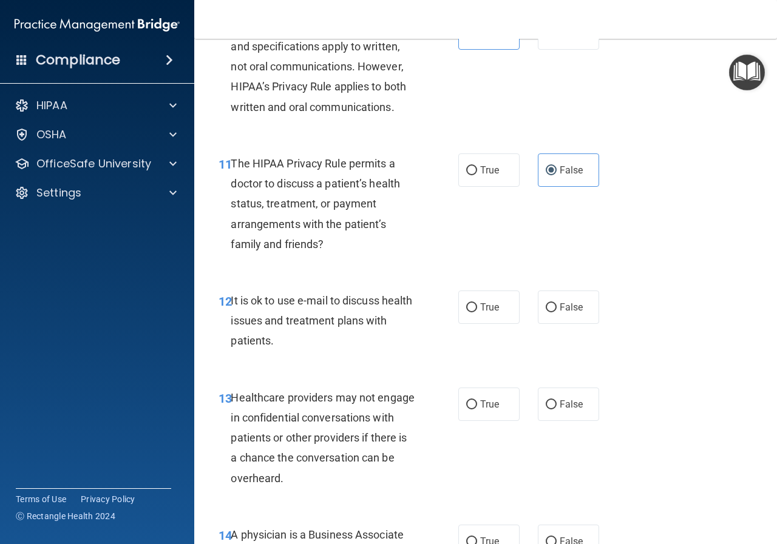
scroll to position [1335, 0]
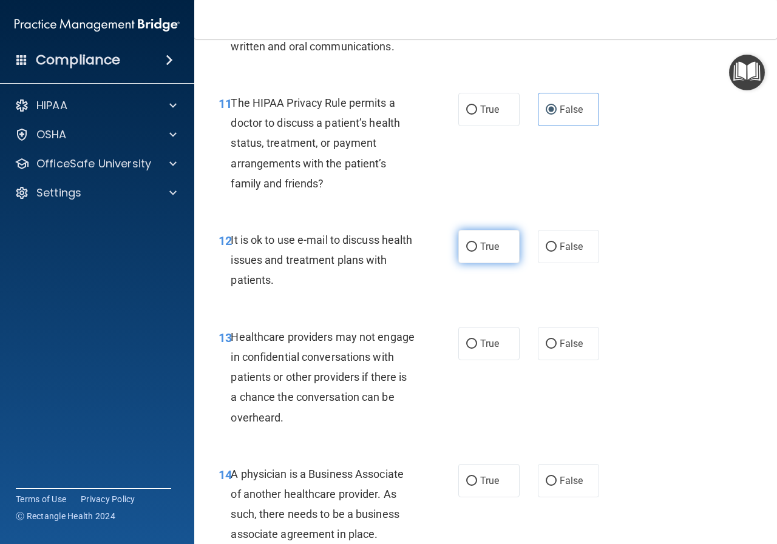
click at [471, 253] on label "True" at bounding box center [488, 246] width 61 height 33
click at [471, 252] on input "True" at bounding box center [471, 247] width 11 height 9
radio input "true"
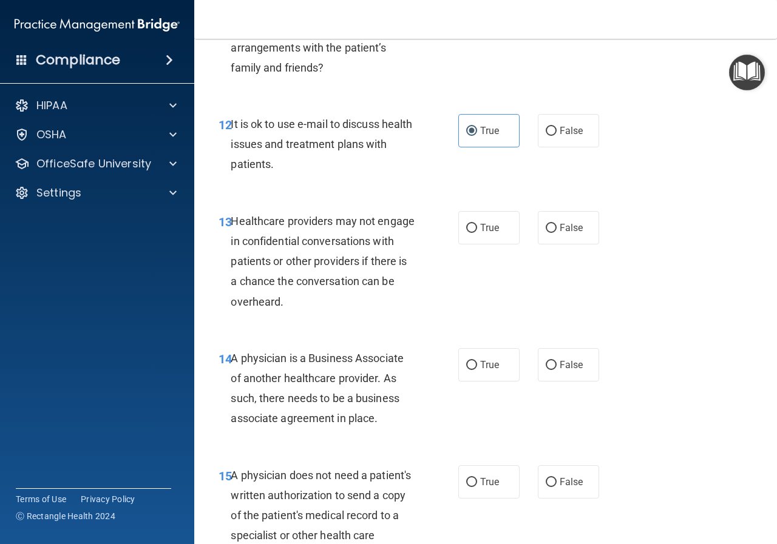
scroll to position [1456, 0]
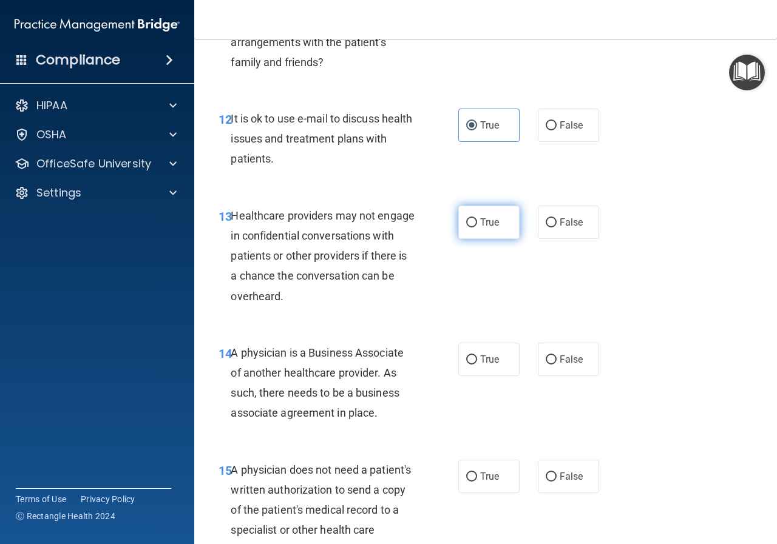
click at [489, 227] on span "True" at bounding box center [489, 223] width 19 height 12
click at [477, 227] on input "True" at bounding box center [471, 222] width 11 height 9
radio input "true"
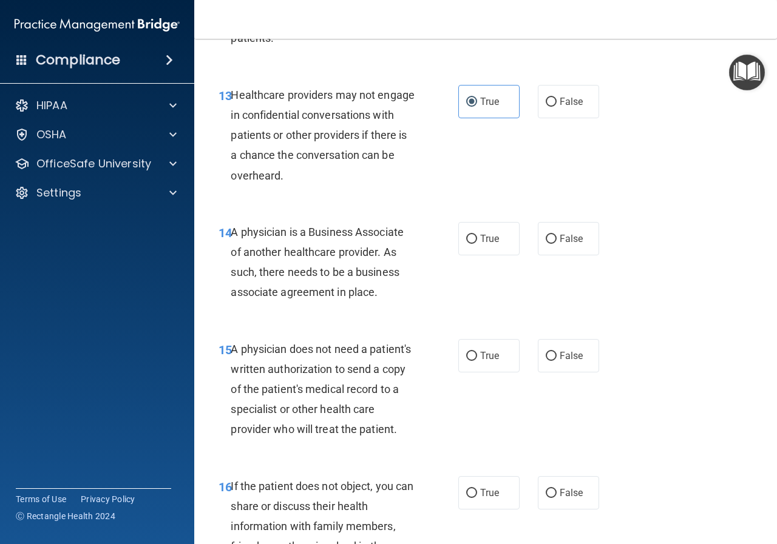
scroll to position [1577, 0]
click at [489, 249] on label "True" at bounding box center [488, 237] width 61 height 33
click at [477, 243] on input "True" at bounding box center [471, 238] width 11 height 9
radio input "true"
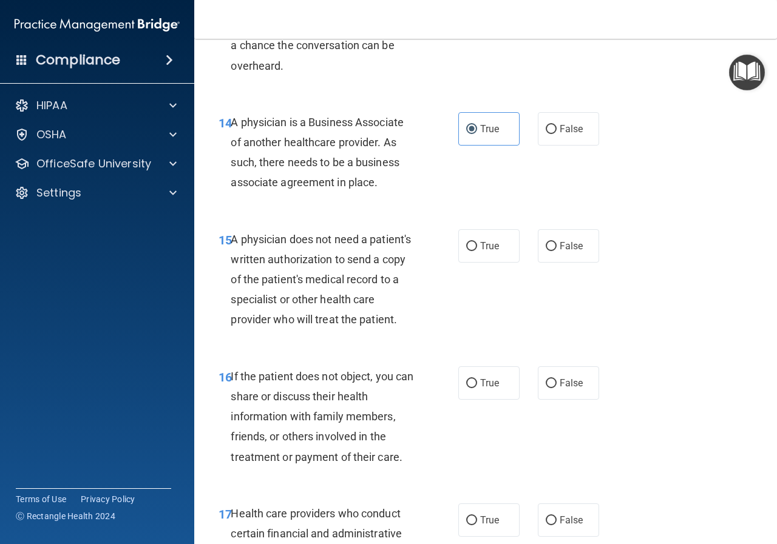
scroll to position [1699, 0]
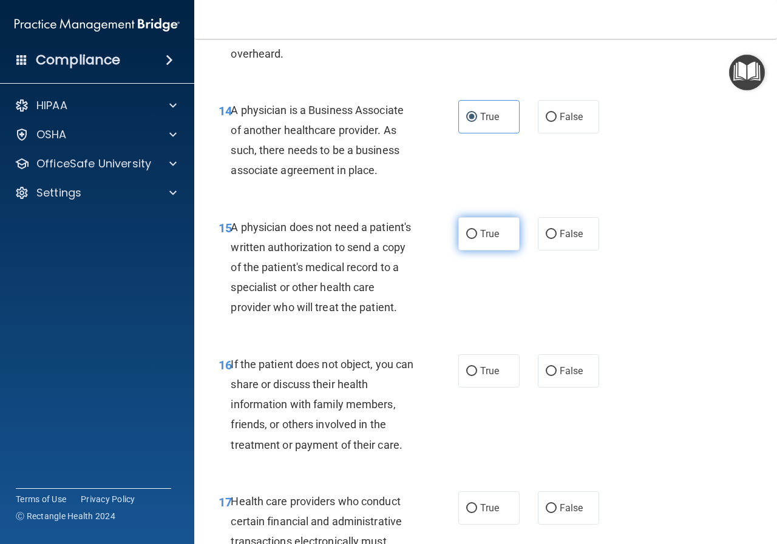
click at [462, 239] on label "True" at bounding box center [488, 233] width 61 height 33
click at [466, 239] on input "True" at bounding box center [471, 234] width 11 height 9
radio input "true"
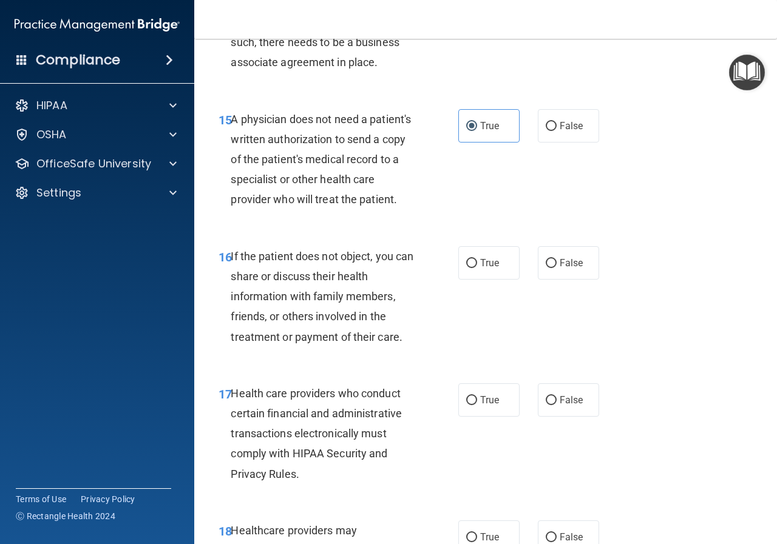
scroll to position [1820, 0]
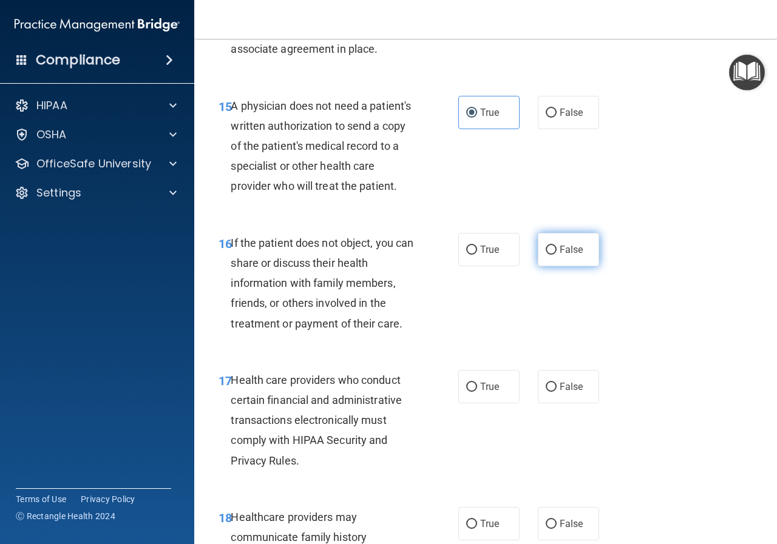
click at [559, 255] on span "False" at bounding box center [571, 250] width 24 height 12
click at [556, 255] on input "False" at bounding box center [550, 250] width 11 height 9
radio input "true"
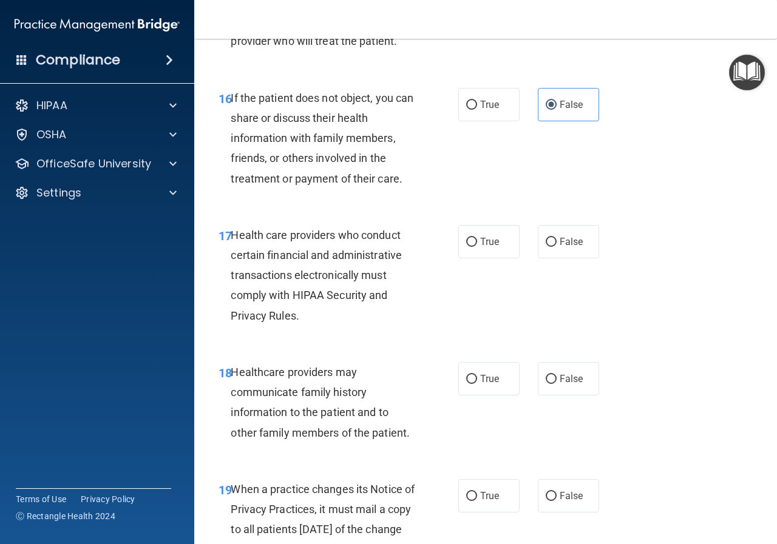
scroll to position [2002, 0]
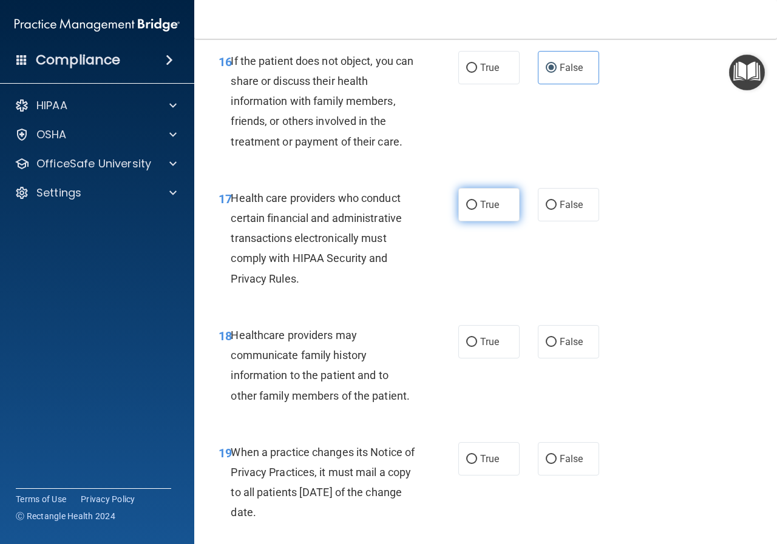
click at [461, 221] on label "True" at bounding box center [488, 204] width 61 height 33
click at [466, 210] on input "True" at bounding box center [471, 205] width 11 height 9
radio input "true"
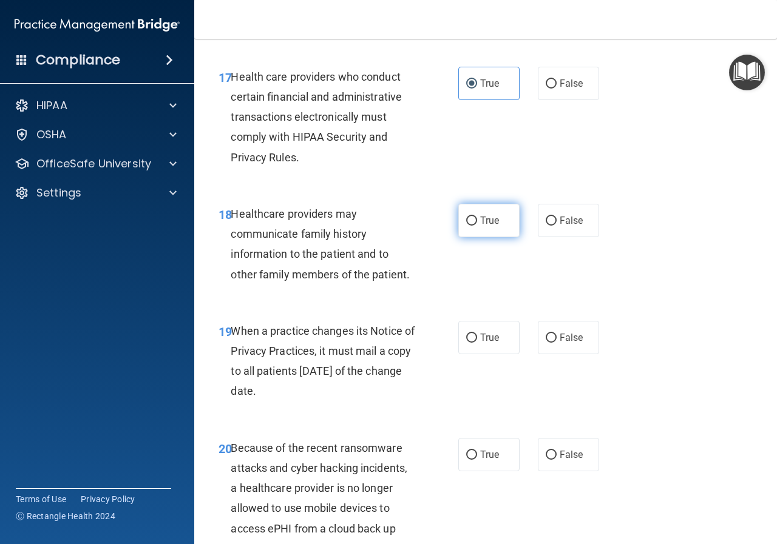
click at [488, 237] on label "True" at bounding box center [488, 220] width 61 height 33
click at [477, 226] on input "True" at bounding box center [471, 221] width 11 height 9
radio input "true"
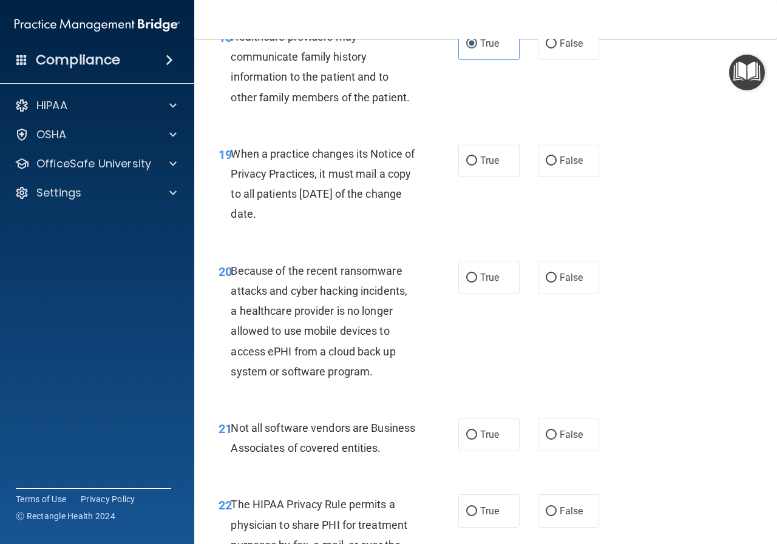
scroll to position [2306, 0]
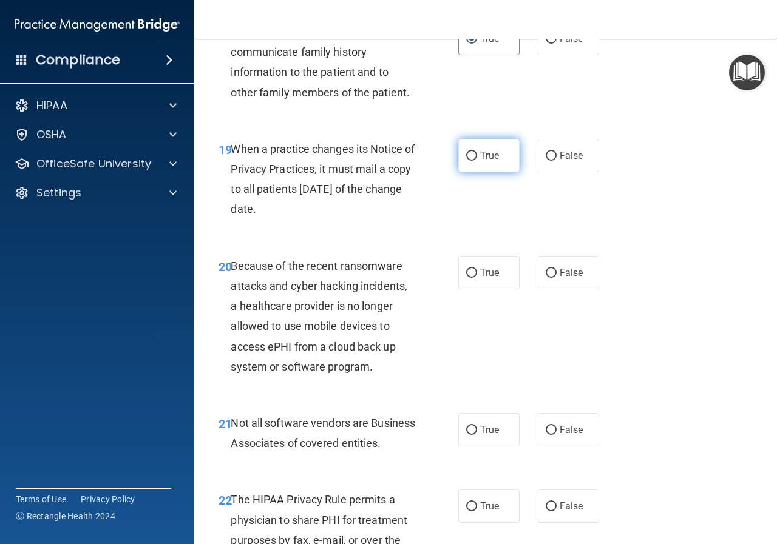
click at [480, 161] on span "True" at bounding box center [489, 156] width 19 height 12
click at [477, 161] on input "True" at bounding box center [471, 156] width 11 height 9
radio input "true"
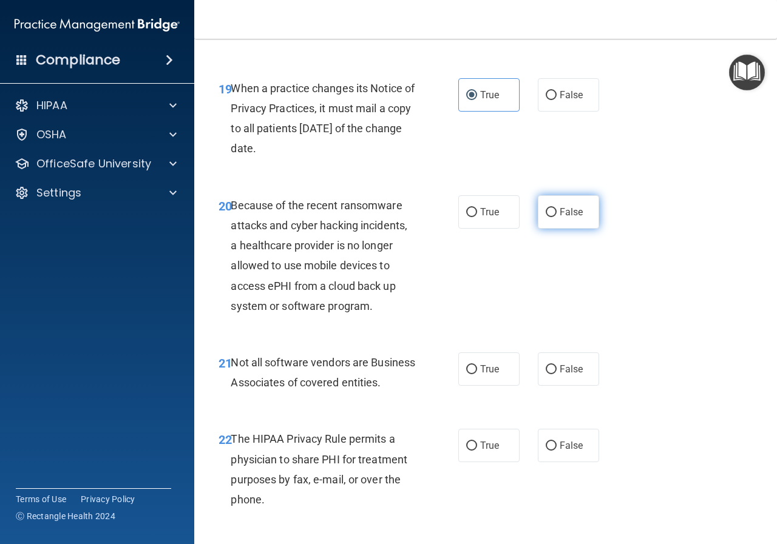
click at [579, 229] on label "False" at bounding box center [568, 211] width 61 height 33
click at [556, 217] on input "False" at bounding box center [550, 212] width 11 height 9
radio input "true"
click at [514, 229] on div "True False" at bounding box center [531, 211] width 147 height 33
click at [494, 229] on label "True" at bounding box center [488, 211] width 61 height 33
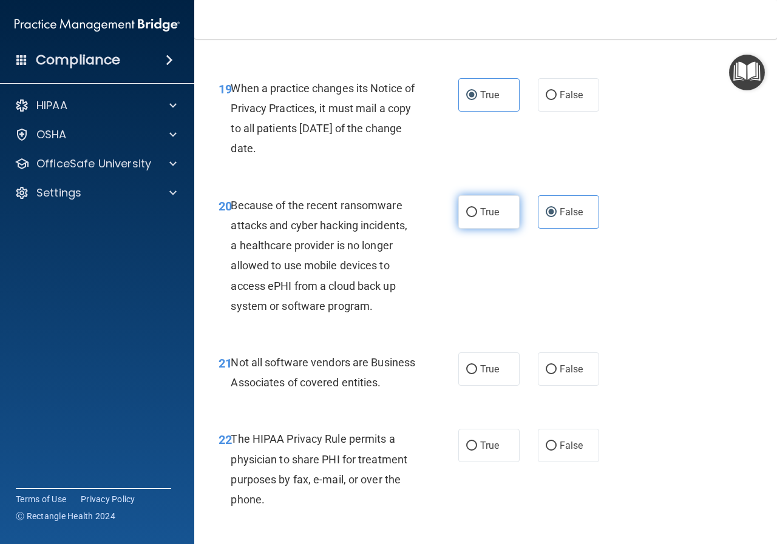
click at [477, 217] on input "True" at bounding box center [471, 212] width 11 height 9
radio input "true"
radio input "false"
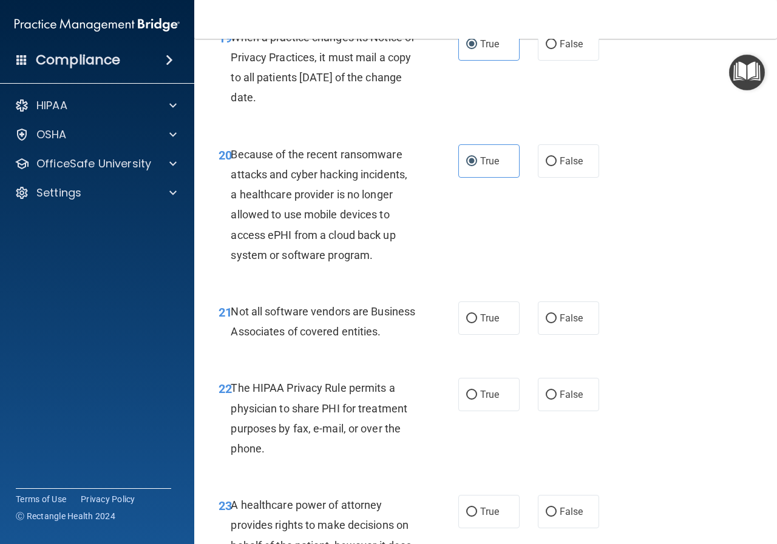
scroll to position [2488, 0]
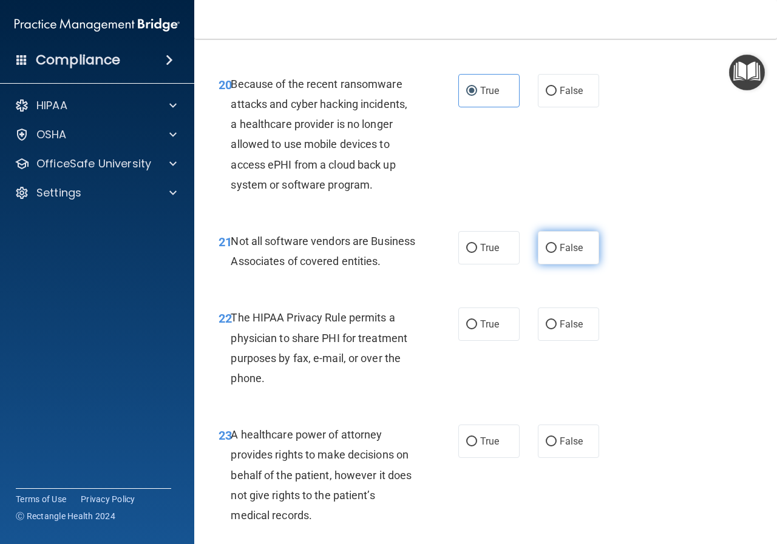
click at [569, 265] on label "False" at bounding box center [568, 247] width 61 height 33
click at [556, 253] on input "False" at bounding box center [550, 248] width 11 height 9
radio input "true"
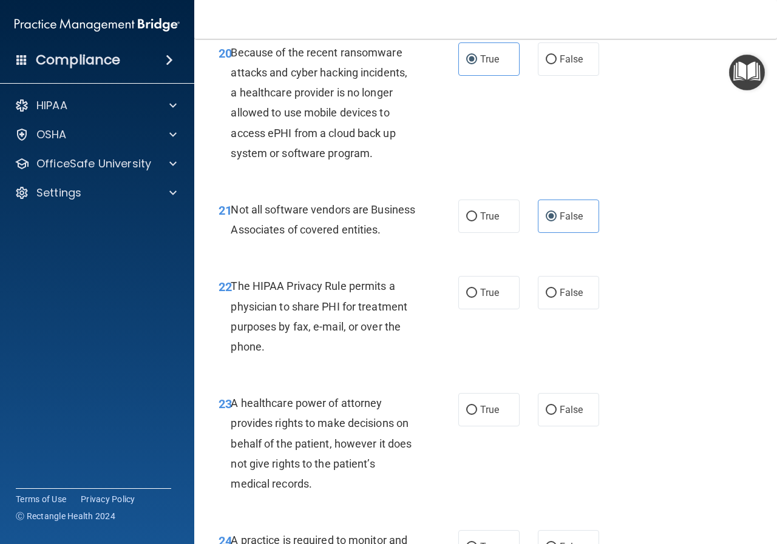
scroll to position [2548, 0]
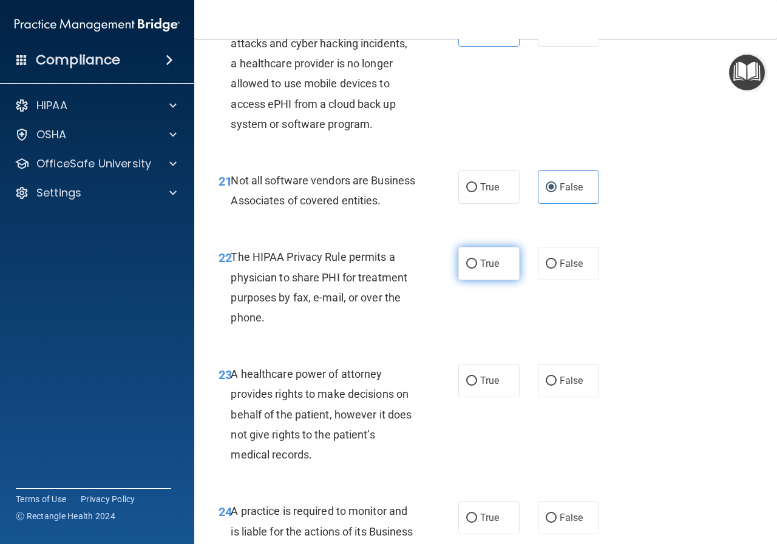
click at [473, 280] on label "True" at bounding box center [488, 263] width 61 height 33
click at [473, 269] on input "True" at bounding box center [471, 264] width 11 height 9
radio input "true"
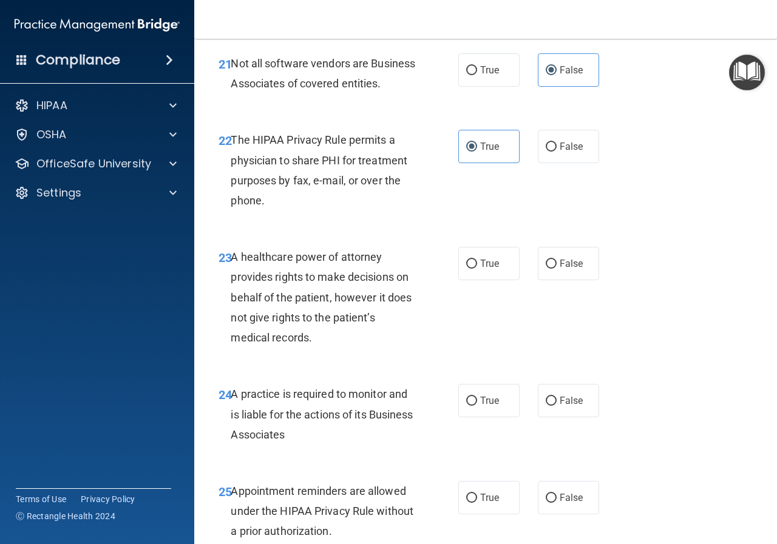
scroll to position [2670, 0]
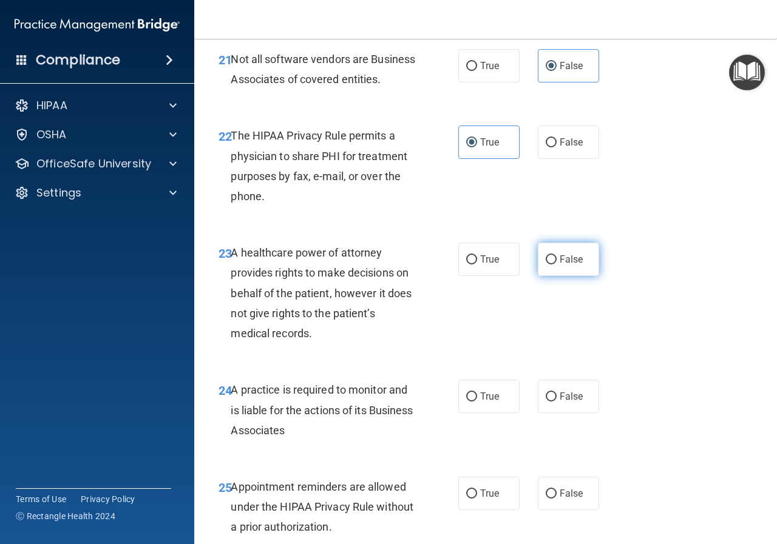
click at [559, 265] on span "False" at bounding box center [571, 260] width 24 height 12
click at [556, 265] on input "False" at bounding box center [550, 259] width 11 height 9
radio input "true"
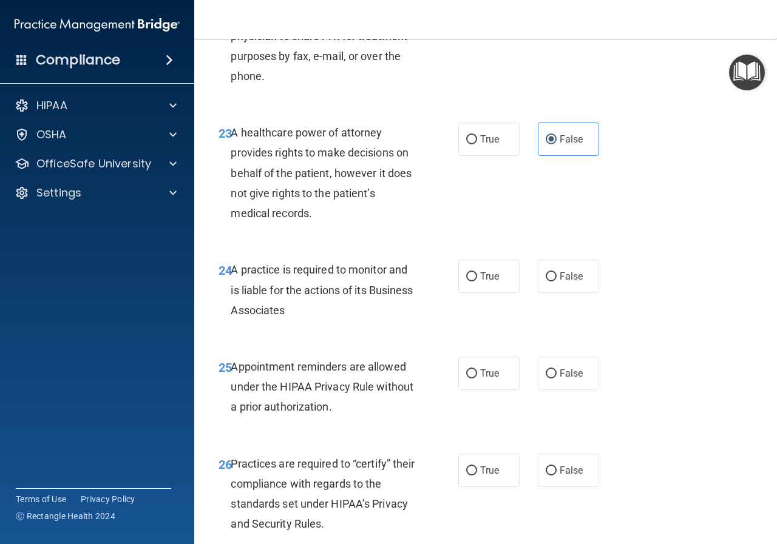
scroll to position [2791, 0]
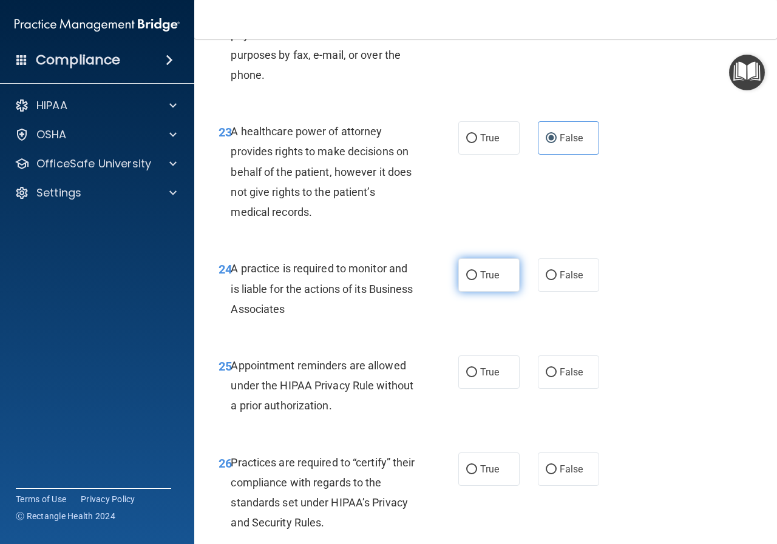
click at [471, 280] on input "True" at bounding box center [471, 275] width 11 height 9
radio input "true"
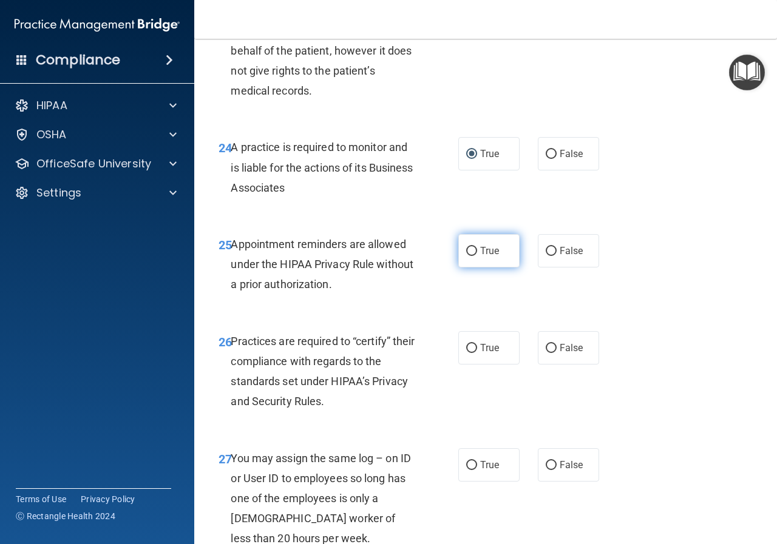
click at [480, 257] on span "True" at bounding box center [489, 251] width 19 height 12
click at [477, 256] on input "True" at bounding box center [471, 251] width 11 height 9
radio input "true"
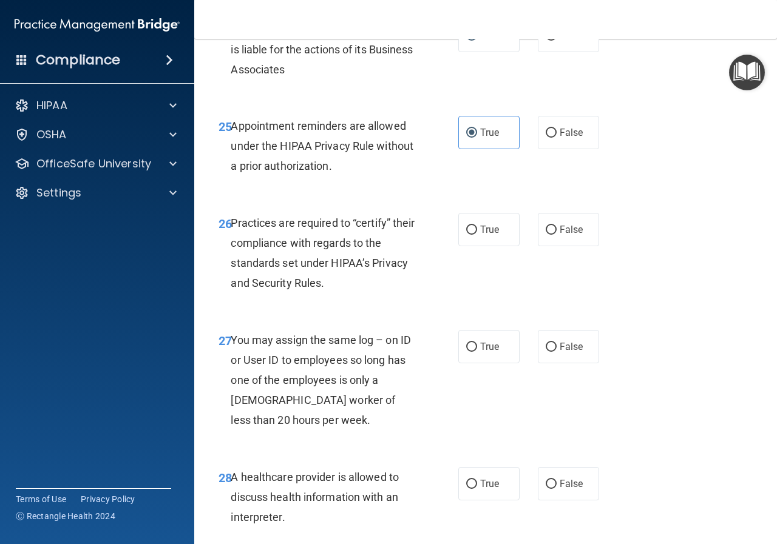
scroll to position [3034, 0]
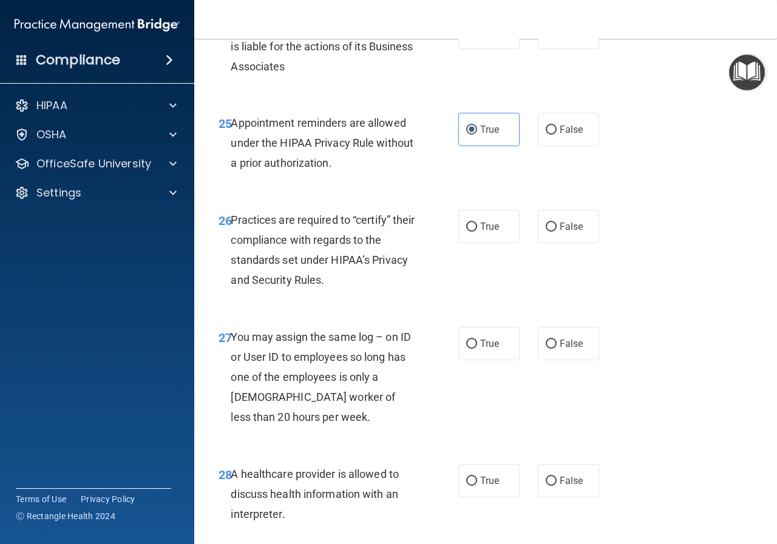
click at [462, 285] on div "26 Practices are required to “certify” their compliance with regards to the sta…" at bounding box center [338, 253] width 276 height 87
drag, startPoint x: 469, startPoint y: 272, endPoint x: 447, endPoint y: 307, distance: 40.9
click at [468, 243] on label "True" at bounding box center [488, 226] width 61 height 33
click at [468, 232] on input "True" at bounding box center [471, 227] width 11 height 9
radio input "true"
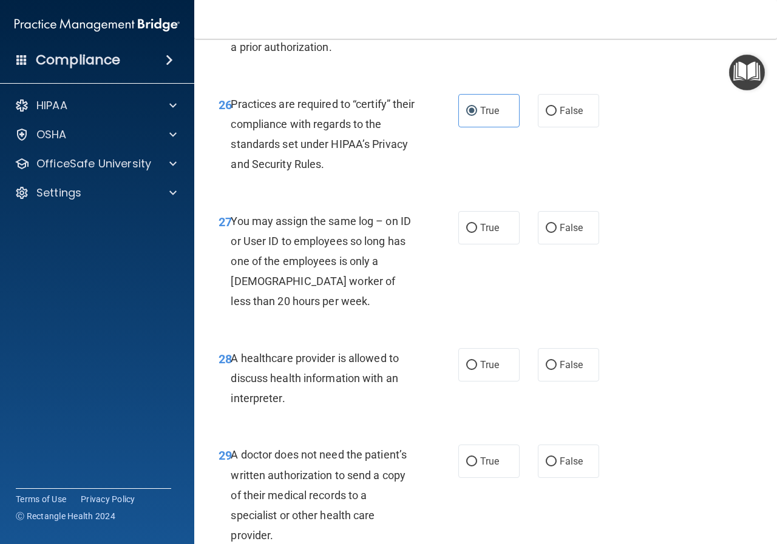
scroll to position [3155, 0]
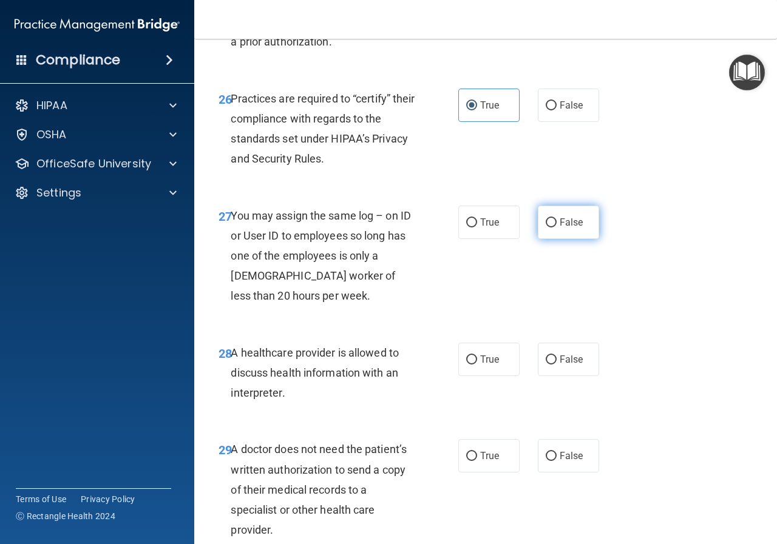
click at [558, 239] on label "False" at bounding box center [568, 222] width 61 height 33
click at [556, 228] on input "False" at bounding box center [550, 222] width 11 height 9
radio input "true"
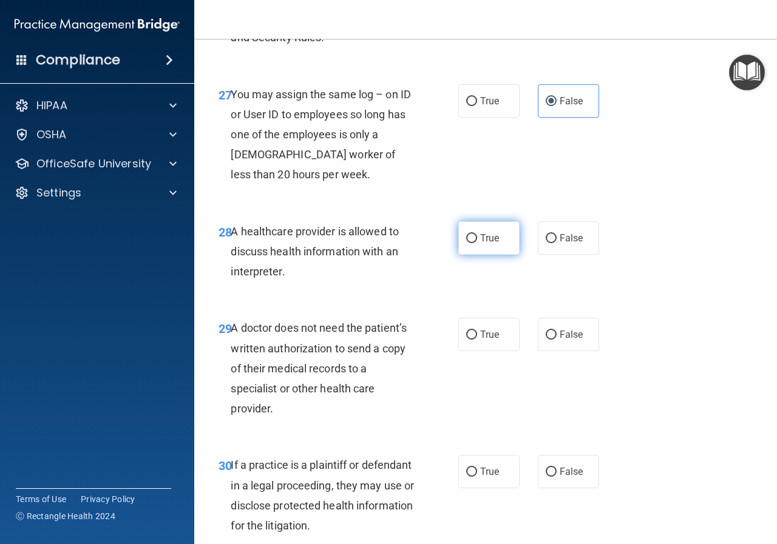
click at [474, 255] on label "True" at bounding box center [488, 237] width 61 height 33
click at [474, 243] on input "True" at bounding box center [471, 238] width 11 height 9
radio input "true"
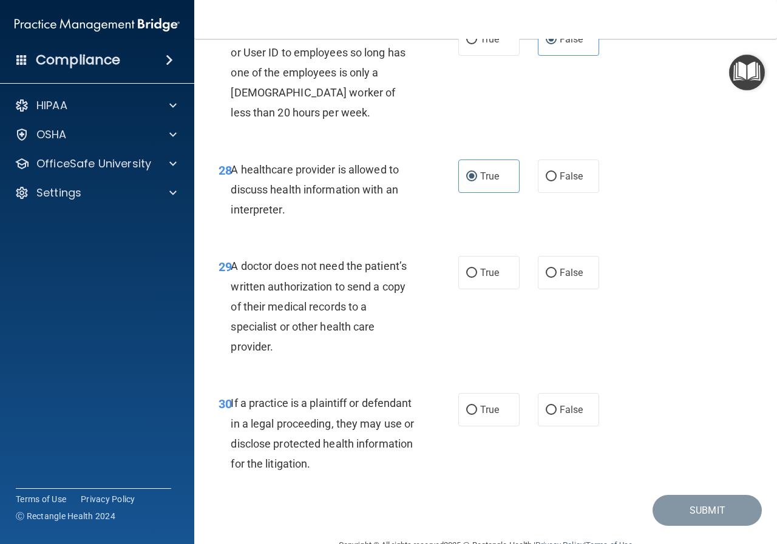
scroll to position [3398, 0]
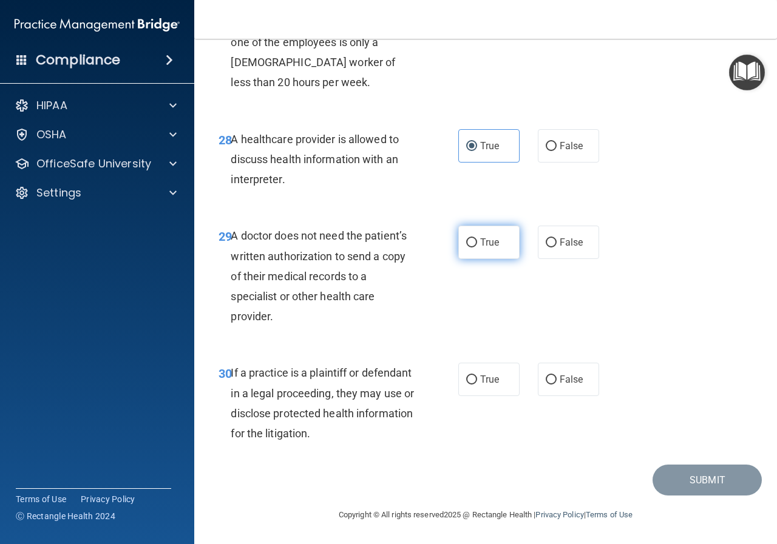
click at [474, 258] on label "True" at bounding box center [488, 242] width 61 height 33
click at [474, 248] on input "True" at bounding box center [471, 242] width 11 height 9
radio input "true"
click at [573, 384] on span "False" at bounding box center [571, 380] width 24 height 12
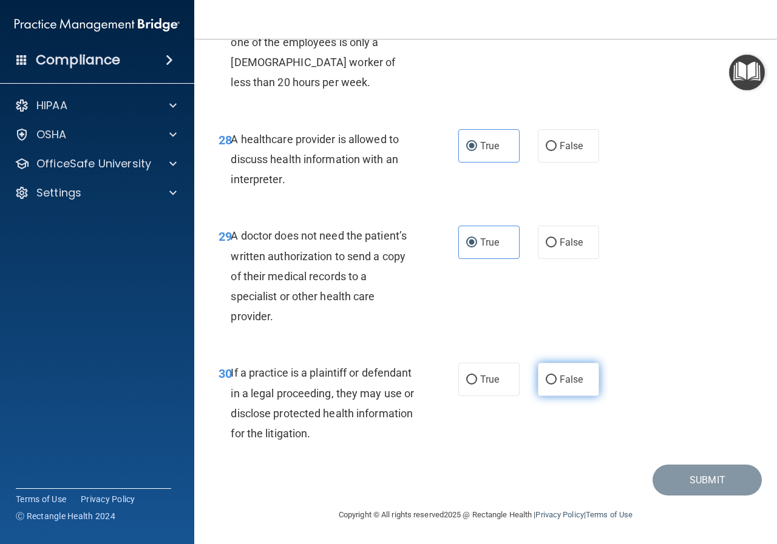
click at [556, 384] on input "False" at bounding box center [550, 380] width 11 height 9
radio input "true"
click at [685, 473] on button "Submit" at bounding box center [706, 480] width 109 height 31
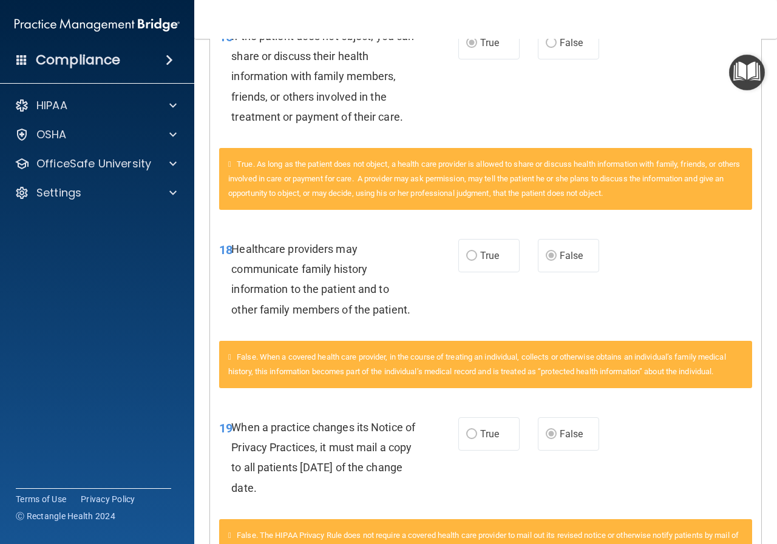
scroll to position [1335, 0]
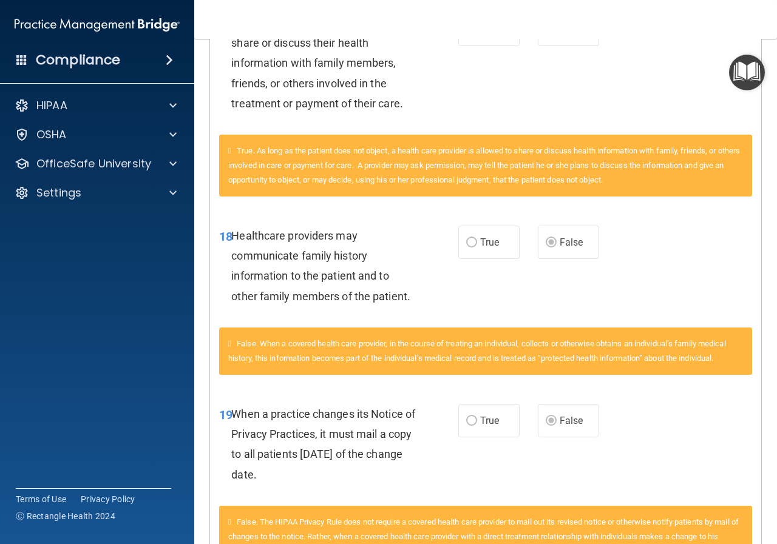
click at [552, 254] on label "False" at bounding box center [568, 242] width 61 height 33
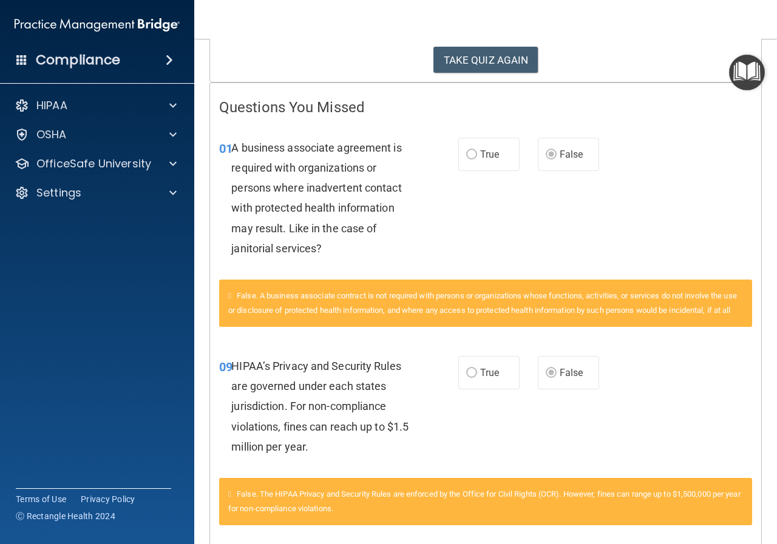
scroll to position [0, 0]
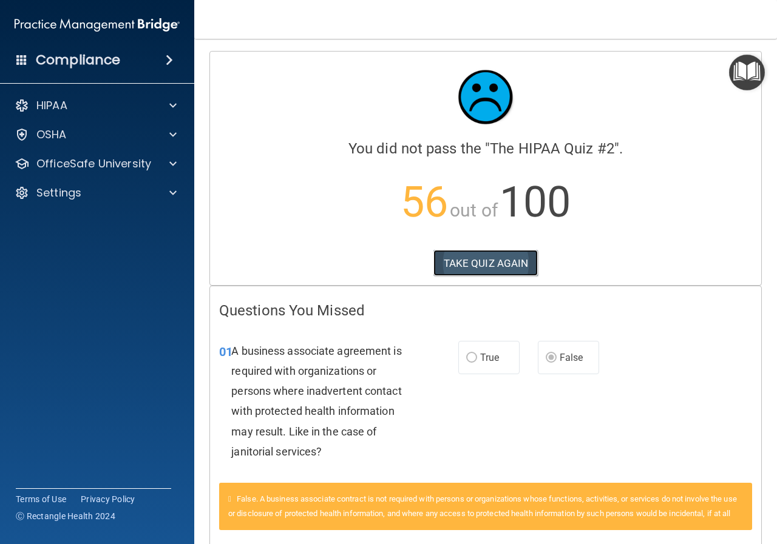
click at [483, 256] on button "TAKE QUIZ AGAIN" at bounding box center [485, 263] width 105 height 27
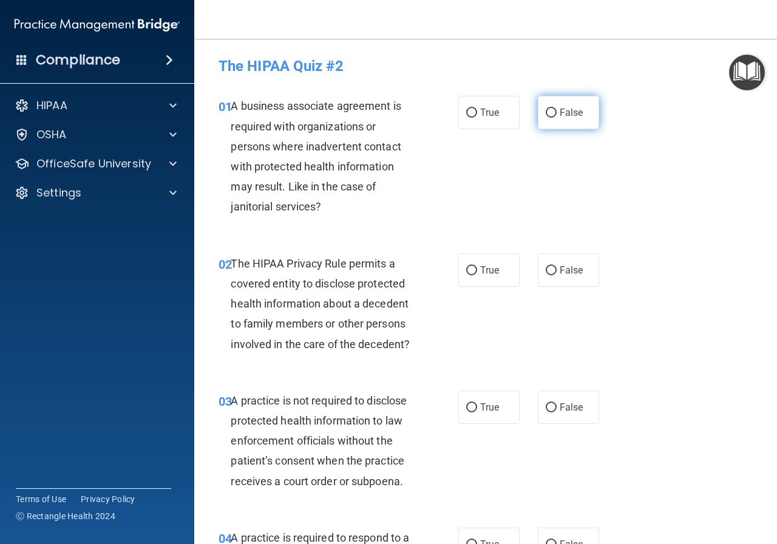
click at [567, 115] on span "False" at bounding box center [571, 113] width 24 height 12
click at [556, 115] on input "False" at bounding box center [550, 113] width 11 height 9
radio input "true"
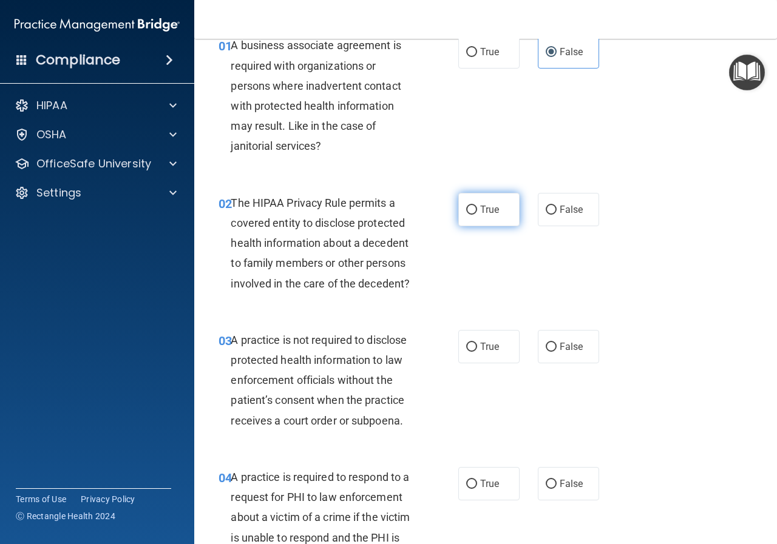
click at [480, 211] on span "True" at bounding box center [489, 210] width 19 height 12
click at [476, 211] on input "True" at bounding box center [471, 210] width 11 height 9
radio input "true"
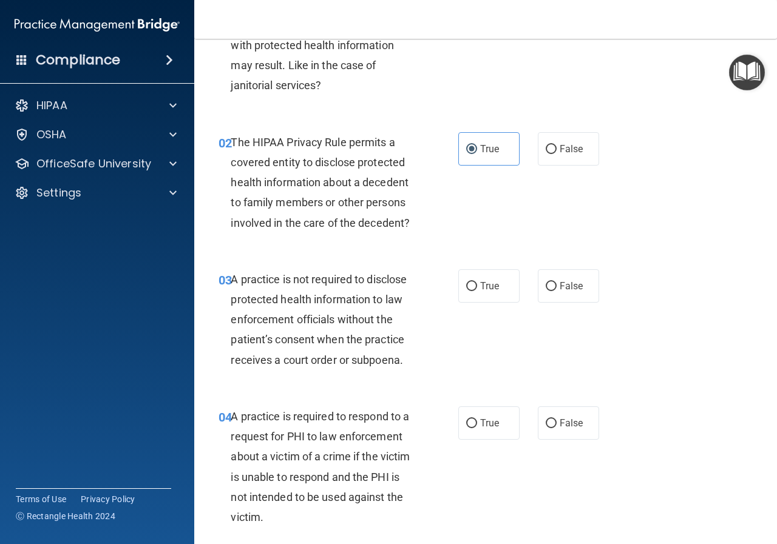
scroll to position [182, 0]
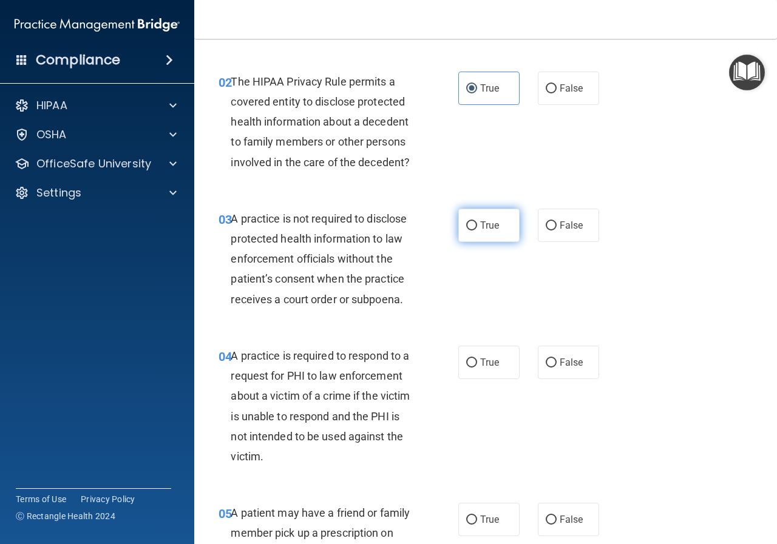
click at [482, 230] on span "True" at bounding box center [489, 226] width 19 height 12
click at [477, 230] on input "True" at bounding box center [471, 225] width 11 height 9
radio input "true"
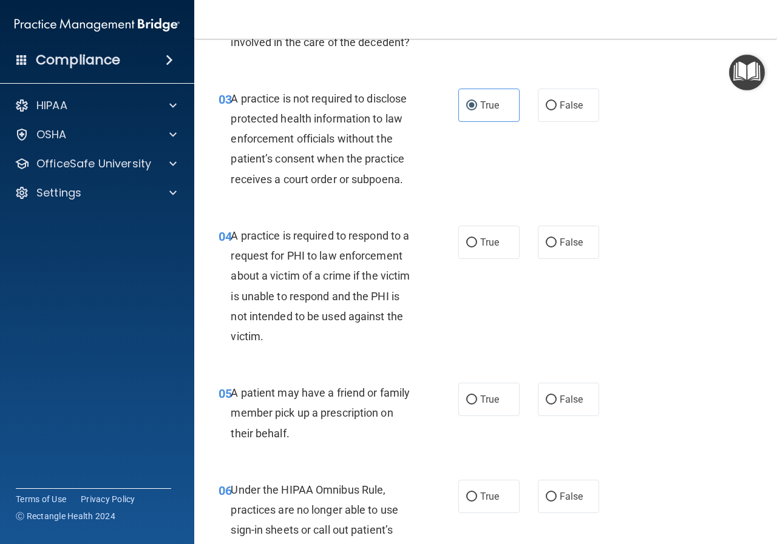
scroll to position [303, 0]
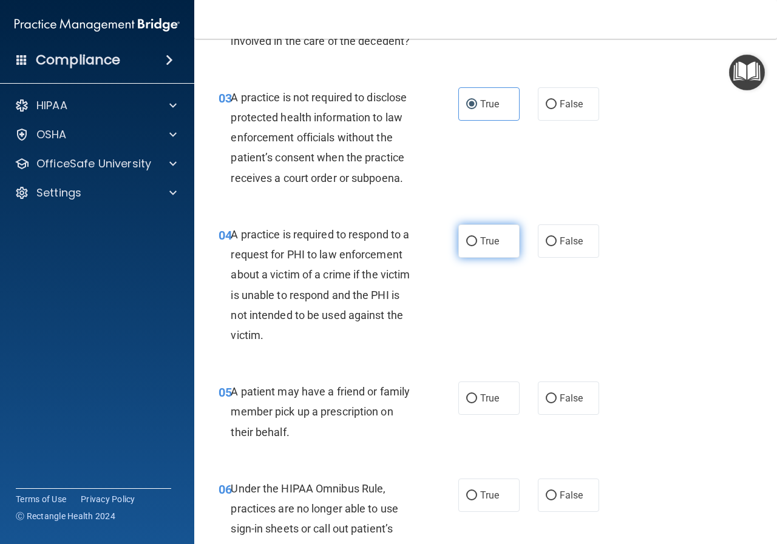
click at [488, 240] on span "True" at bounding box center [489, 241] width 19 height 12
click at [477, 240] on input "True" at bounding box center [471, 241] width 11 height 9
radio input "true"
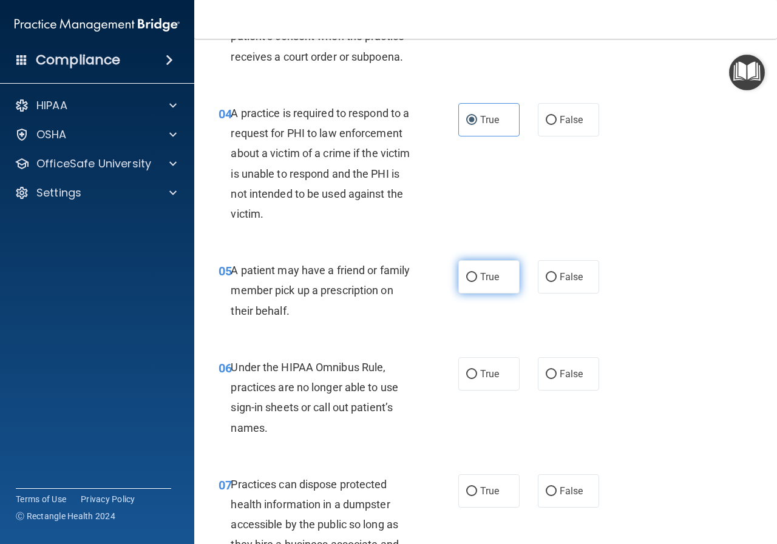
click at [481, 282] on span "True" at bounding box center [489, 277] width 19 height 12
click at [477, 282] on input "True" at bounding box center [471, 277] width 11 height 9
radio input "true"
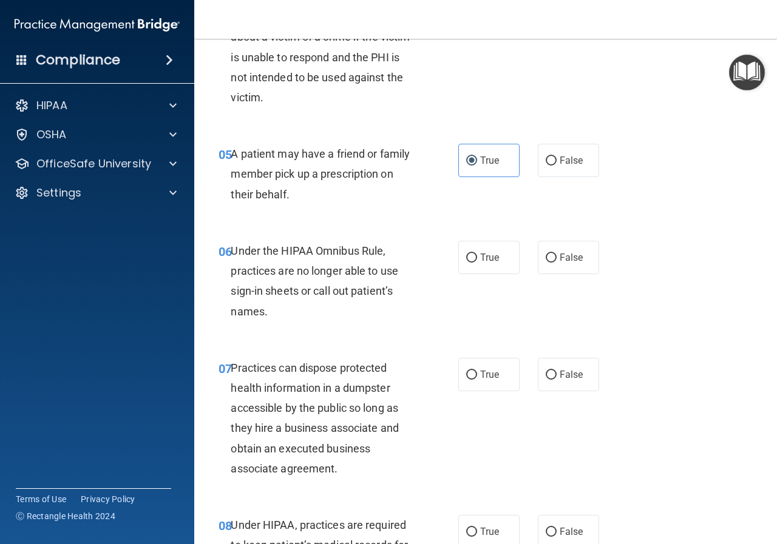
scroll to position [546, 0]
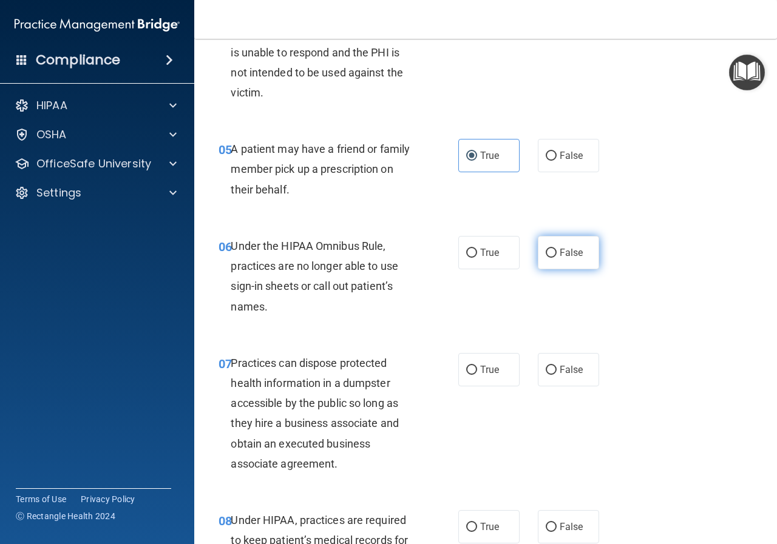
click at [551, 260] on label "False" at bounding box center [568, 252] width 61 height 33
click at [551, 258] on input "False" at bounding box center [550, 253] width 11 height 9
radio input "true"
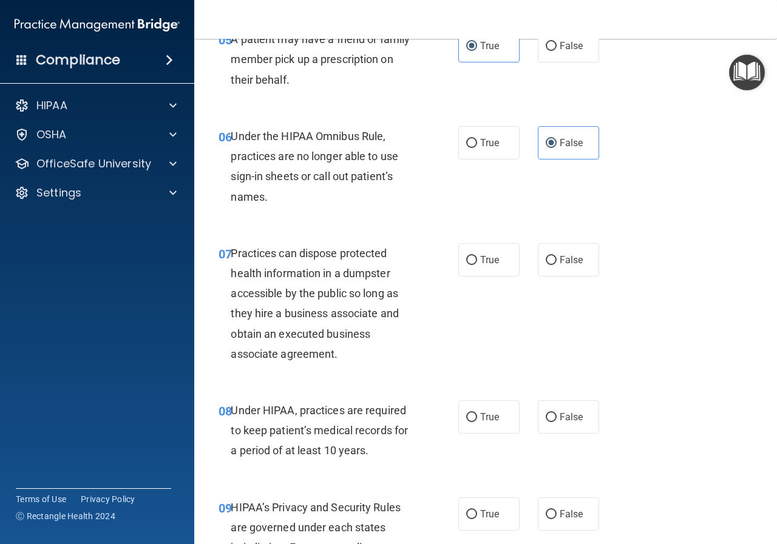
scroll to position [667, 0]
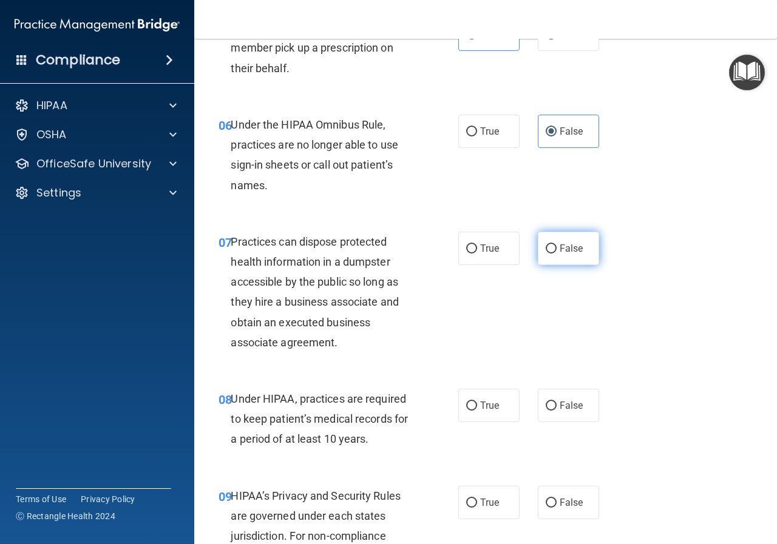
click at [556, 258] on label "False" at bounding box center [568, 248] width 61 height 33
click at [556, 254] on input "False" at bounding box center [550, 249] width 11 height 9
radio input "true"
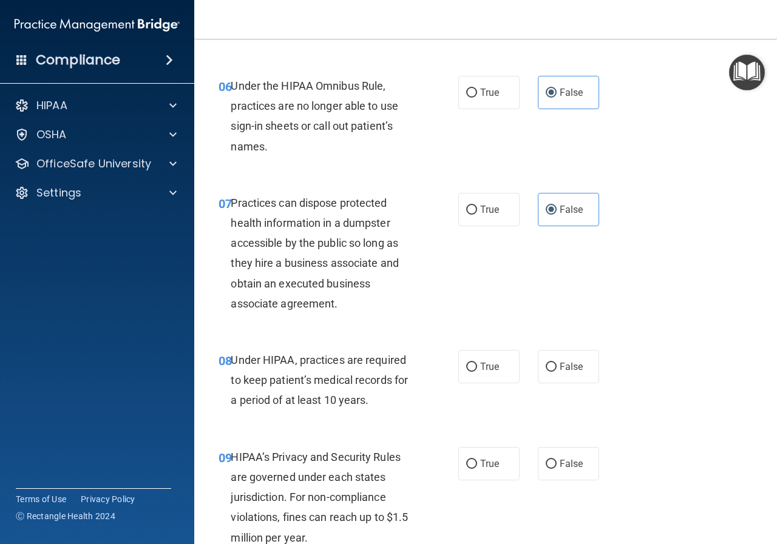
scroll to position [728, 0]
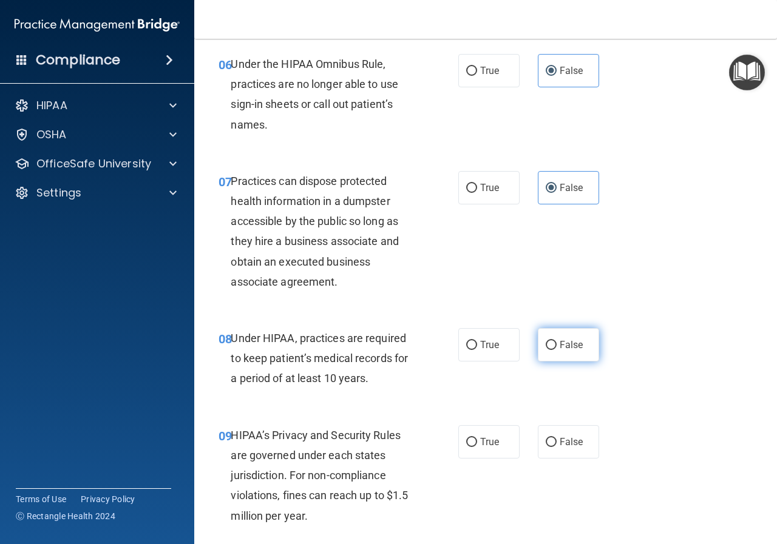
click at [545, 350] on input "False" at bounding box center [550, 345] width 11 height 9
radio input "true"
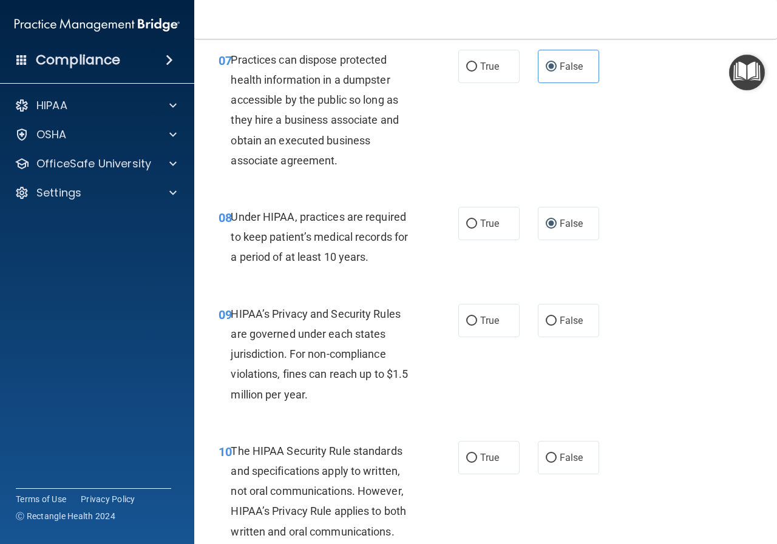
scroll to position [910, 0]
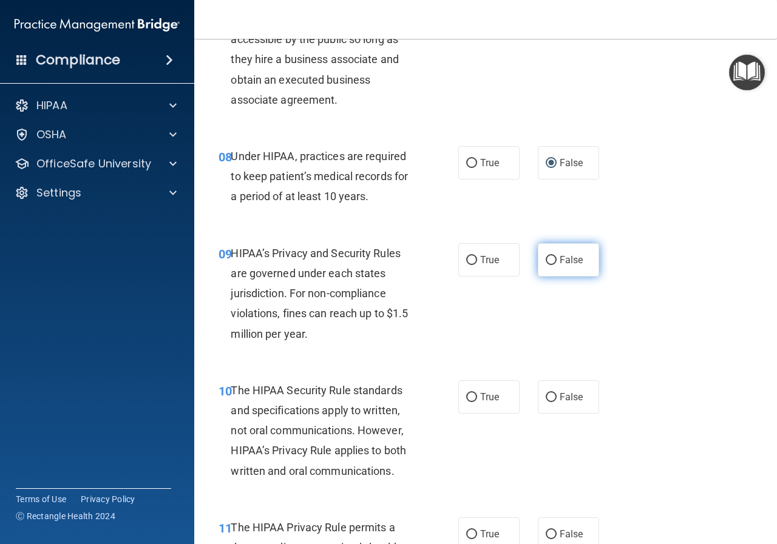
click at [544, 267] on label "False" at bounding box center [568, 259] width 61 height 33
click at [545, 265] on input "False" at bounding box center [550, 260] width 11 height 9
radio input "true"
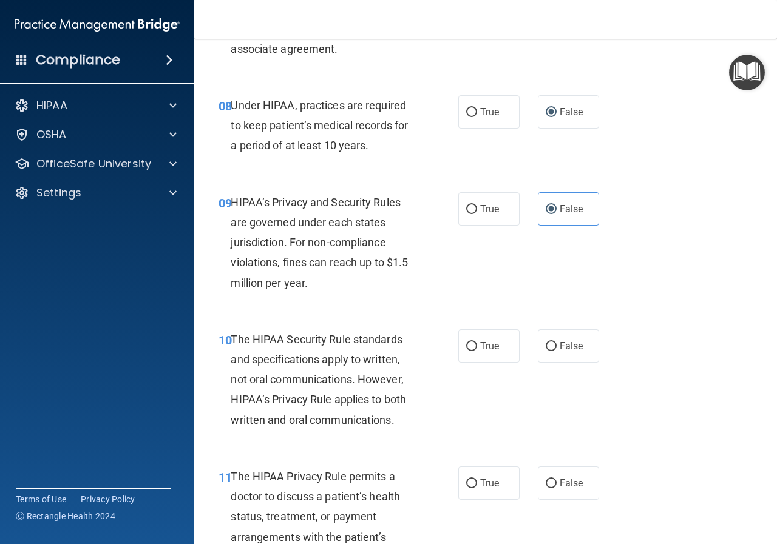
scroll to position [1031, 0]
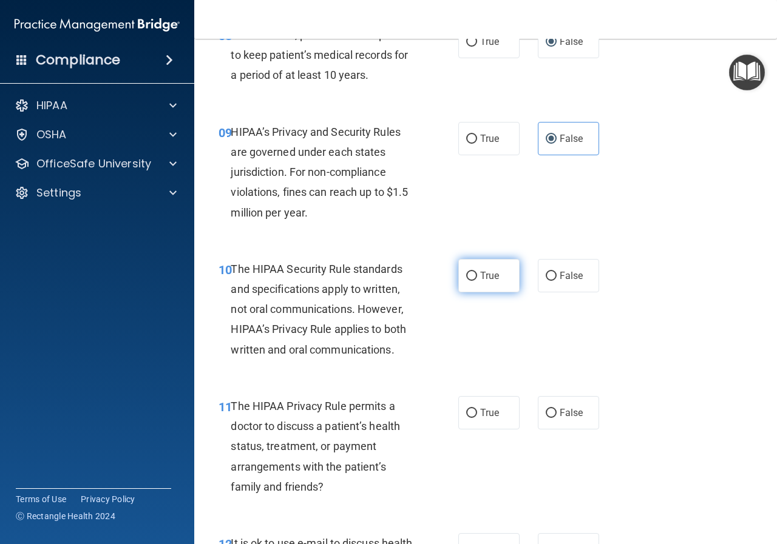
click at [483, 282] on label "True" at bounding box center [488, 275] width 61 height 33
click at [477, 281] on input "True" at bounding box center [471, 276] width 11 height 9
radio input "true"
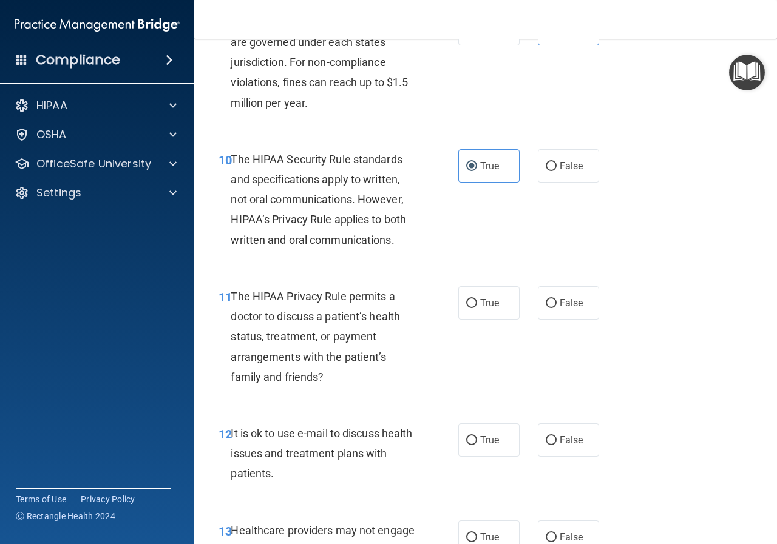
scroll to position [1153, 0]
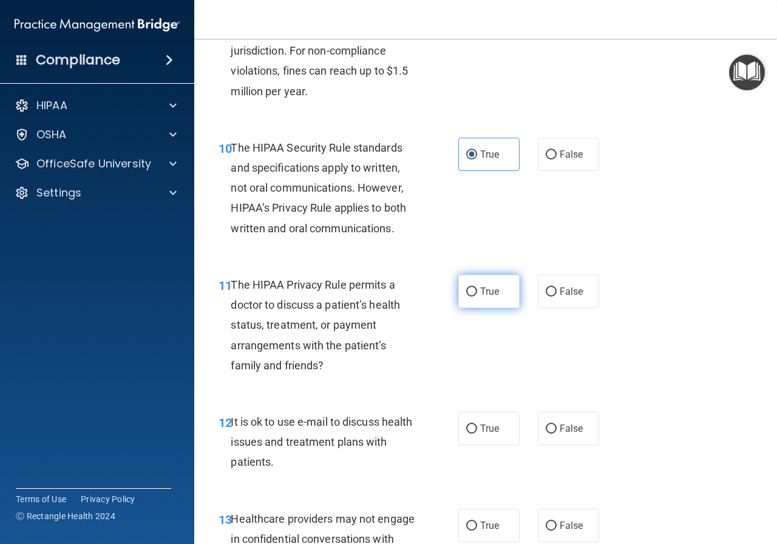
click at [481, 295] on span "True" at bounding box center [489, 292] width 19 height 12
click at [477, 295] on input "True" at bounding box center [471, 292] width 11 height 9
radio input "true"
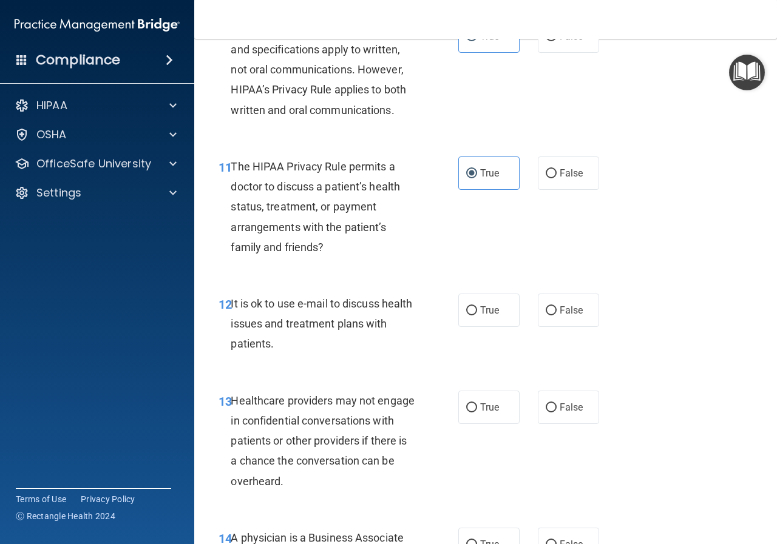
scroll to position [1274, 0]
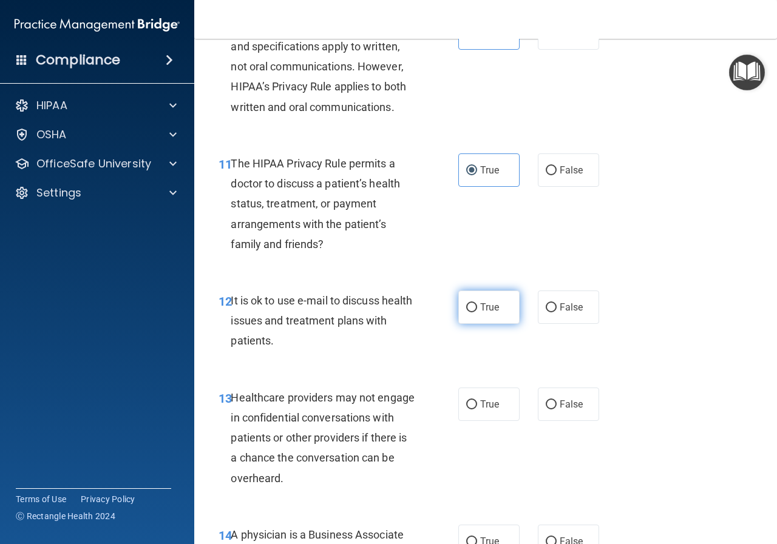
click at [472, 317] on label "True" at bounding box center [488, 307] width 61 height 33
click at [472, 312] on input "True" at bounding box center [471, 307] width 11 height 9
radio input "true"
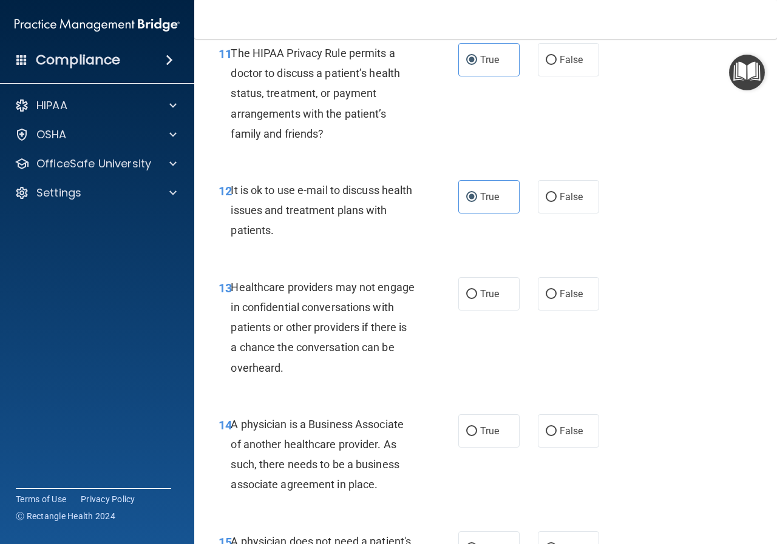
scroll to position [1395, 0]
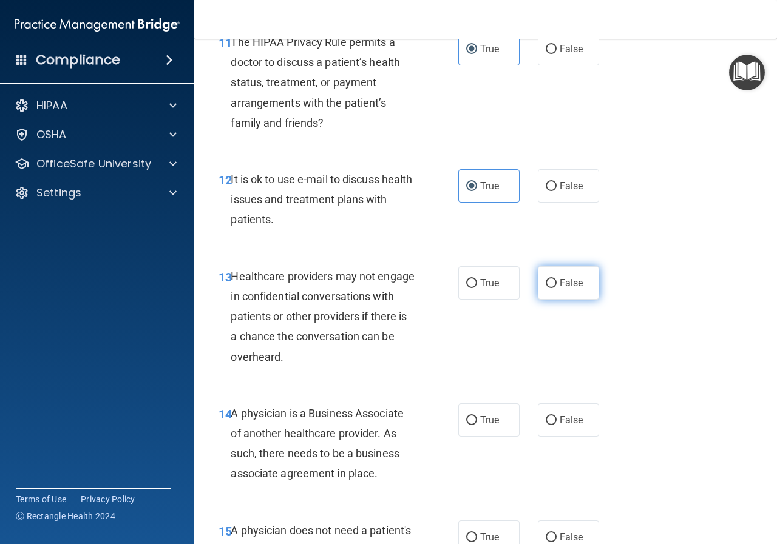
click at [573, 294] on label "False" at bounding box center [568, 282] width 61 height 33
click at [556, 288] on input "False" at bounding box center [550, 283] width 11 height 9
radio input "true"
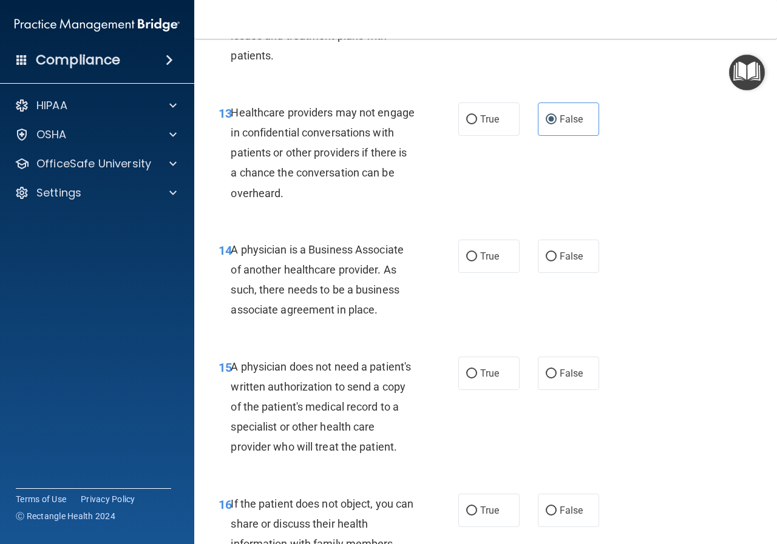
scroll to position [1577, 0]
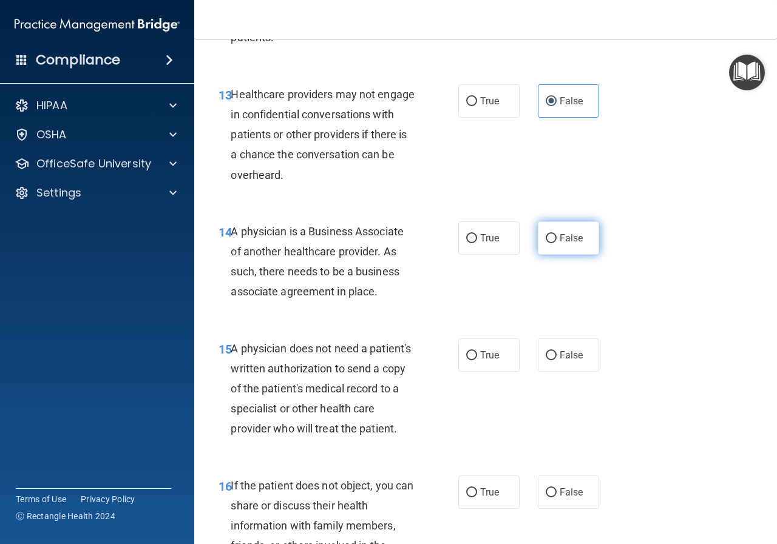
click at [582, 244] on label "False" at bounding box center [568, 237] width 61 height 33
click at [556, 243] on input "False" at bounding box center [550, 238] width 11 height 9
radio input "true"
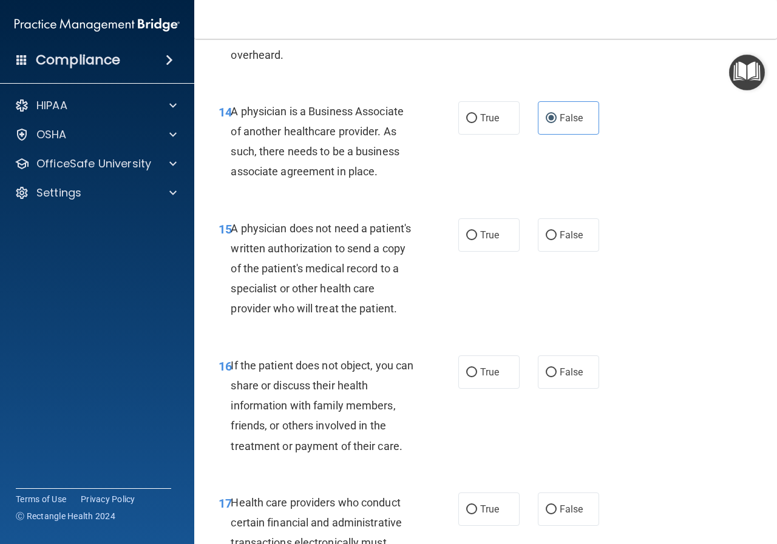
scroll to position [1699, 0]
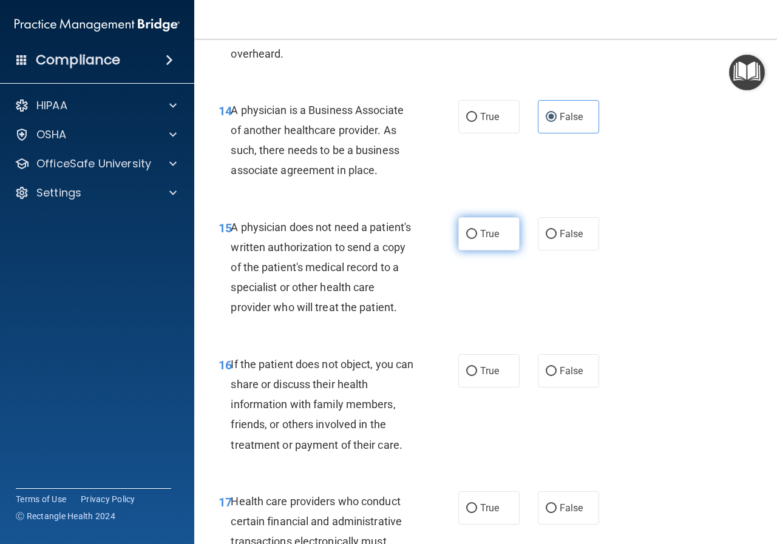
click at [466, 231] on input "True" at bounding box center [471, 234] width 11 height 9
radio input "true"
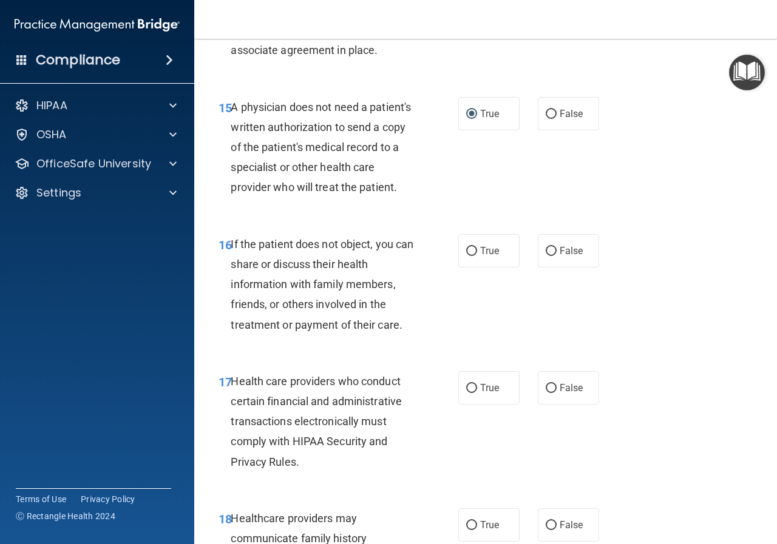
scroll to position [1820, 0]
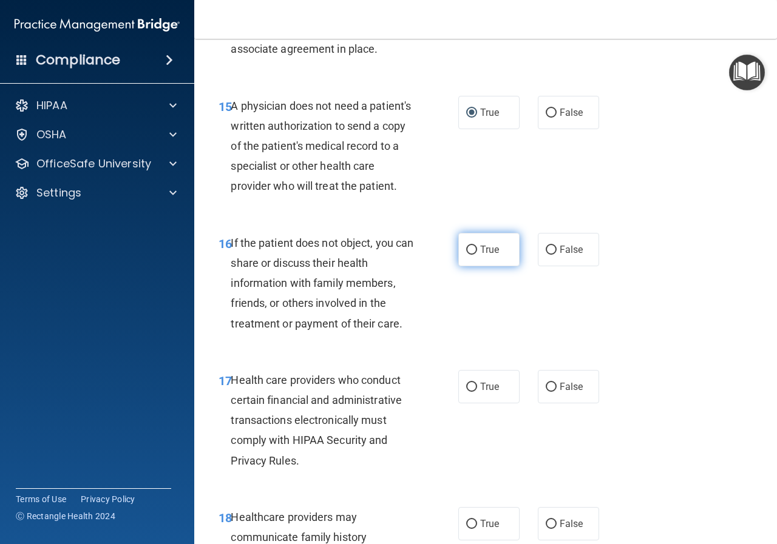
click at [471, 255] on input "True" at bounding box center [471, 250] width 11 height 9
radio input "true"
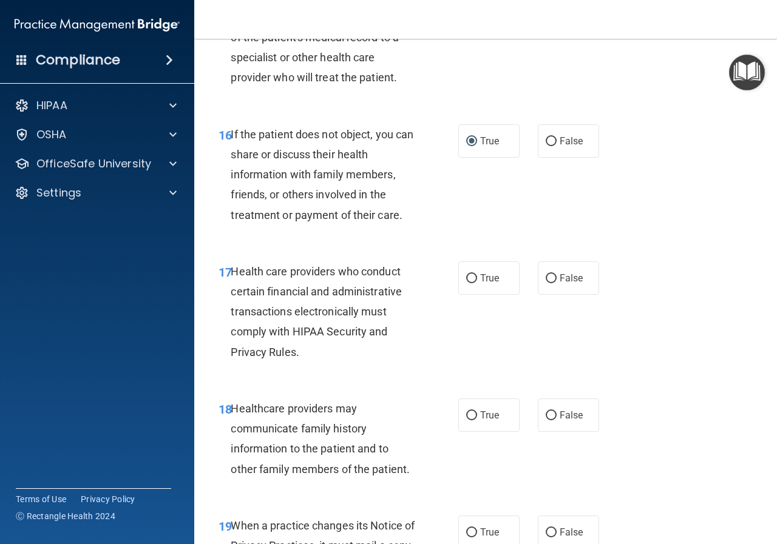
scroll to position [1942, 0]
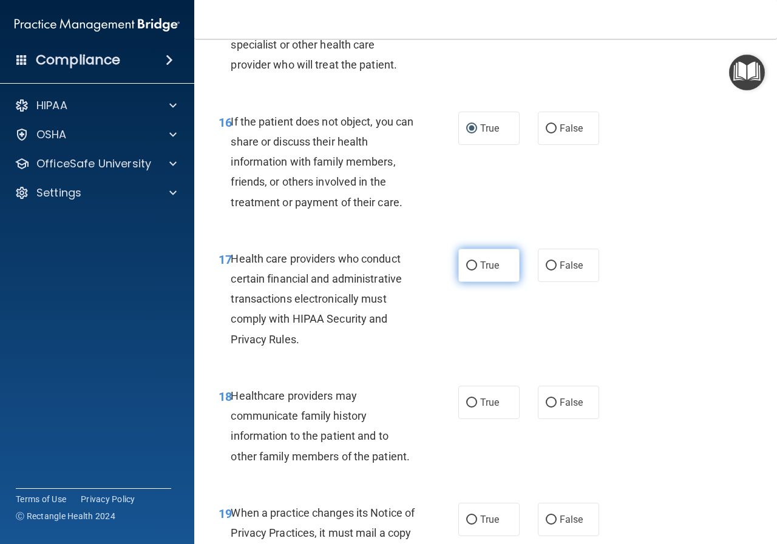
click at [469, 271] on input "True" at bounding box center [471, 266] width 11 height 9
radio input "true"
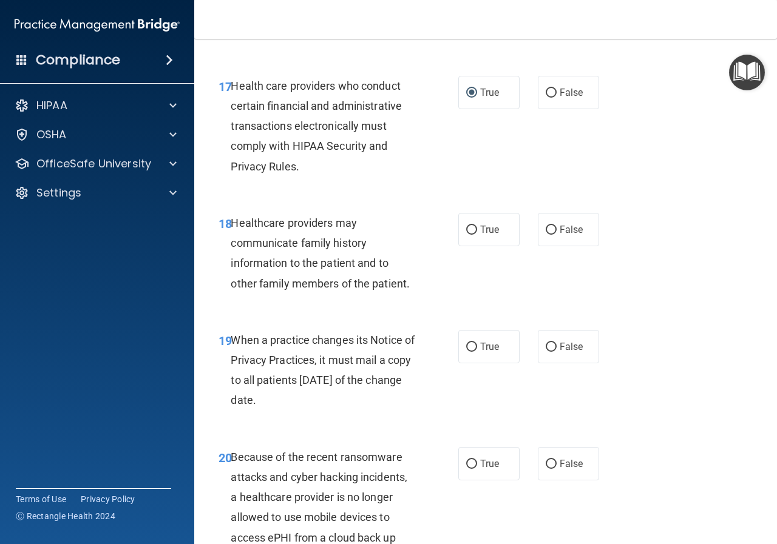
scroll to position [2124, 0]
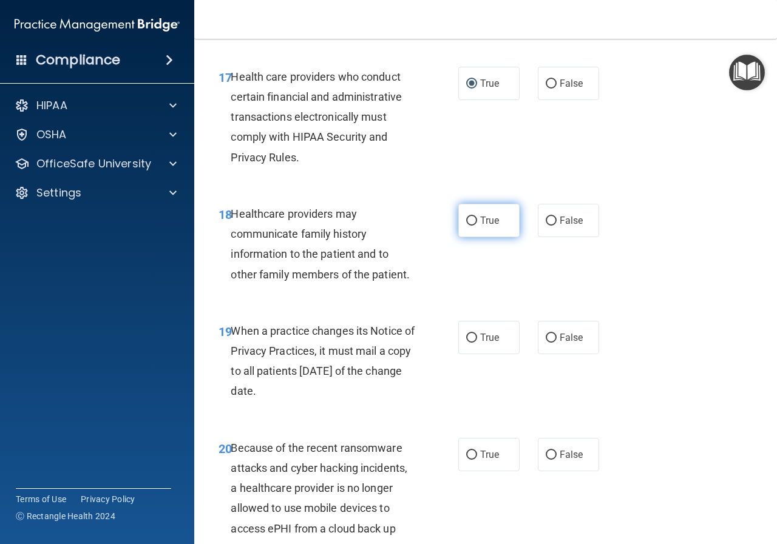
click at [480, 237] on label "True" at bounding box center [488, 220] width 61 height 33
click at [477, 226] on input "True" at bounding box center [471, 221] width 11 height 9
radio input "true"
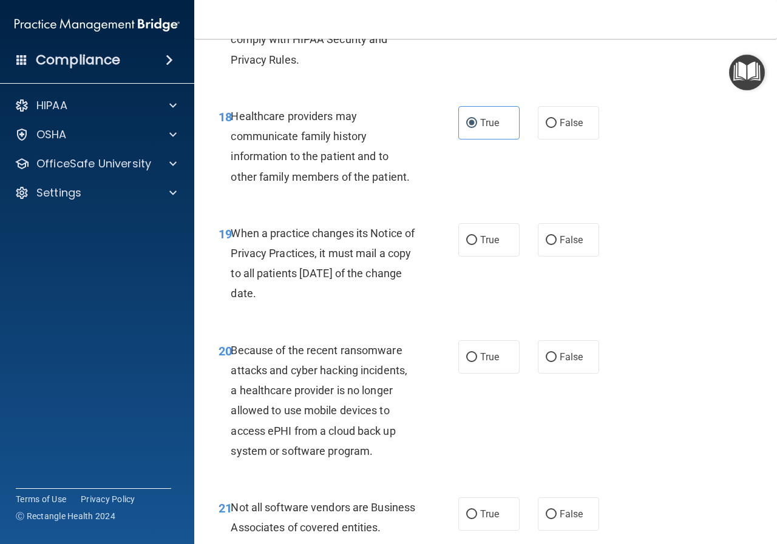
scroll to position [2245, 0]
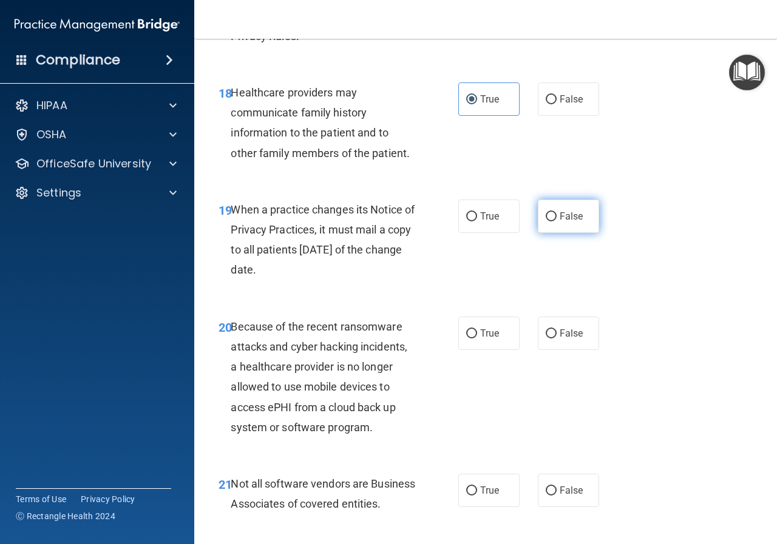
click at [545, 221] on input "False" at bounding box center [550, 216] width 11 height 9
radio input "true"
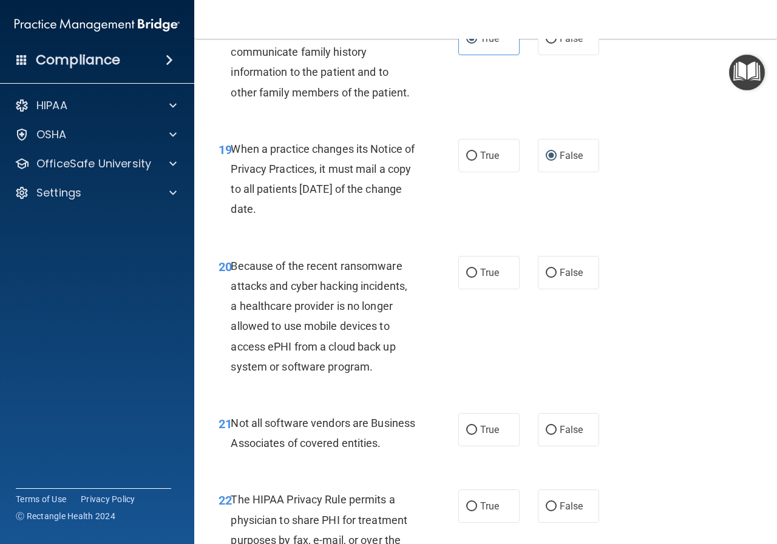
click at [593, 289] on div "True False" at bounding box center [531, 272] width 147 height 33
click at [570, 278] on span "False" at bounding box center [571, 273] width 24 height 12
click at [556, 278] on input "False" at bounding box center [550, 273] width 11 height 9
radio input "true"
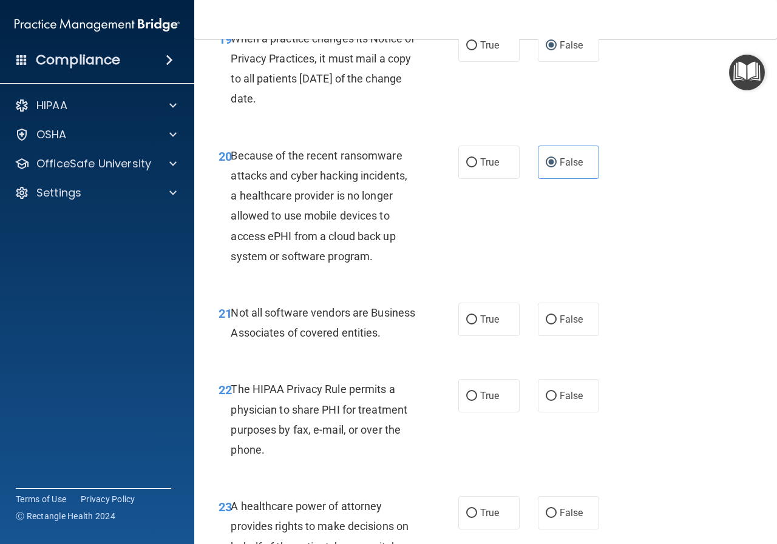
scroll to position [2427, 0]
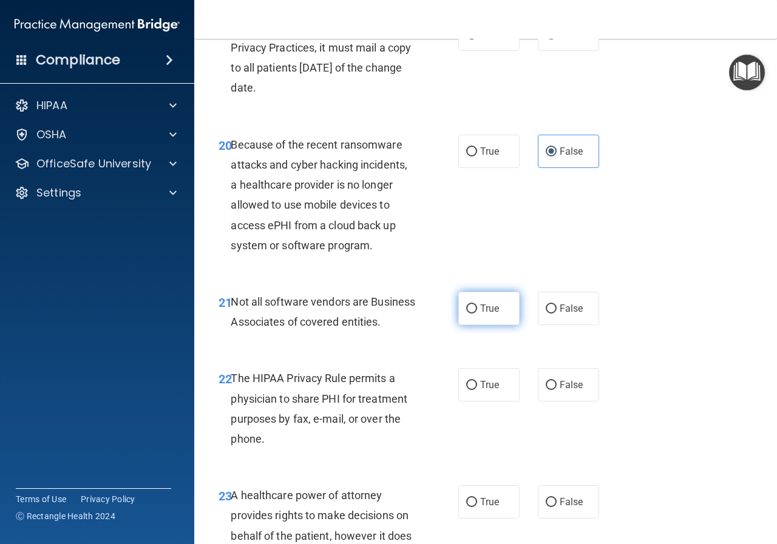
click at [485, 325] on label "True" at bounding box center [488, 308] width 61 height 33
click at [477, 314] on input "True" at bounding box center [471, 309] width 11 height 9
radio input "true"
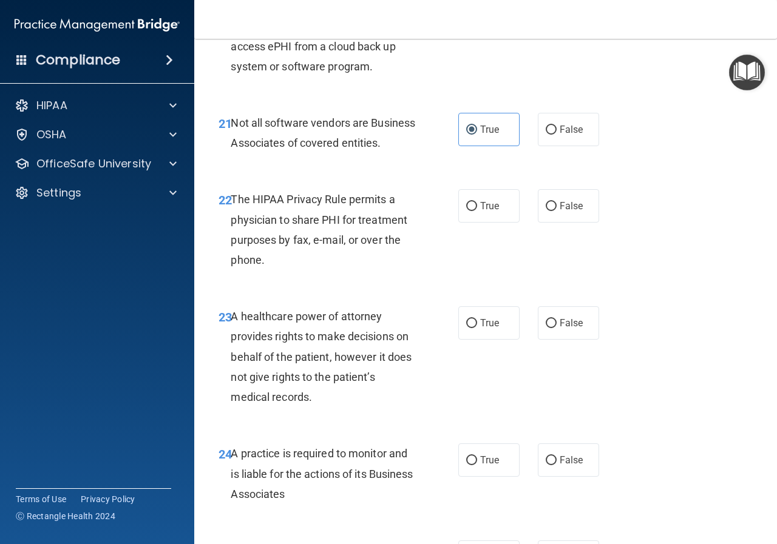
scroll to position [2609, 0]
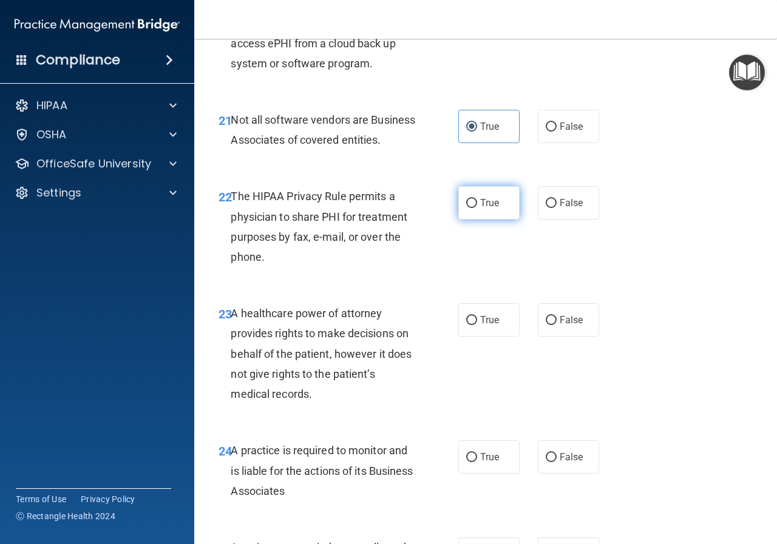
click at [462, 220] on label "True" at bounding box center [488, 202] width 61 height 33
click at [466, 208] on input "True" at bounding box center [471, 203] width 11 height 9
radio input "true"
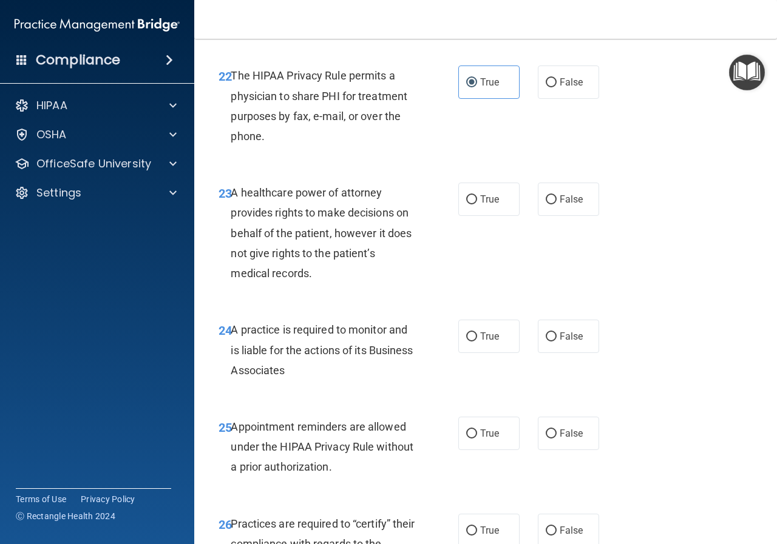
scroll to position [2730, 0]
click at [550, 204] on input "False" at bounding box center [550, 199] width 11 height 9
radio input "true"
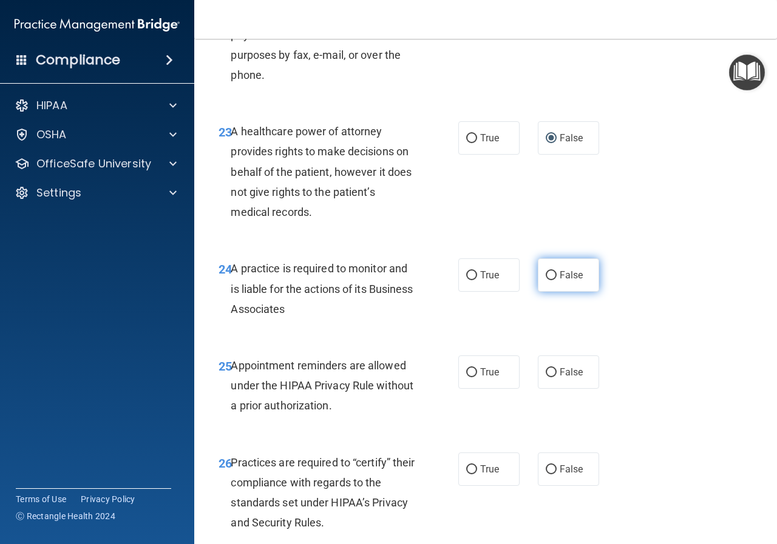
click at [564, 281] on span "False" at bounding box center [571, 275] width 24 height 12
click at [556, 280] on input "False" at bounding box center [550, 275] width 11 height 9
radio input "true"
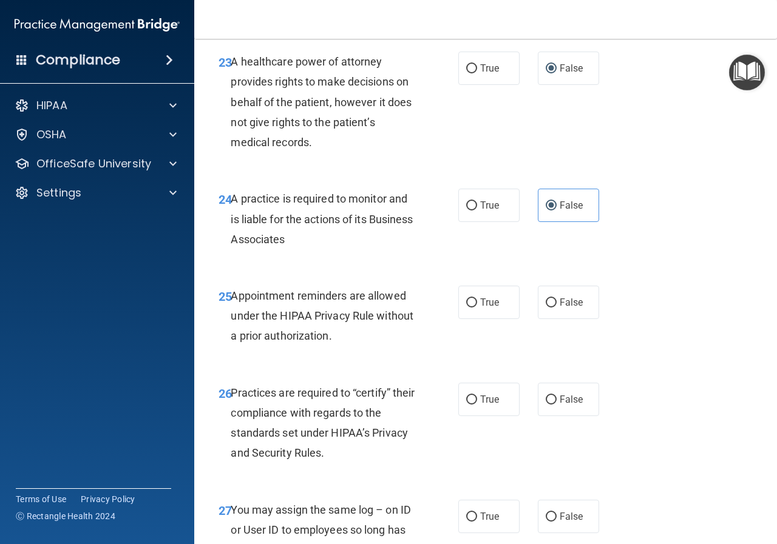
scroll to position [2912, 0]
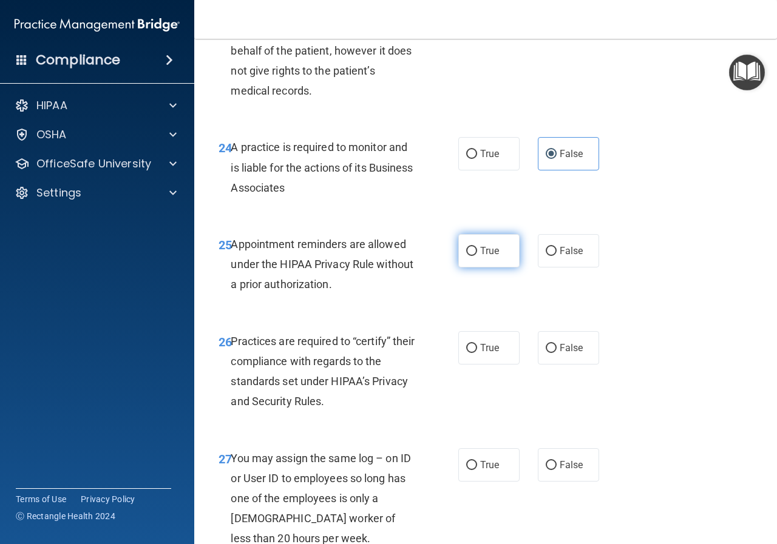
click at [484, 257] on span "True" at bounding box center [489, 251] width 19 height 12
click at [477, 256] on input "True" at bounding box center [471, 251] width 11 height 9
radio input "true"
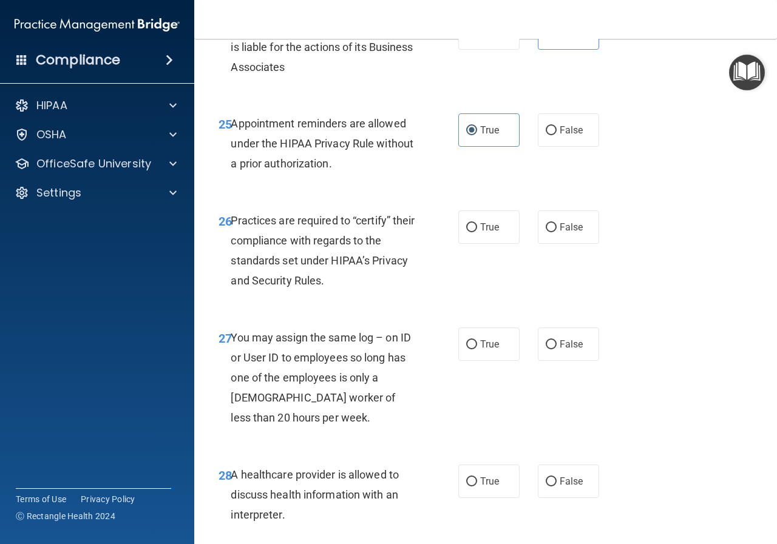
scroll to position [3034, 0]
click at [559, 232] on span "False" at bounding box center [571, 227] width 24 height 12
click at [556, 232] on input "False" at bounding box center [550, 227] width 11 height 9
radio input "true"
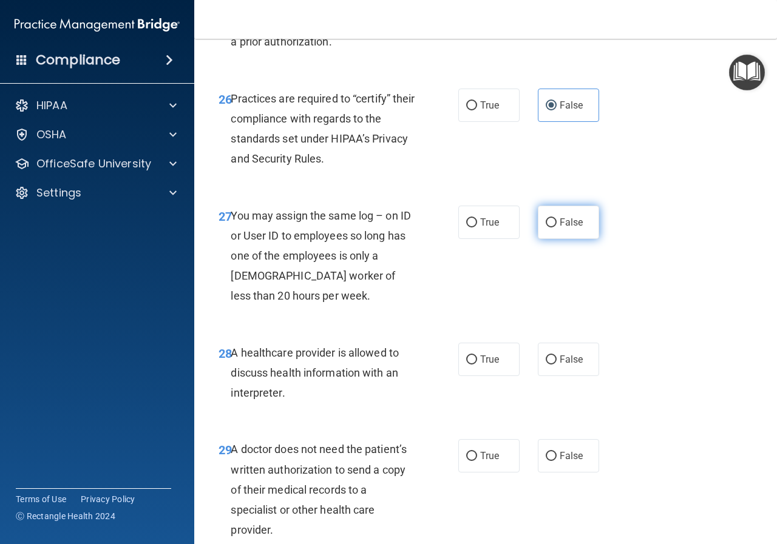
click at [576, 239] on label "False" at bounding box center [568, 222] width 61 height 33
click at [556, 228] on input "False" at bounding box center [550, 222] width 11 height 9
radio input "true"
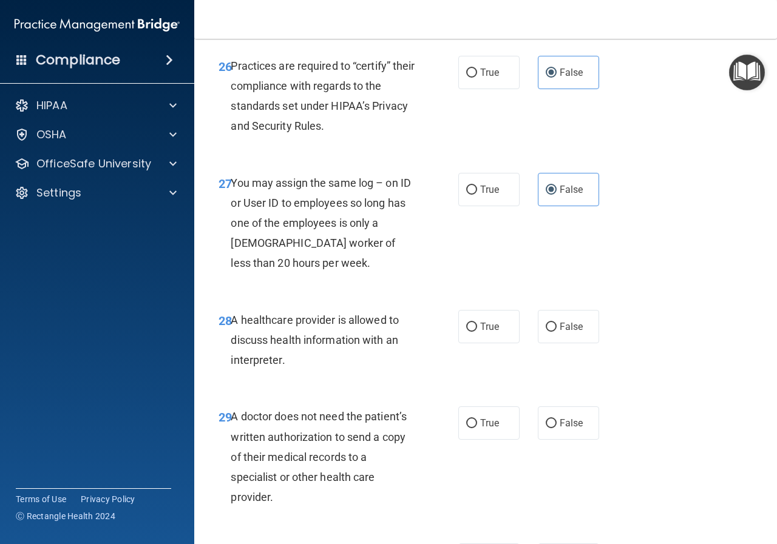
scroll to position [3216, 0]
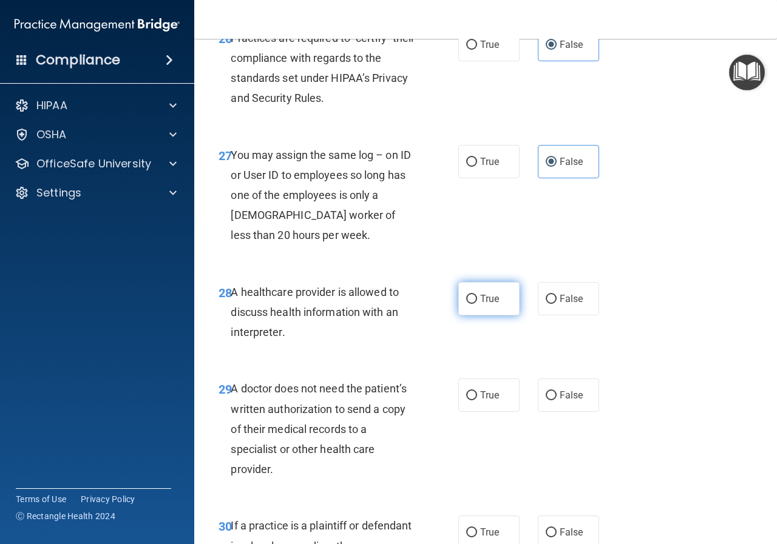
click at [480, 305] on span "True" at bounding box center [489, 299] width 19 height 12
click at [476, 304] on input "True" at bounding box center [471, 299] width 11 height 9
radio input "true"
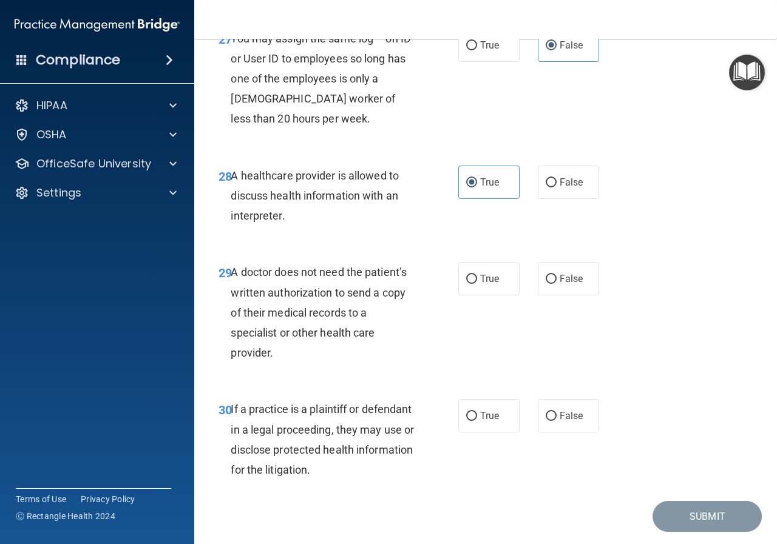
scroll to position [3337, 0]
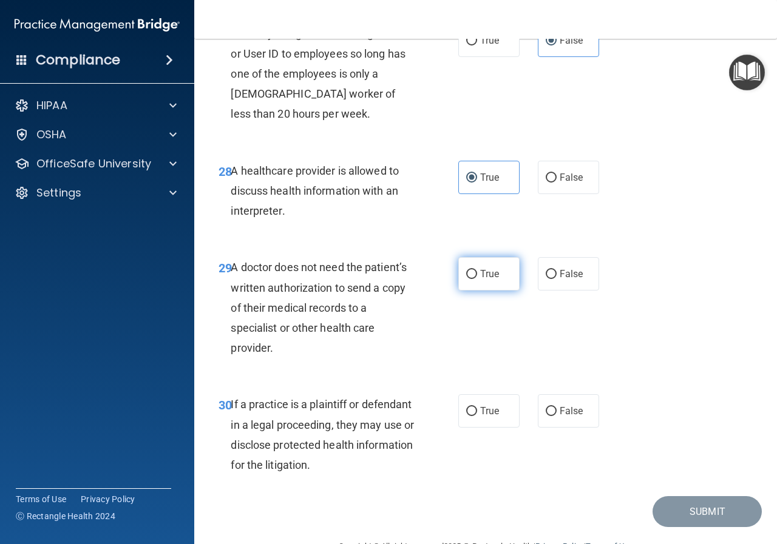
click at [480, 280] on span "True" at bounding box center [489, 274] width 19 height 12
click at [477, 279] on input "True" at bounding box center [471, 274] width 11 height 9
radio input "true"
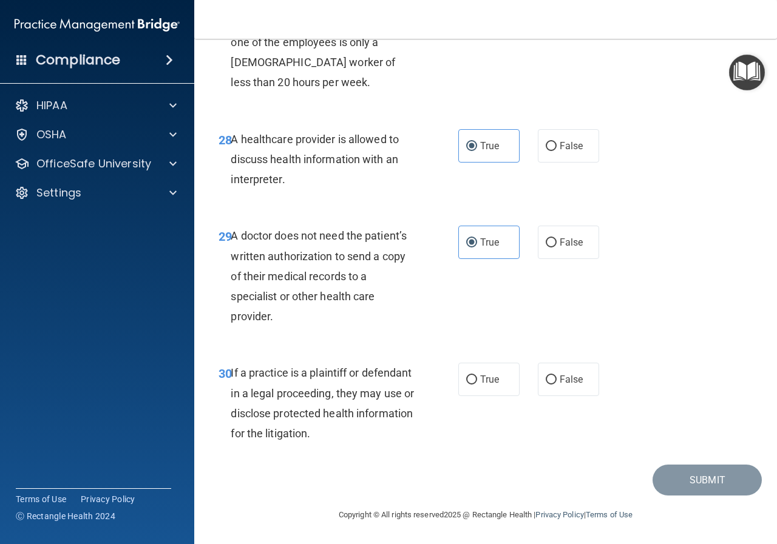
scroll to position [3409, 0]
click at [468, 383] on input "True" at bounding box center [471, 380] width 11 height 9
radio input "true"
click at [678, 466] on button "Submit" at bounding box center [706, 480] width 109 height 31
click at [692, 481] on button "Submit" at bounding box center [706, 480] width 109 height 31
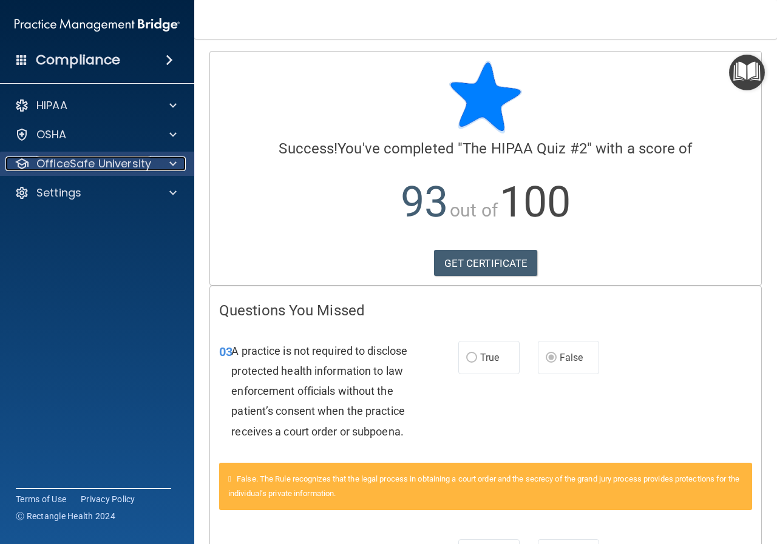
click at [129, 158] on p "OfficeSafe University" at bounding box center [93, 164] width 115 height 15
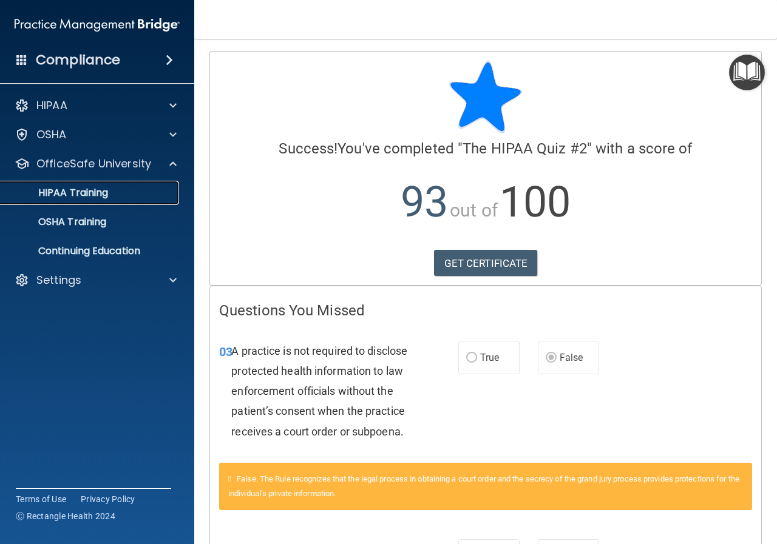
click at [109, 195] on div "HIPAA Training" at bounding box center [91, 193] width 166 height 12
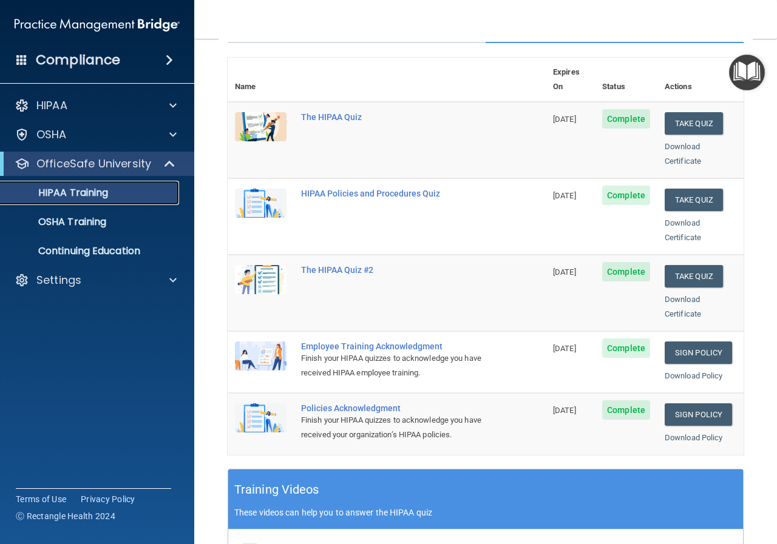
scroll to position [121, 0]
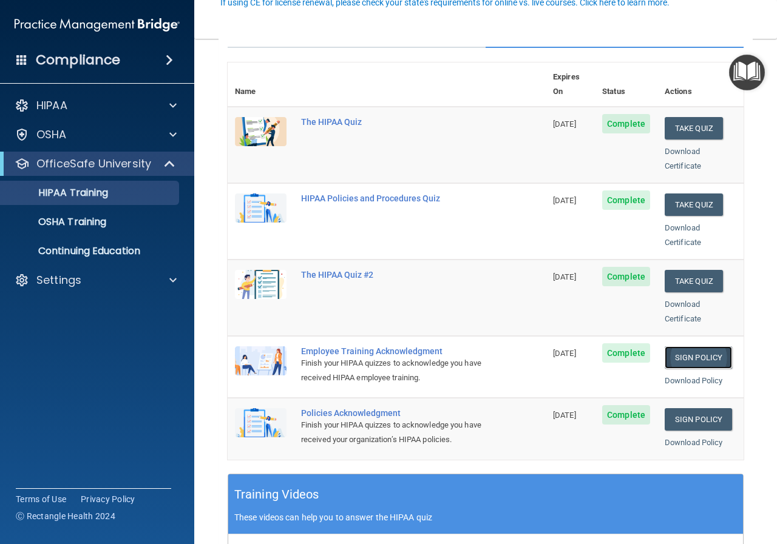
click at [670, 346] on link "Sign Policy" at bounding box center [697, 357] width 67 height 22
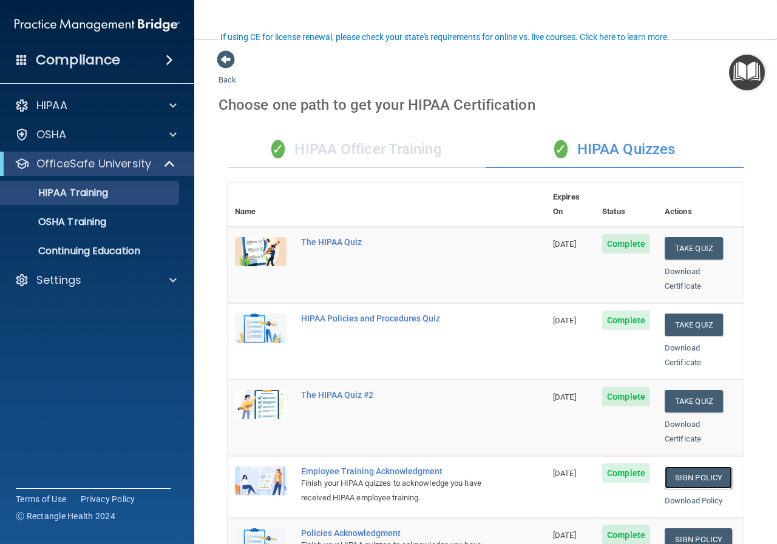
scroll to position [0, 0]
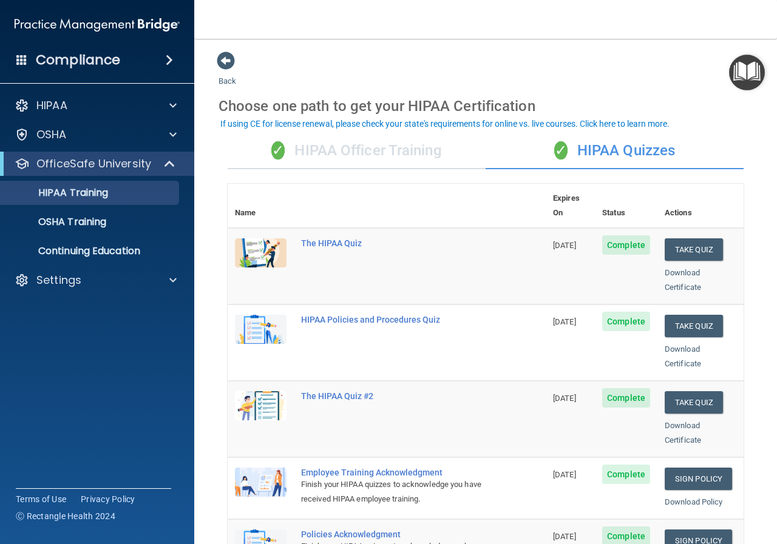
click at [435, 150] on div "✓ HIPAA Officer Training" at bounding box center [357, 151] width 258 height 36
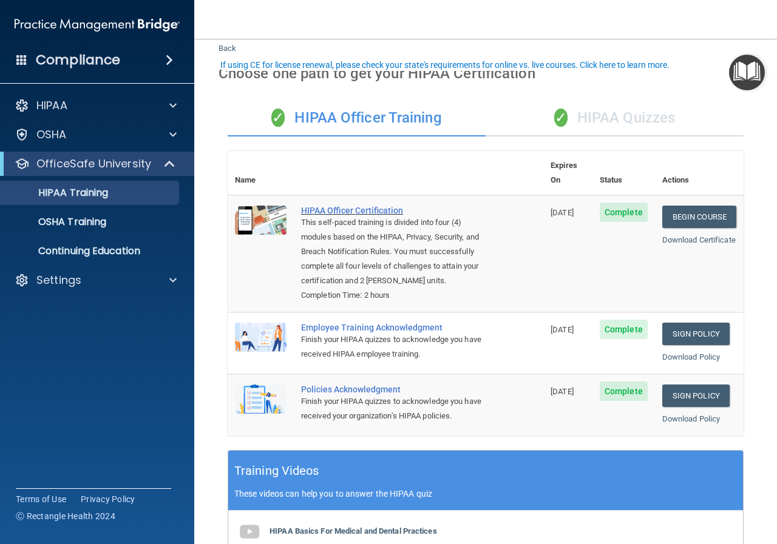
scroll to position [61, 0]
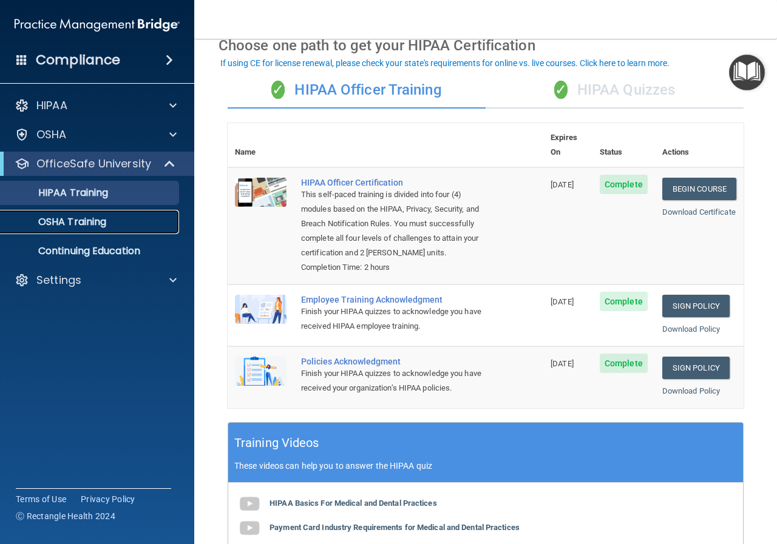
click at [100, 217] on p "OSHA Training" at bounding box center [57, 222] width 98 height 12
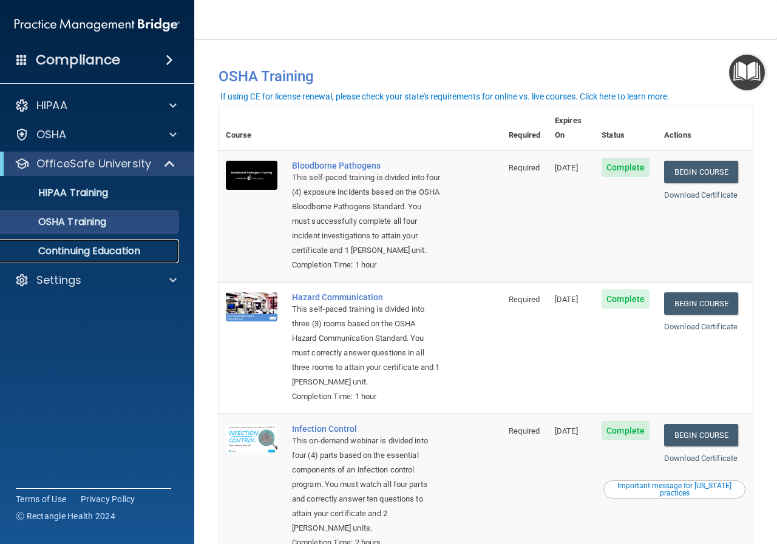
click at [116, 255] on p "Continuing Education" at bounding box center [91, 251] width 166 height 12
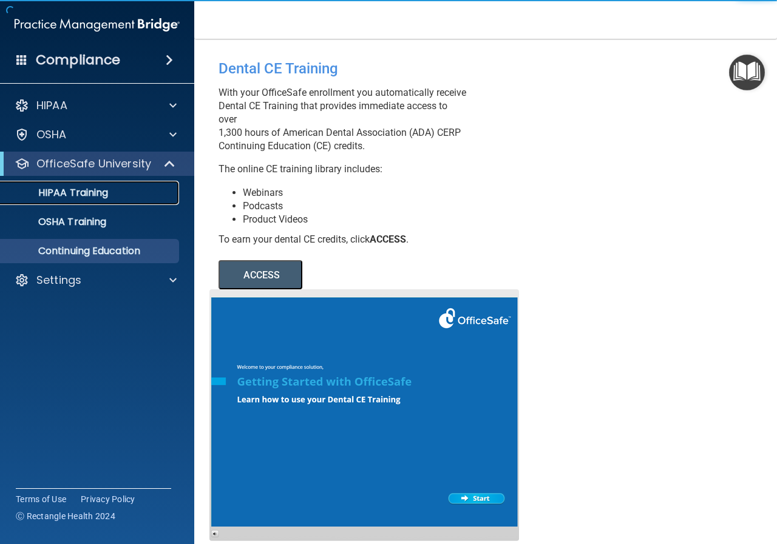
click at [124, 193] on div "HIPAA Training" at bounding box center [91, 193] width 166 height 12
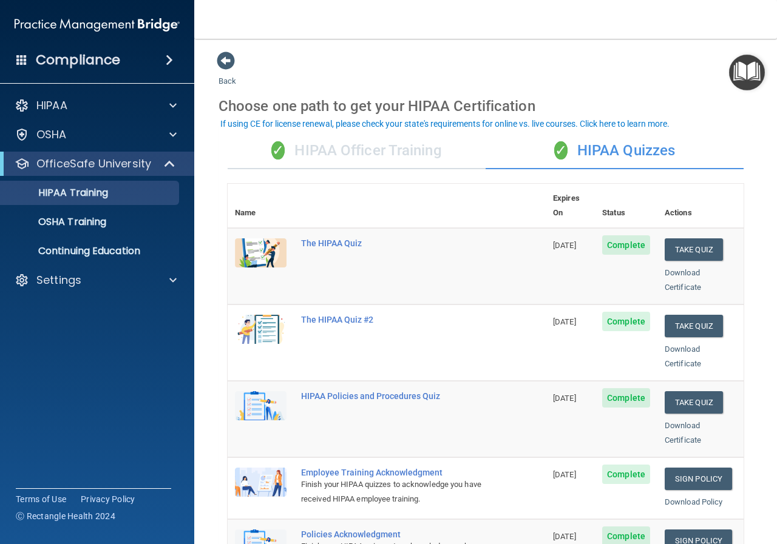
click at [389, 138] on div "✓ HIPAA Officer Training" at bounding box center [357, 151] width 258 height 36
